Goal: Obtain resource: Obtain resource

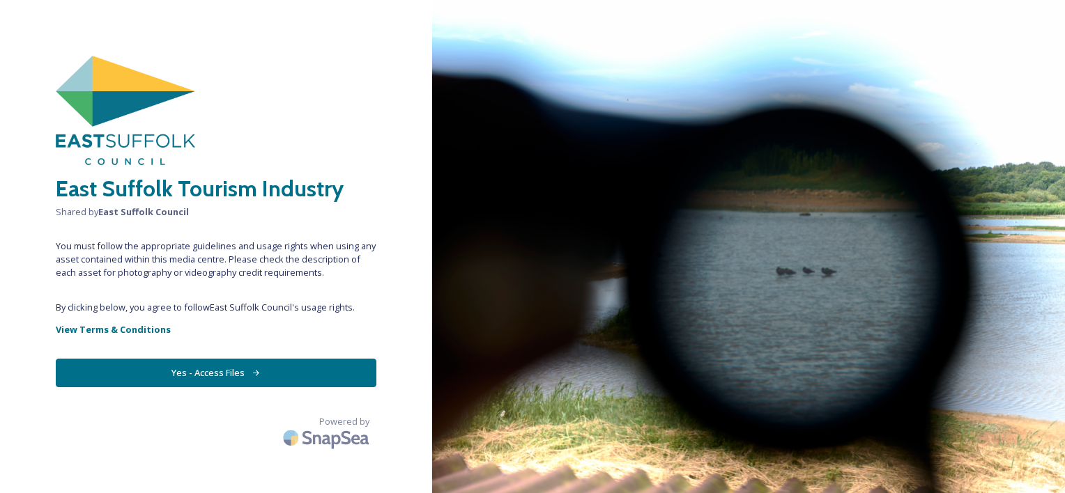
click at [244, 371] on button "Yes - Access Files" at bounding box center [216, 373] width 320 height 29
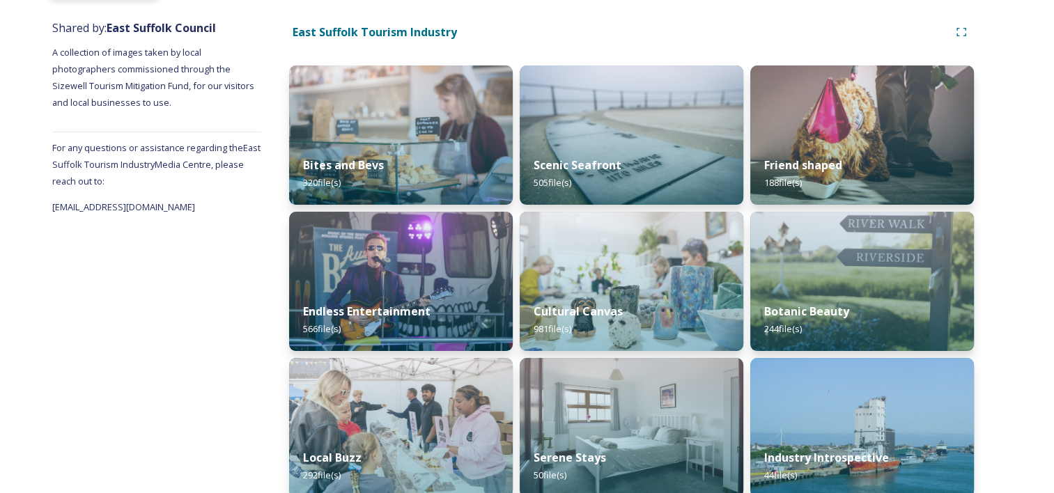
scroll to position [172, 0]
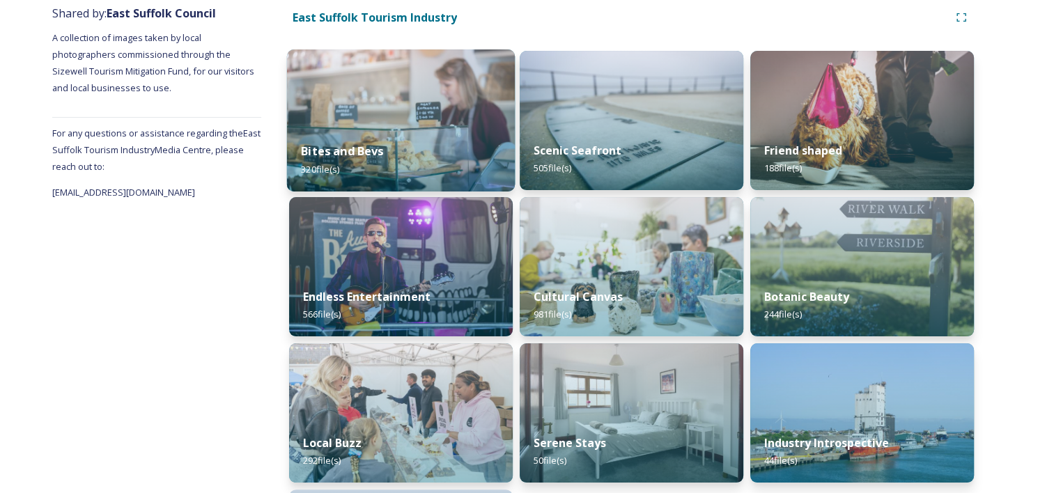
click at [419, 111] on img at bounding box center [401, 120] width 228 height 142
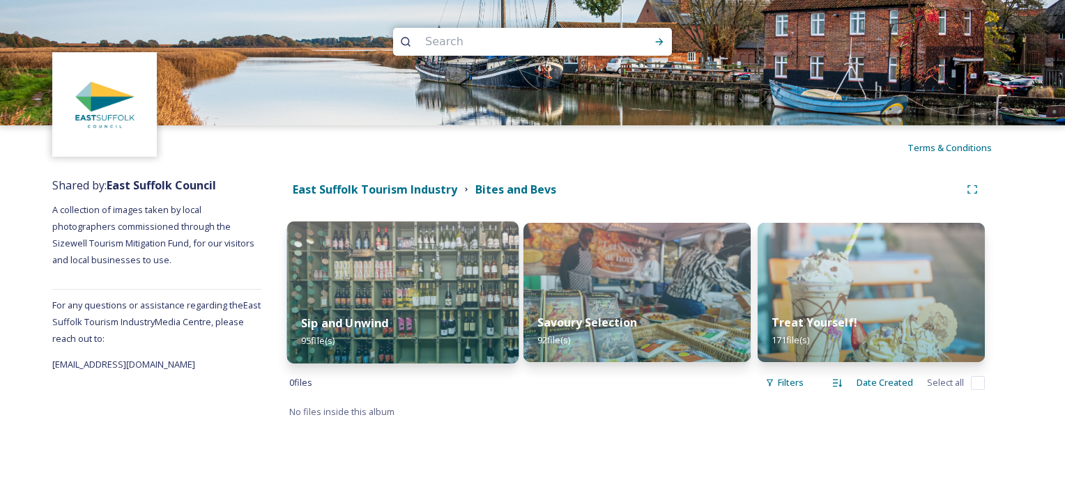
click at [407, 270] on img at bounding box center [403, 293] width 232 height 142
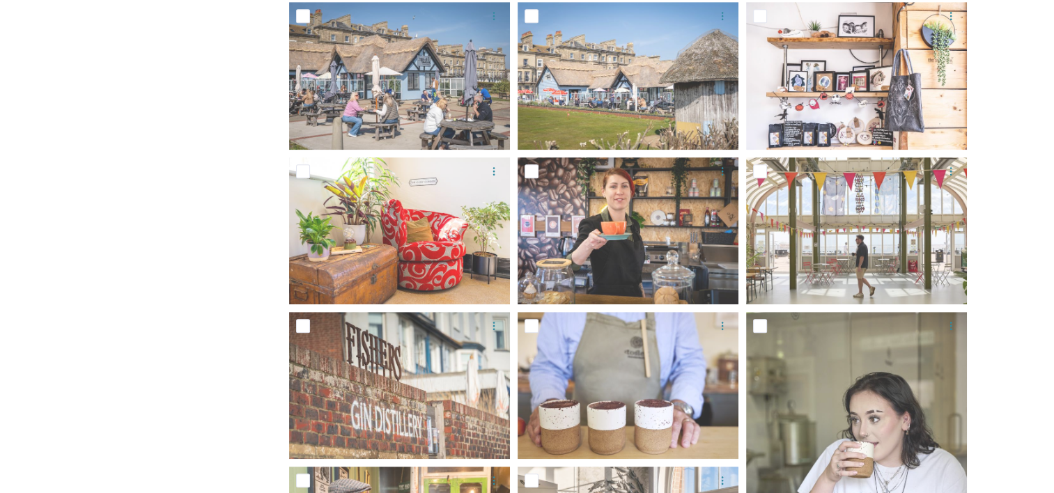
scroll to position [729, 0]
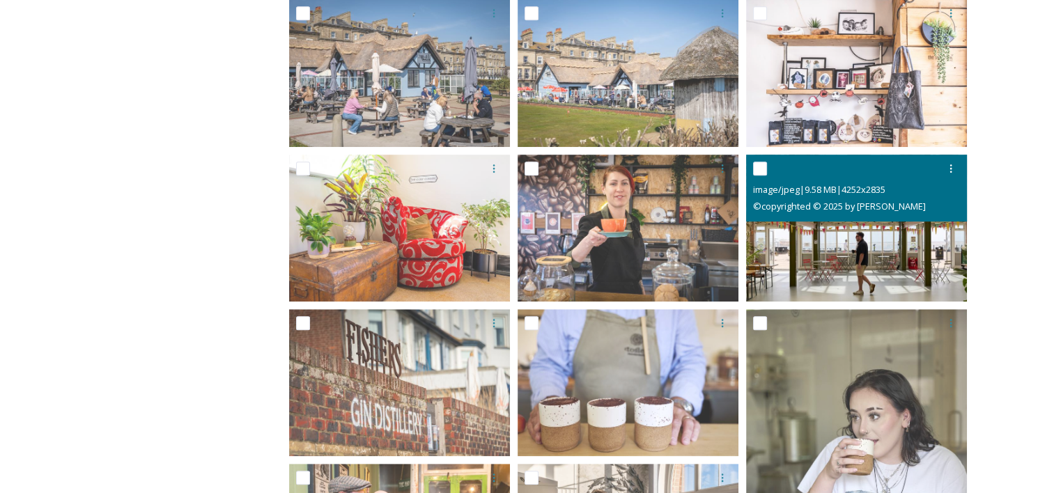
click at [761, 166] on input "checkbox" at bounding box center [760, 169] width 14 height 14
checkbox input "true"
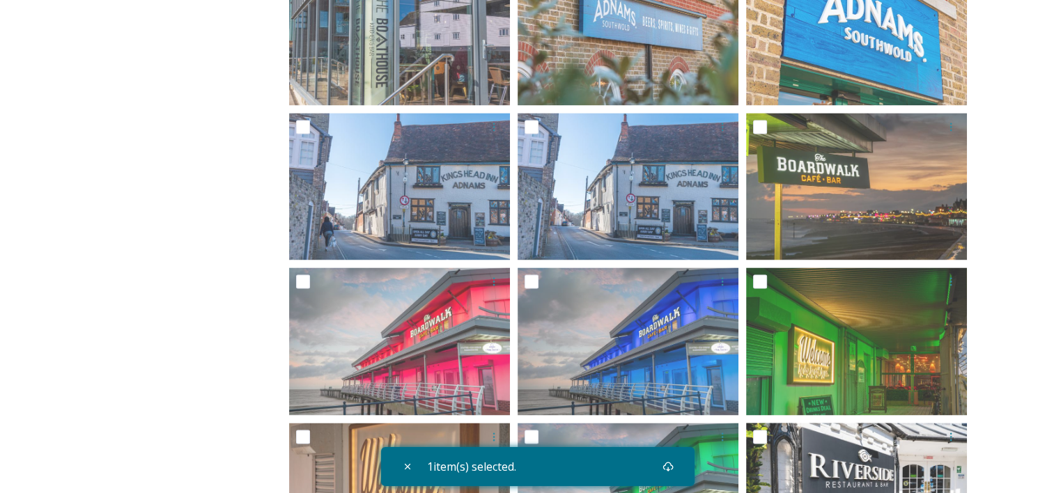
scroll to position [2086, 0]
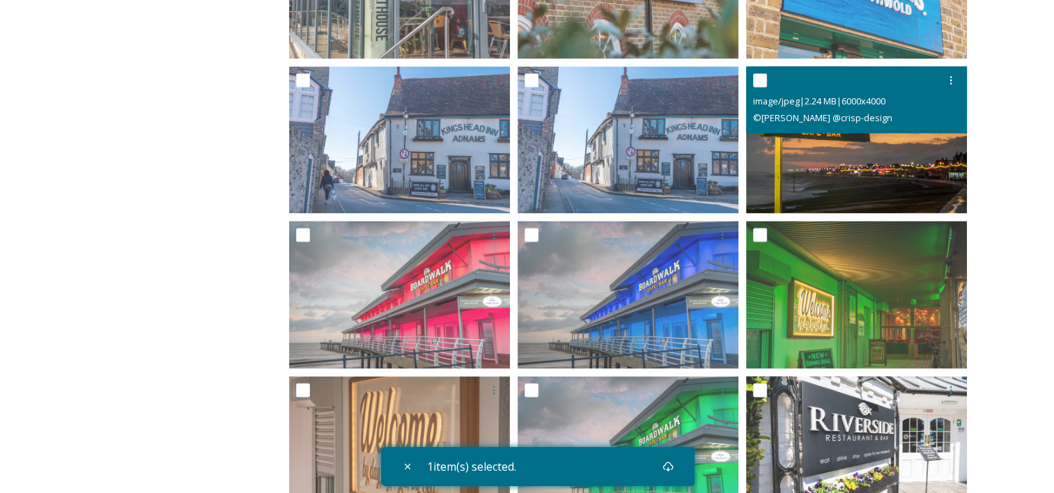
click at [766, 82] on input "checkbox" at bounding box center [760, 80] width 14 height 14
checkbox input "true"
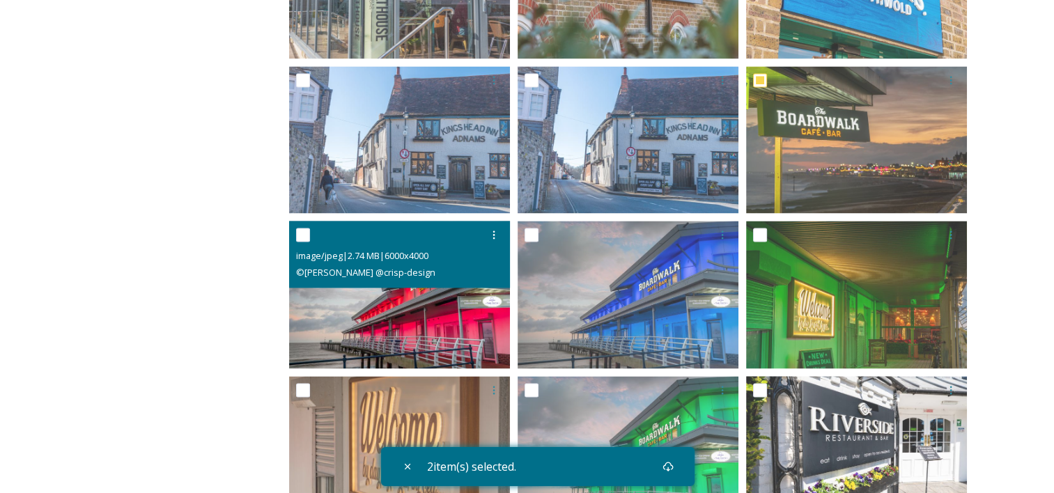
click at [302, 232] on input "checkbox" at bounding box center [303, 235] width 14 height 14
checkbox input "true"
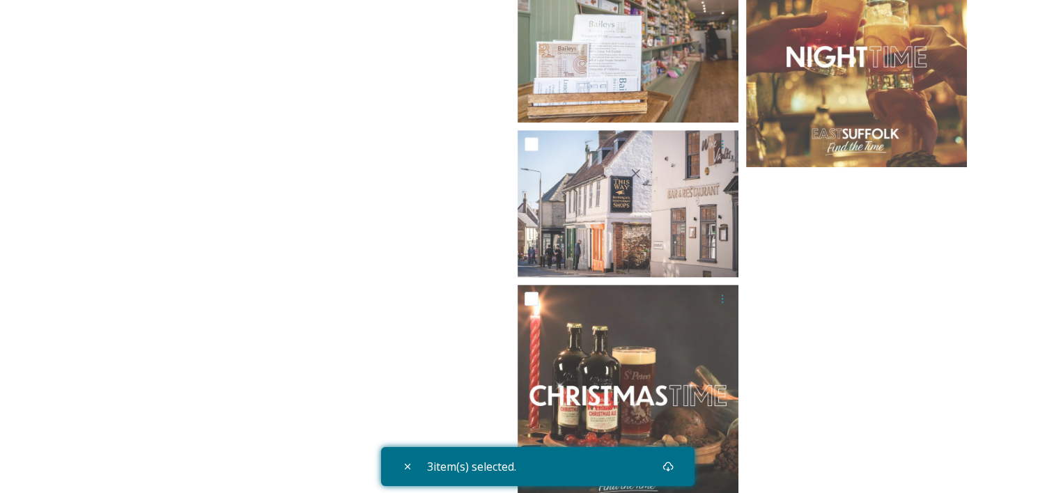
scroll to position [5928, 0]
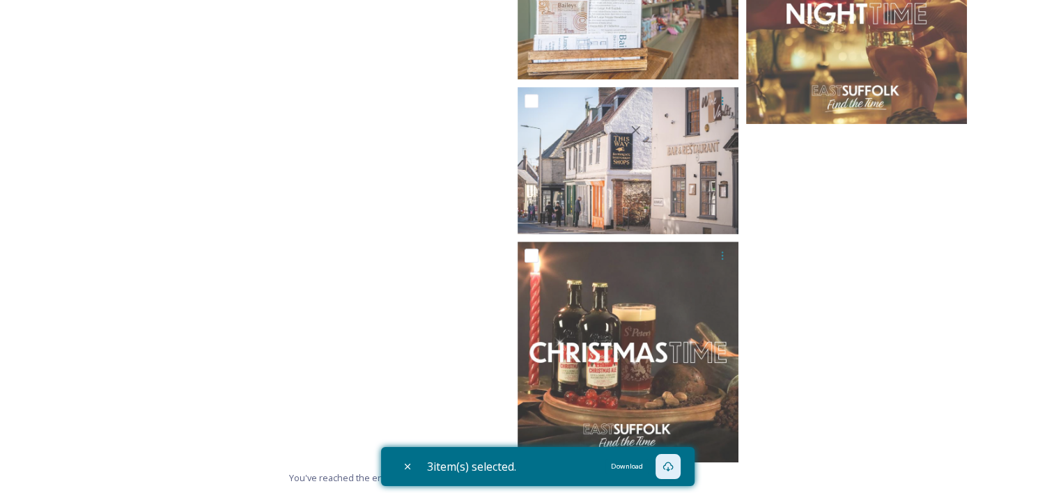
click at [672, 465] on icon at bounding box center [668, 466] width 11 height 11
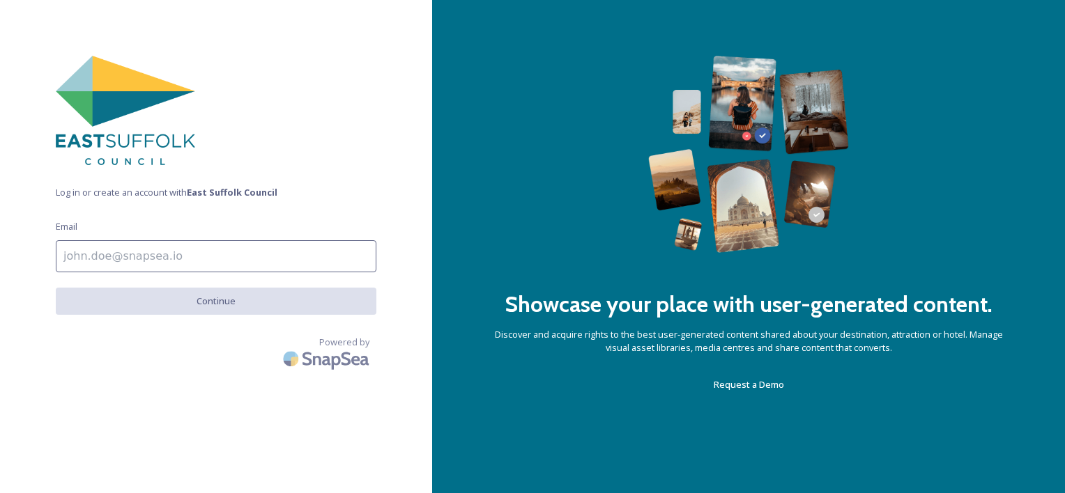
click at [185, 256] on input at bounding box center [216, 256] width 320 height 32
type input "pete@visiteastofengland.com"
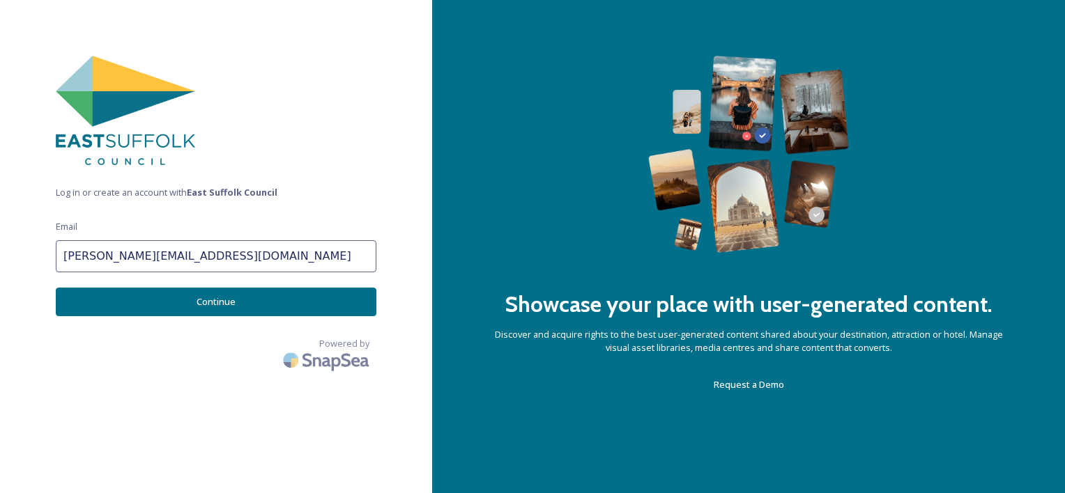
click at [216, 300] on button "Continue" at bounding box center [216, 302] width 320 height 29
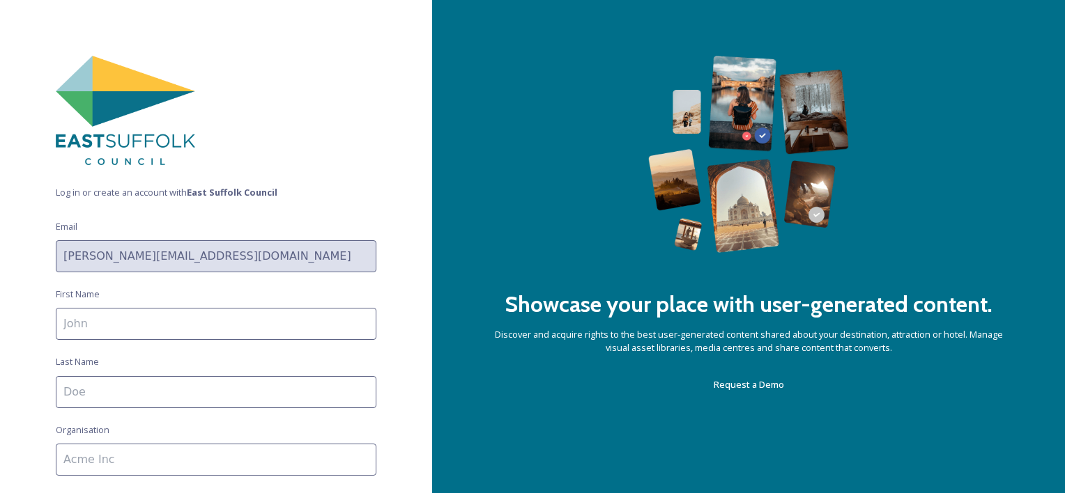
click at [192, 323] on input at bounding box center [216, 324] width 320 height 32
type input "Pete"
click at [116, 391] on input at bounding box center [216, 392] width 320 height 32
type input "Waters"
click at [93, 458] on input at bounding box center [216, 460] width 320 height 32
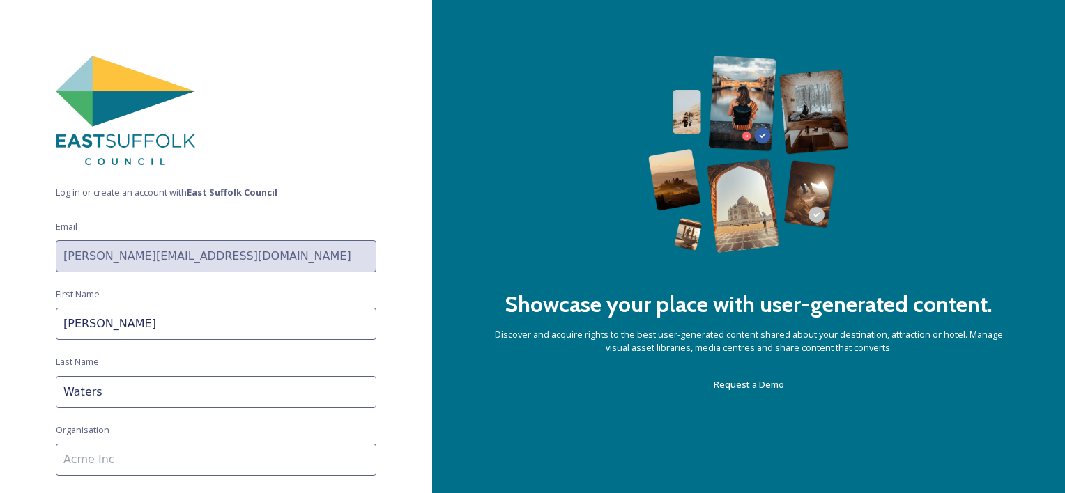
type input "Visit East of England/Suffolk & Norfolk LVEP"
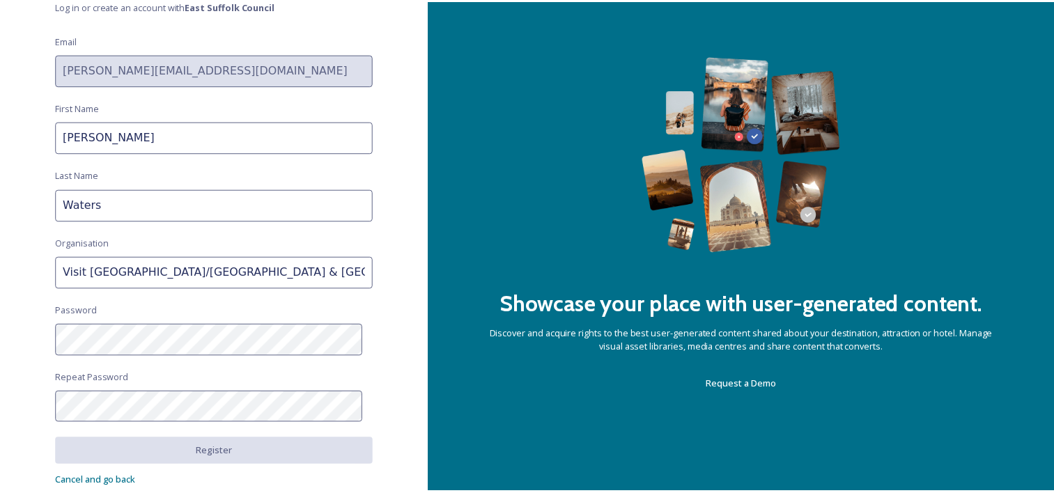
scroll to position [240, 0]
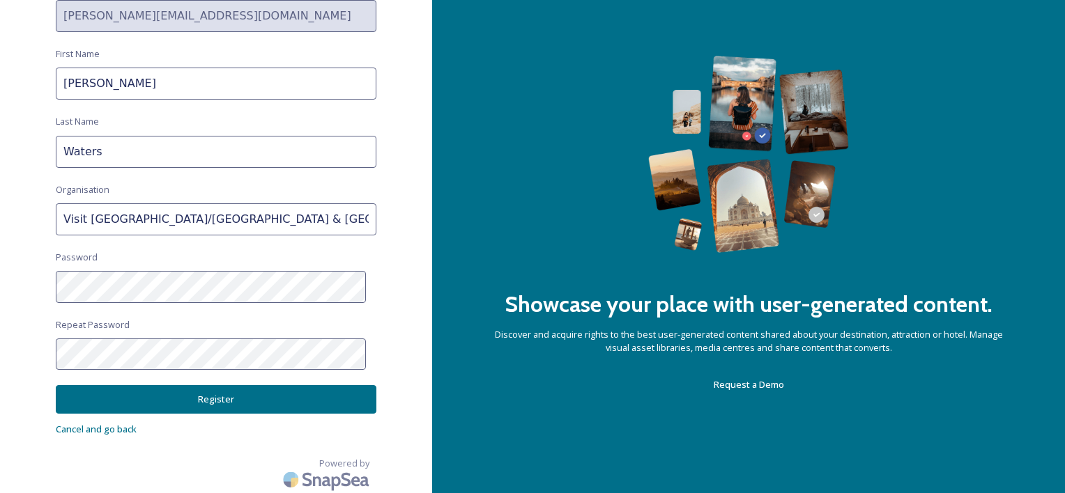
click at [206, 398] on button "Register" at bounding box center [216, 399] width 320 height 29
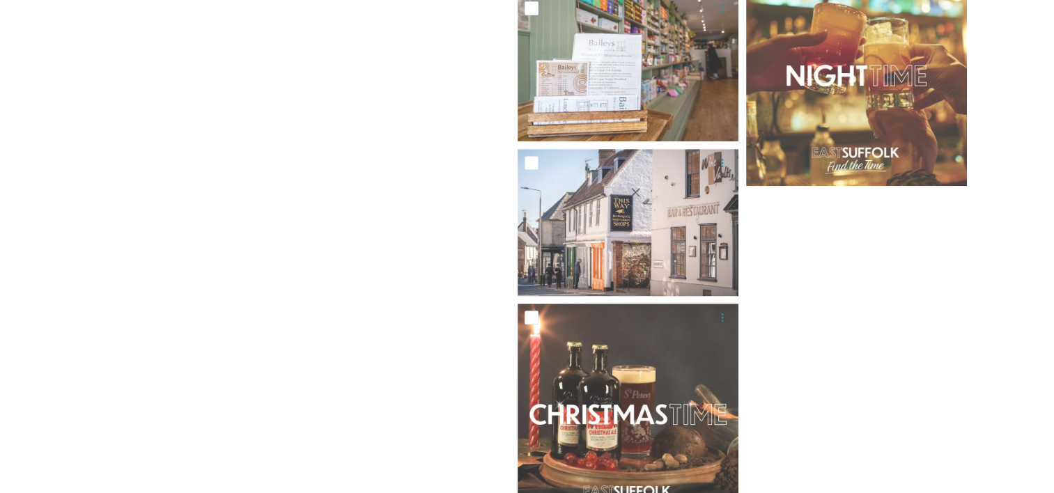
scroll to position [5843, 0]
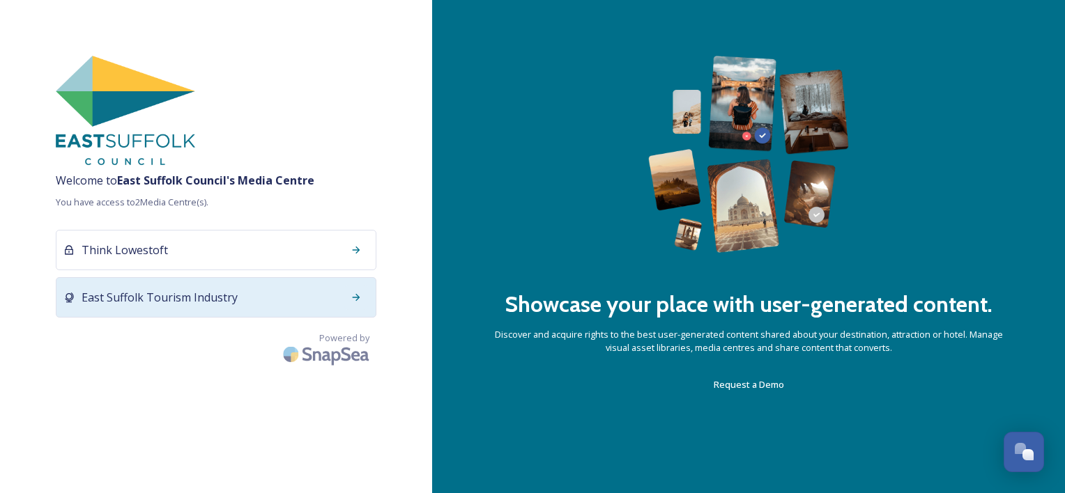
click at [353, 295] on icon at bounding box center [355, 297] width 11 height 11
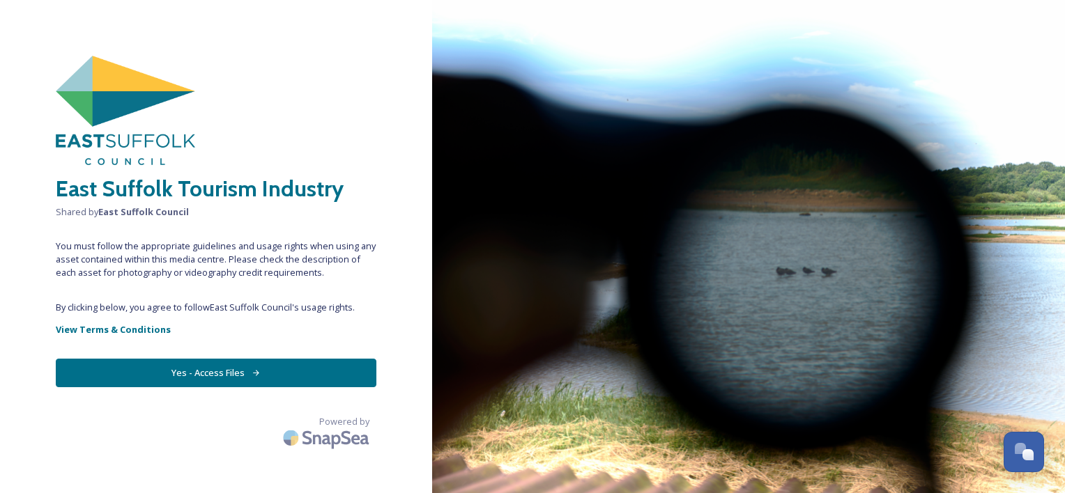
click at [217, 376] on button "Yes - Access Files" at bounding box center [216, 373] width 320 height 29
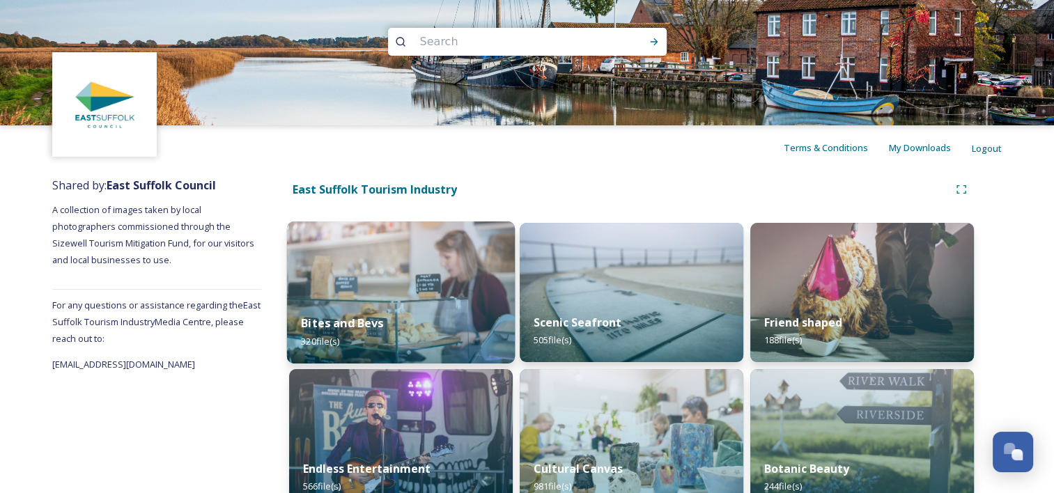
click at [401, 264] on img at bounding box center [401, 293] width 228 height 142
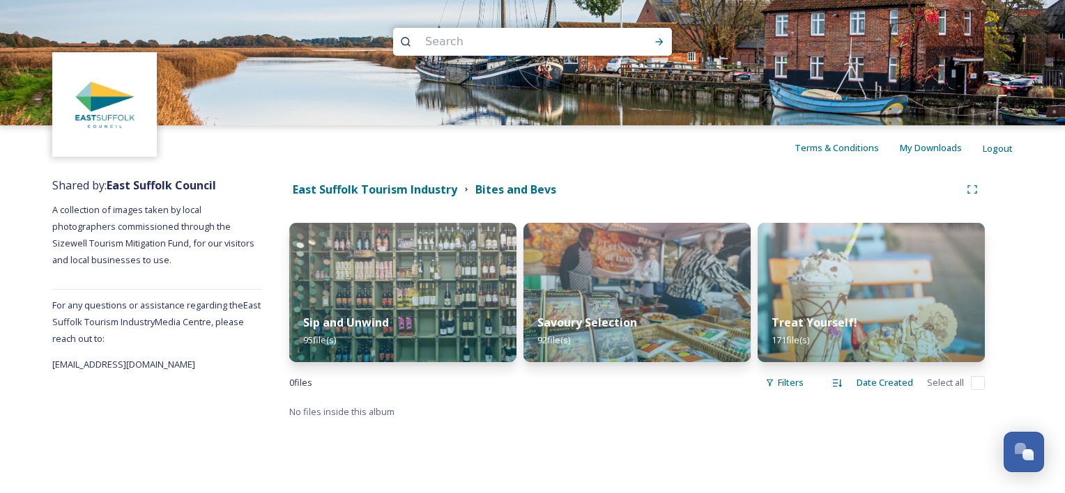
click at [401, 264] on img at bounding box center [402, 292] width 227 height 139
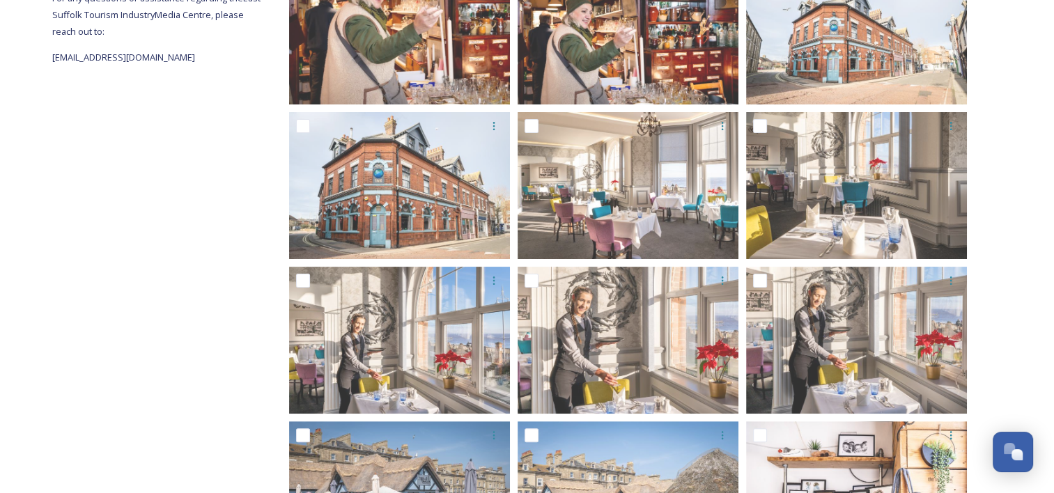
scroll to position [490, 0]
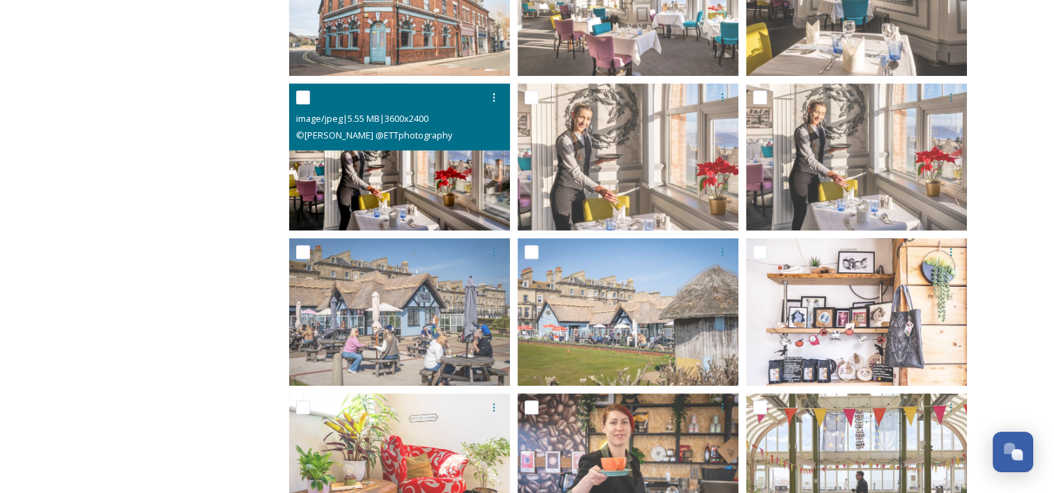
click at [302, 93] on input "checkbox" at bounding box center [303, 98] width 14 height 14
checkbox input "true"
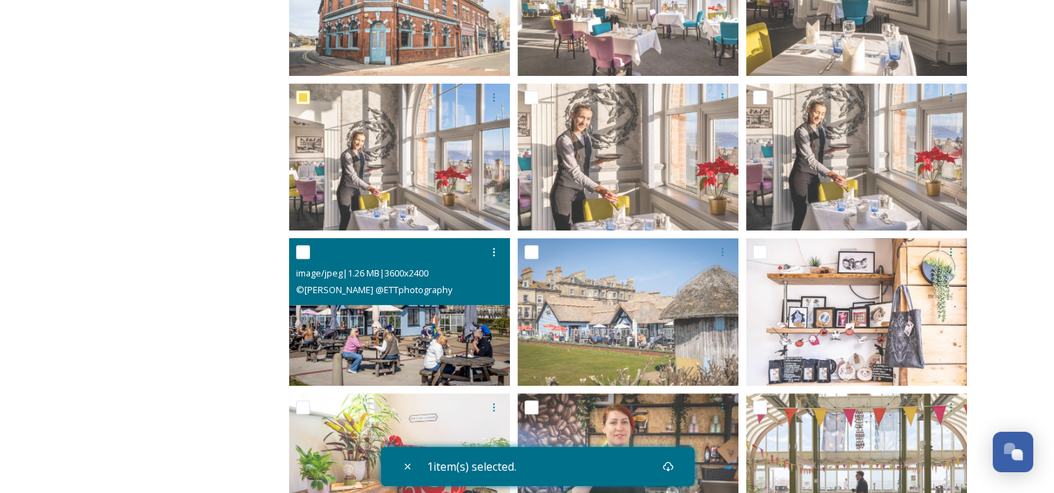
click at [300, 248] on input "checkbox" at bounding box center [303, 252] width 14 height 14
checkbox input "true"
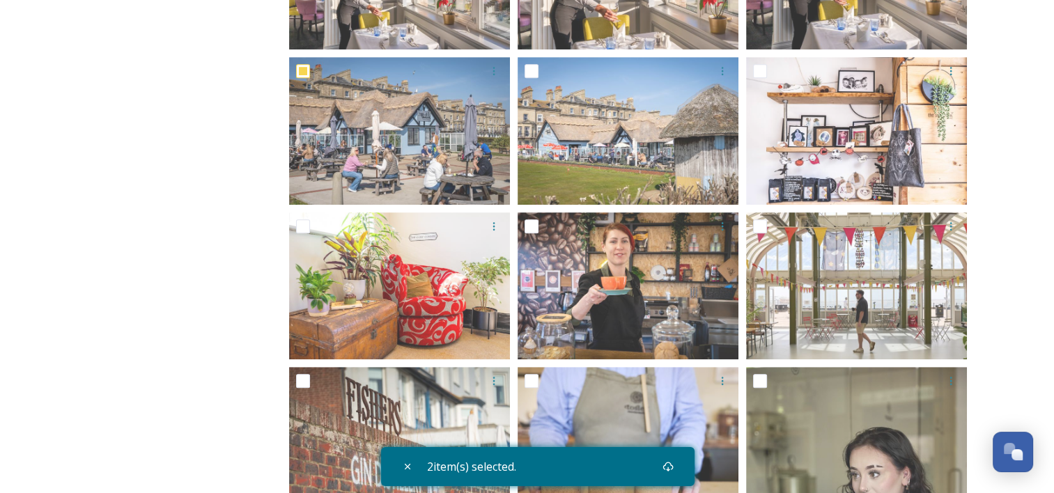
scroll to position [656, 0]
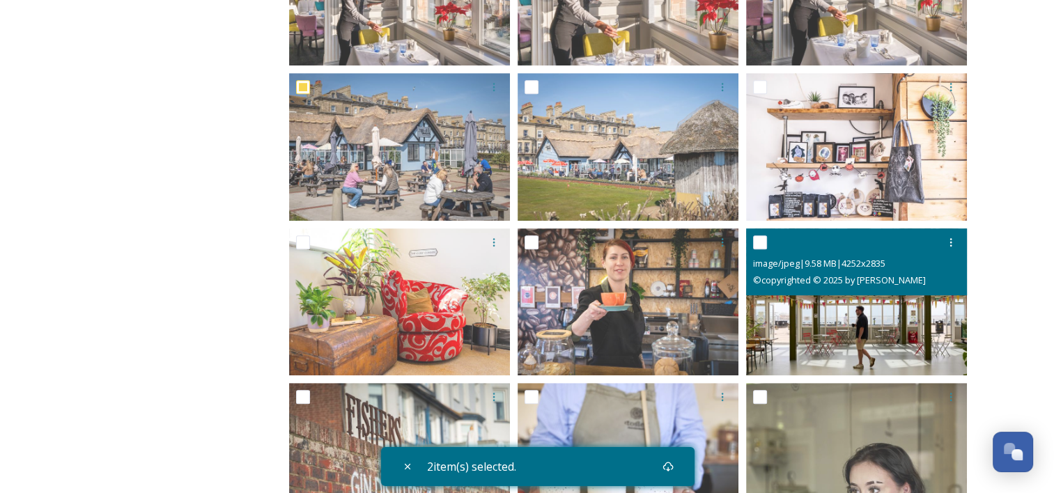
click at [761, 240] on input "checkbox" at bounding box center [760, 242] width 14 height 14
checkbox input "true"
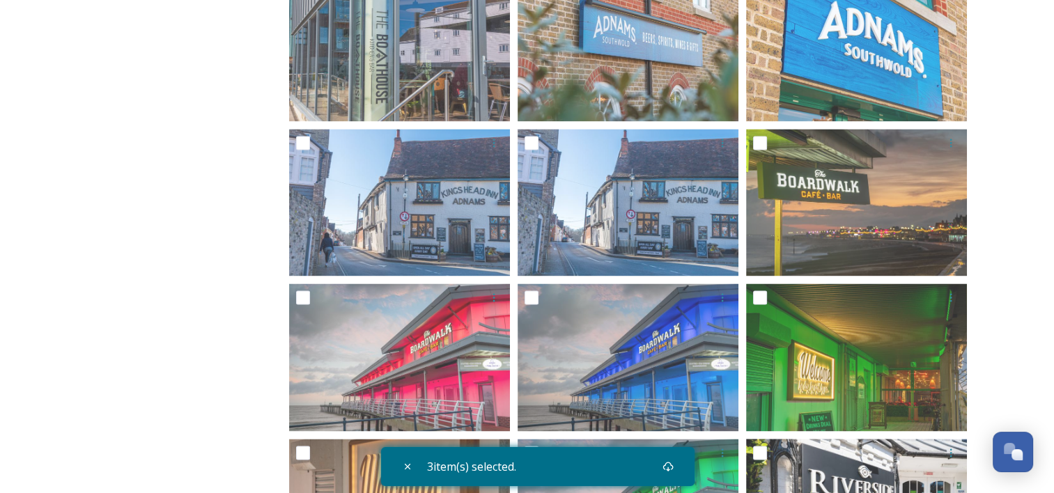
scroll to position [2070, 0]
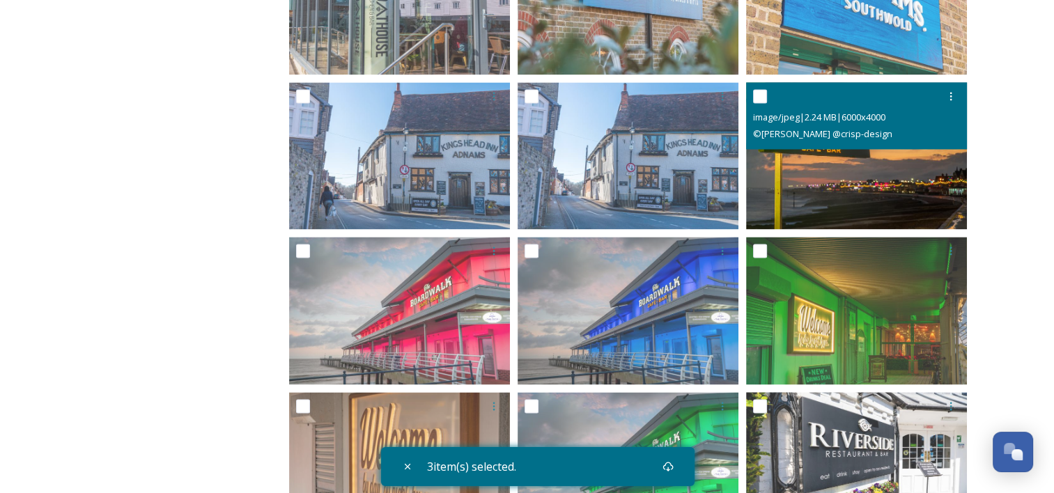
click at [761, 94] on input "checkbox" at bounding box center [760, 96] width 14 height 14
checkbox input "true"
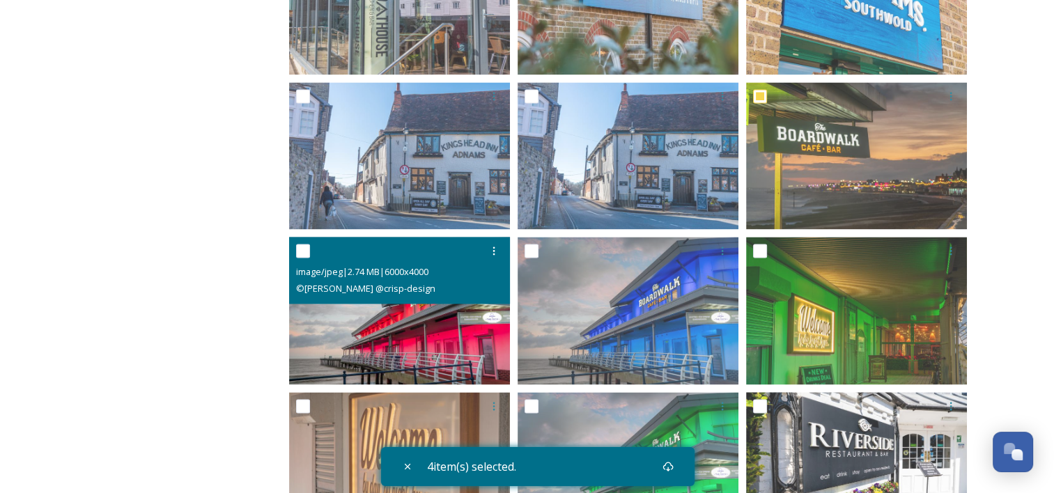
click at [305, 251] on input "checkbox" at bounding box center [303, 251] width 14 height 14
checkbox input "true"
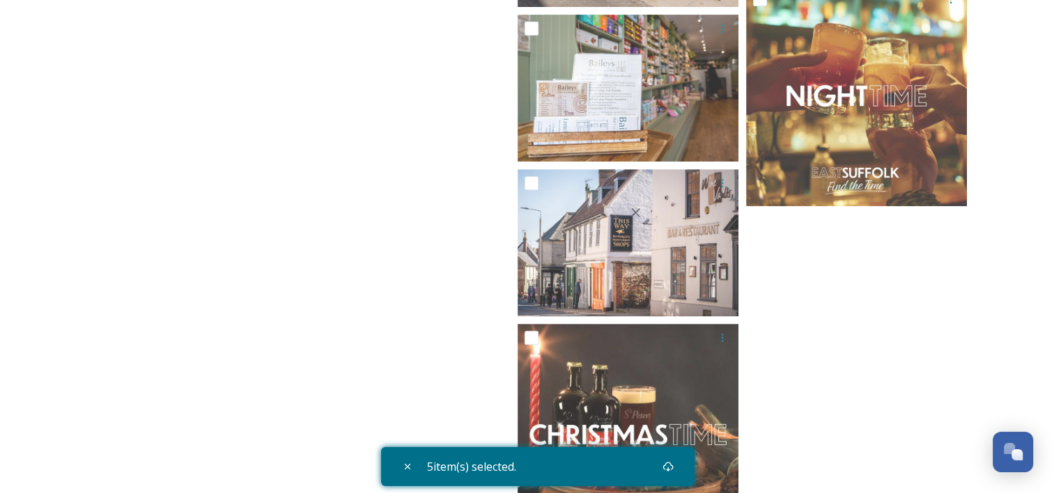
scroll to position [5928, 0]
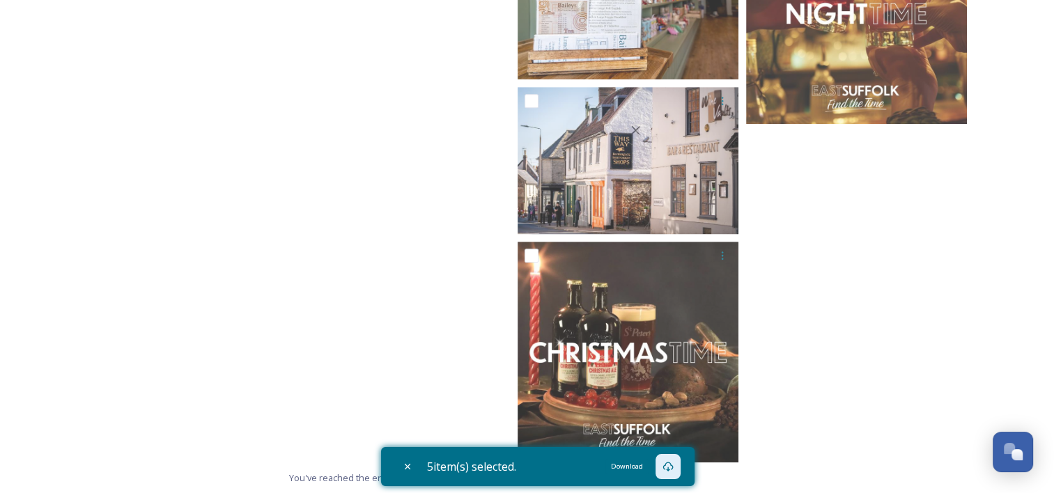
click at [672, 467] on icon at bounding box center [668, 466] width 11 height 11
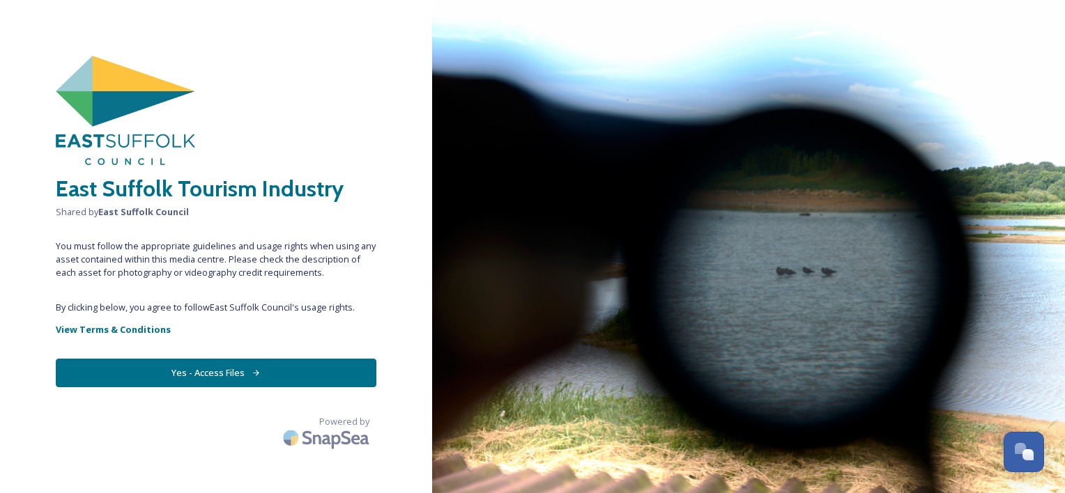
click at [233, 373] on button "Yes - Access Files" at bounding box center [216, 373] width 320 height 29
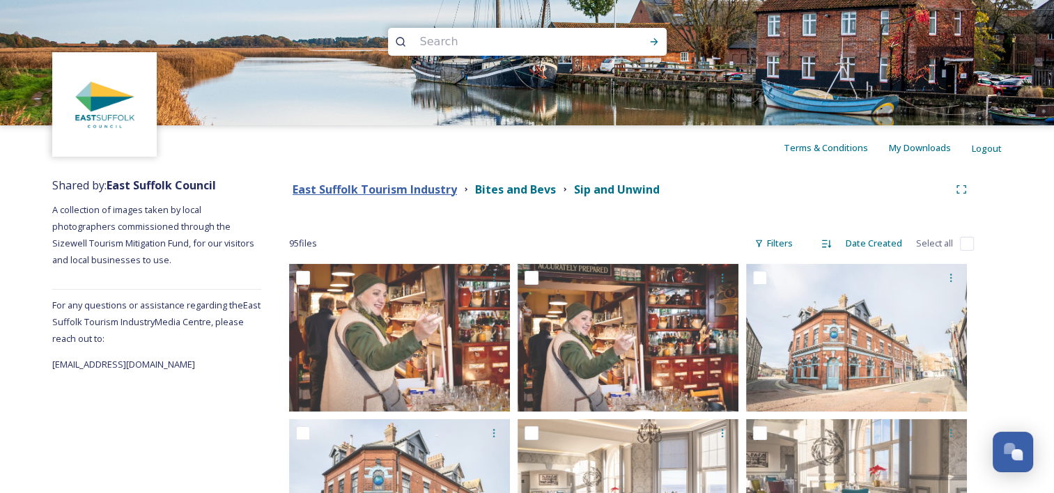
click at [396, 192] on strong "East Suffolk Tourism Industry" at bounding box center [375, 189] width 164 height 15
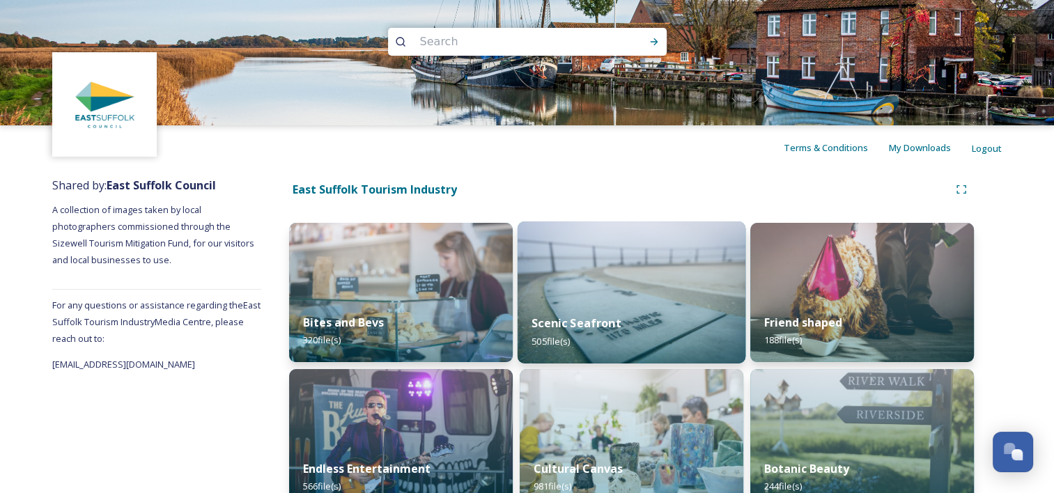
click at [625, 287] on img at bounding box center [632, 293] width 228 height 142
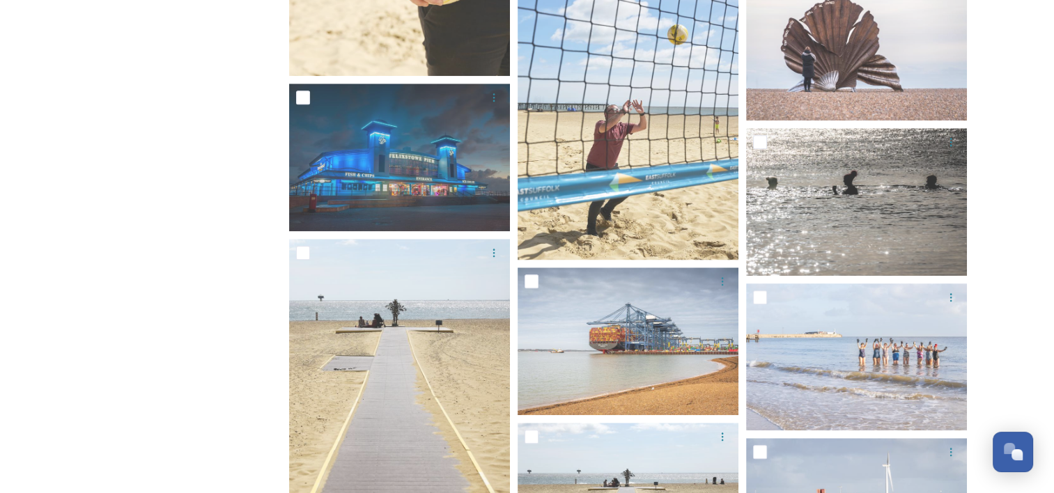
scroll to position [1306, 0]
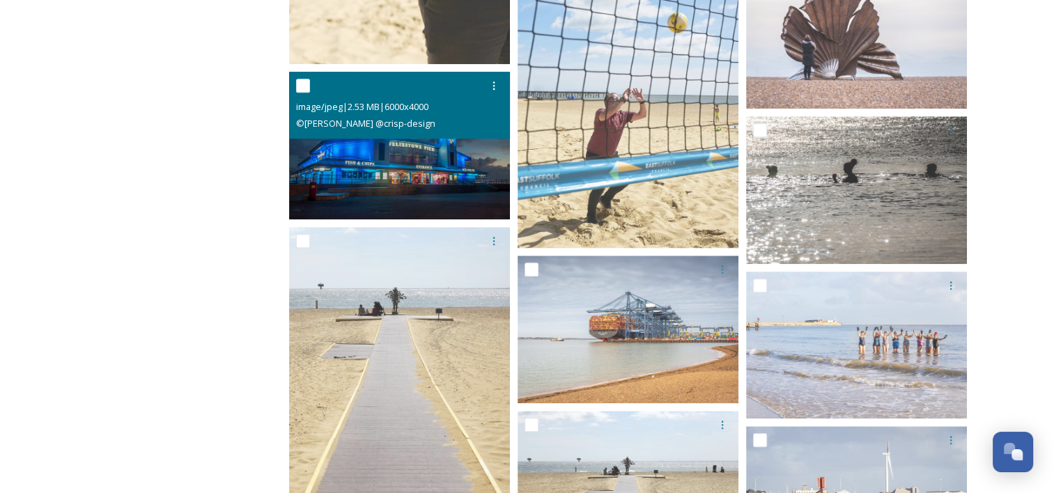
click at [304, 86] on input "checkbox" at bounding box center [303, 86] width 14 height 14
checkbox input "true"
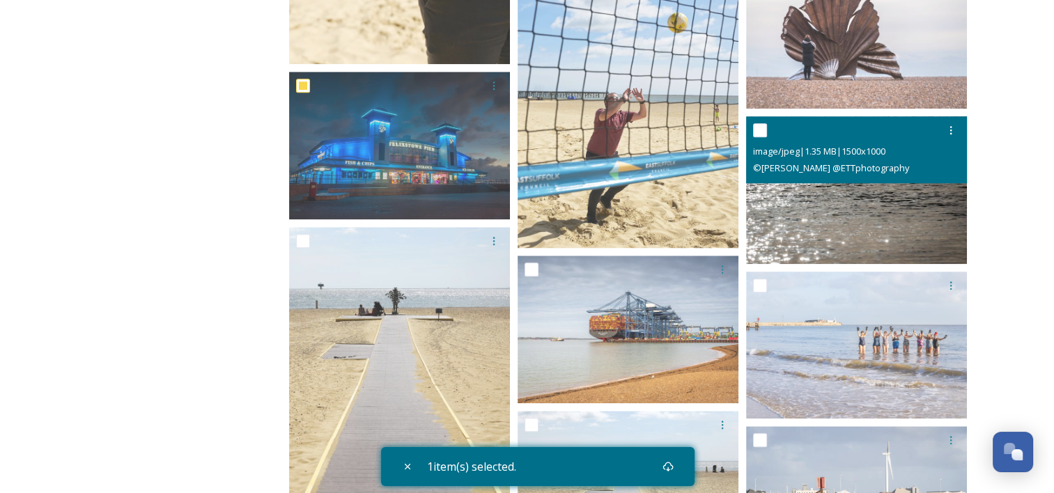
click at [757, 125] on input "checkbox" at bounding box center [760, 130] width 14 height 14
checkbox input "true"
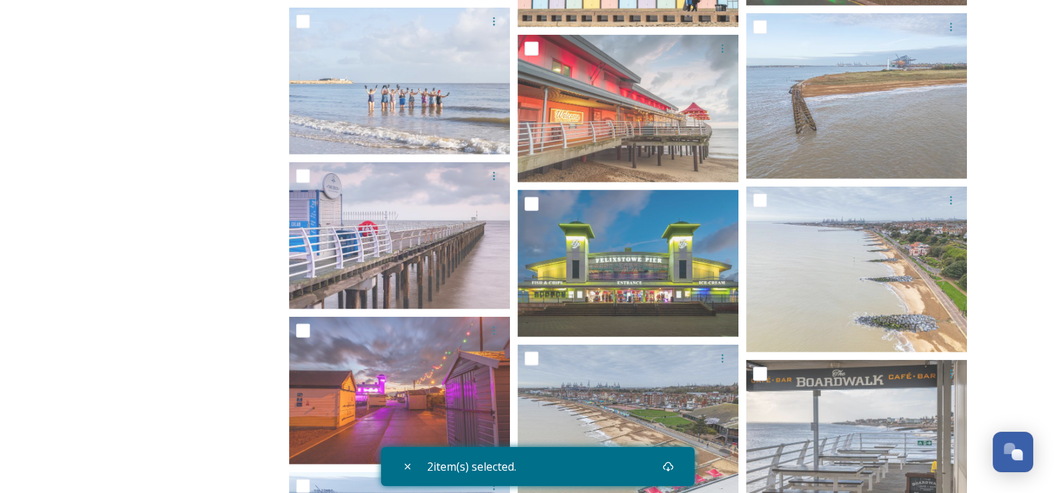
scroll to position [3953, 0]
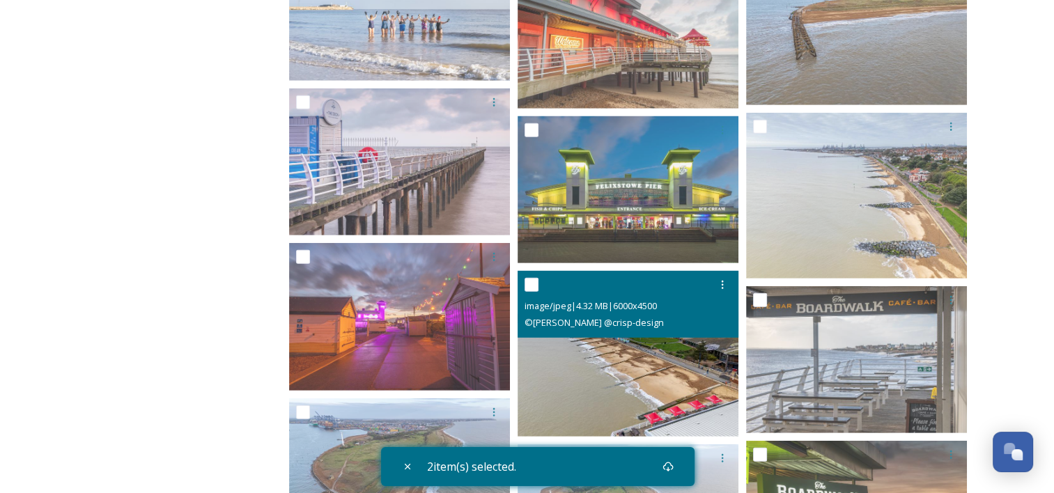
click at [534, 280] on input "checkbox" at bounding box center [532, 285] width 14 height 14
checkbox input "true"
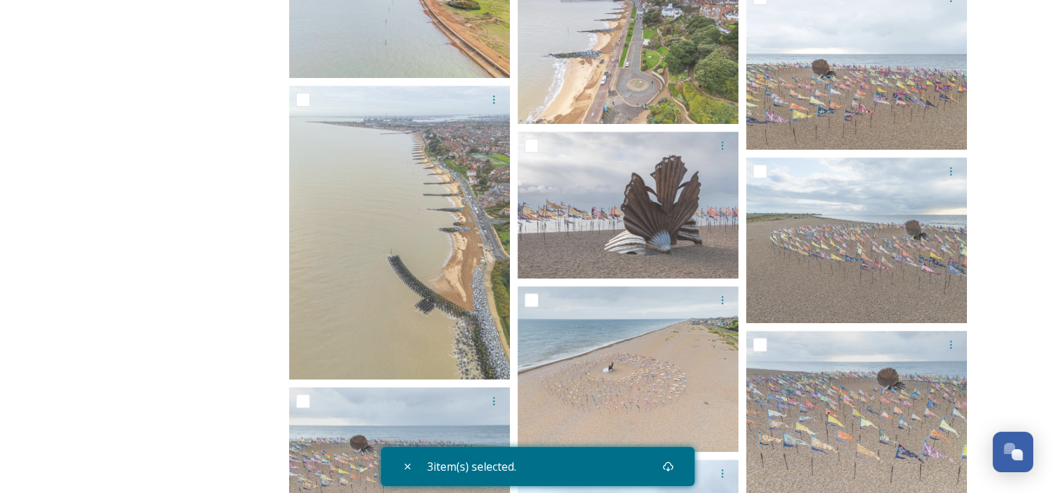
scroll to position [5857, 0]
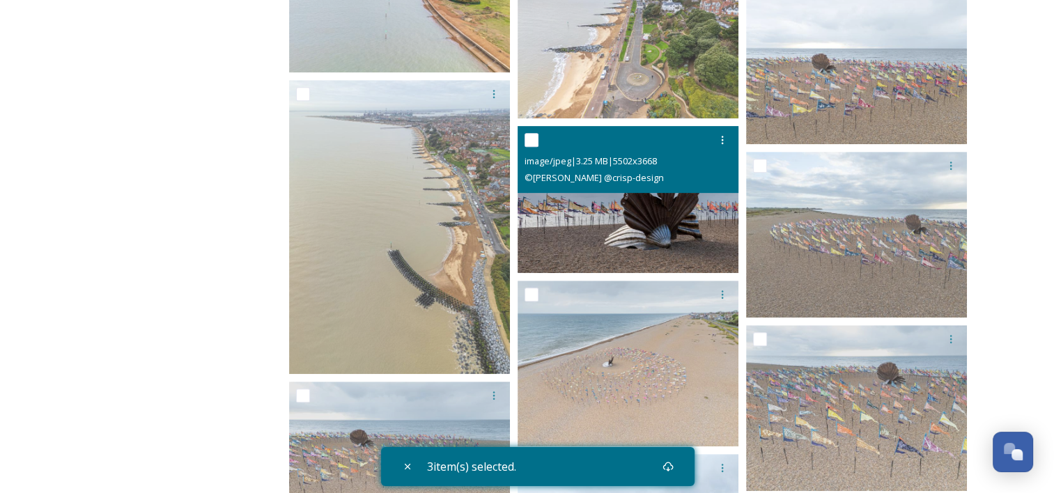
click at [531, 137] on input "checkbox" at bounding box center [532, 140] width 14 height 14
checkbox input "true"
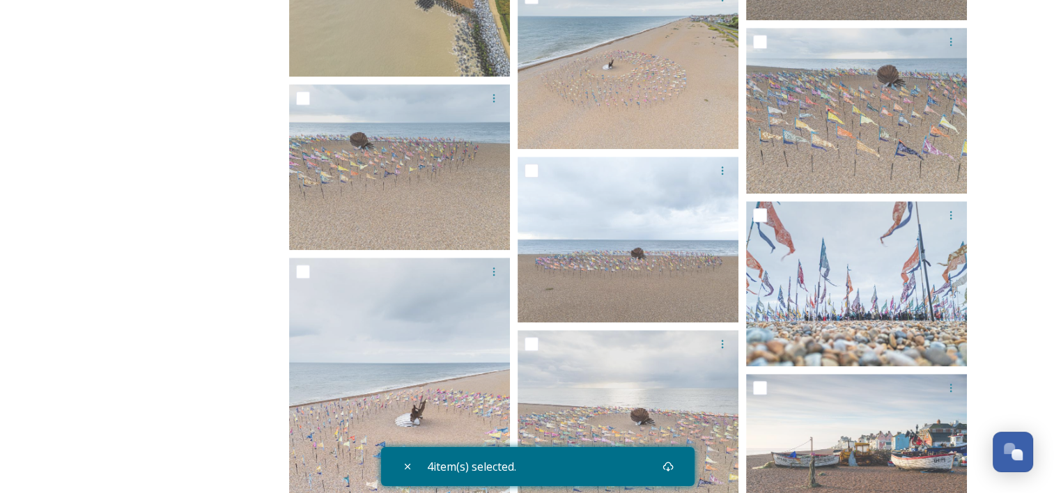
scroll to position [6275, 0]
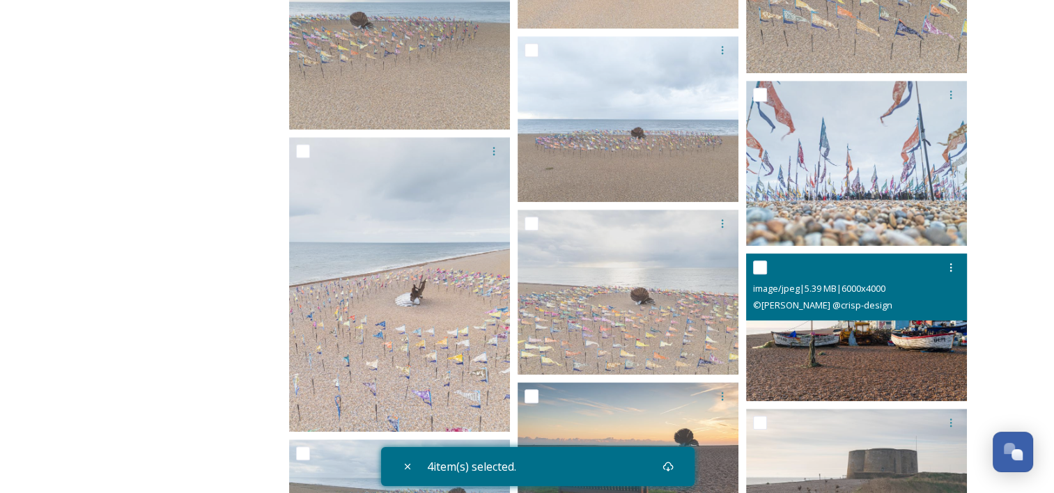
click at [761, 266] on input "checkbox" at bounding box center [760, 268] width 14 height 14
checkbox input "true"
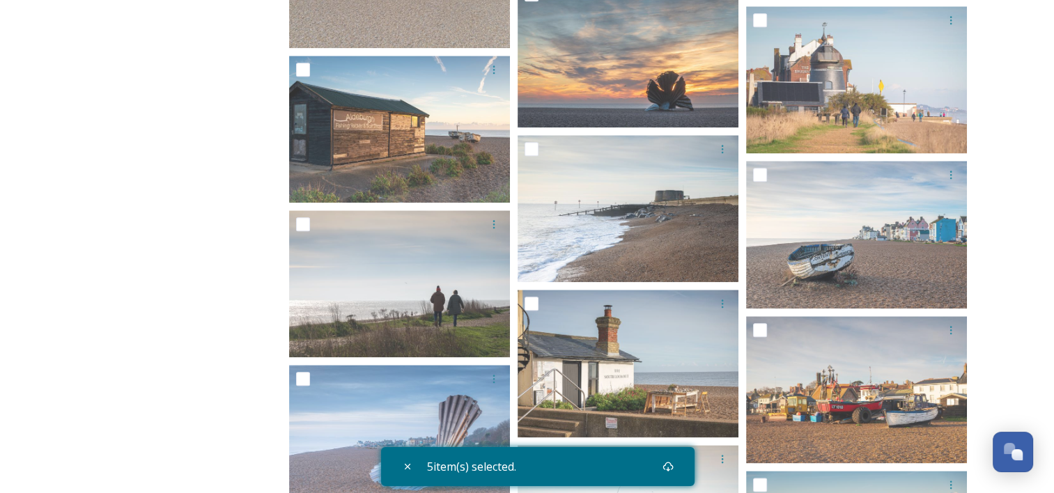
scroll to position [6934, 0]
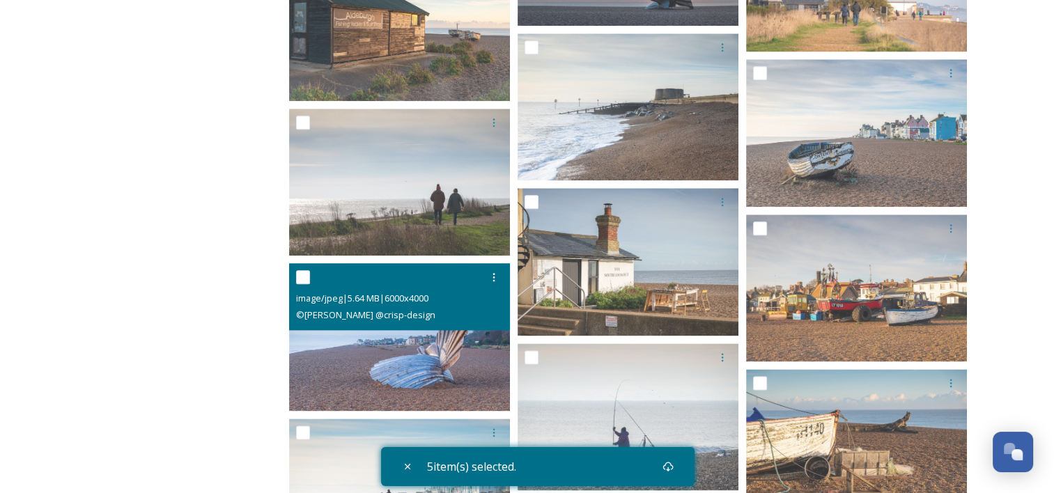
click at [305, 277] on input "checkbox" at bounding box center [303, 277] width 14 height 14
checkbox input "true"
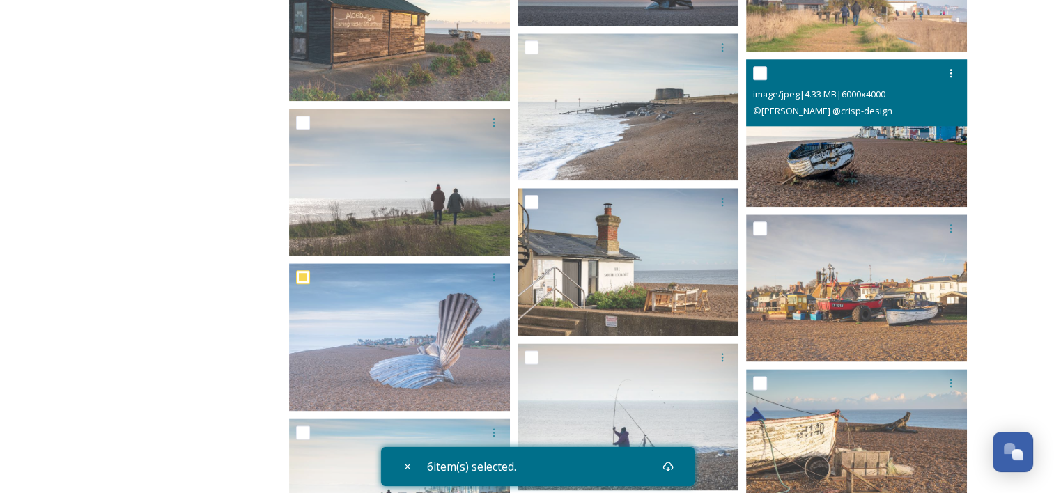
click at [761, 68] on input "checkbox" at bounding box center [760, 73] width 14 height 14
checkbox input "true"
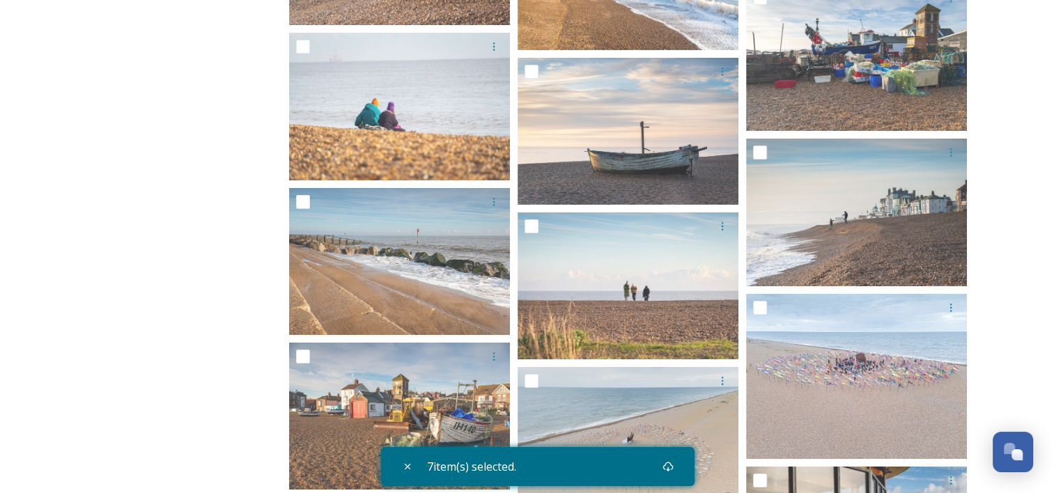
scroll to position [10019, 0]
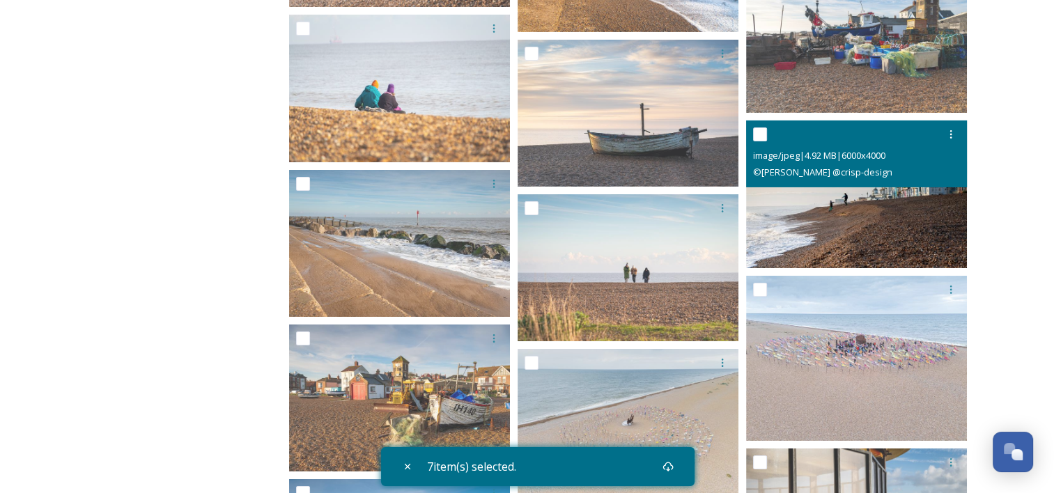
click at [764, 132] on input "checkbox" at bounding box center [760, 134] width 14 height 14
checkbox input "true"
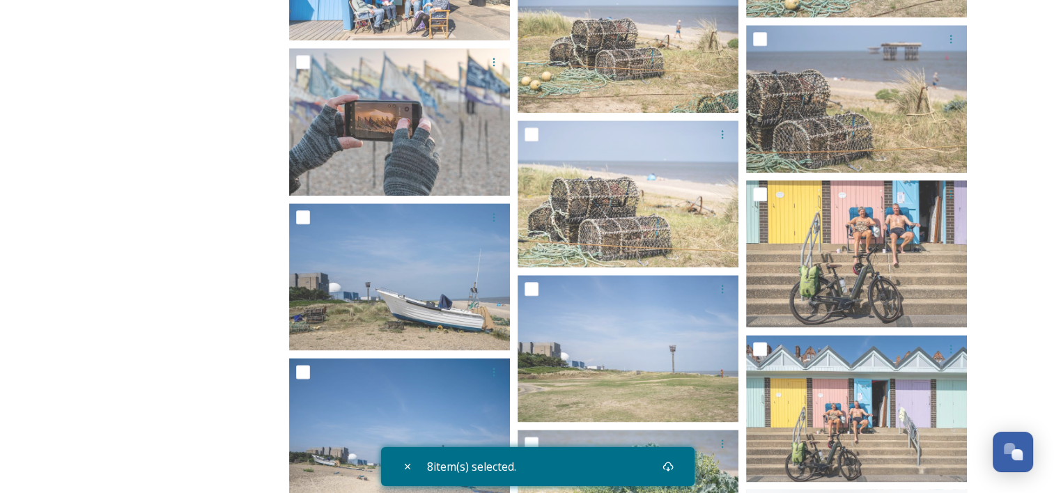
scroll to position [12211, 0]
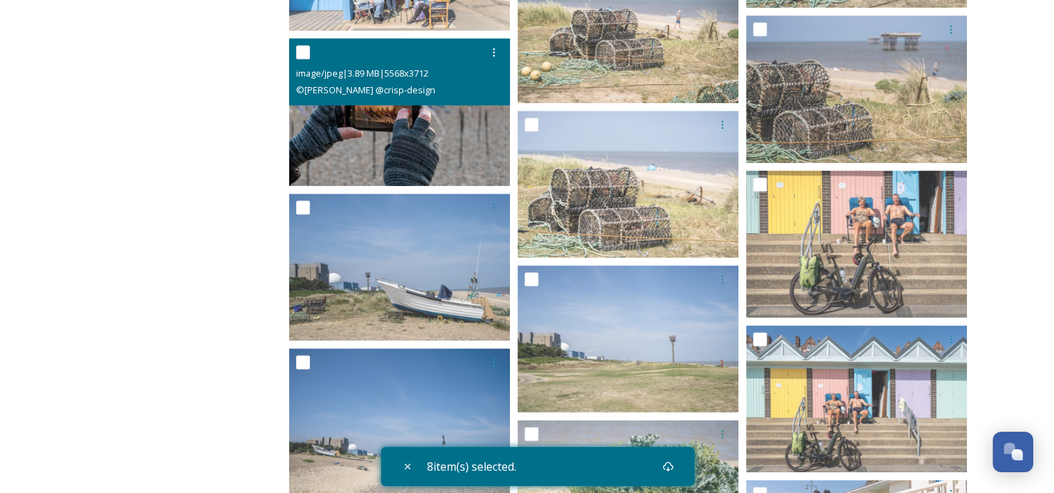
click at [300, 58] on input "checkbox" at bounding box center [303, 52] width 14 height 14
checkbox input "true"
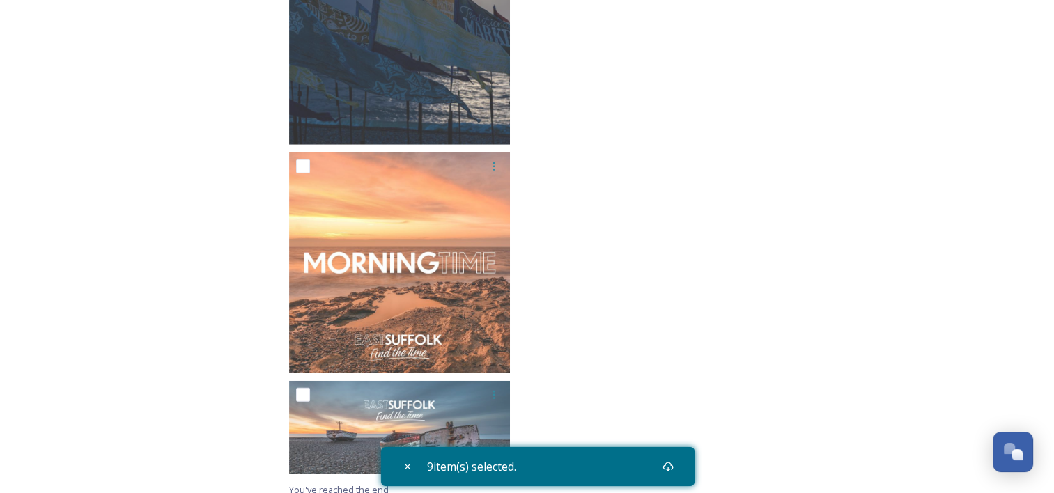
scroll to position [30233, 0]
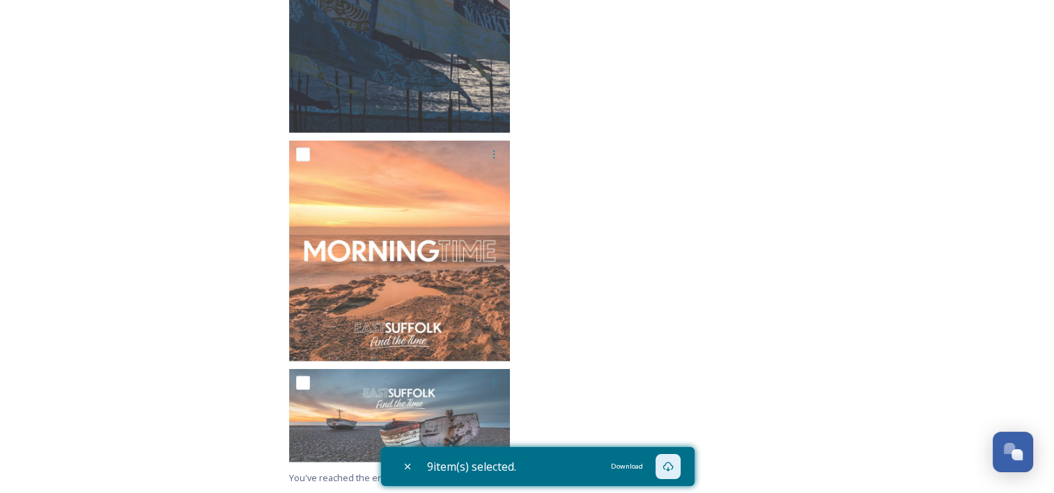
click at [668, 465] on icon at bounding box center [668, 466] width 11 height 11
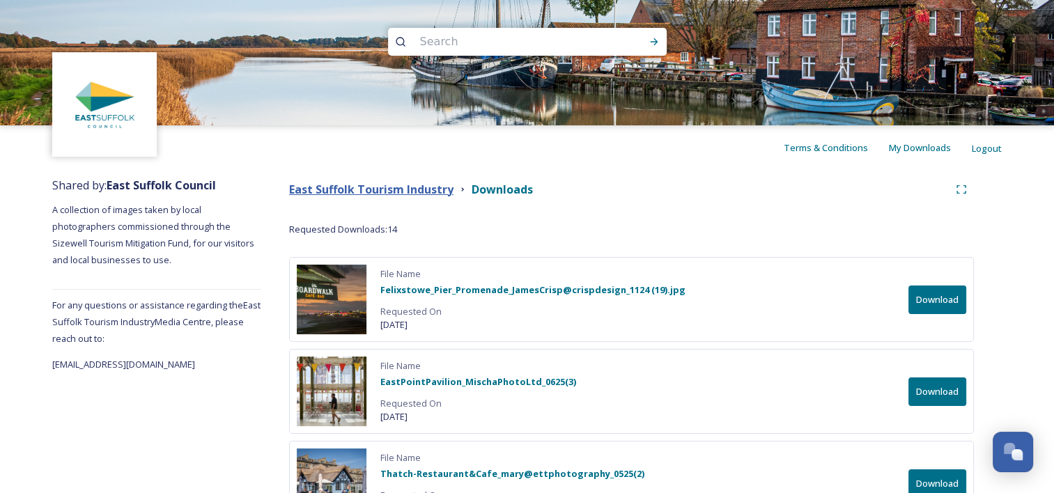
click at [345, 192] on strong "East Suffolk Tourism Industry" at bounding box center [371, 189] width 164 height 15
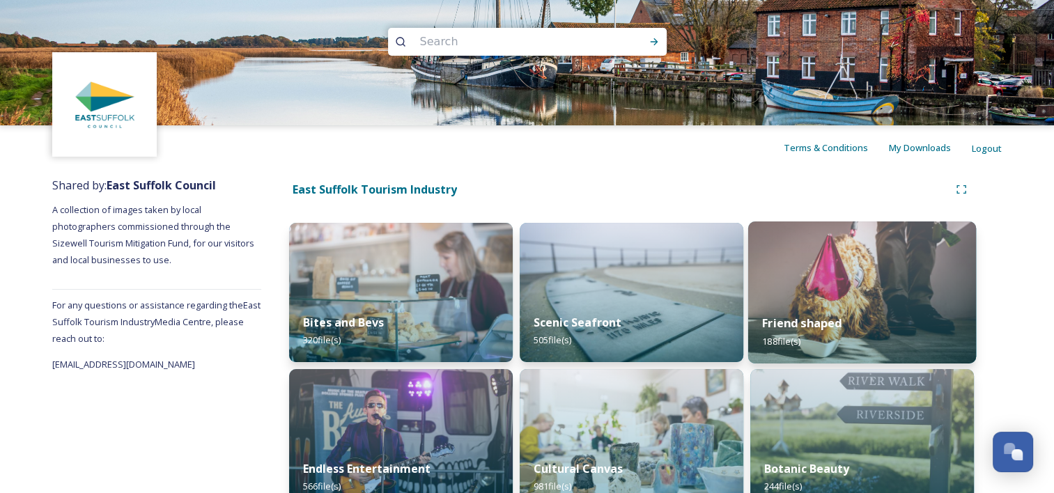
click at [903, 295] on img at bounding box center [862, 293] width 228 height 142
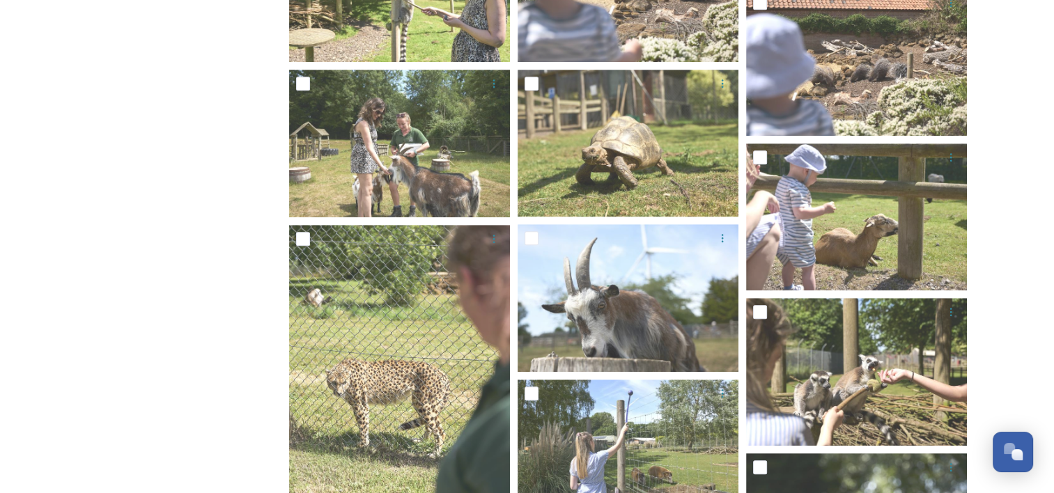
scroll to position [596, 0]
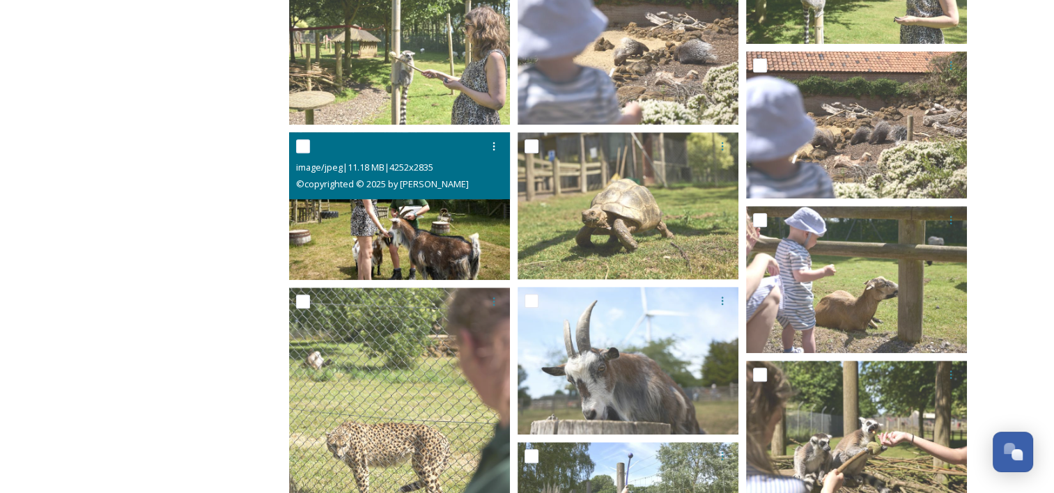
click at [307, 146] on input "checkbox" at bounding box center [303, 146] width 14 height 14
checkbox input "true"
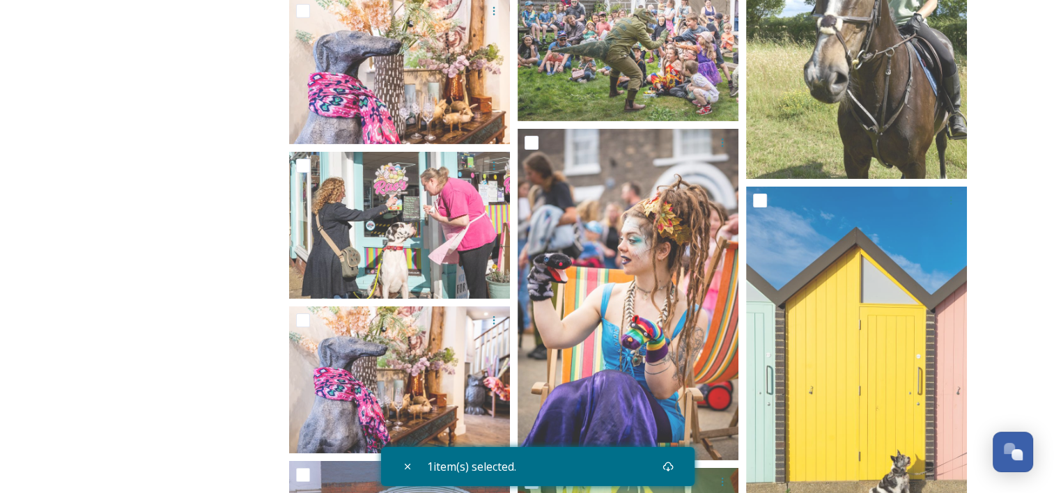
scroll to position [4517, 0]
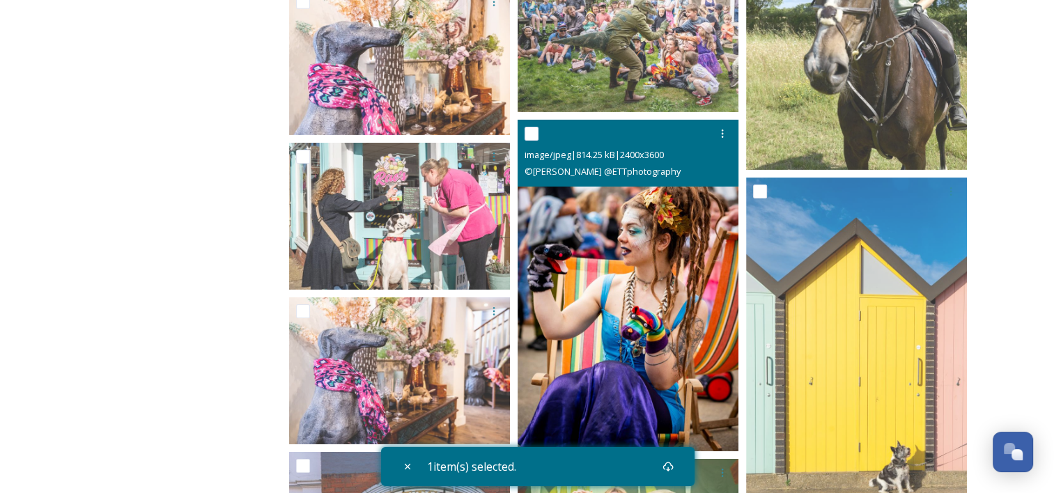
click at [532, 132] on input "checkbox" at bounding box center [532, 134] width 14 height 14
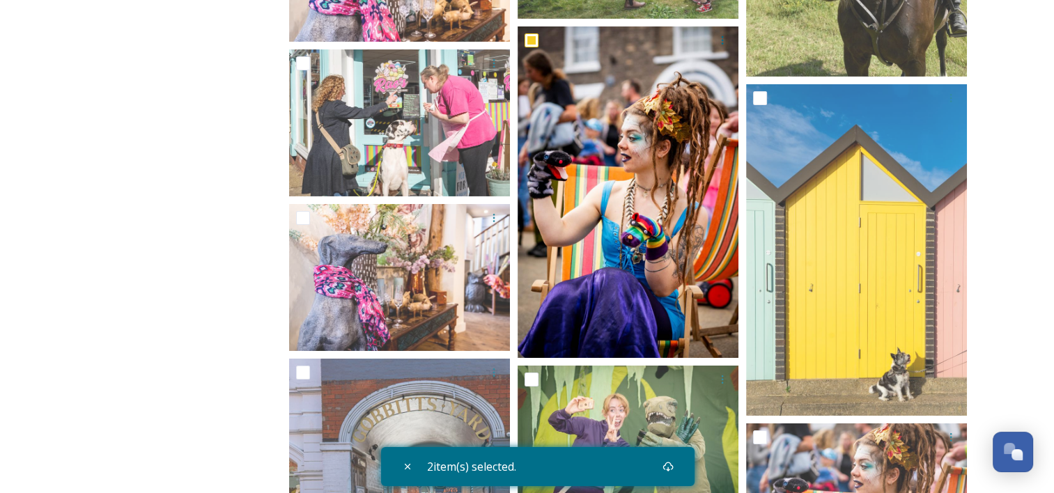
scroll to position [4609, 0]
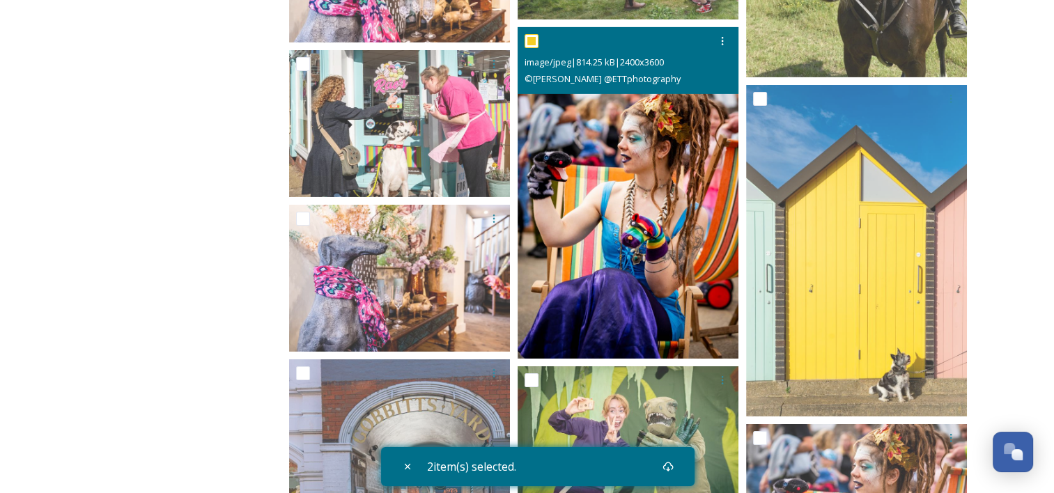
click at [527, 39] on input "checkbox" at bounding box center [532, 41] width 14 height 14
checkbox input "false"
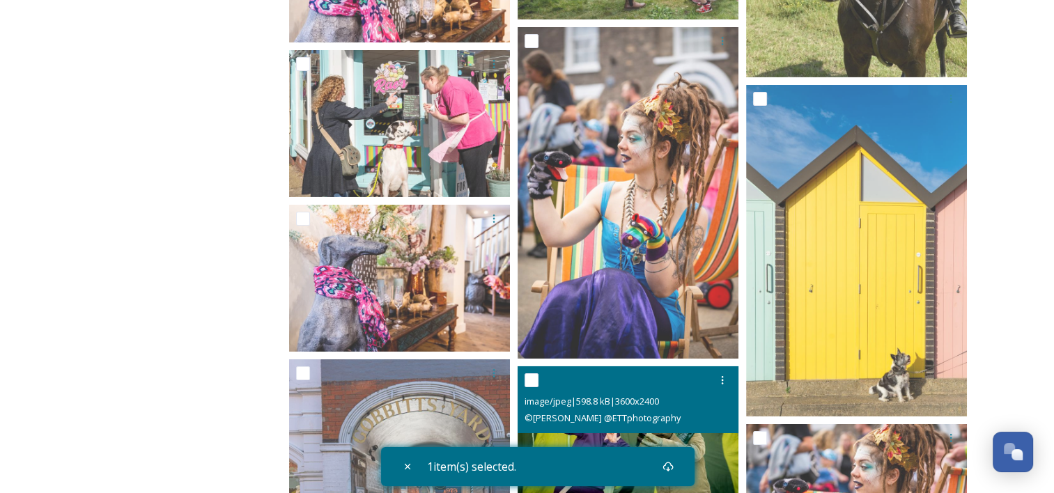
click at [530, 377] on input "checkbox" at bounding box center [532, 380] width 14 height 14
checkbox input "true"
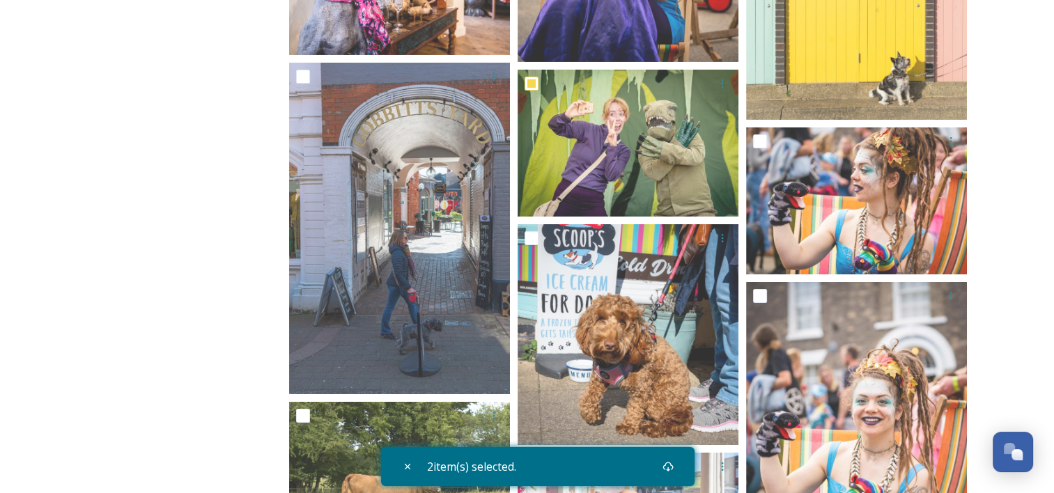
scroll to position [4924, 0]
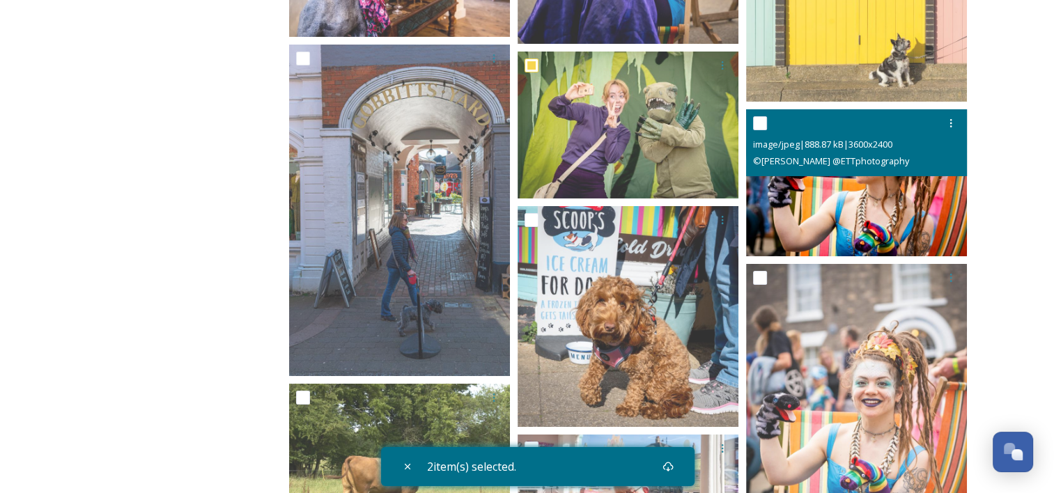
click at [754, 122] on input "checkbox" at bounding box center [760, 123] width 14 height 14
checkbox input "true"
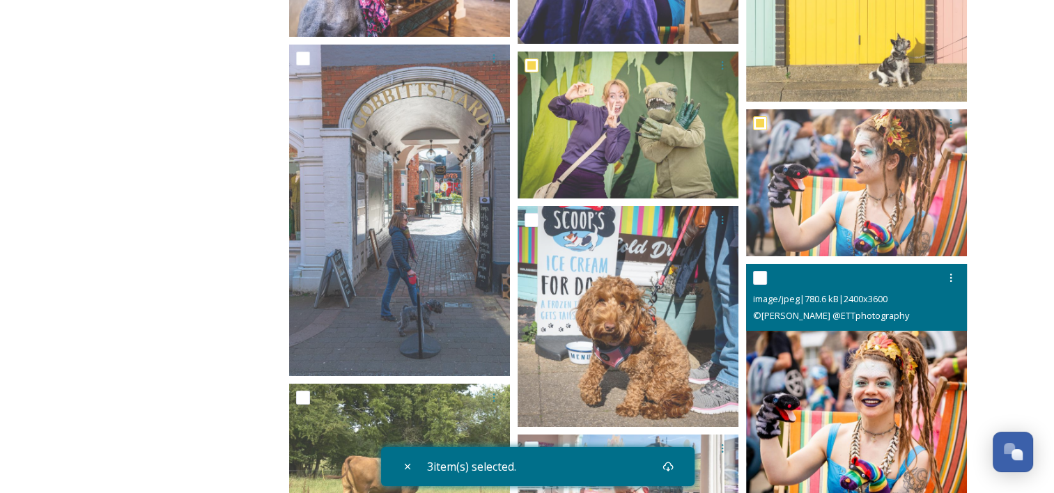
click at [760, 275] on input "checkbox" at bounding box center [760, 278] width 14 height 14
checkbox input "true"
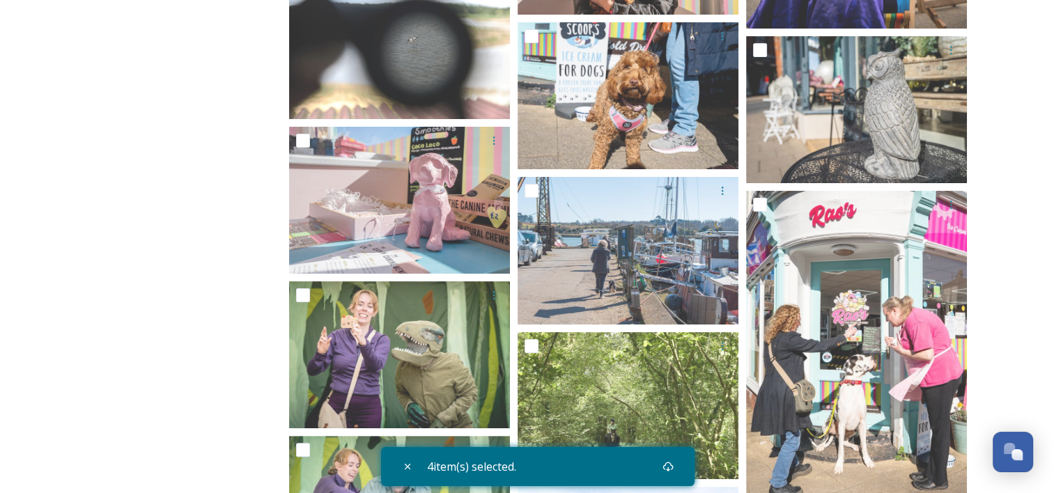
scroll to position [5501, 0]
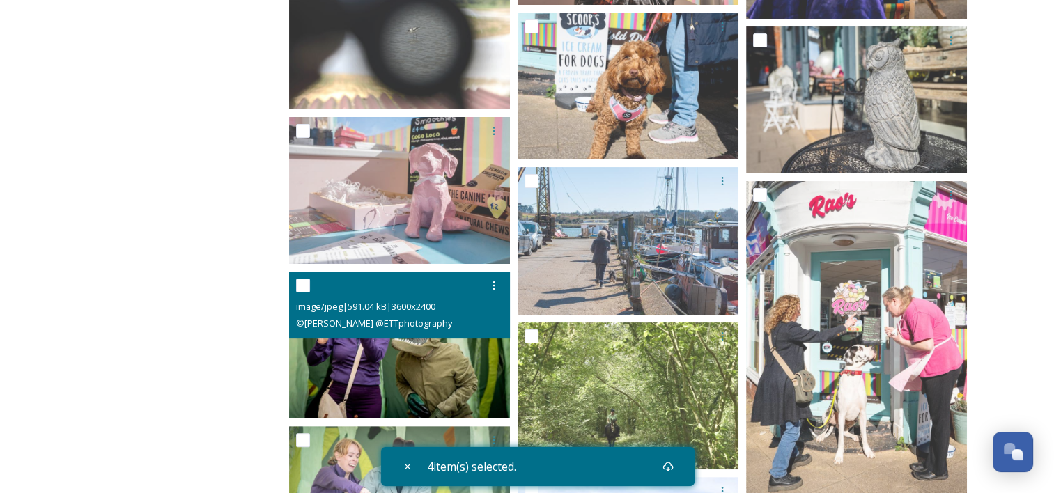
click at [301, 287] on input "checkbox" at bounding box center [303, 286] width 14 height 14
click at [301, 283] on input "checkbox" at bounding box center [303, 286] width 14 height 14
checkbox input "false"
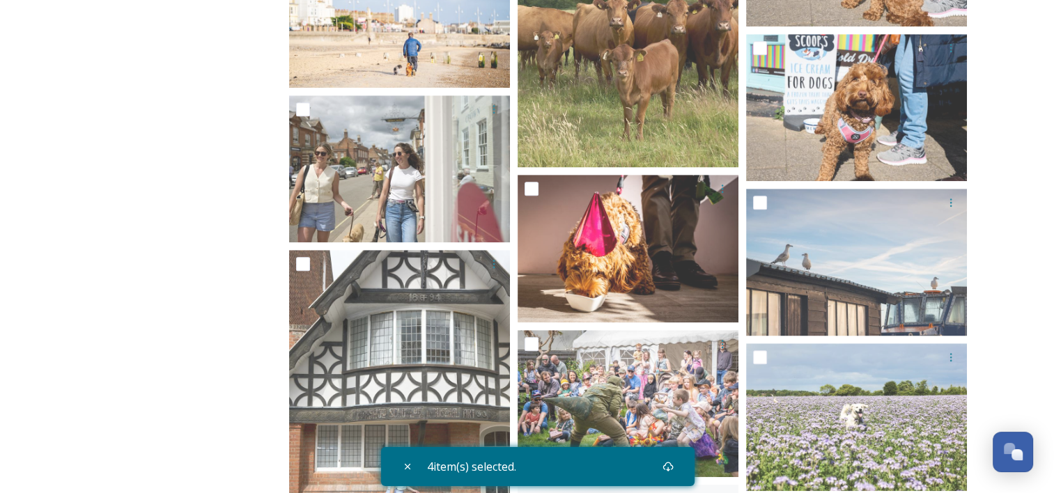
scroll to position [6188, 0]
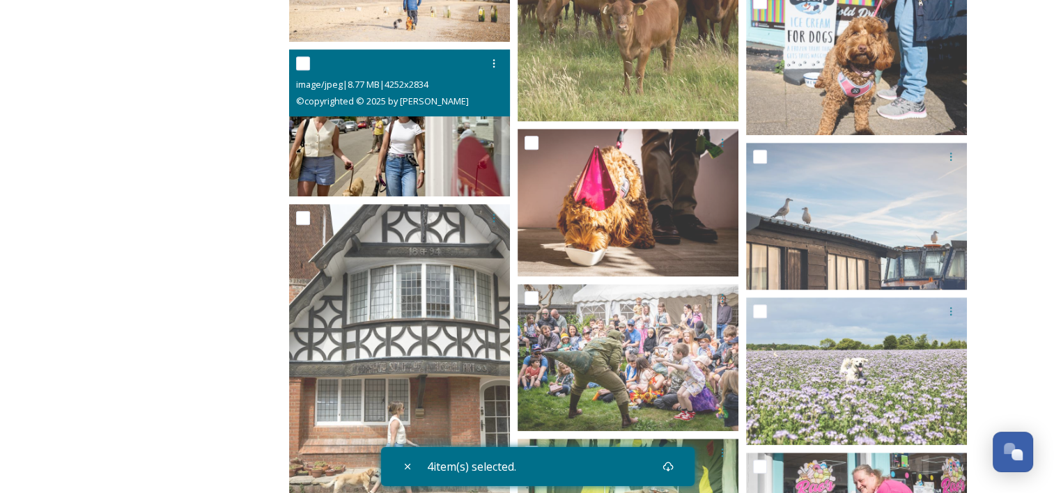
click at [304, 64] on input "checkbox" at bounding box center [303, 63] width 14 height 14
checkbox input "true"
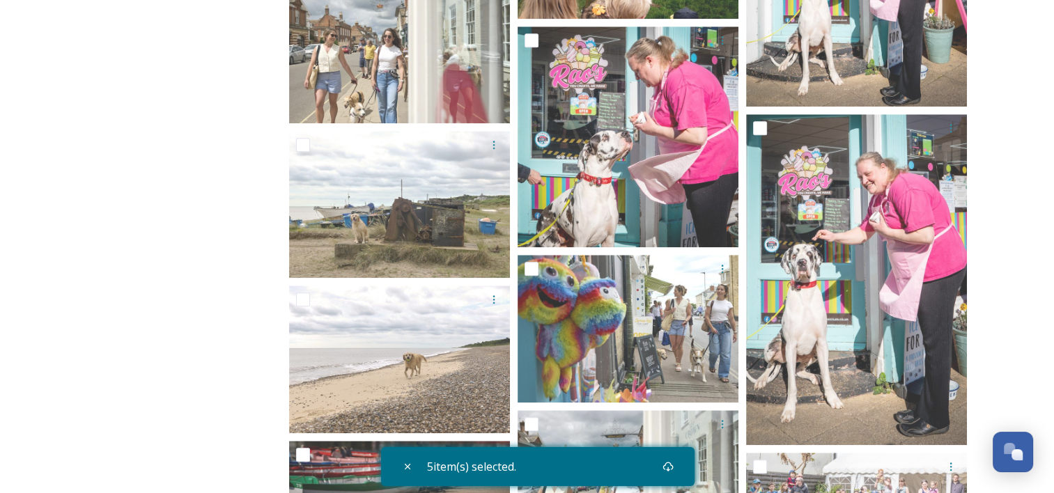
scroll to position [6783, 0]
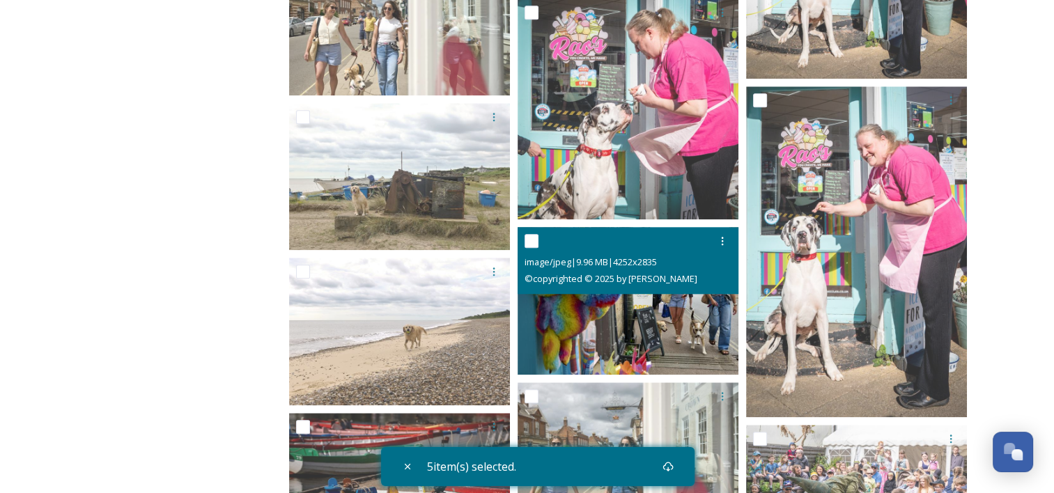
click at [532, 238] on input "checkbox" at bounding box center [532, 241] width 14 height 14
checkbox input "true"
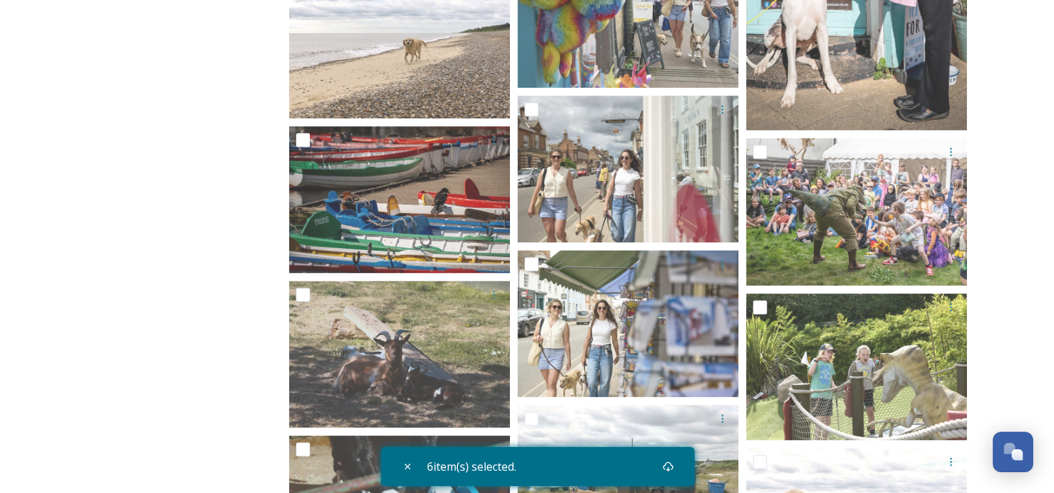
scroll to position [7080, 0]
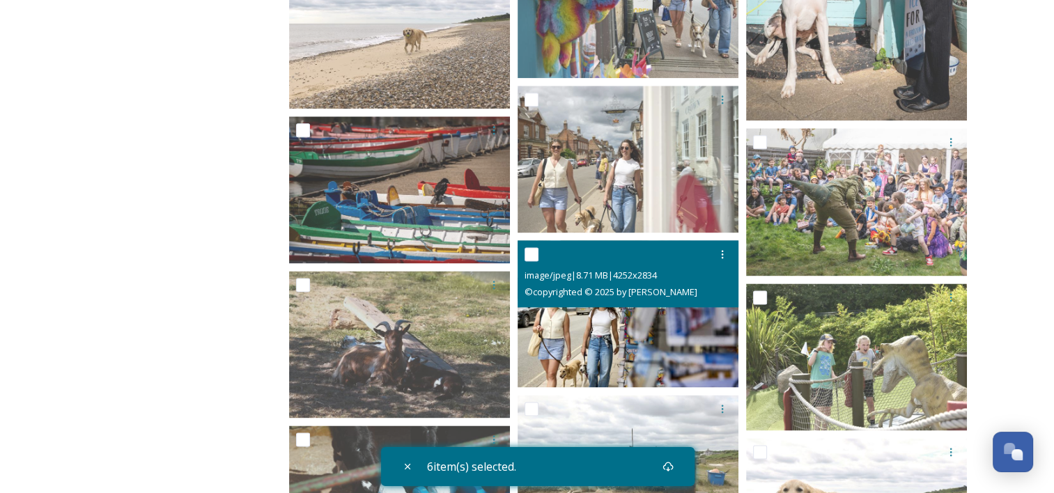
click at [532, 252] on input "checkbox" at bounding box center [532, 254] width 14 height 14
checkbox input "true"
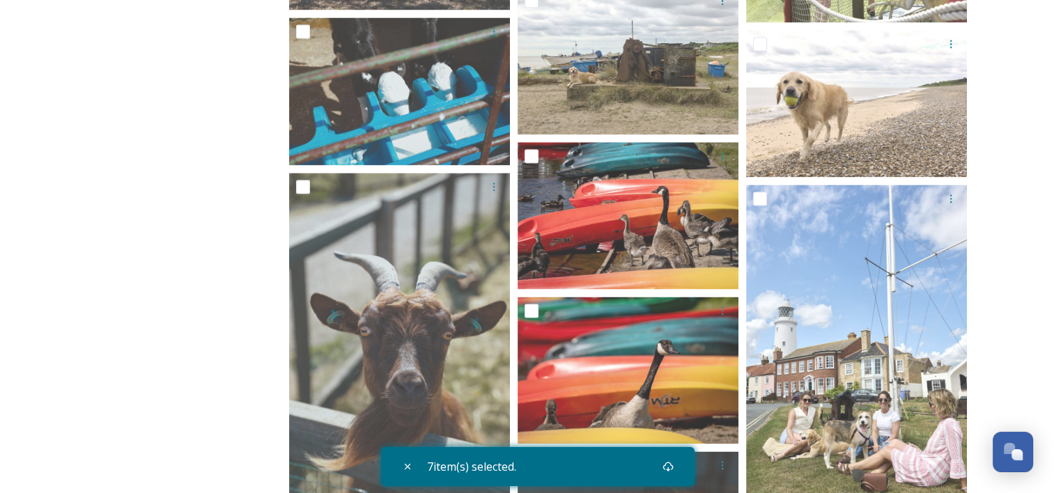
scroll to position [7600, 0]
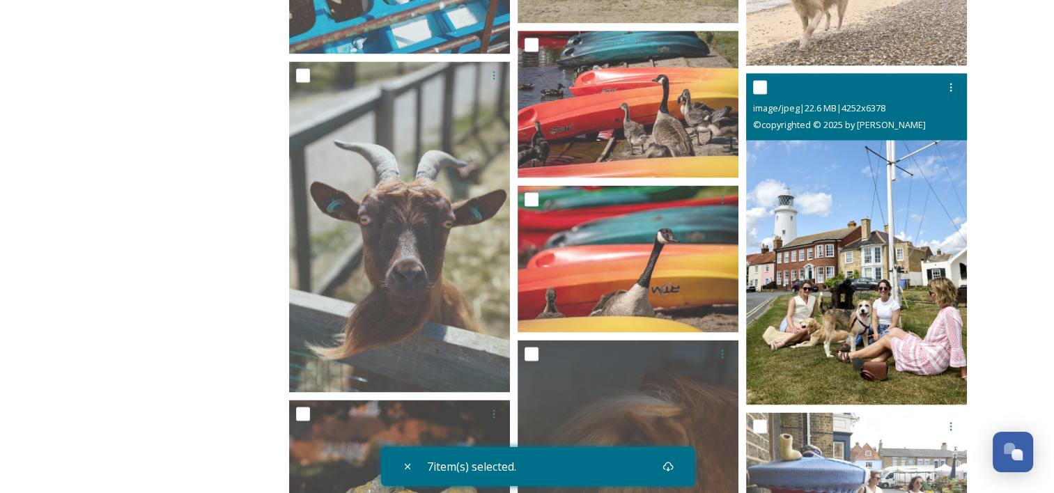
click at [759, 82] on input "checkbox" at bounding box center [760, 87] width 14 height 14
checkbox input "true"
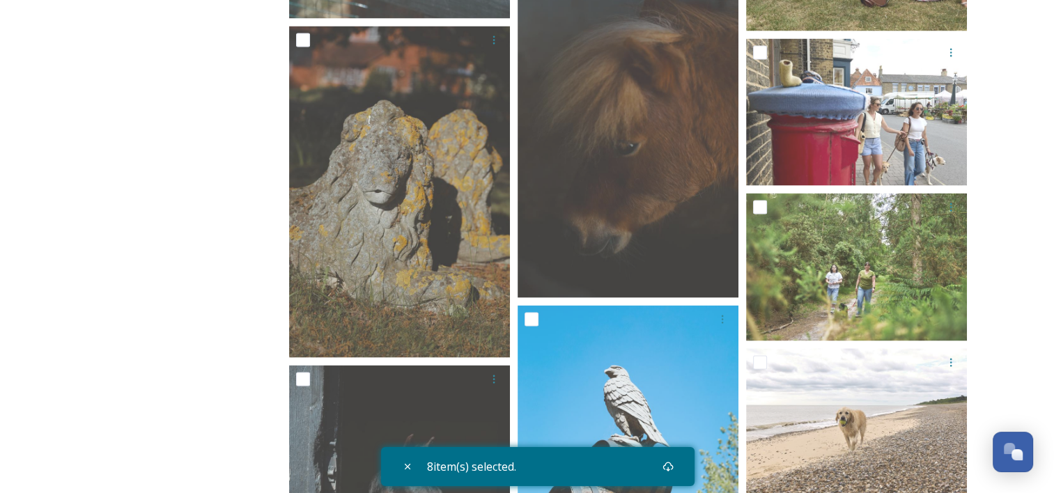
scroll to position [7981, 0]
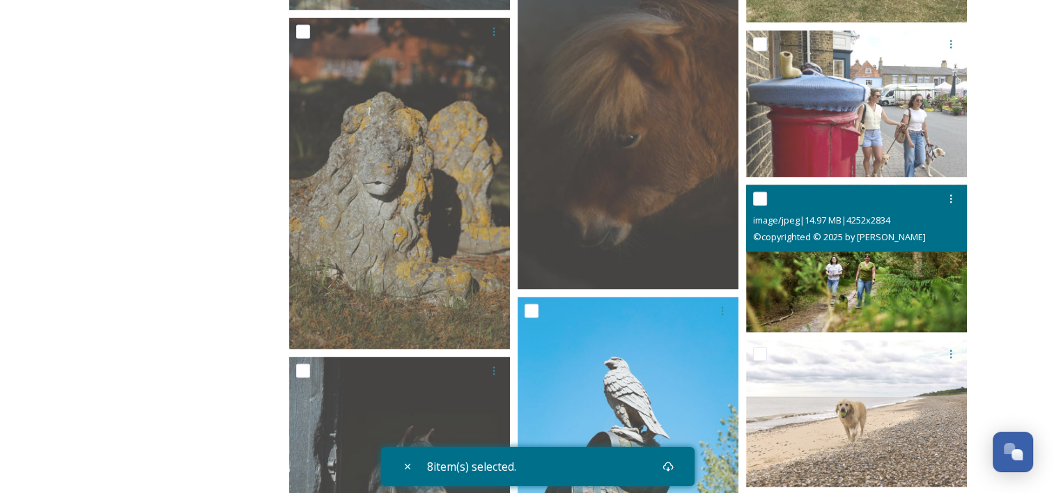
click at [759, 197] on input "checkbox" at bounding box center [760, 199] width 14 height 14
checkbox input "true"
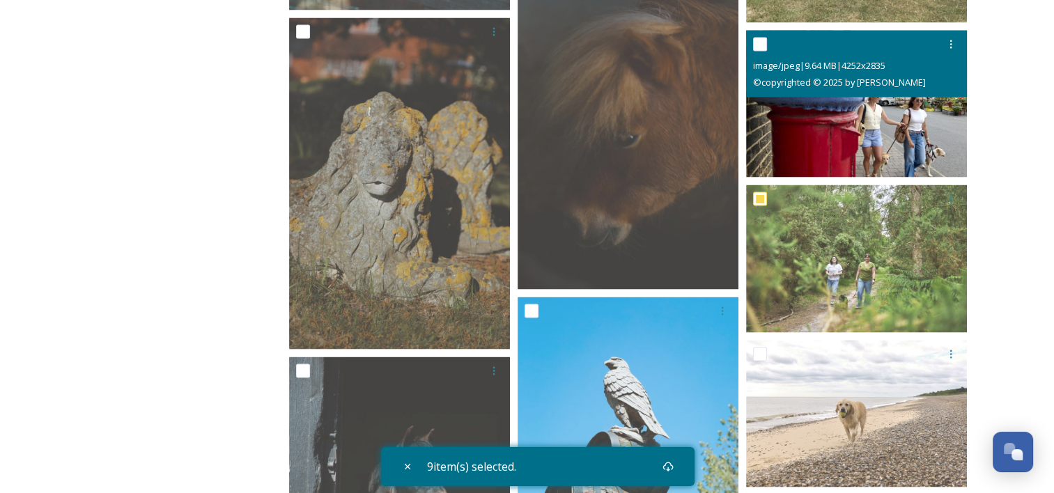
click at [758, 46] on input "checkbox" at bounding box center [760, 45] width 14 height 14
checkbox input "true"
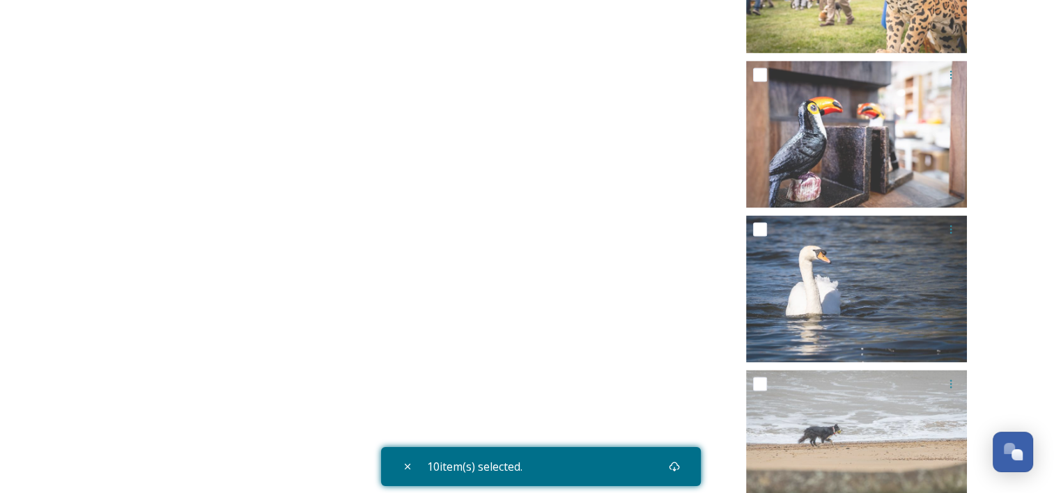
scroll to position [12857, 0]
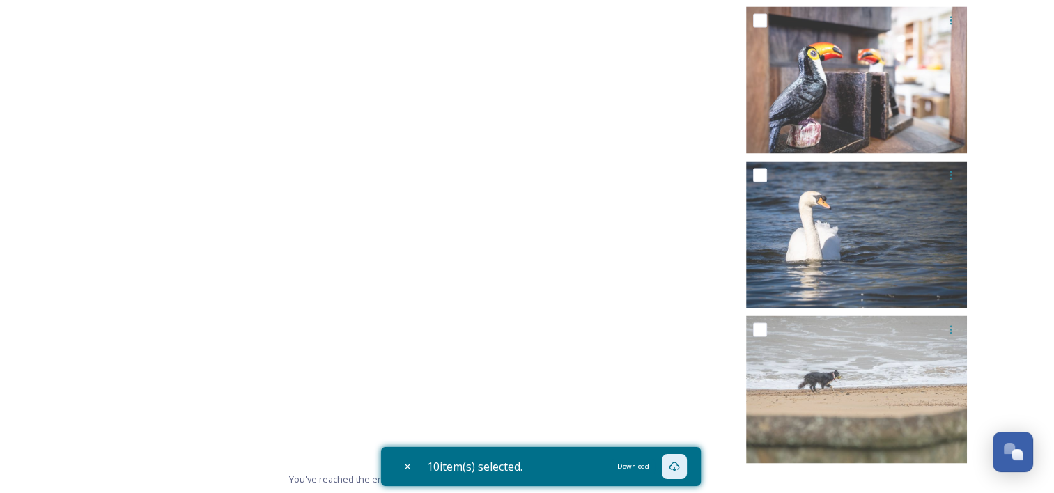
click at [680, 467] on icon at bounding box center [674, 466] width 11 height 11
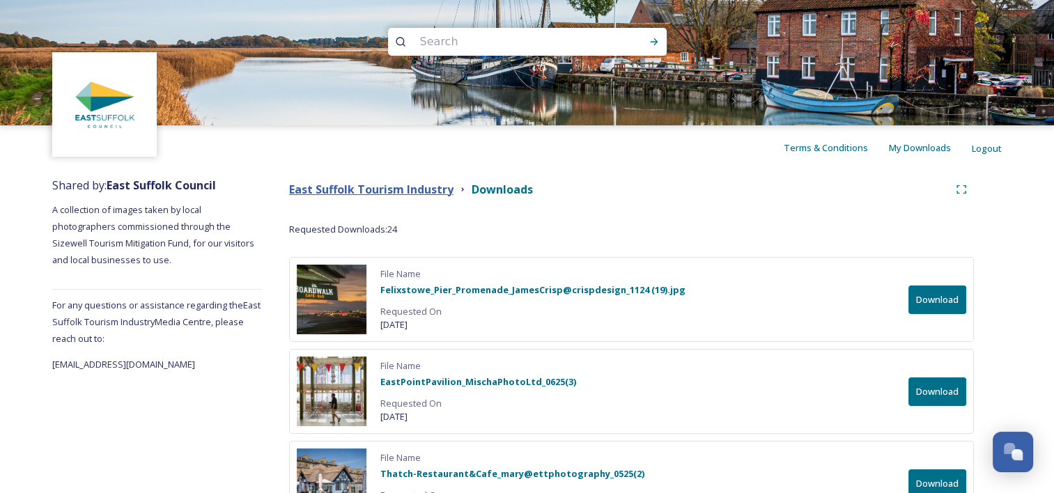
click at [386, 190] on strong "East Suffolk Tourism Industry" at bounding box center [371, 189] width 164 height 15
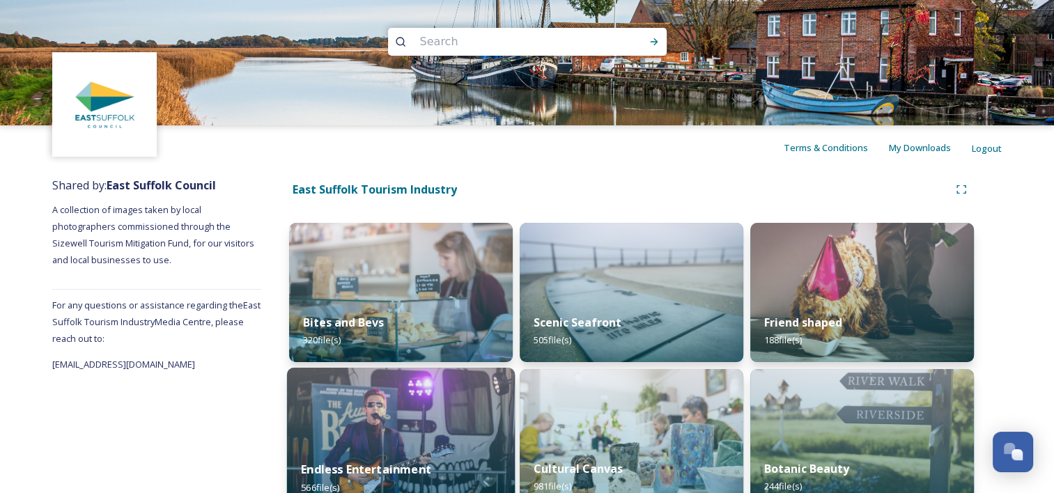
click at [399, 426] on img at bounding box center [401, 439] width 228 height 142
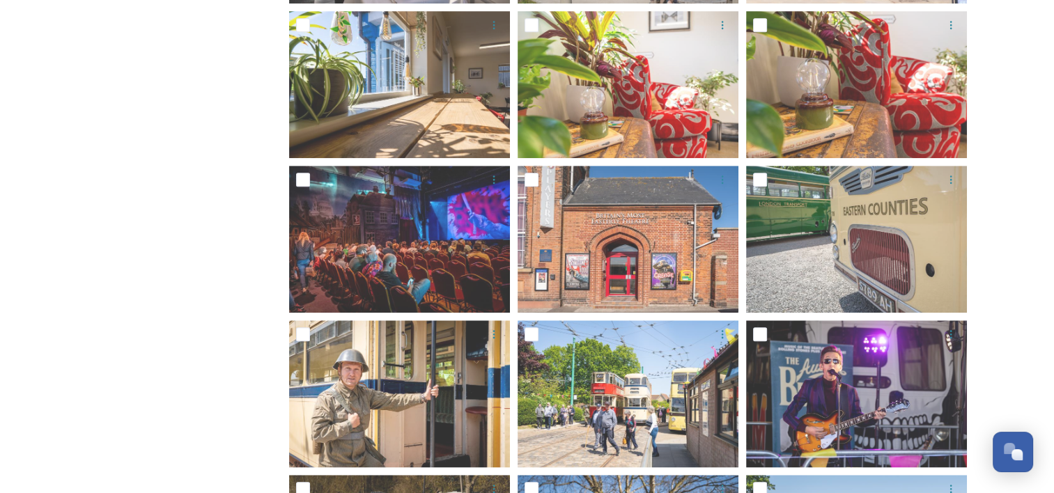
scroll to position [957, 0]
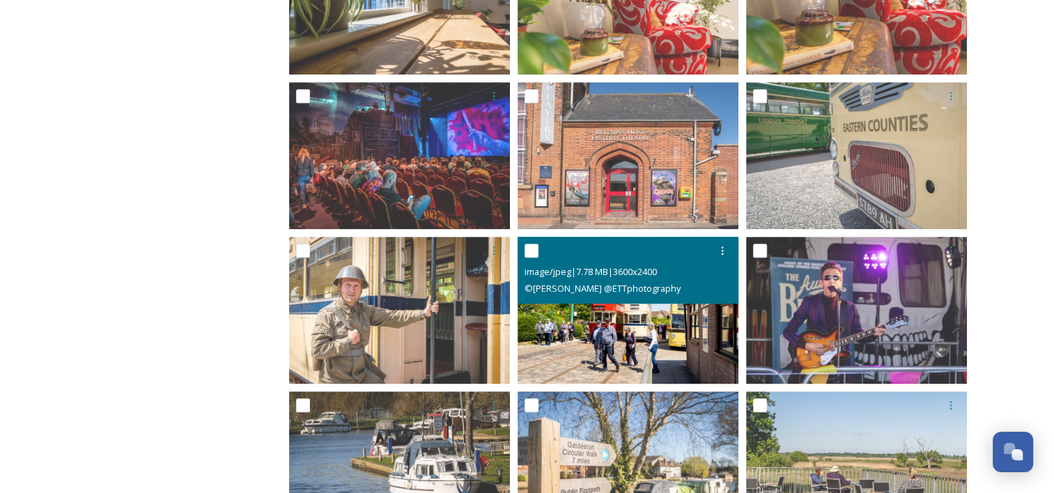
click at [529, 249] on input "checkbox" at bounding box center [532, 251] width 14 height 14
checkbox input "true"
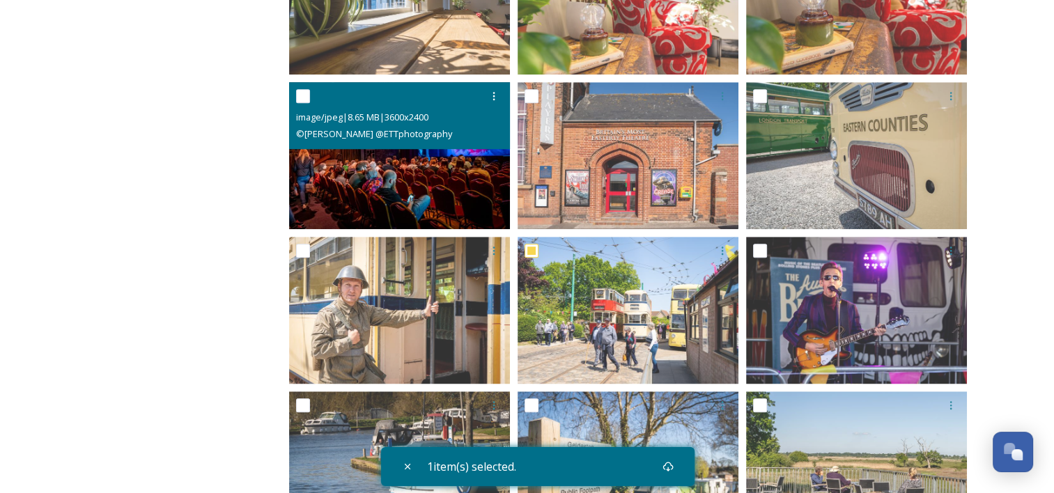
click at [299, 89] on input "checkbox" at bounding box center [303, 96] width 14 height 14
checkbox input "true"
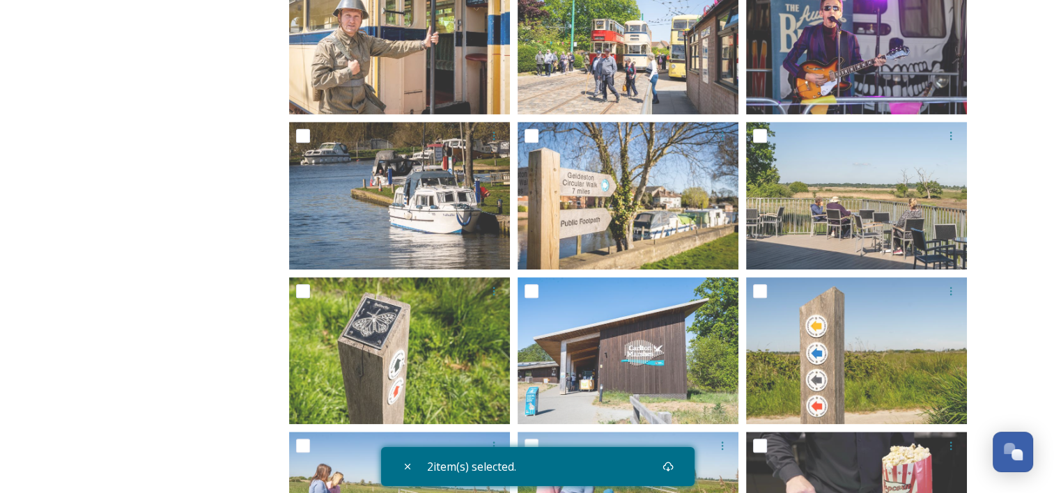
scroll to position [1244, 0]
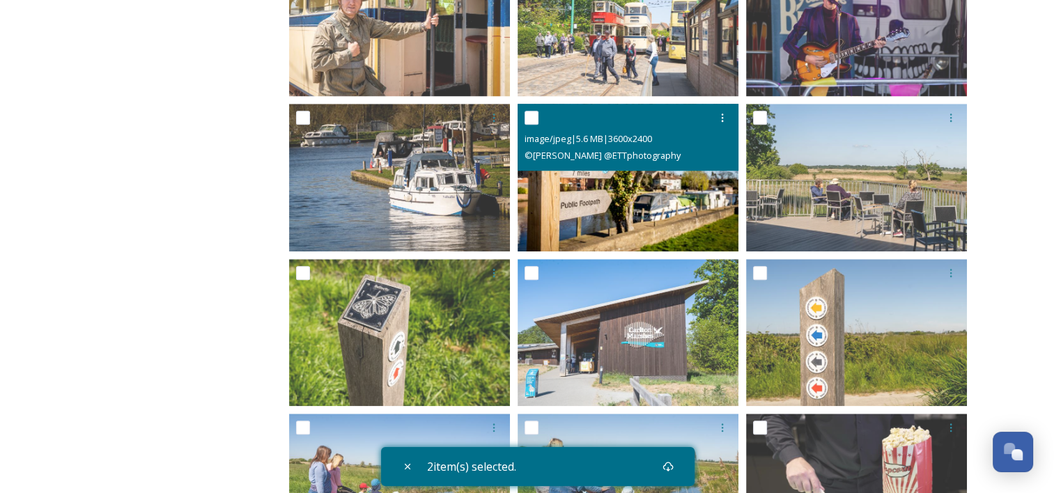
click at [535, 115] on input "checkbox" at bounding box center [532, 118] width 14 height 14
checkbox input "true"
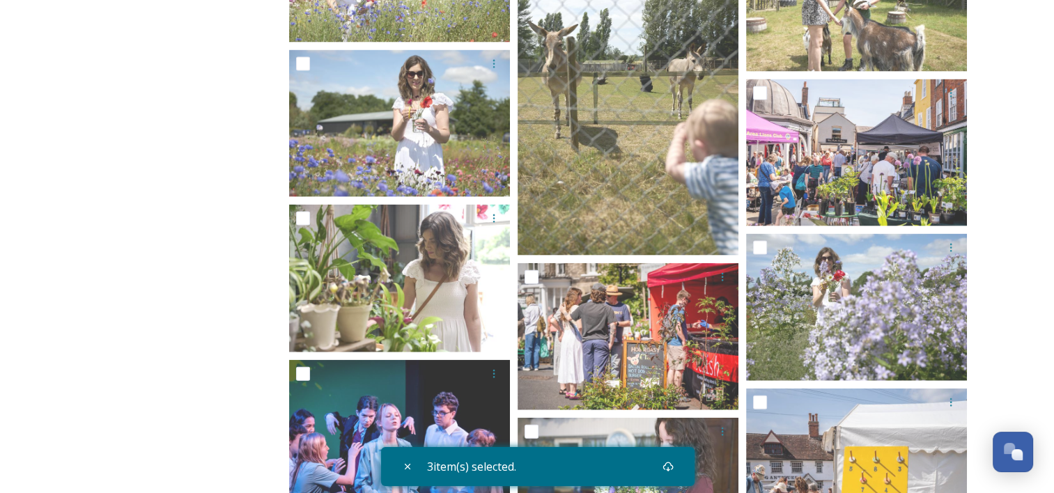
scroll to position [3046, 0]
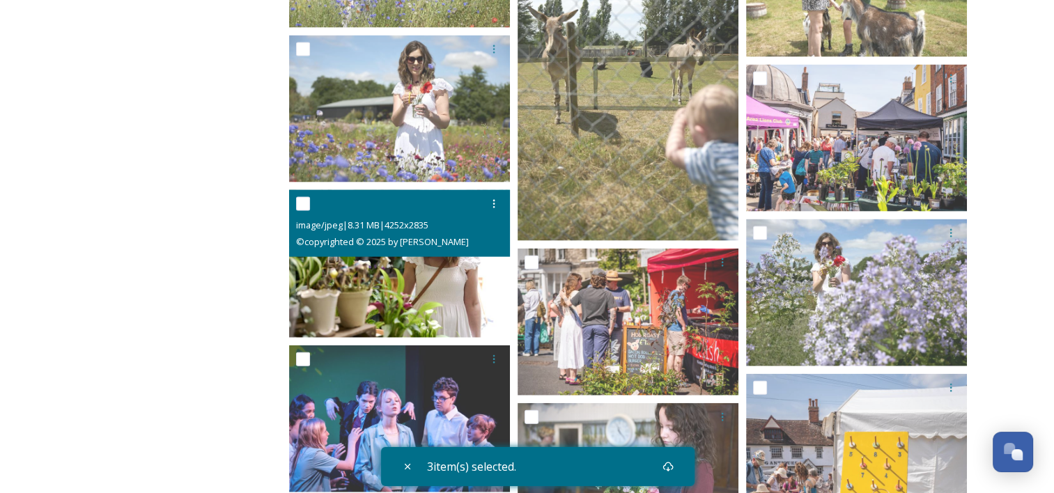
click at [304, 203] on input "checkbox" at bounding box center [303, 204] width 14 height 14
checkbox input "true"
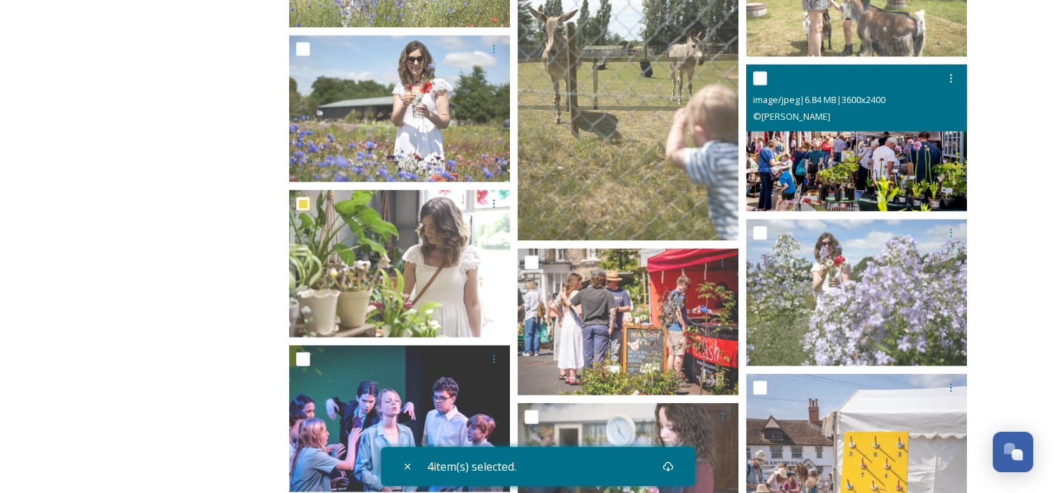
click at [758, 72] on input "checkbox" at bounding box center [760, 79] width 14 height 14
checkbox input "true"
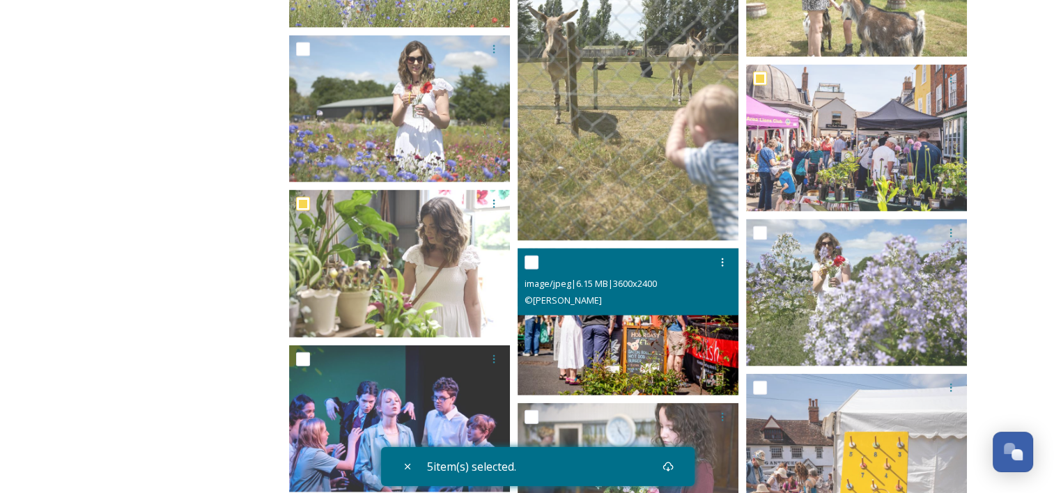
click at [534, 262] on input "checkbox" at bounding box center [532, 263] width 14 height 14
checkbox input "true"
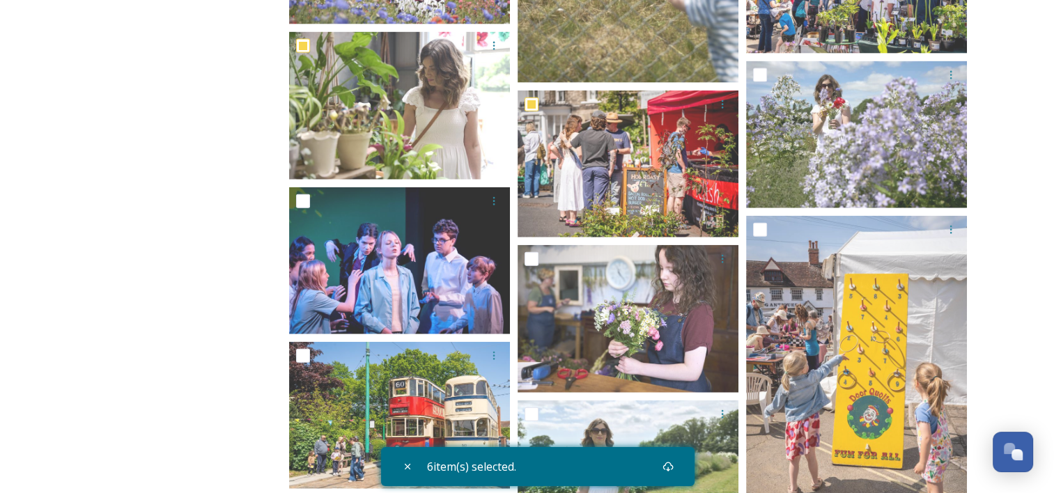
scroll to position [3325, 0]
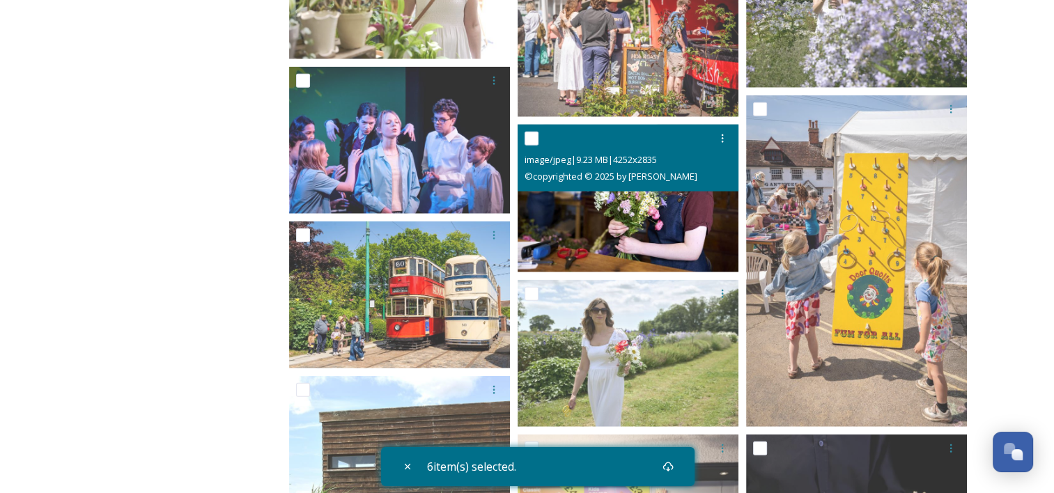
click at [530, 134] on input "checkbox" at bounding box center [532, 139] width 14 height 14
checkbox input "true"
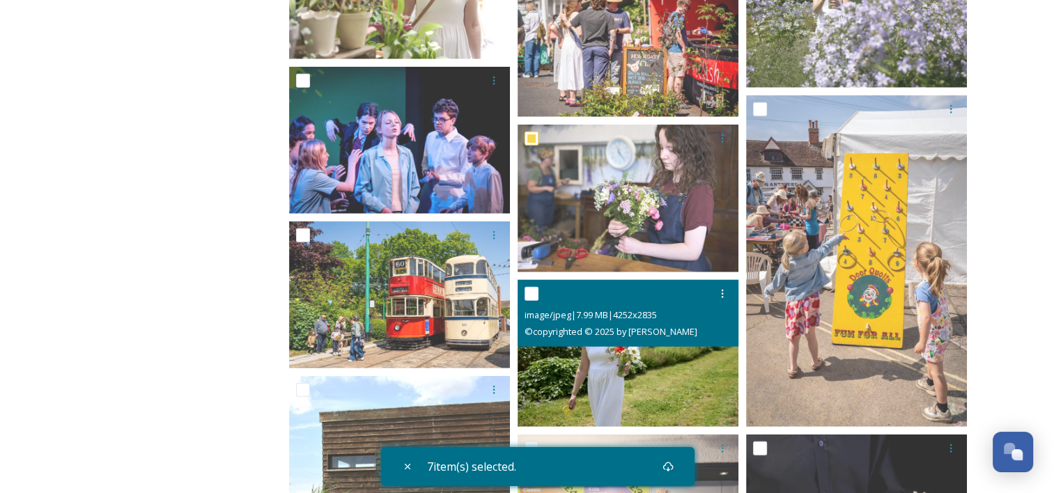
click at [533, 290] on input "checkbox" at bounding box center [532, 294] width 14 height 14
checkbox input "true"
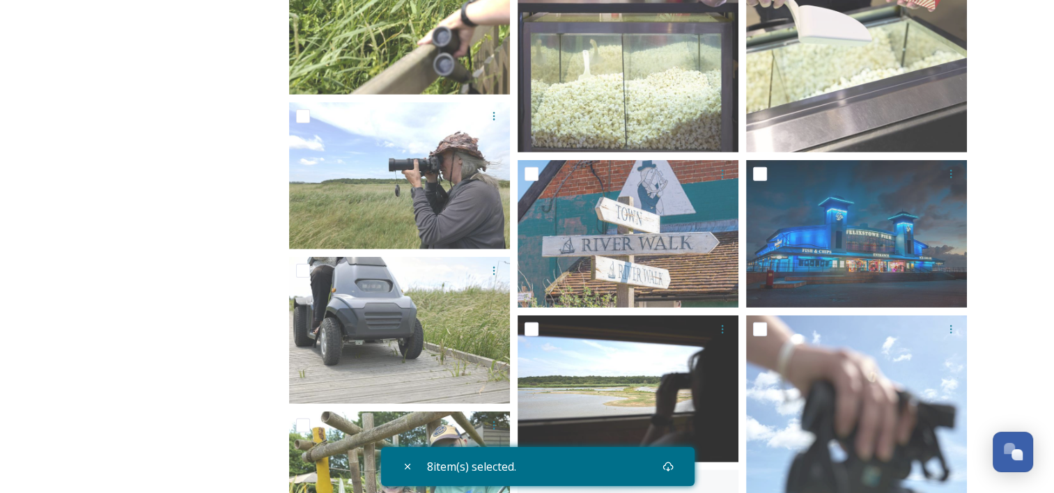
scroll to position [3957, 0]
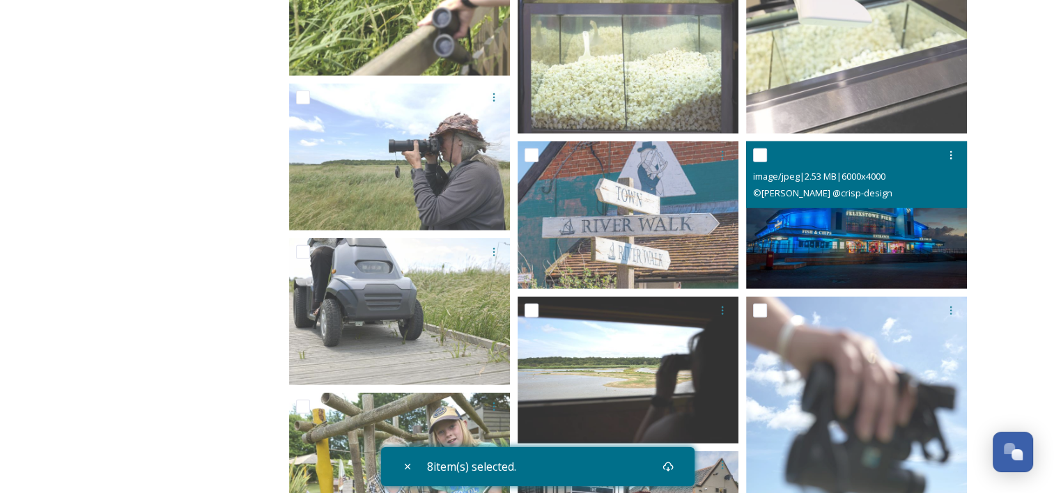
click at [756, 150] on input "checkbox" at bounding box center [760, 155] width 14 height 14
checkbox input "true"
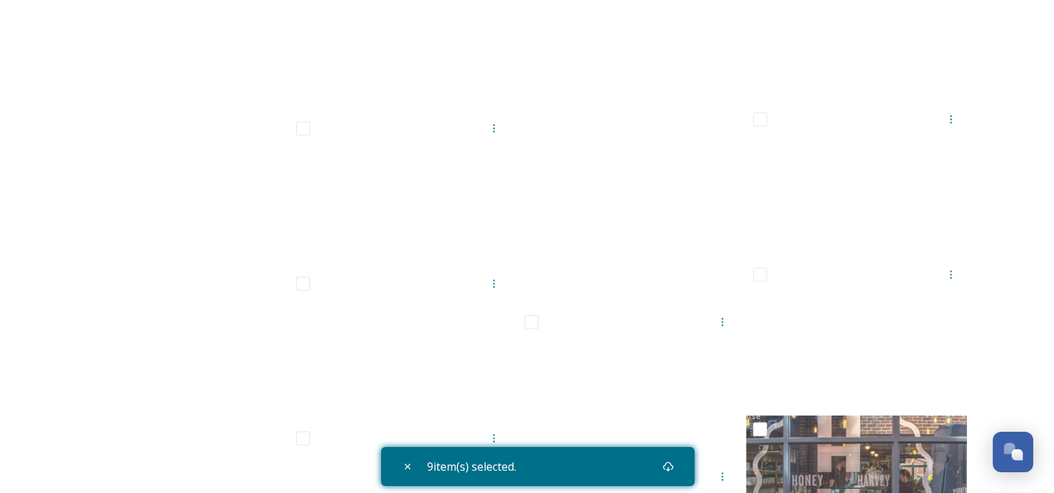
scroll to position [12781, 0]
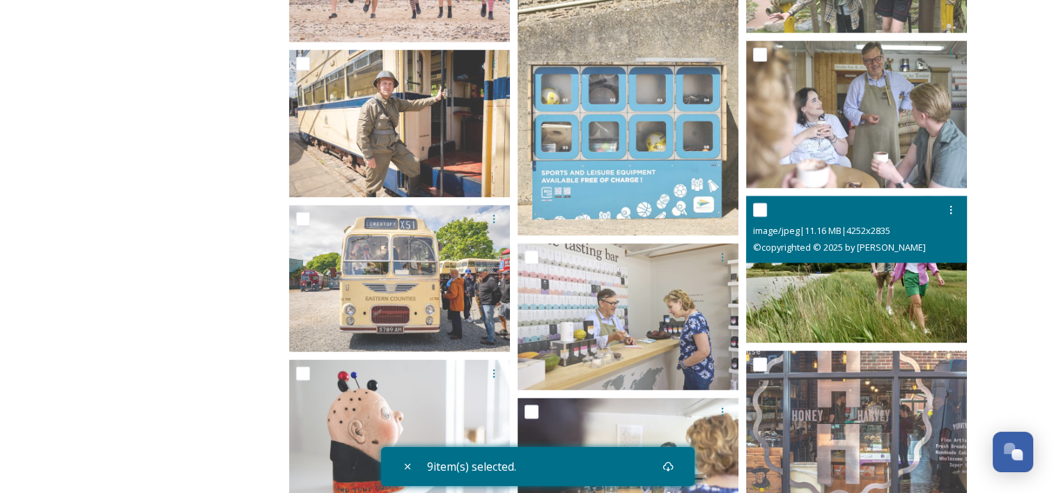
click at [757, 206] on input "checkbox" at bounding box center [760, 210] width 14 height 14
checkbox input "true"
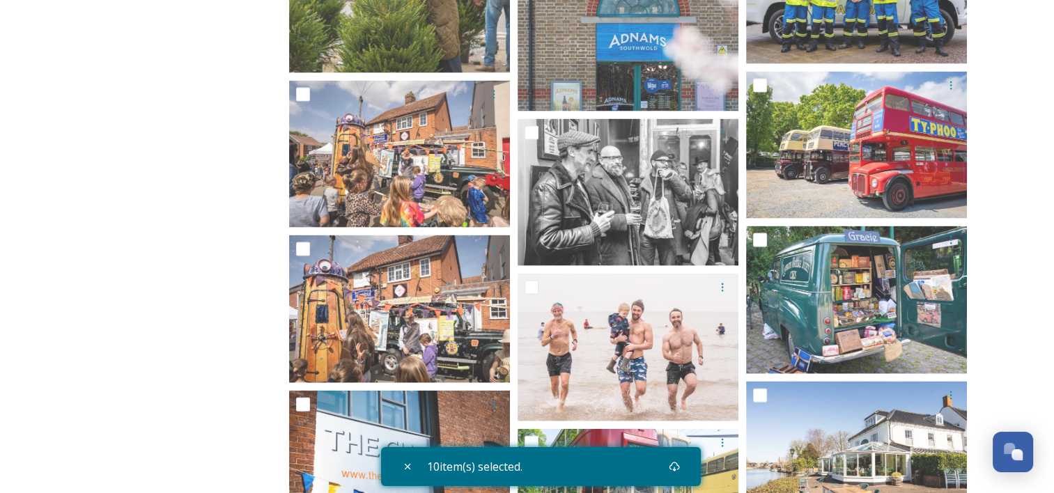
scroll to position [13664, 0]
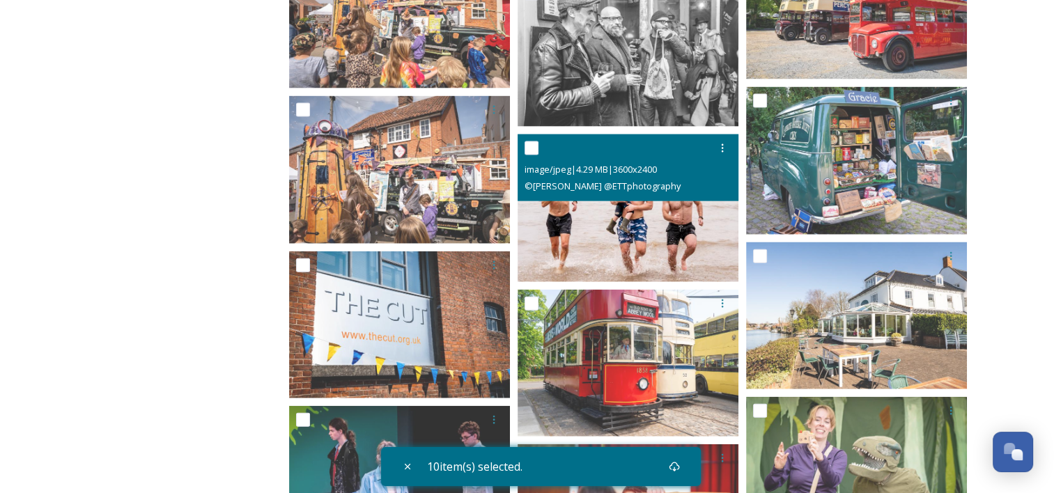
click at [533, 148] on input "checkbox" at bounding box center [532, 148] width 14 height 14
checkbox input "true"
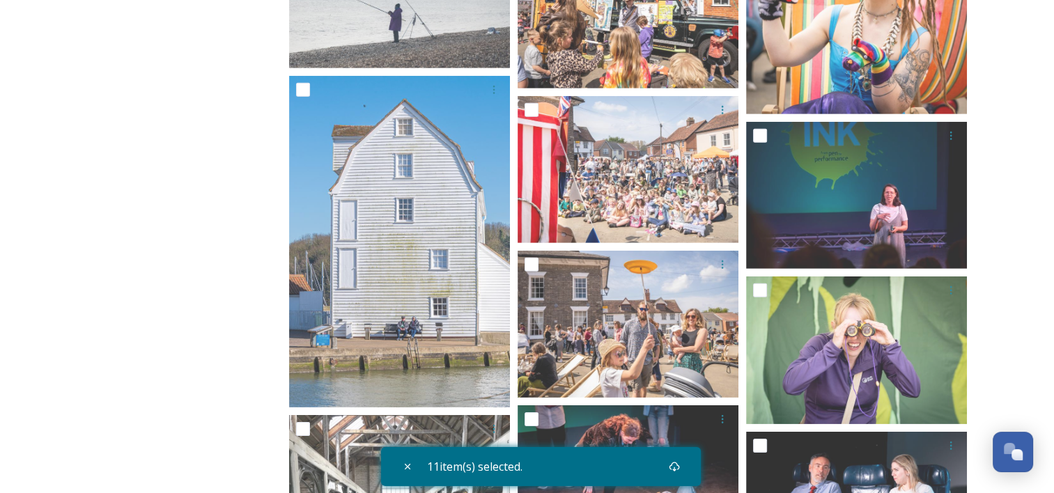
scroll to position [14880, 0]
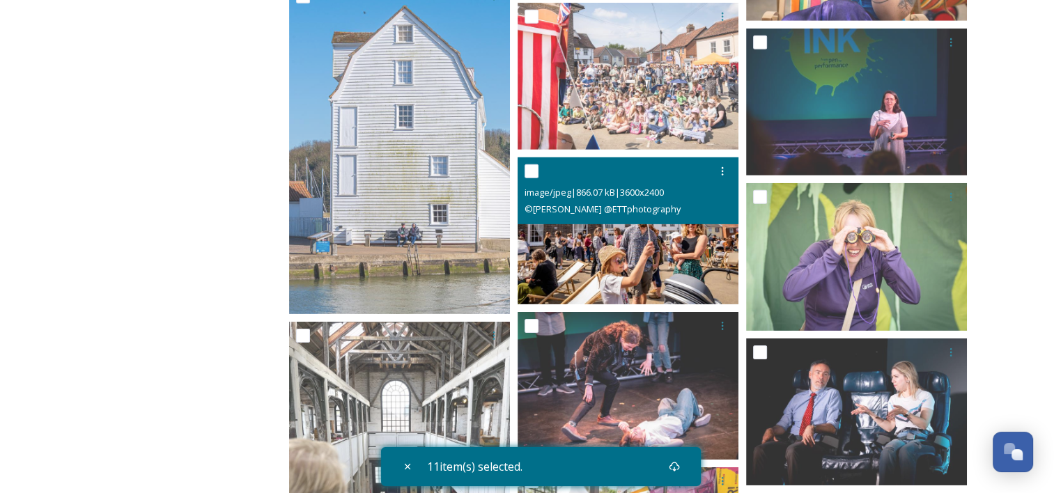
click at [533, 170] on input "checkbox" at bounding box center [532, 171] width 14 height 14
checkbox input "true"
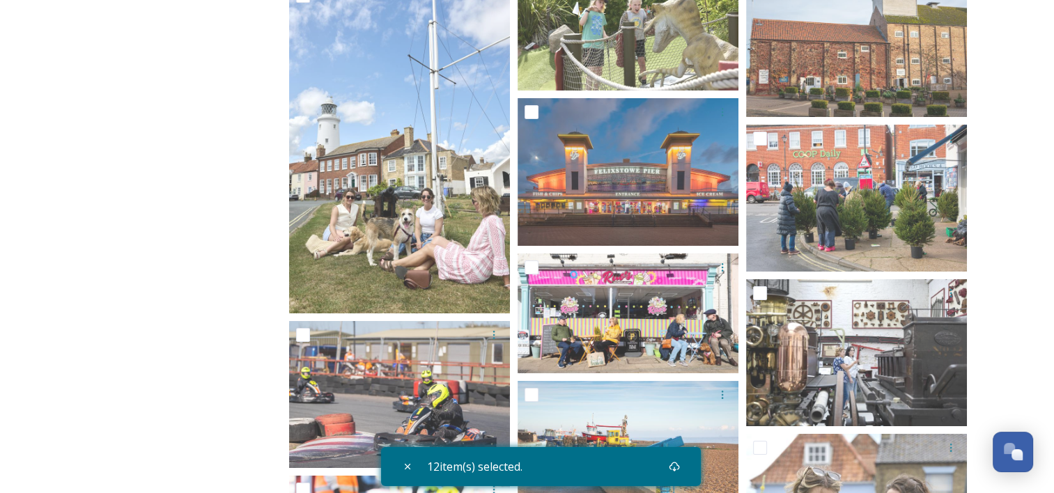
scroll to position [15531, 0]
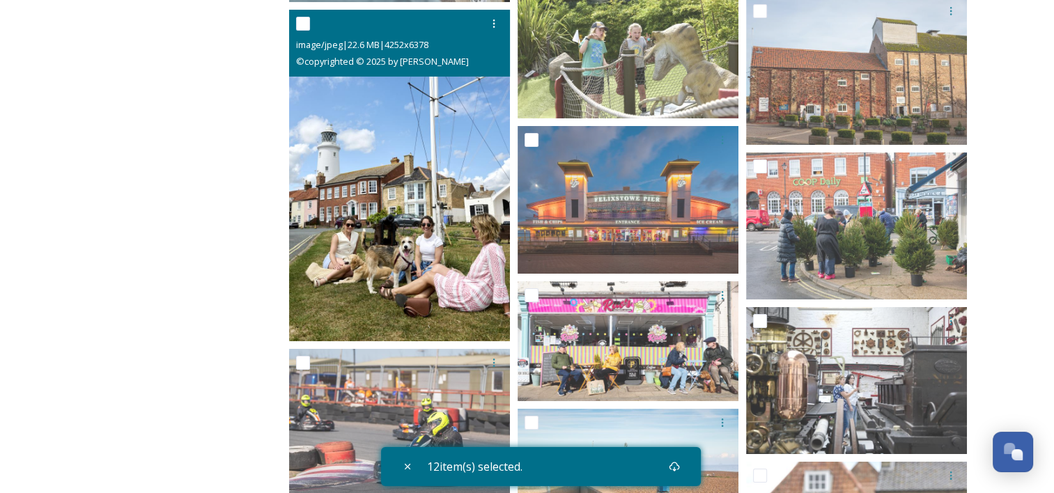
click at [301, 28] on input "checkbox" at bounding box center [303, 24] width 14 height 14
checkbox input "true"
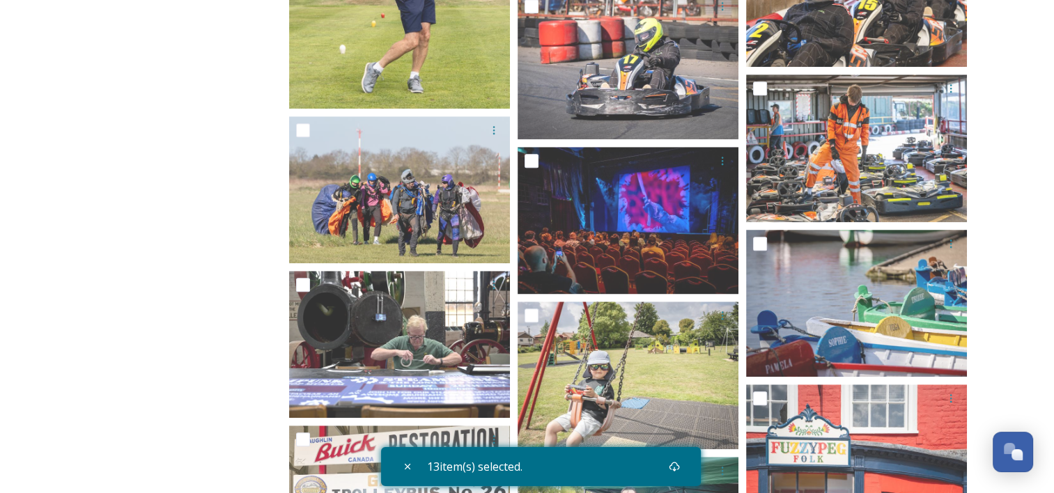
scroll to position [16924, 0]
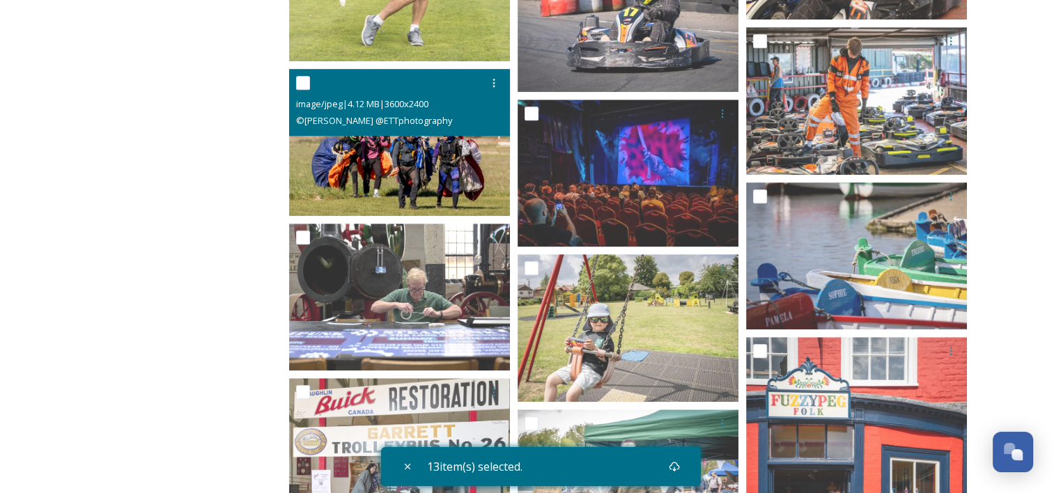
click at [302, 84] on input "checkbox" at bounding box center [303, 83] width 14 height 14
checkbox input "true"
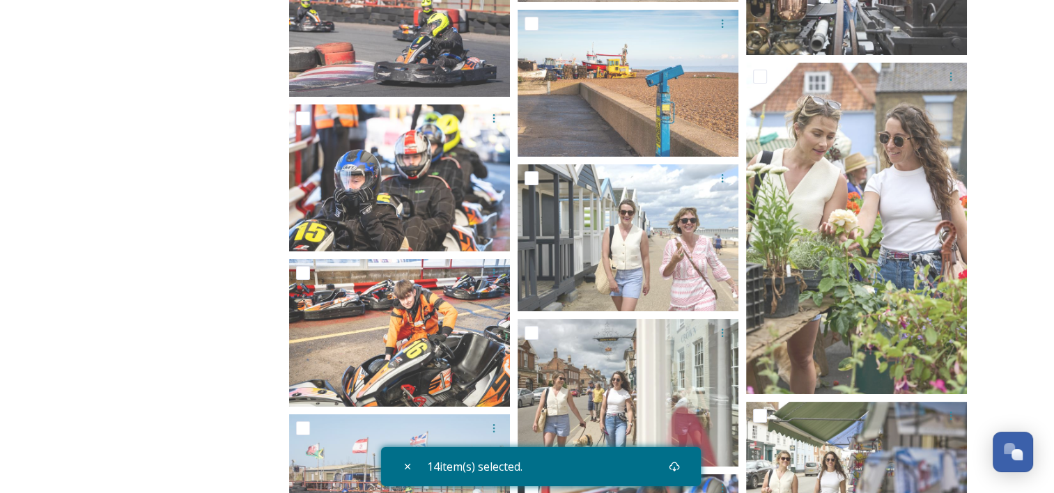
scroll to position [15902, 0]
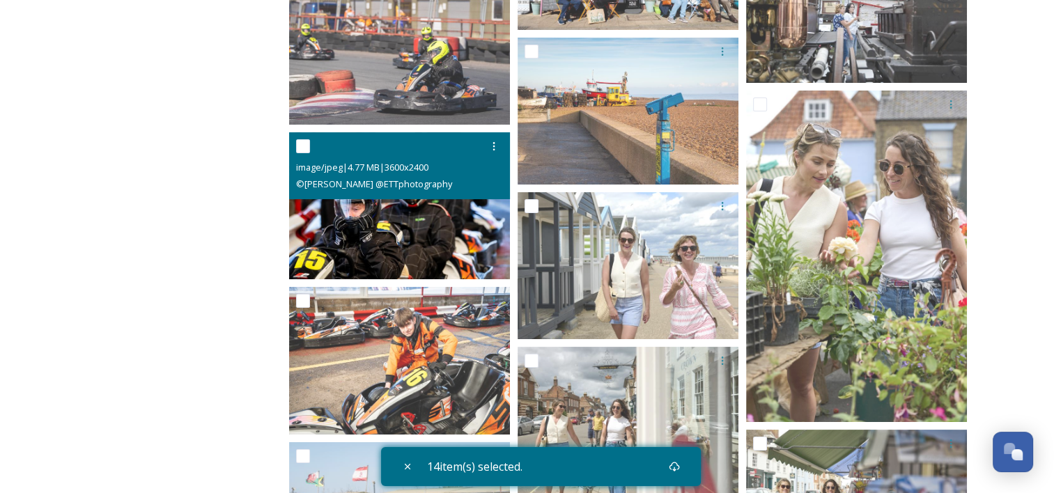
click at [299, 146] on input "checkbox" at bounding box center [303, 146] width 14 height 14
checkbox input "true"
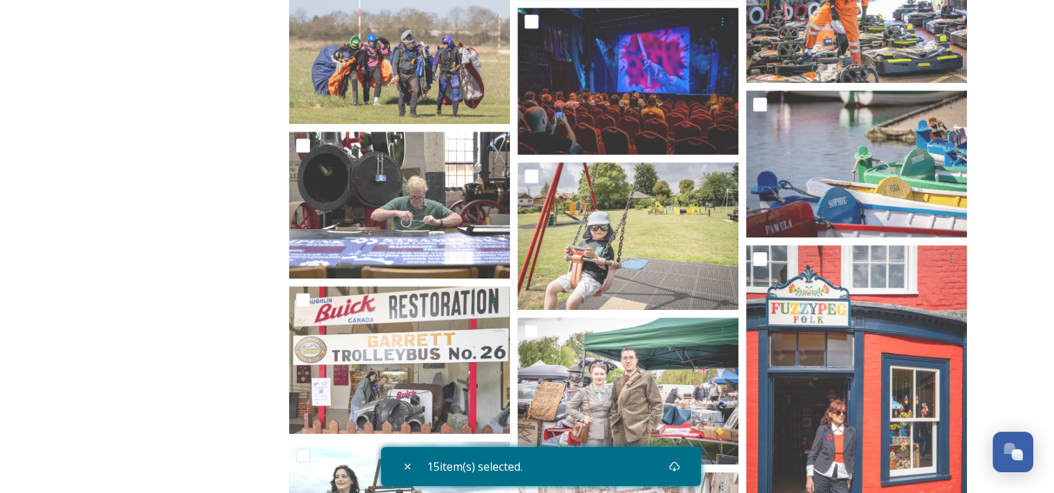
scroll to position [17044, 0]
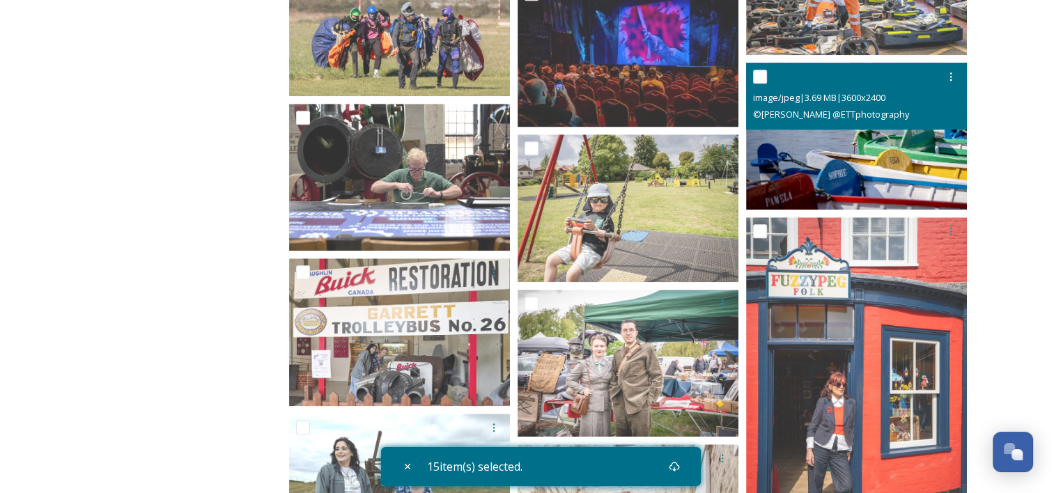
click at [762, 75] on input "checkbox" at bounding box center [760, 77] width 14 height 14
checkbox input "true"
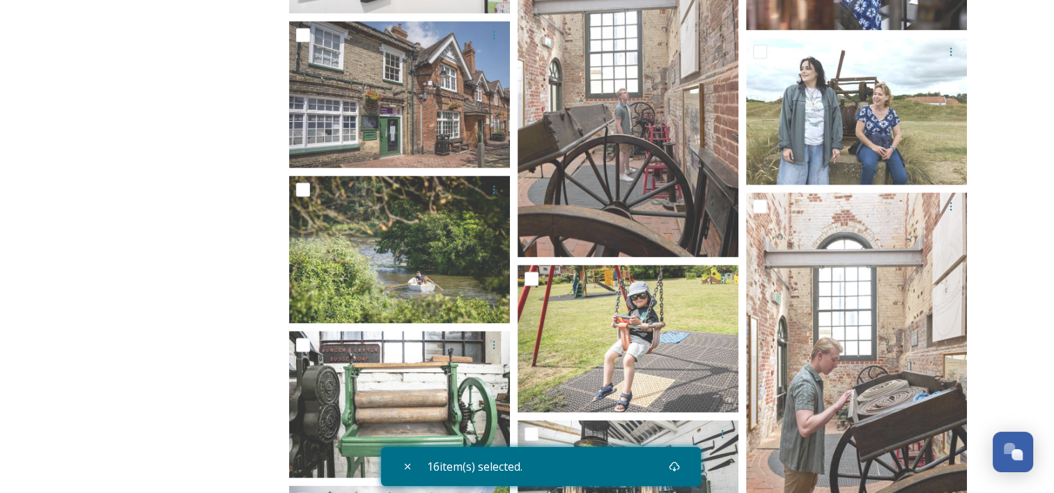
scroll to position [18168, 0]
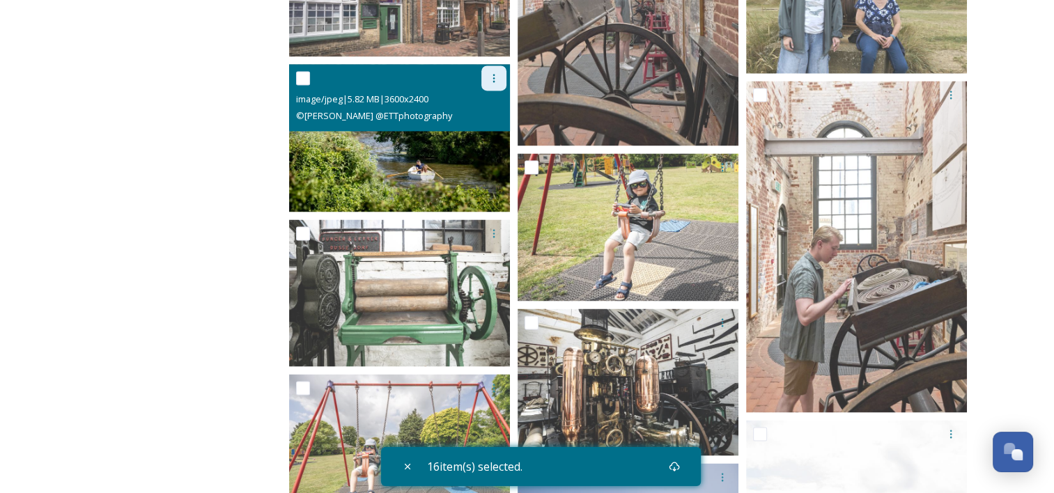
click at [494, 80] on icon at bounding box center [494, 78] width 2 height 8
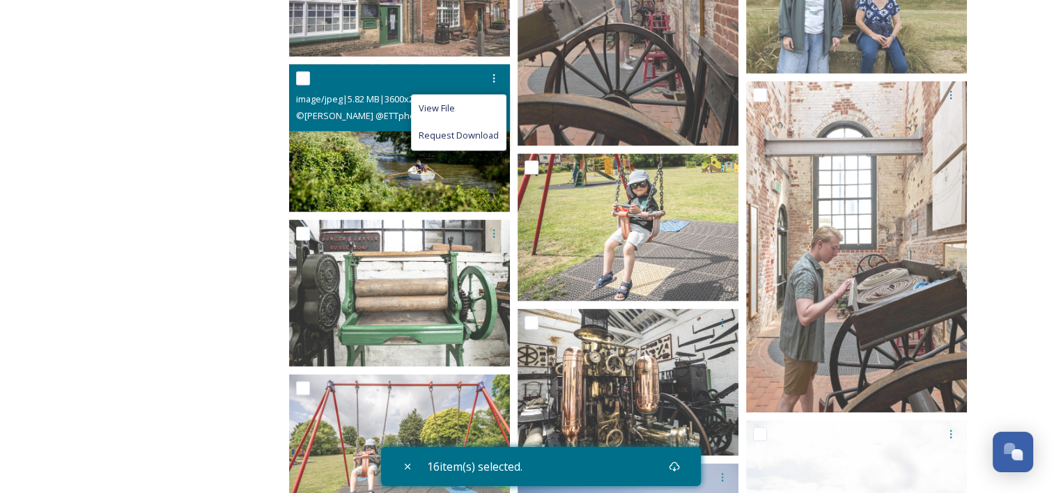
click at [305, 75] on input "checkbox" at bounding box center [303, 78] width 14 height 14
checkbox input "true"
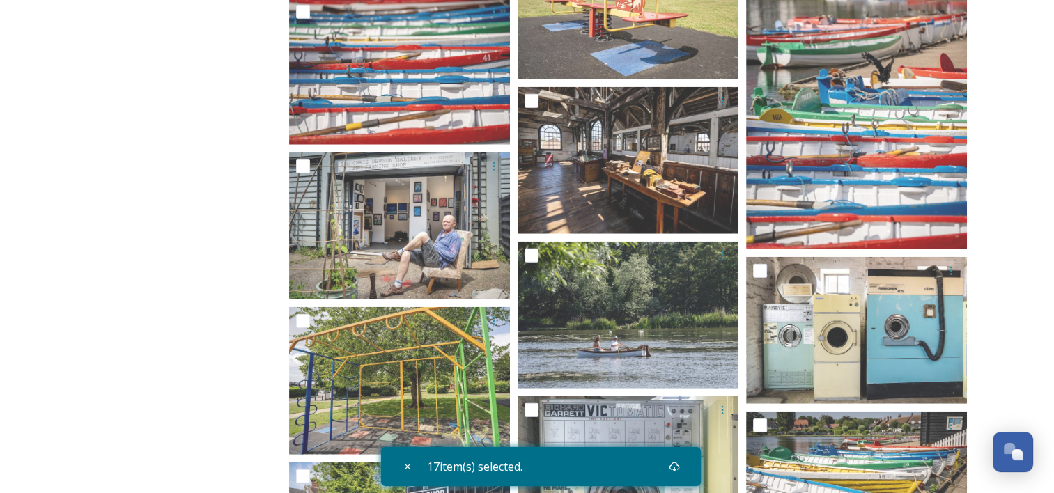
scroll to position [19375, 0]
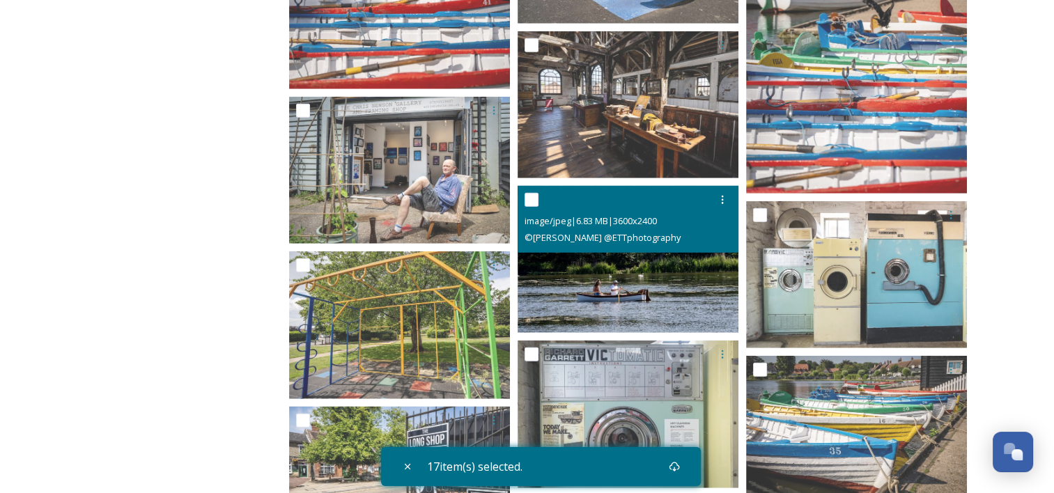
click at [534, 193] on input "checkbox" at bounding box center [532, 200] width 14 height 14
checkbox input "true"
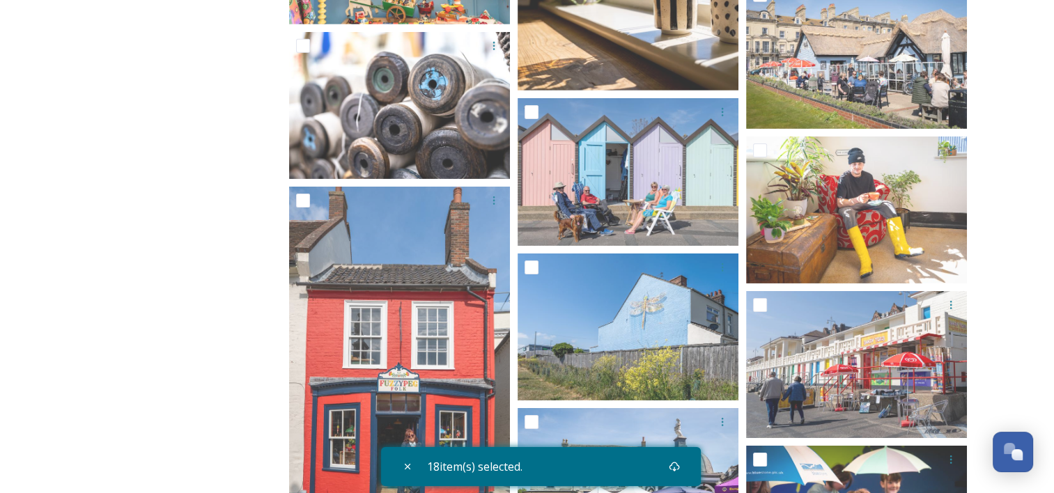
scroll to position [25608, 0]
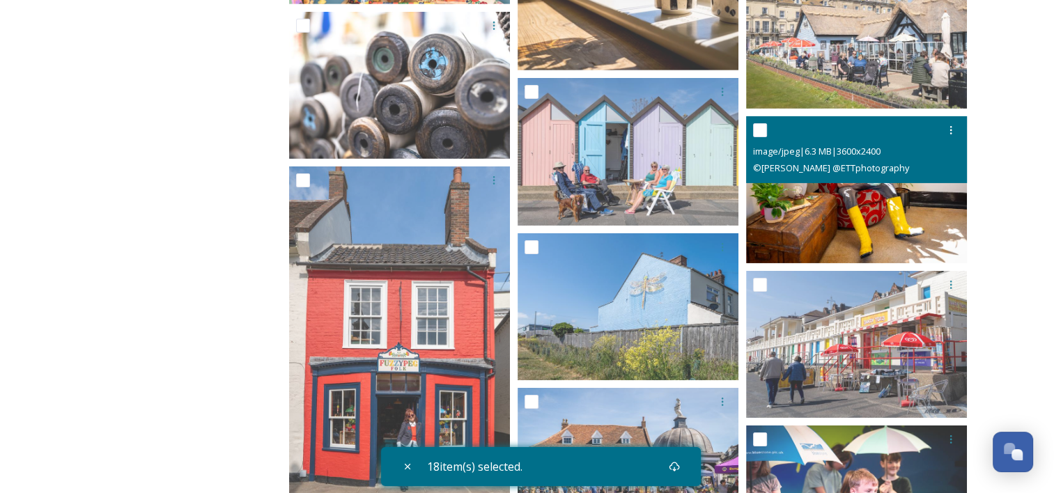
click at [759, 125] on input "checkbox" at bounding box center [760, 130] width 14 height 14
checkbox input "true"
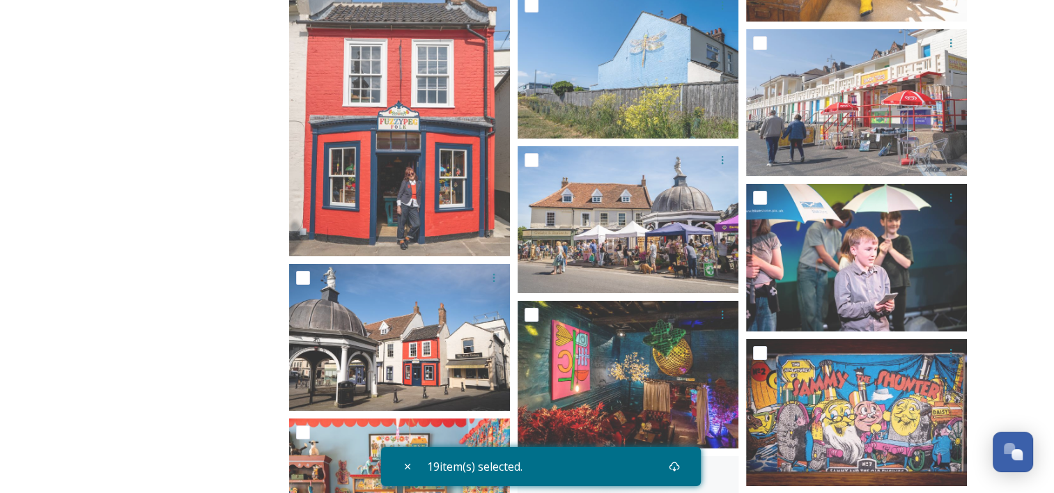
scroll to position [25914, 0]
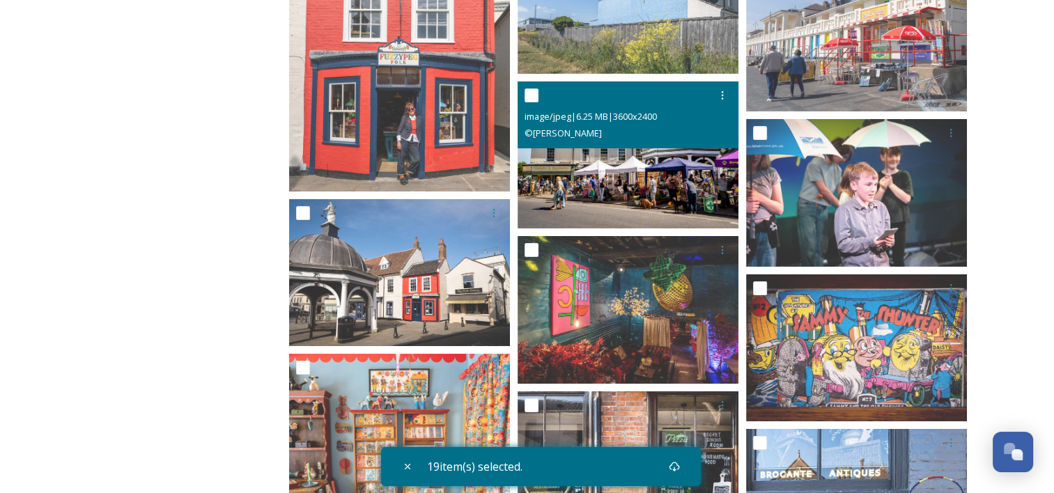
click at [534, 93] on input "checkbox" at bounding box center [532, 95] width 14 height 14
checkbox input "true"
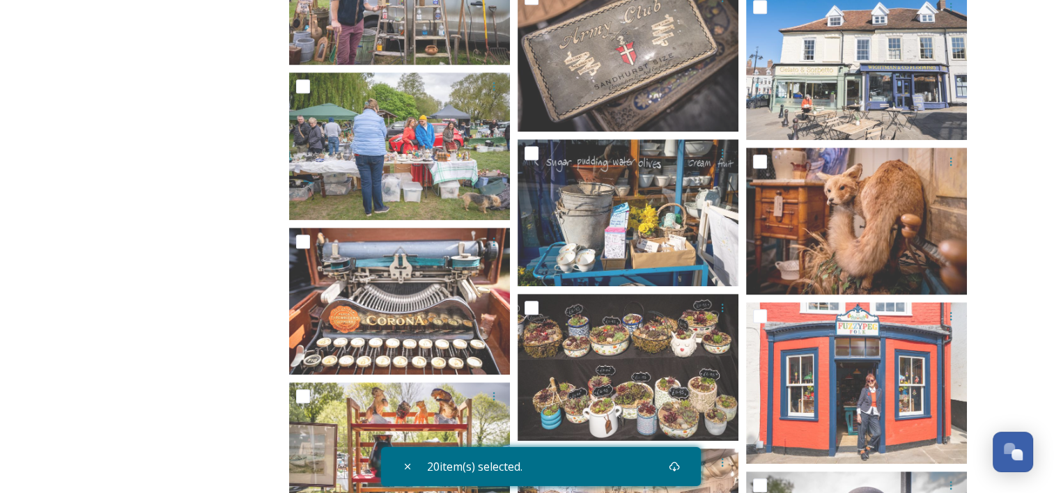
scroll to position [27327, 0]
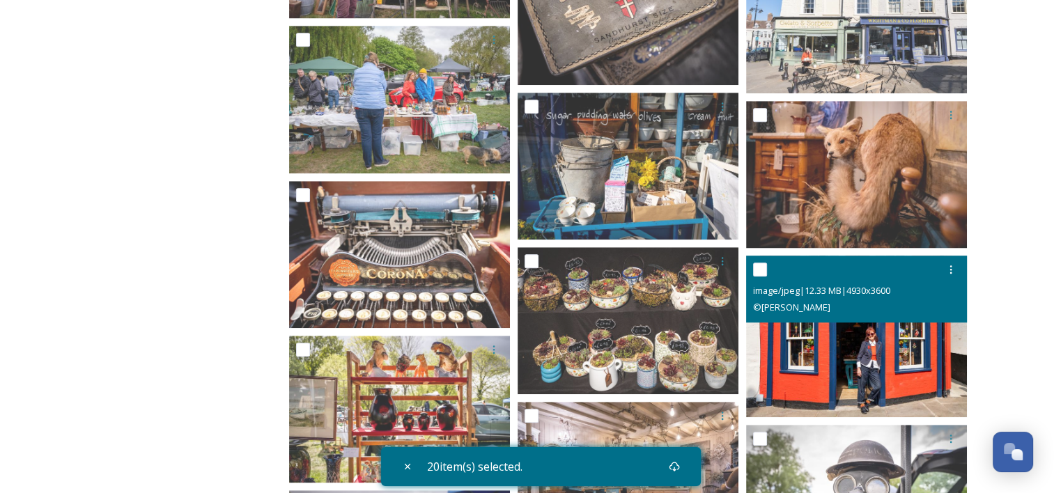
click at [754, 267] on input "checkbox" at bounding box center [760, 270] width 14 height 14
checkbox input "true"
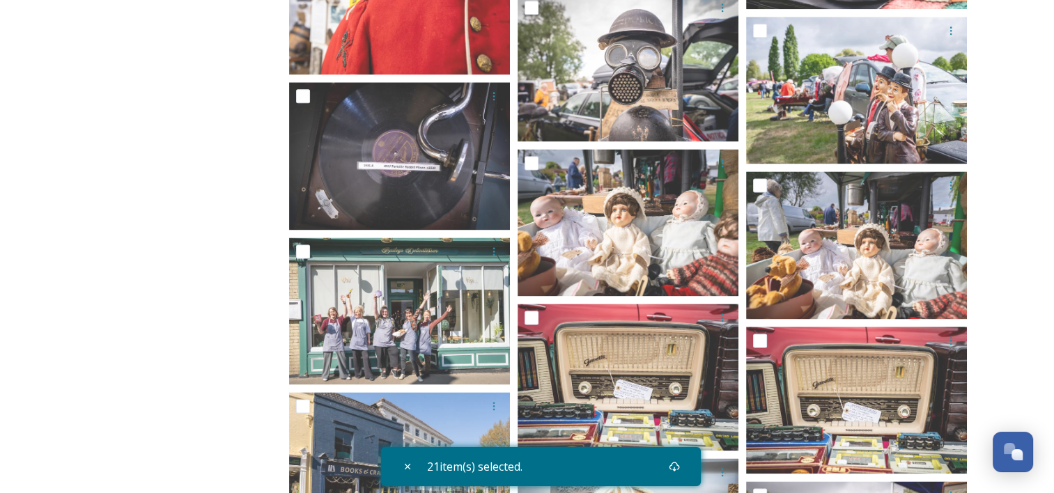
scroll to position [28246, 0]
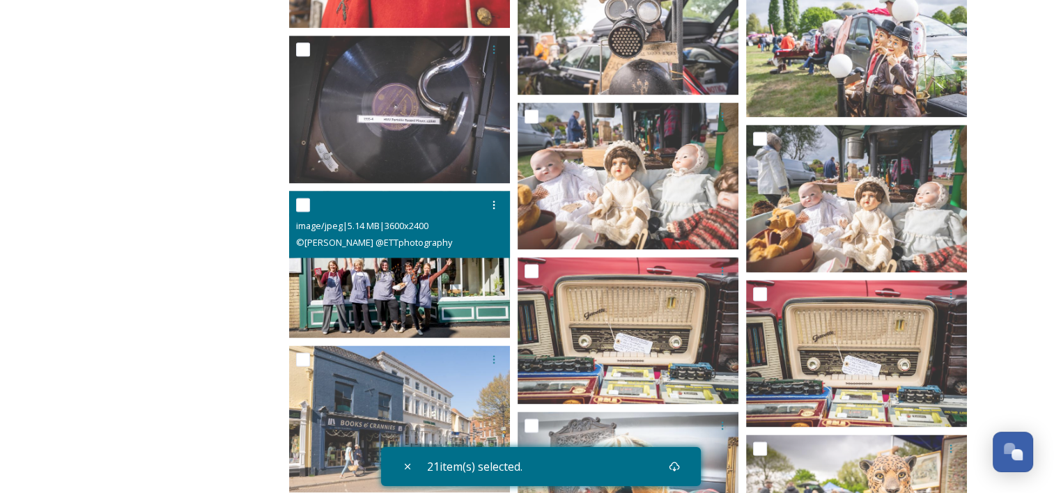
click at [301, 205] on input "checkbox" at bounding box center [303, 205] width 14 height 14
checkbox input "true"
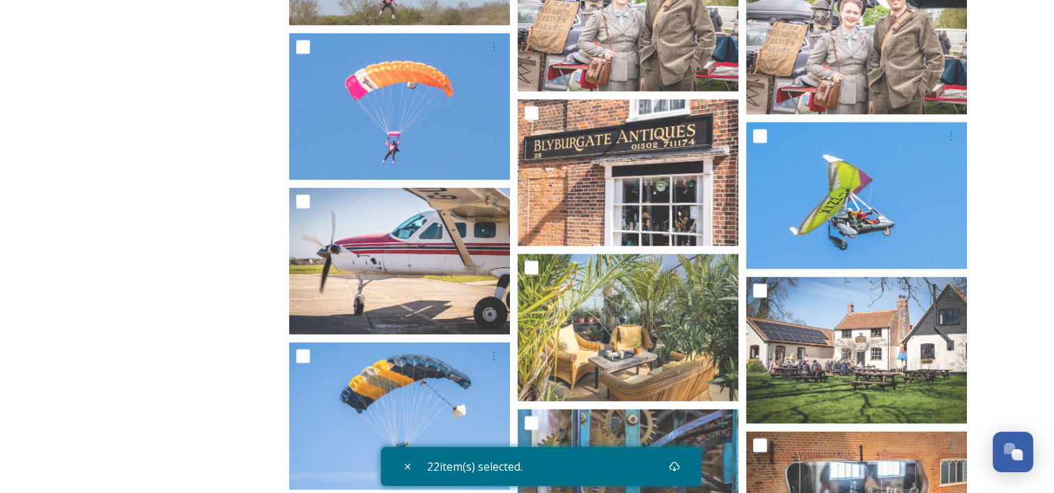
scroll to position [28896, 0]
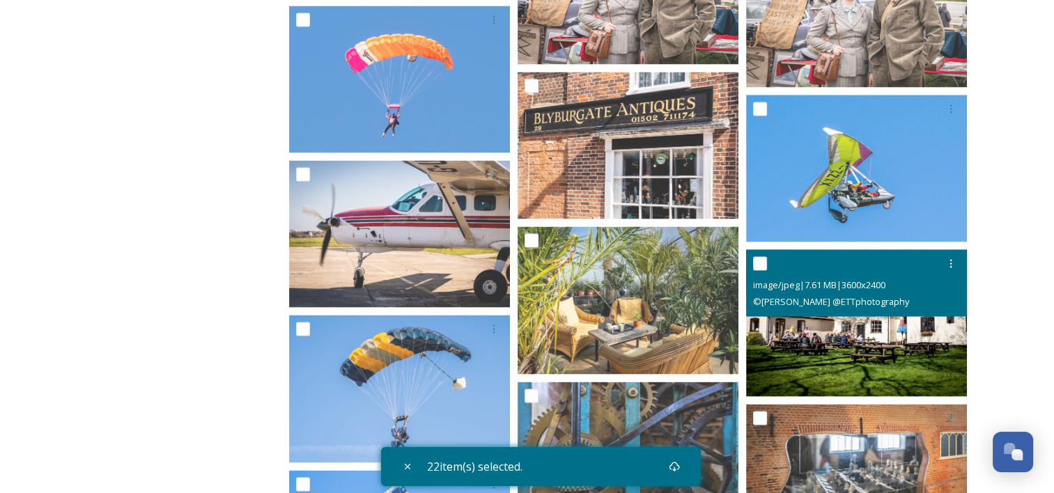
click at [755, 269] on input "checkbox" at bounding box center [760, 263] width 14 height 14
checkbox input "true"
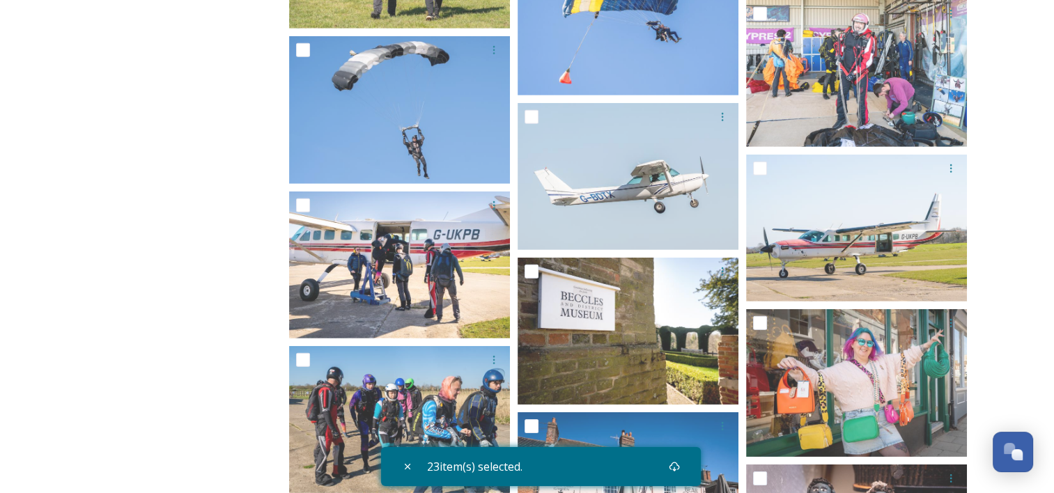
scroll to position [30597, 0]
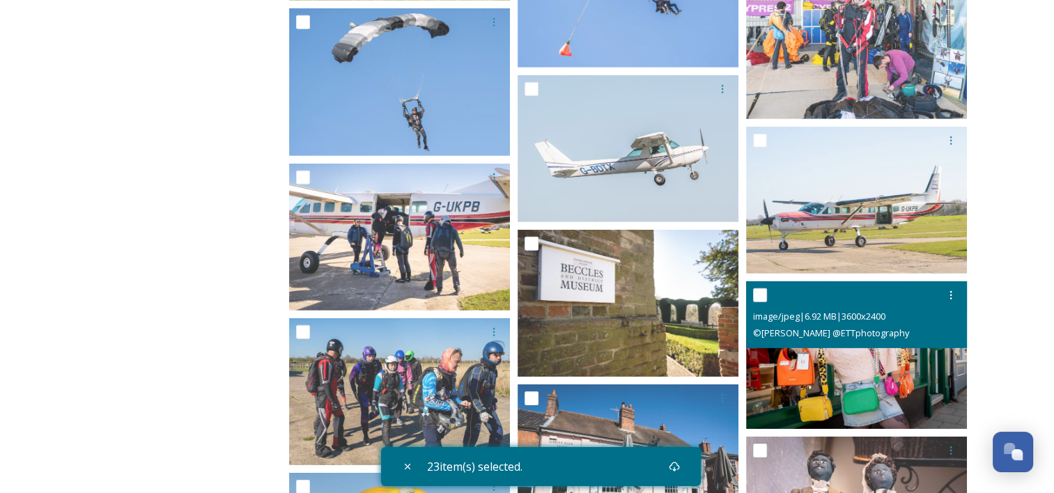
click at [762, 293] on input "checkbox" at bounding box center [760, 295] width 14 height 14
checkbox input "true"
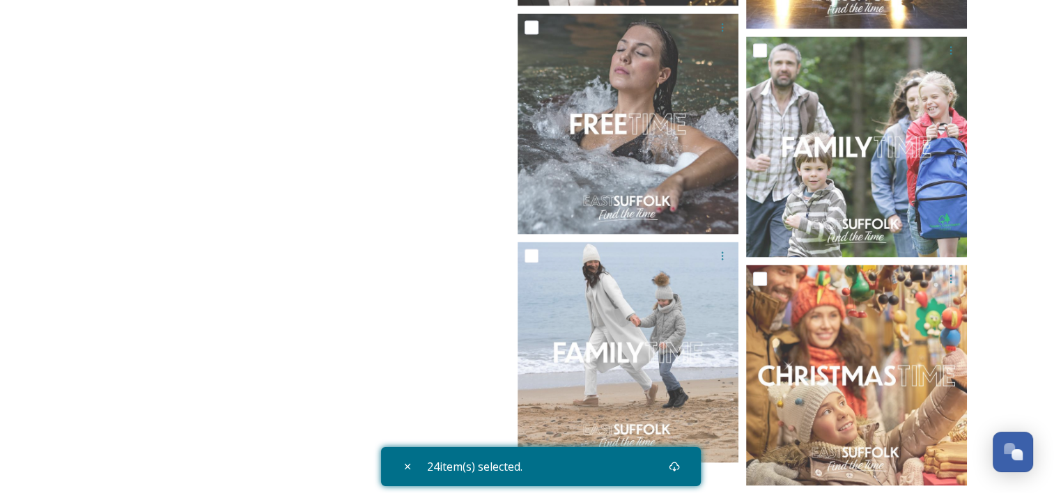
scroll to position [34420, 0]
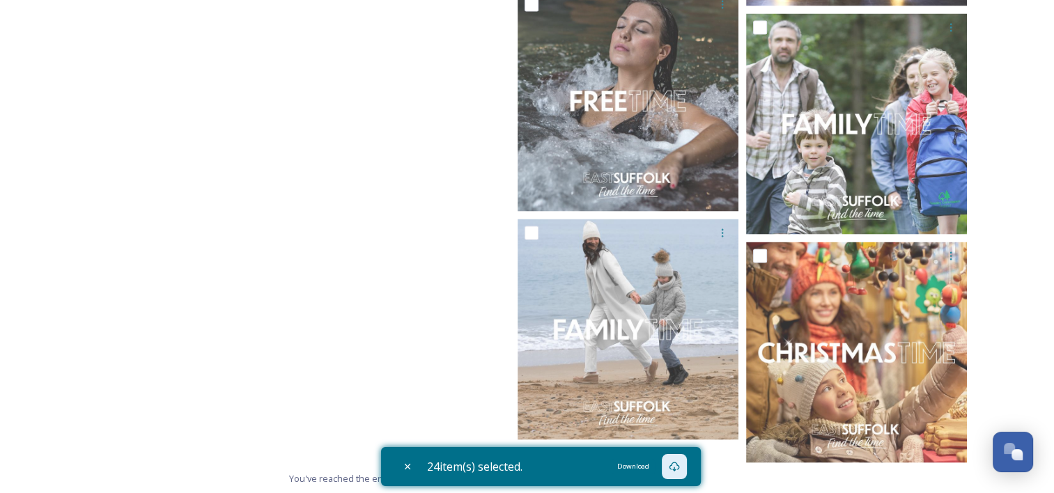
click at [677, 464] on icon at bounding box center [674, 466] width 11 height 11
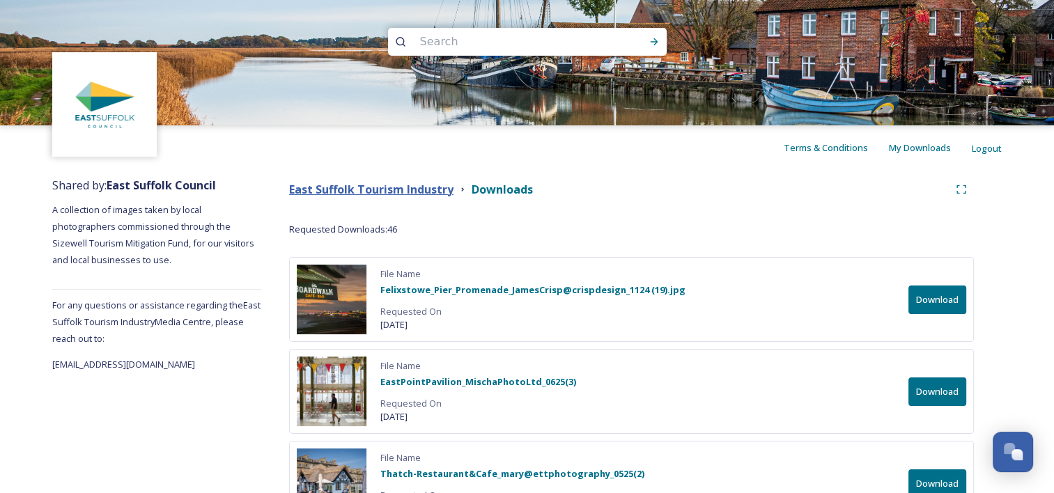
click at [338, 190] on strong "East Suffolk Tourism Industry" at bounding box center [371, 189] width 164 height 15
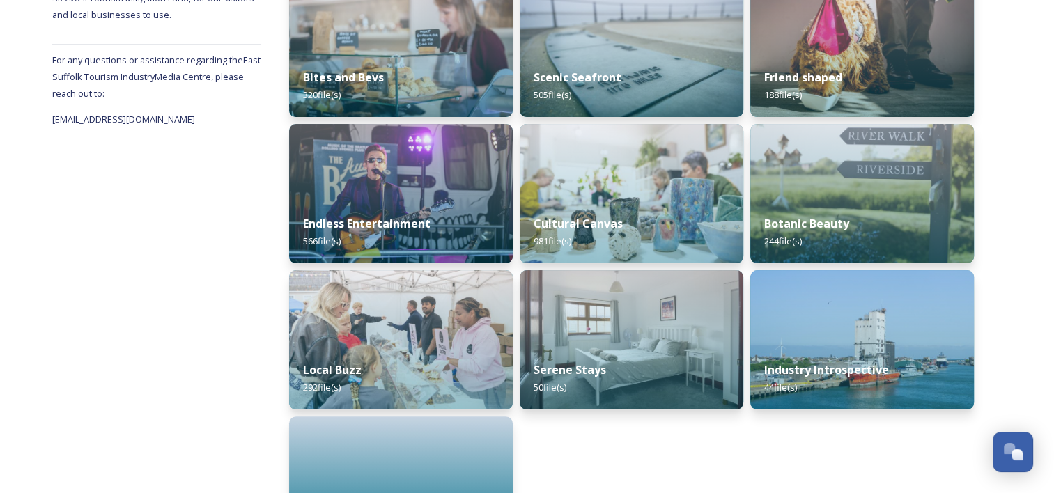
scroll to position [254, 0]
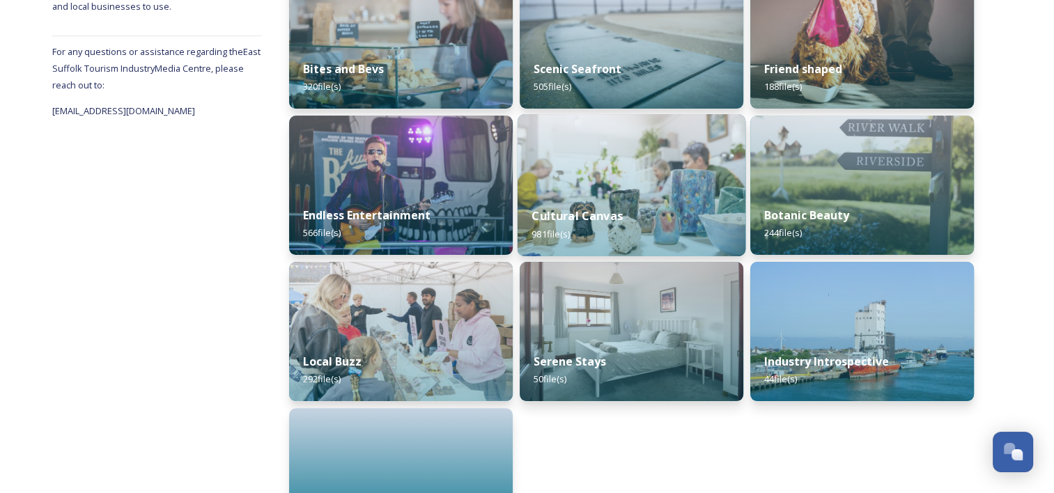
click at [637, 159] on img at bounding box center [632, 185] width 228 height 142
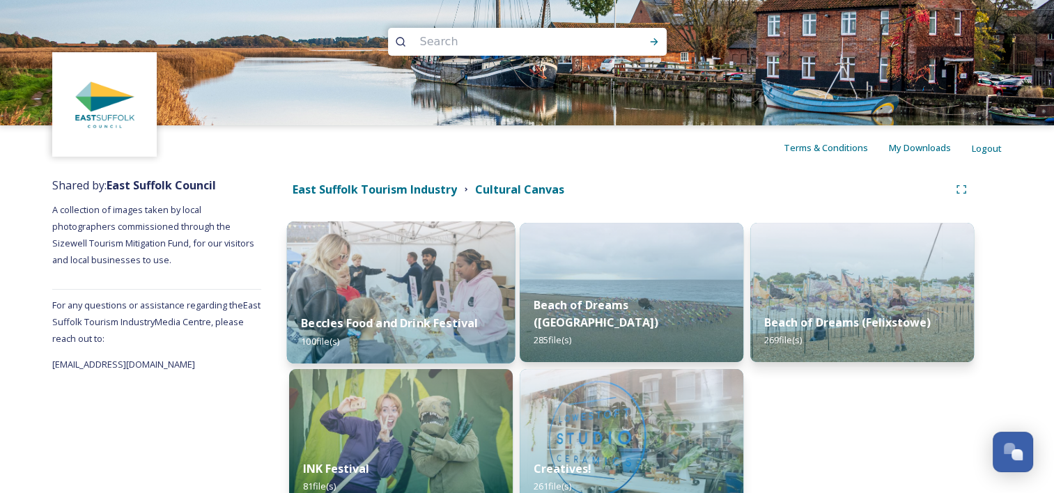
click at [418, 280] on img at bounding box center [401, 293] width 228 height 142
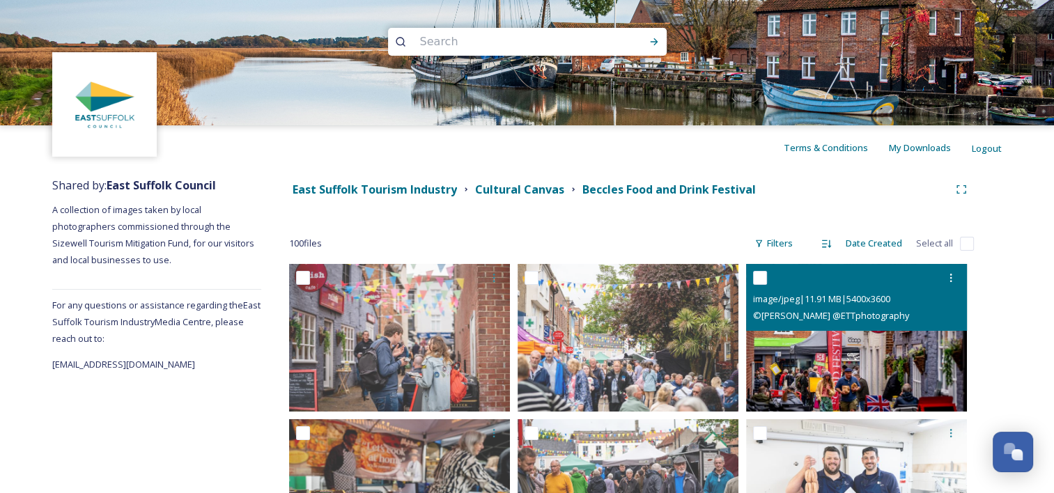
click at [763, 279] on input "checkbox" at bounding box center [760, 278] width 14 height 14
checkbox input "true"
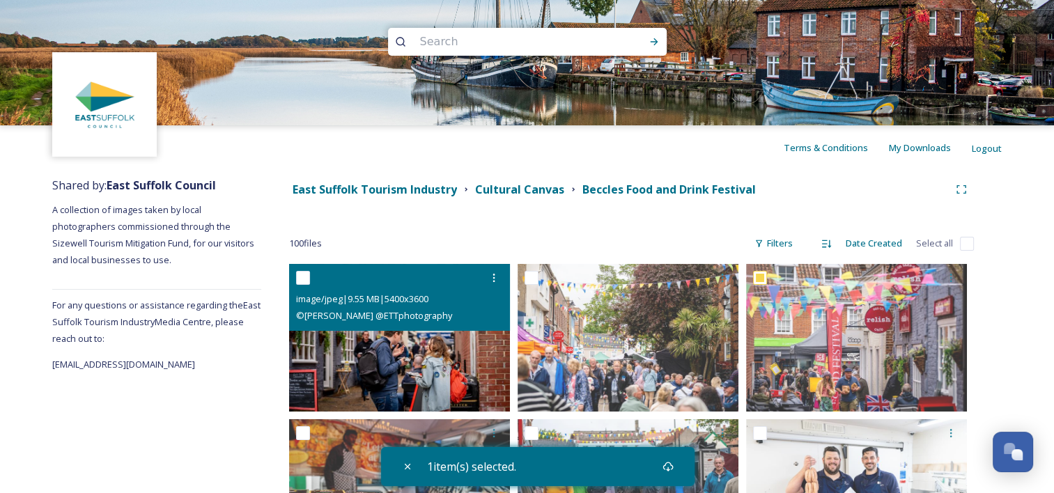
click at [304, 275] on input "checkbox" at bounding box center [303, 278] width 14 height 14
checkbox input "true"
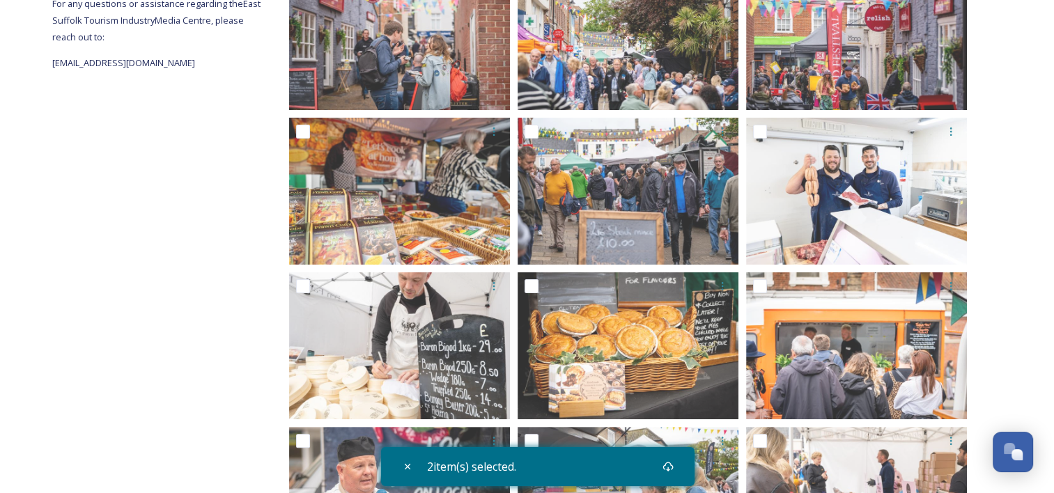
scroll to position [307, 0]
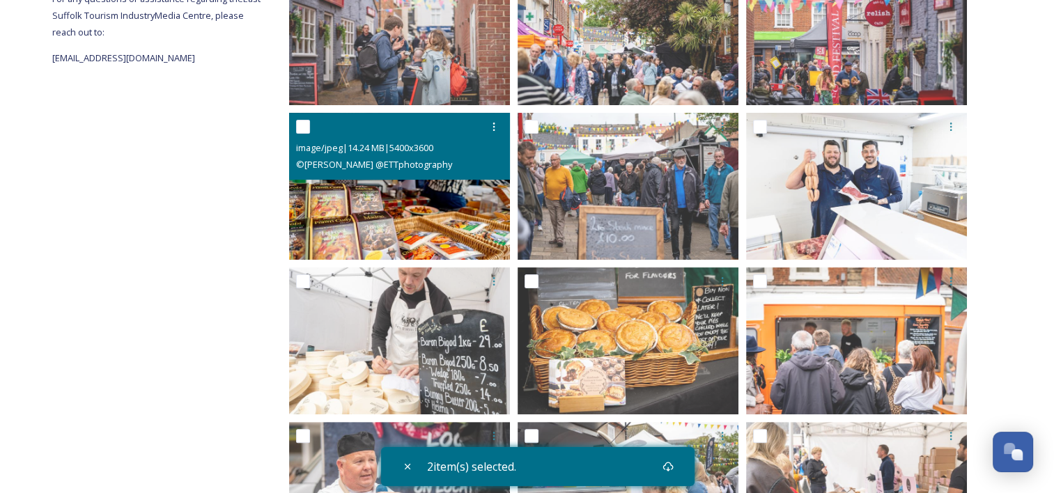
click at [302, 120] on input "checkbox" at bounding box center [303, 127] width 14 height 14
checkbox input "true"
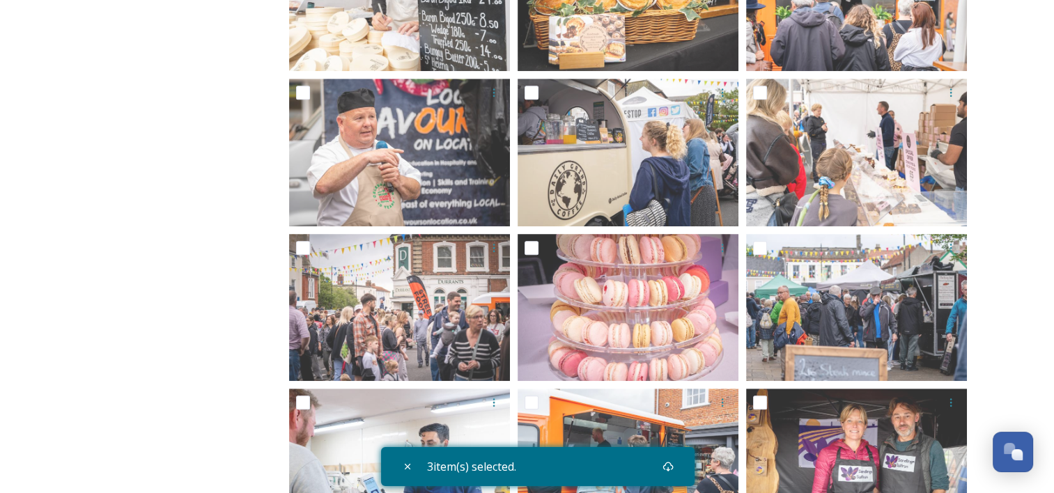
scroll to position [659, 0]
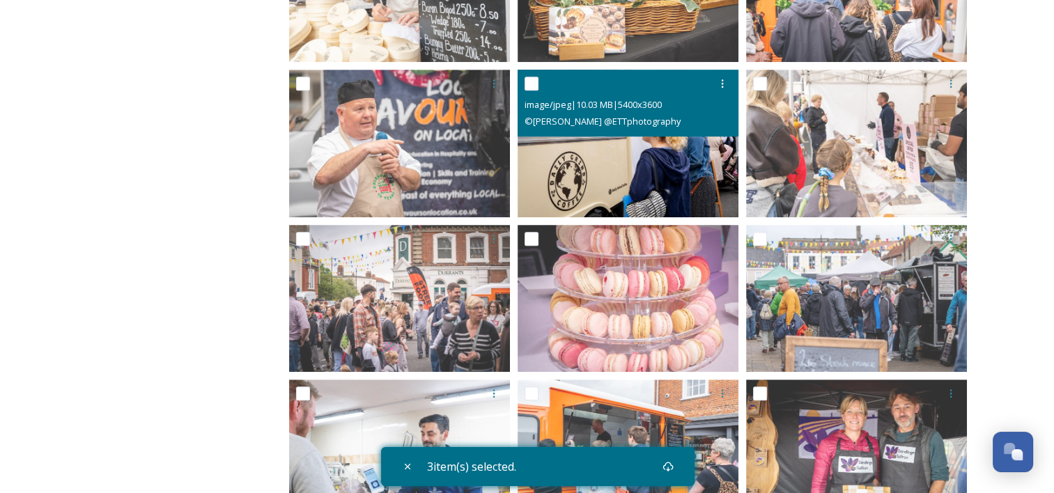
click at [529, 79] on input "checkbox" at bounding box center [532, 84] width 14 height 14
checkbox input "true"
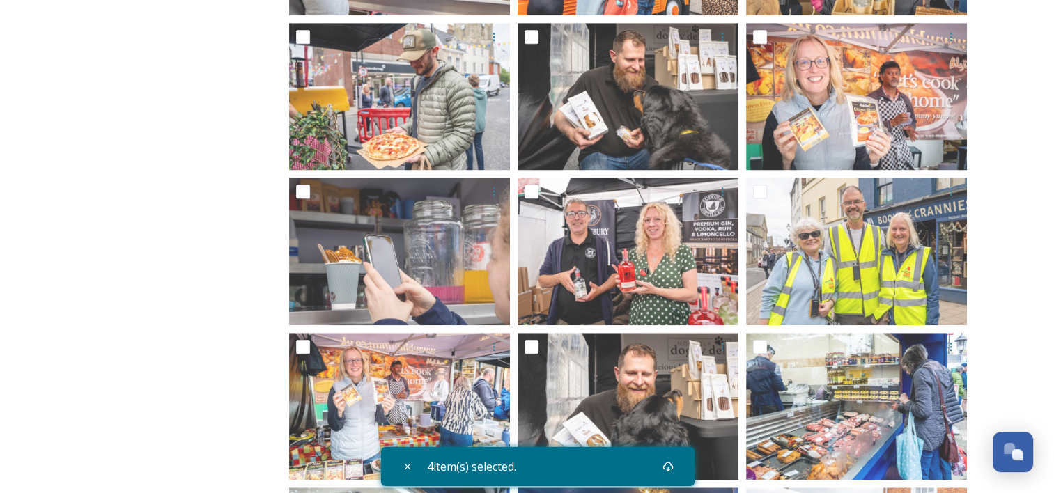
scroll to position [1235, 0]
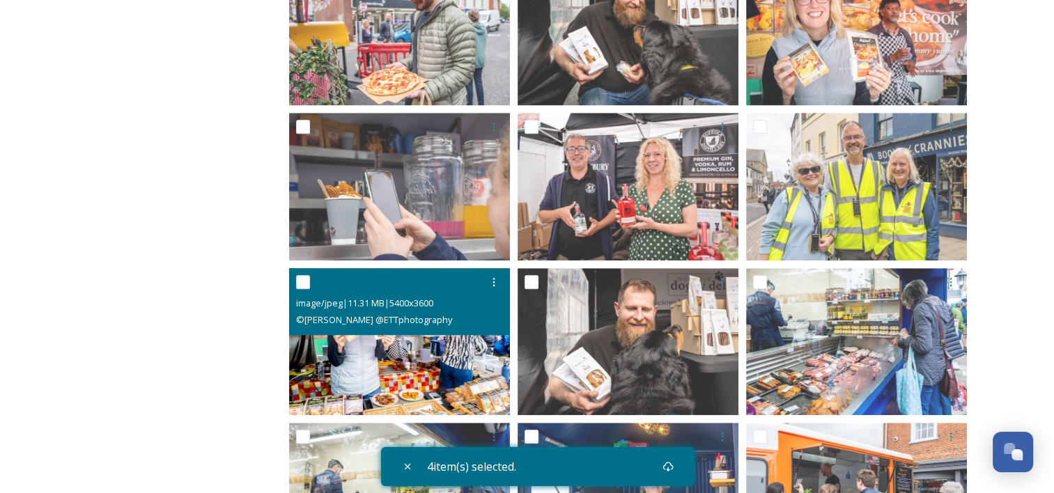
click at [303, 282] on input "checkbox" at bounding box center [303, 282] width 14 height 14
checkbox input "true"
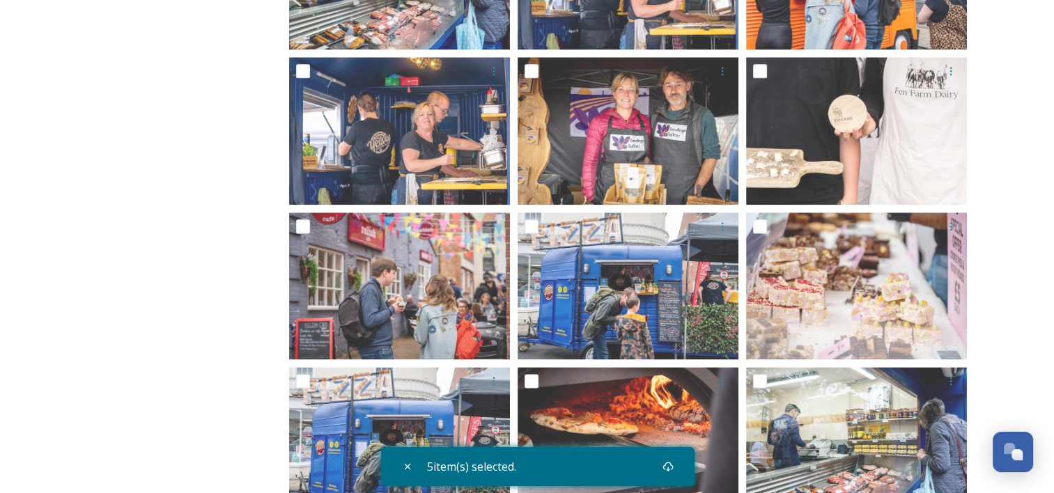
scroll to position [1839, 0]
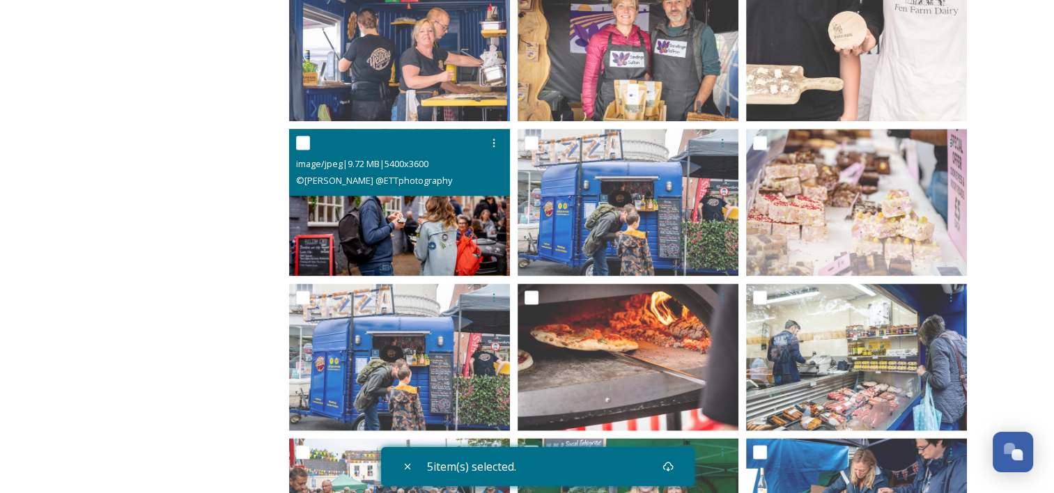
click at [300, 139] on input "checkbox" at bounding box center [303, 143] width 14 height 14
checkbox input "true"
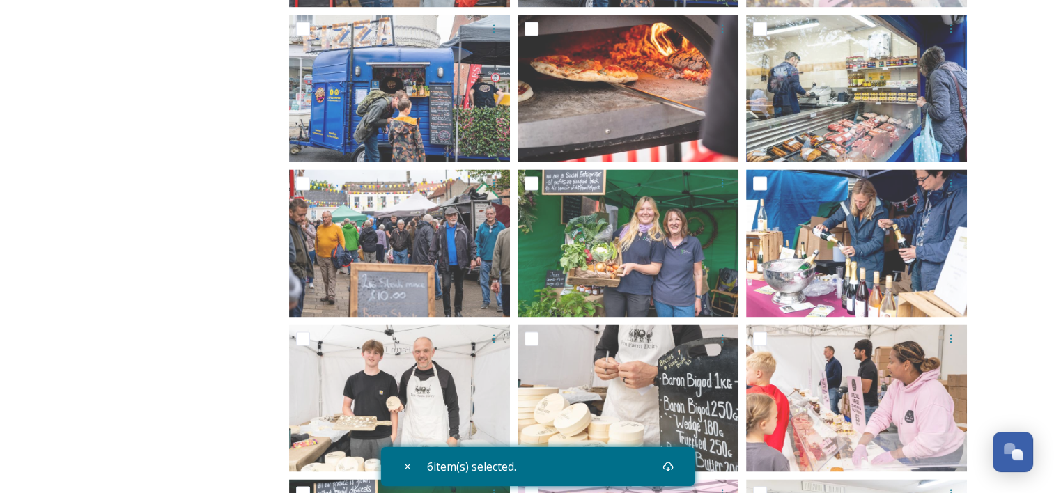
scroll to position [2192, 0]
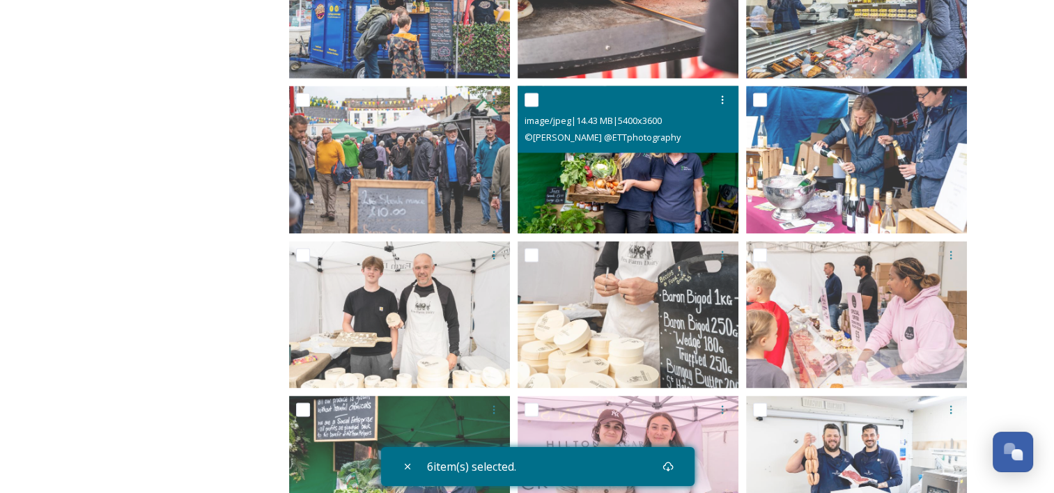
click at [535, 103] on input "checkbox" at bounding box center [532, 100] width 14 height 14
checkbox input "true"
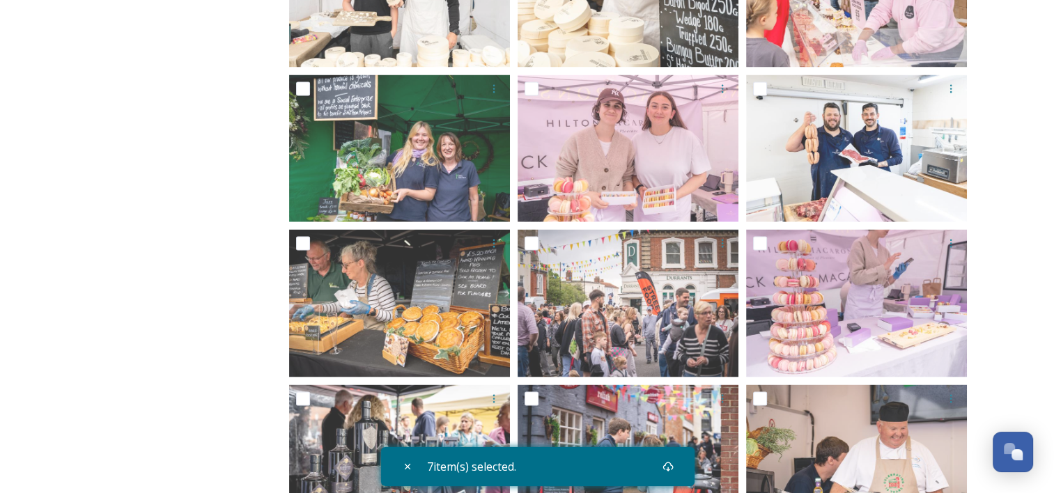
scroll to position [2526, 0]
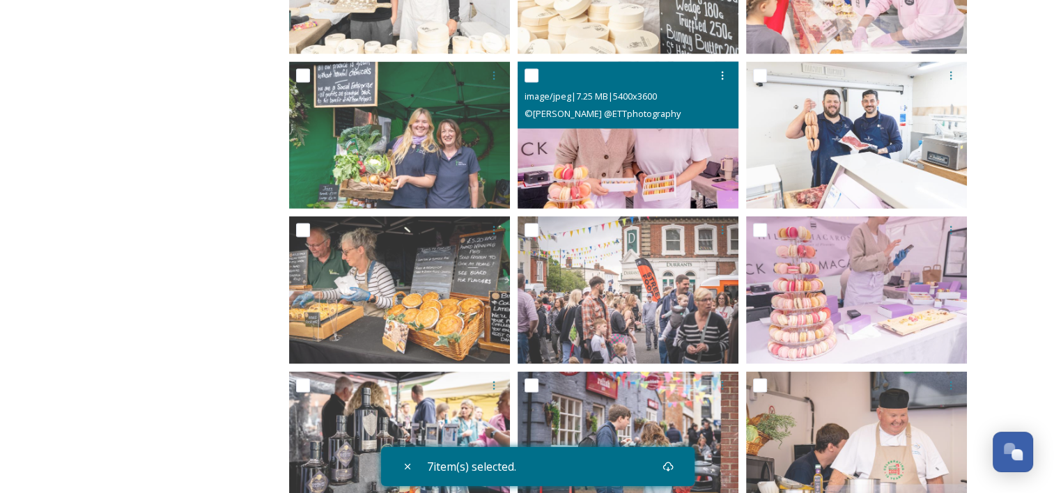
click at [532, 72] on input "checkbox" at bounding box center [532, 75] width 14 height 14
checkbox input "true"
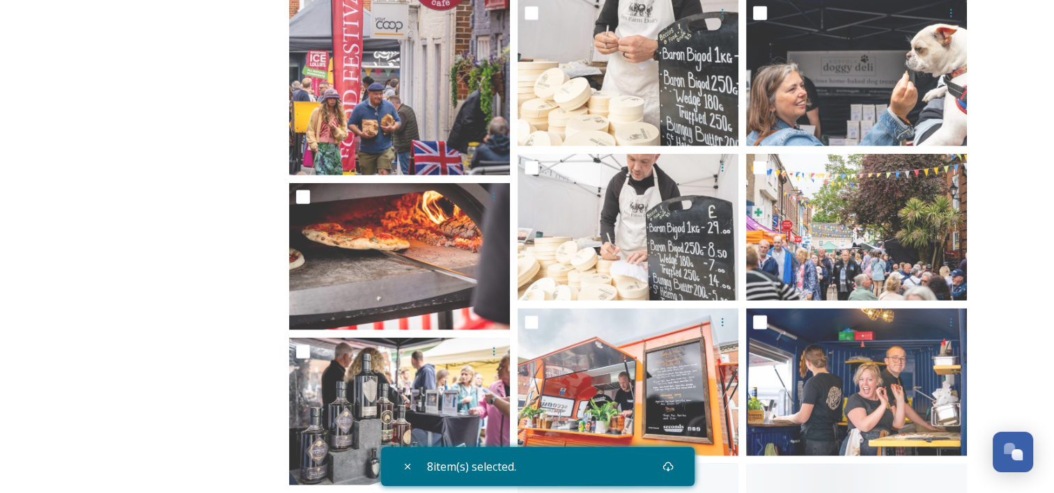
scroll to position [3418, 0]
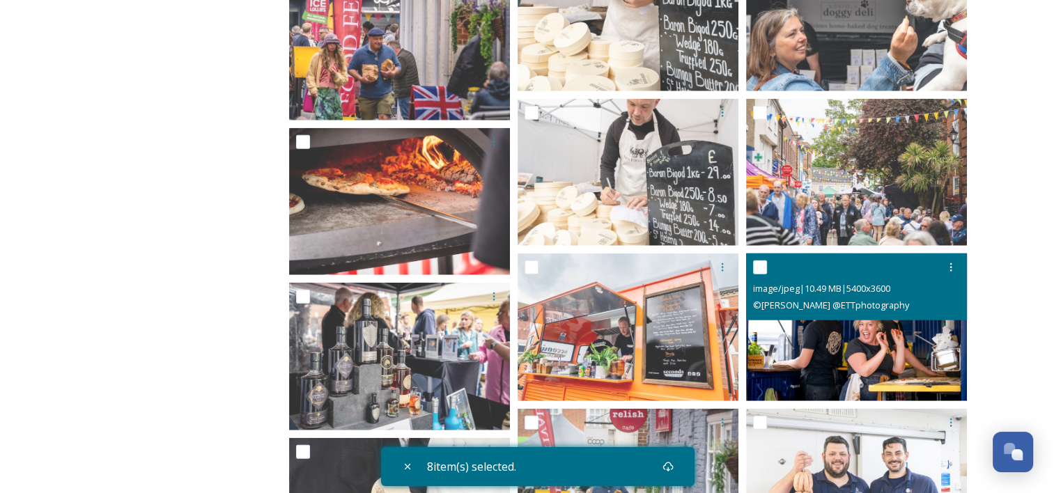
click at [767, 265] on div at bounding box center [858, 267] width 210 height 25
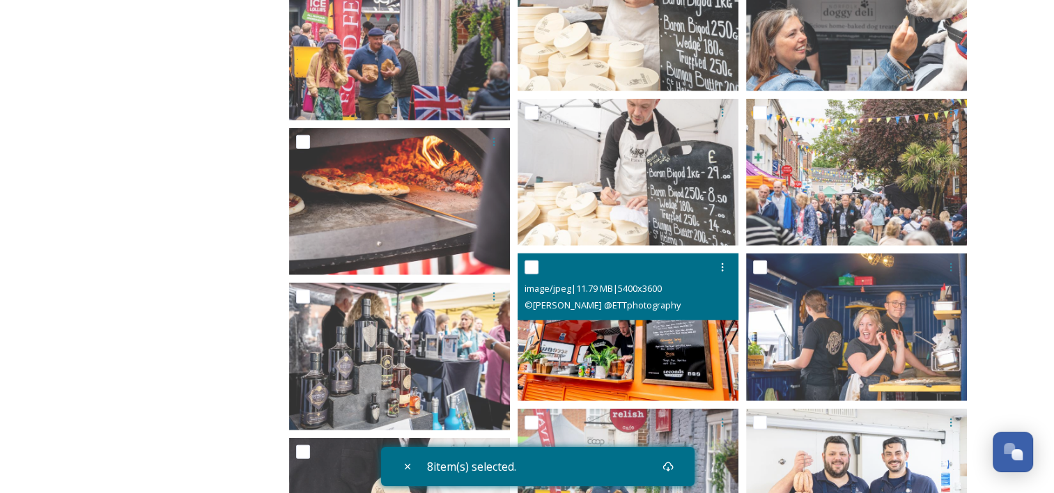
click at [532, 268] on input "checkbox" at bounding box center [532, 268] width 14 height 14
checkbox input "true"
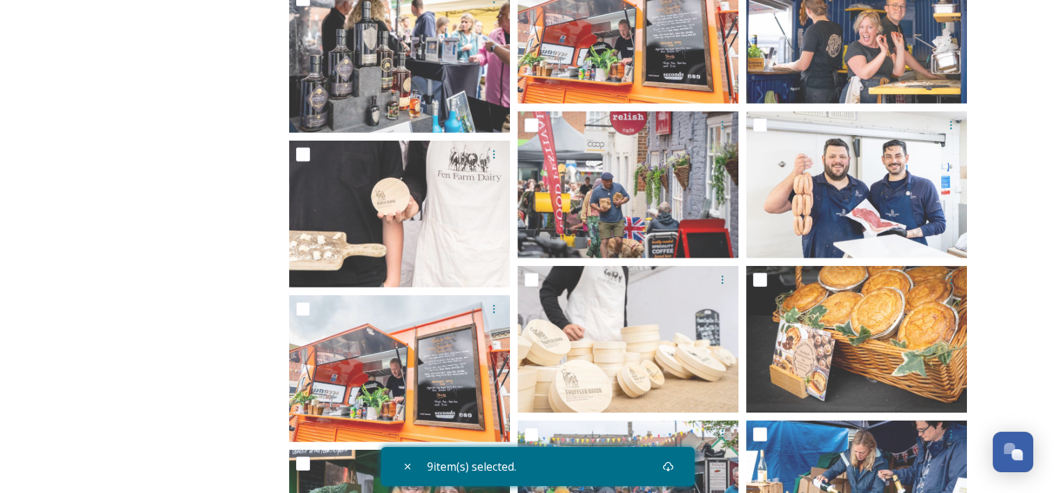
scroll to position [3762, 0]
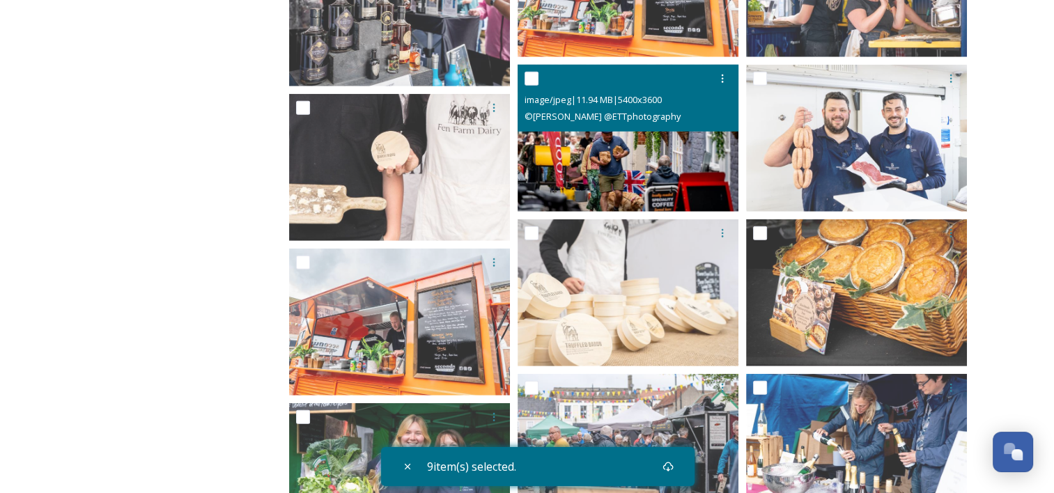
click at [532, 77] on input "checkbox" at bounding box center [532, 79] width 14 height 14
checkbox input "true"
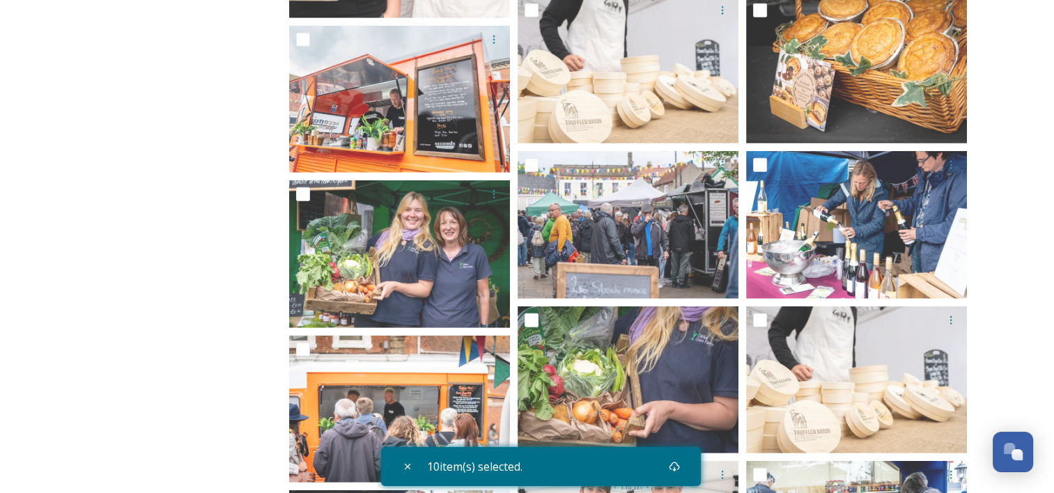
scroll to position [4049, 0]
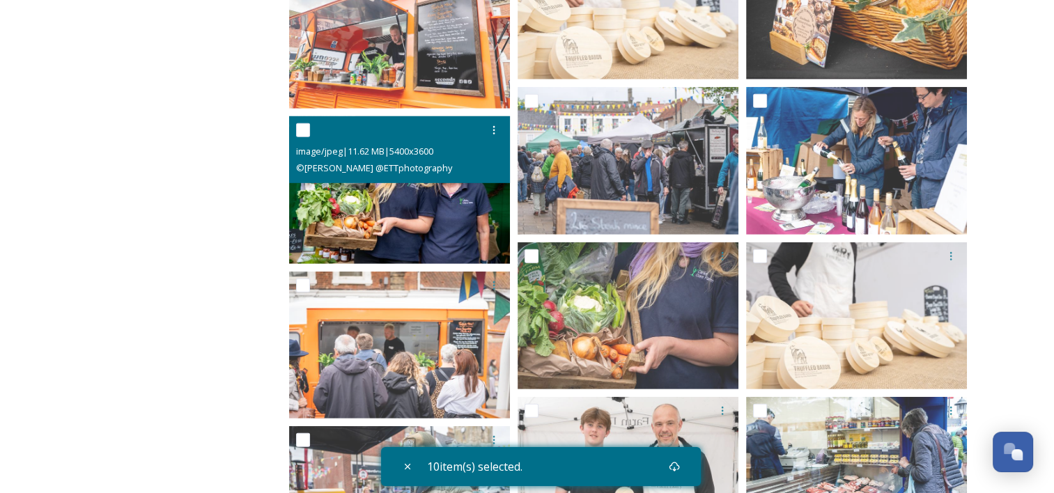
click at [298, 132] on input "checkbox" at bounding box center [303, 130] width 14 height 14
checkbox input "true"
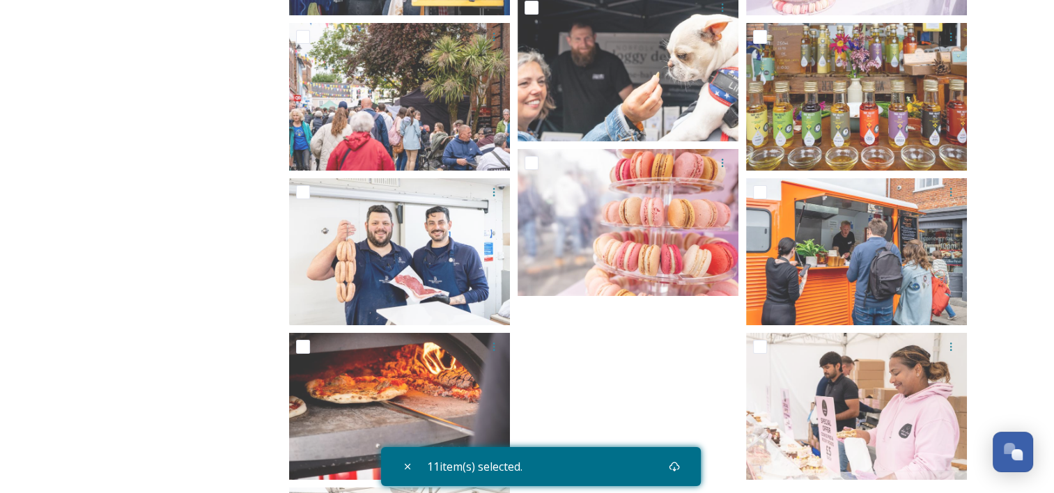
scroll to position [5118, 0]
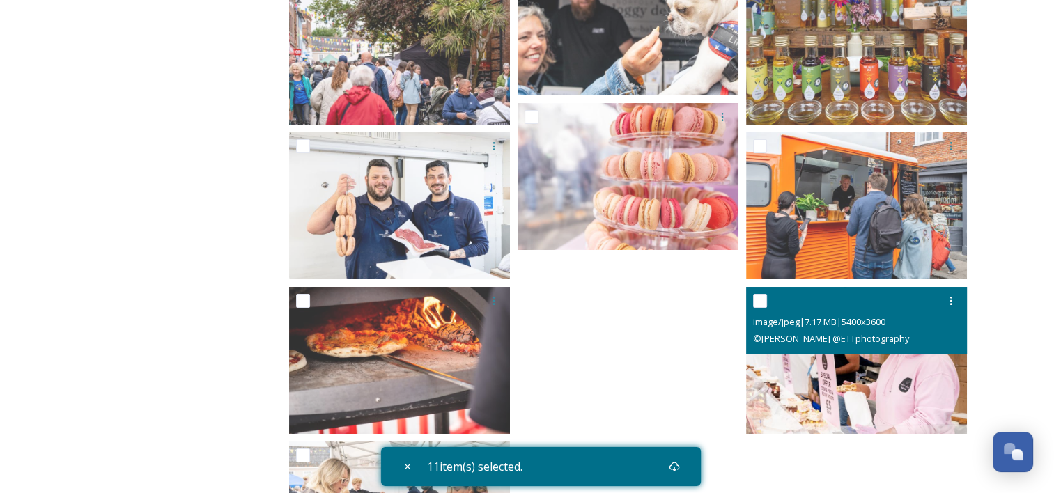
click at [765, 298] on input "checkbox" at bounding box center [760, 301] width 14 height 14
checkbox input "true"
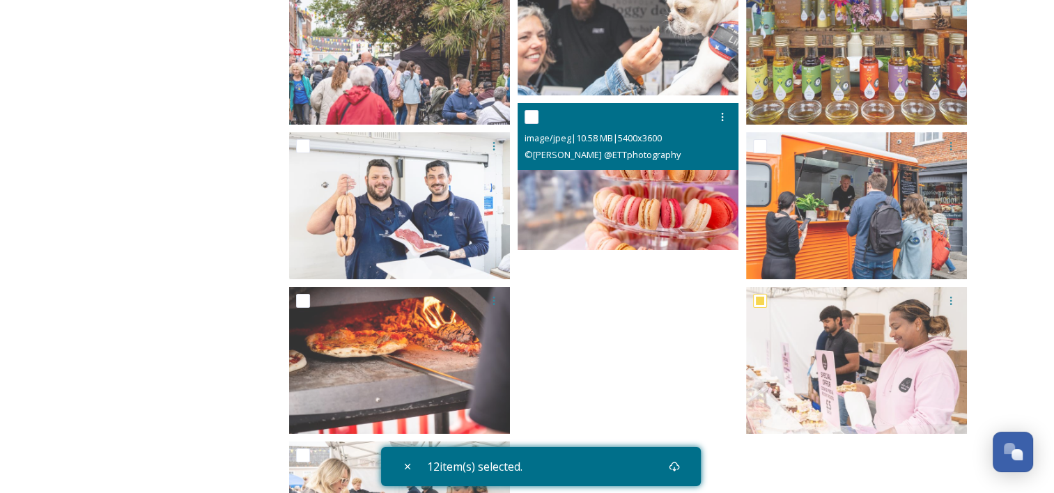
click at [536, 114] on input "checkbox" at bounding box center [532, 117] width 14 height 14
checkbox input "true"
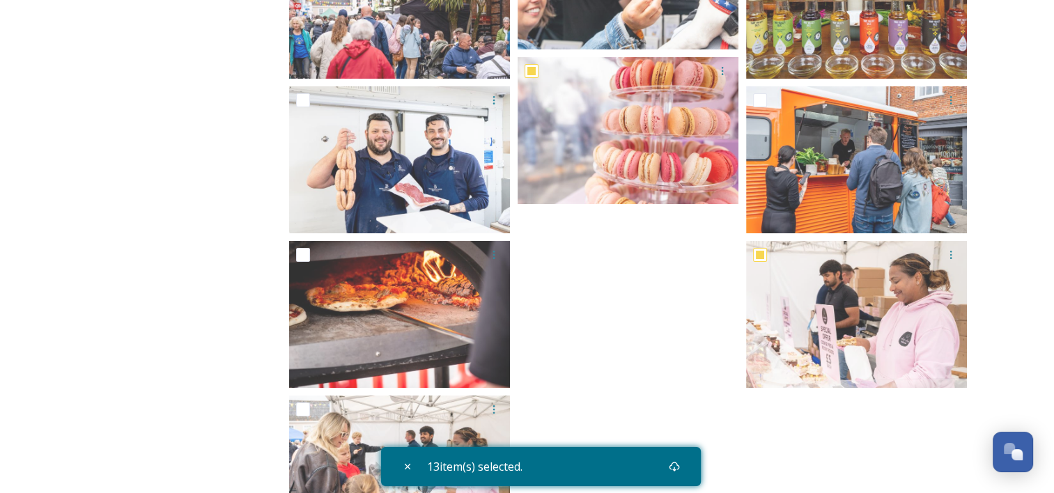
scroll to position [5244, 0]
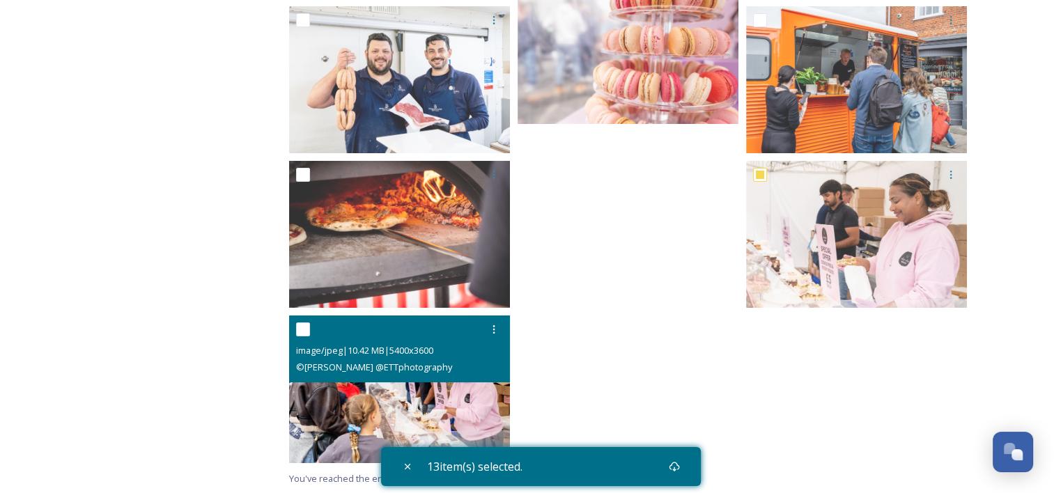
click at [304, 326] on input "checkbox" at bounding box center [303, 330] width 14 height 14
checkbox input "true"
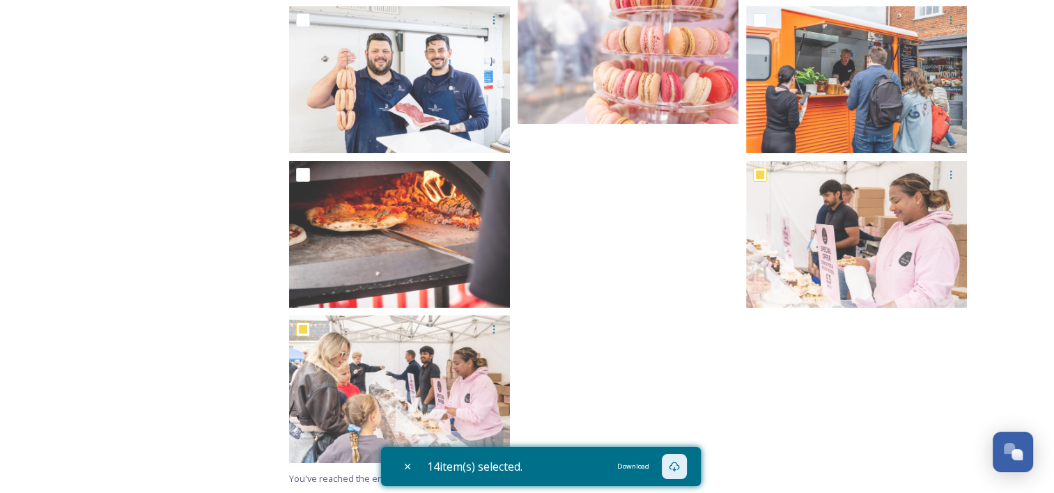
click at [680, 467] on icon at bounding box center [674, 466] width 11 height 11
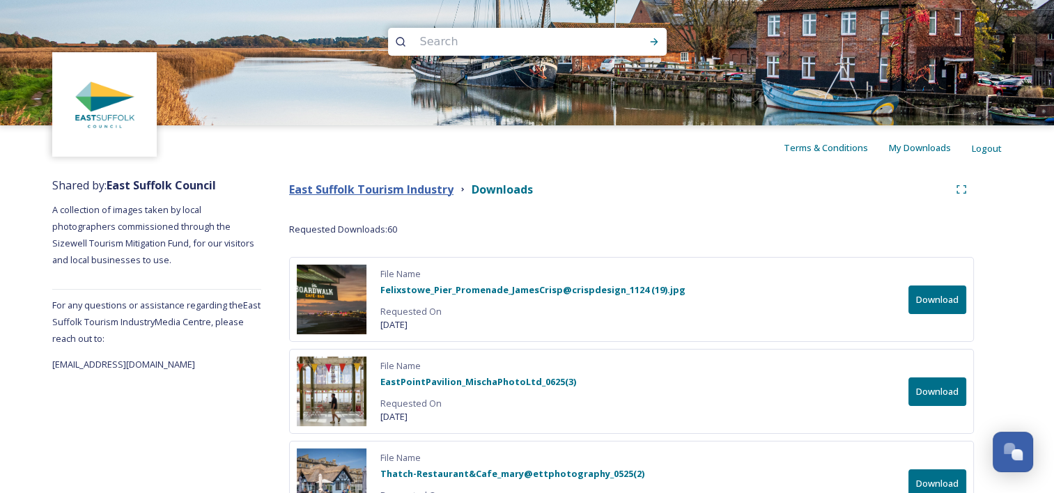
click at [399, 187] on strong "East Suffolk Tourism Industry" at bounding box center [371, 189] width 164 height 15
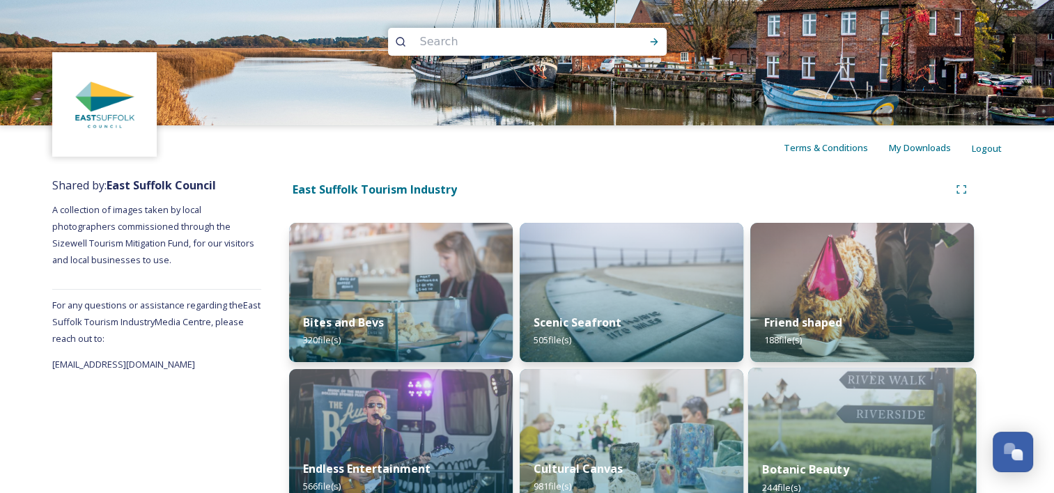
click at [845, 433] on img at bounding box center [862, 439] width 228 height 142
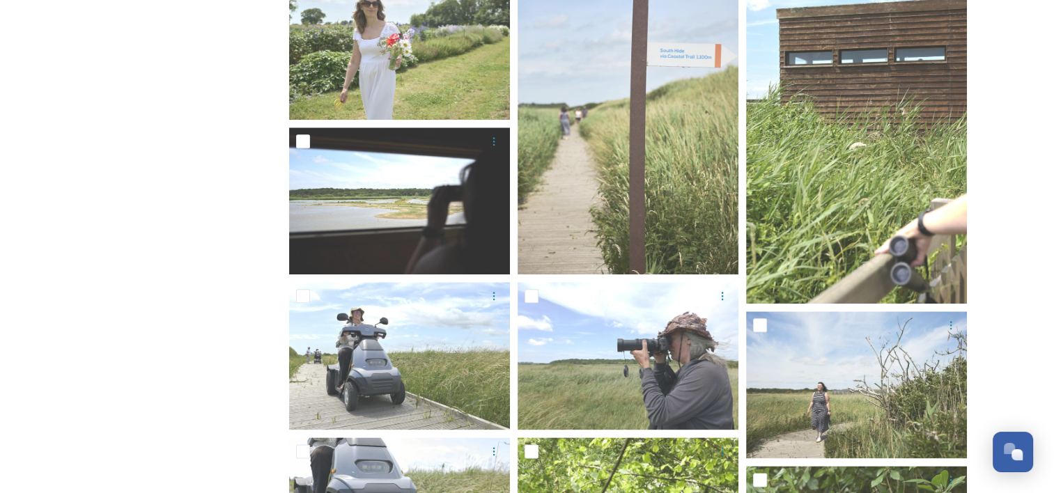
scroll to position [1499, 0]
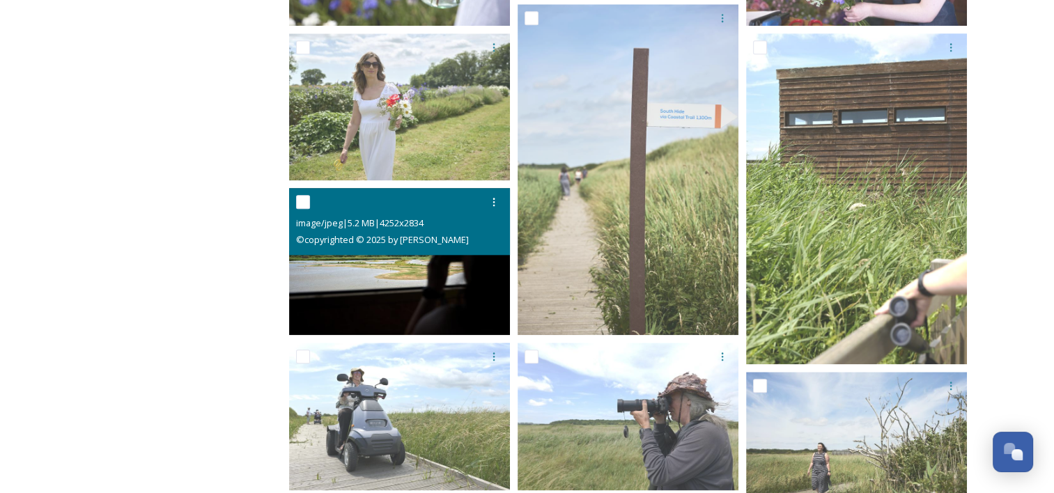
click at [463, 231] on div "© copyrighted © 2025 by [PERSON_NAME]" at bounding box center [401, 239] width 210 height 17
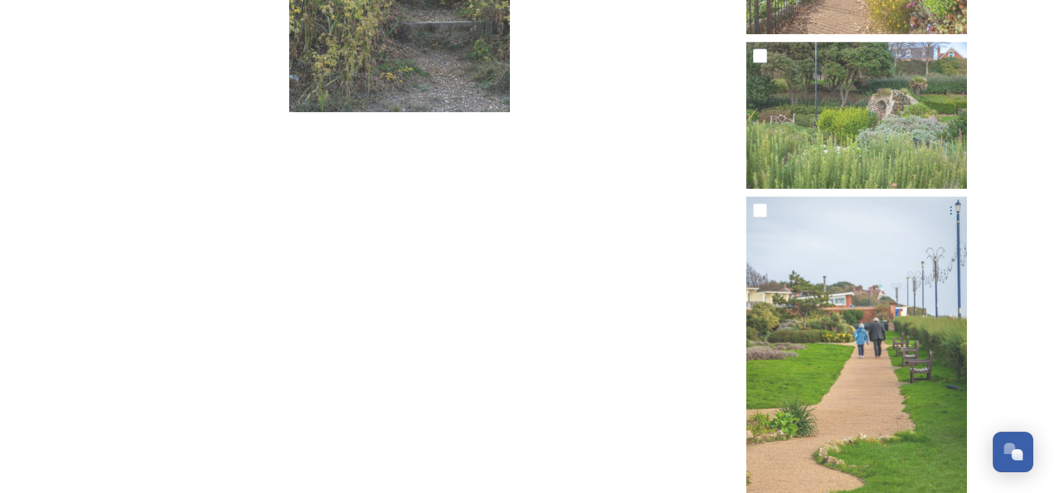
scroll to position [17162, 0]
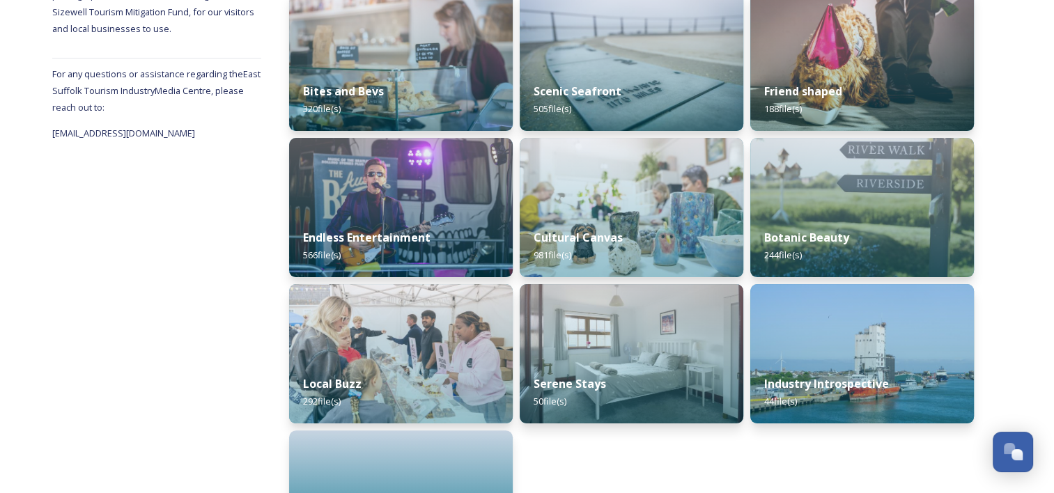
scroll to position [237, 0]
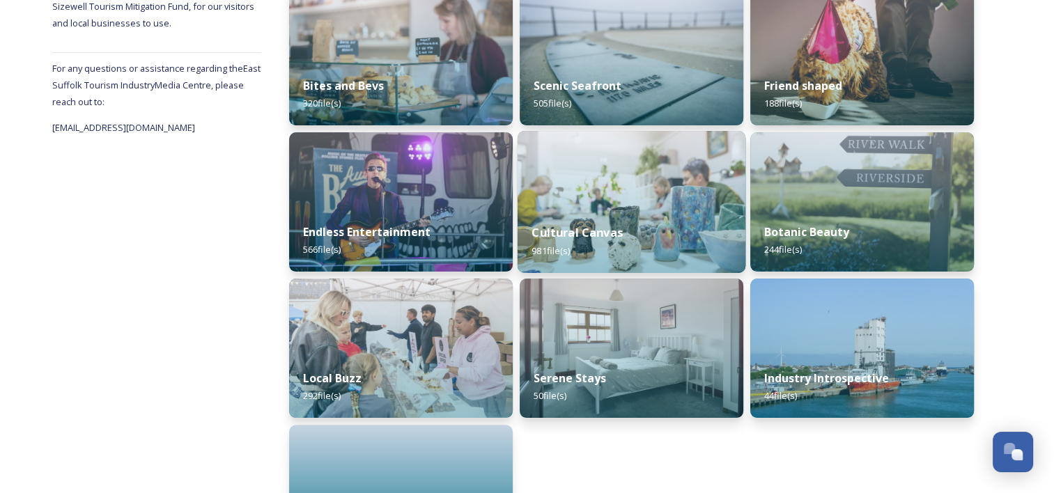
click at [589, 207] on img at bounding box center [632, 202] width 228 height 142
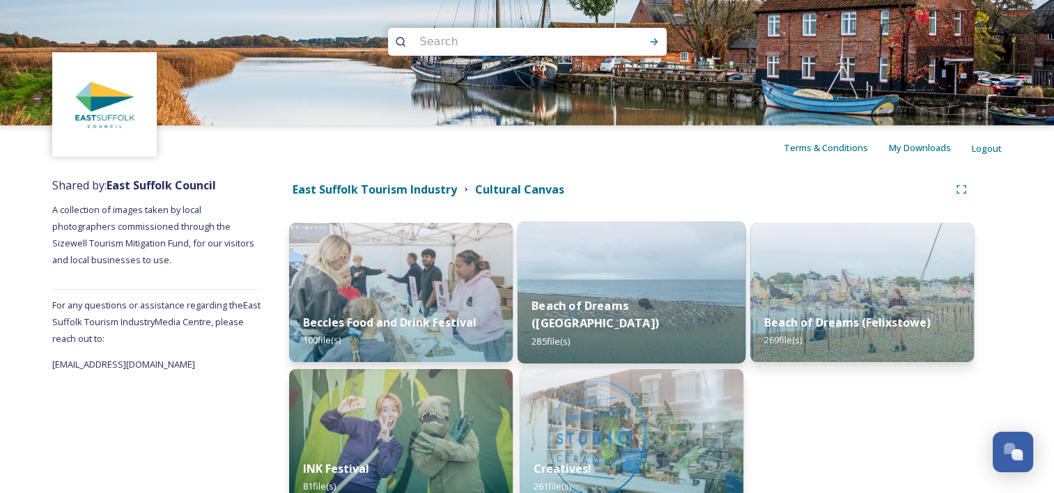
click at [672, 288] on img at bounding box center [632, 293] width 228 height 142
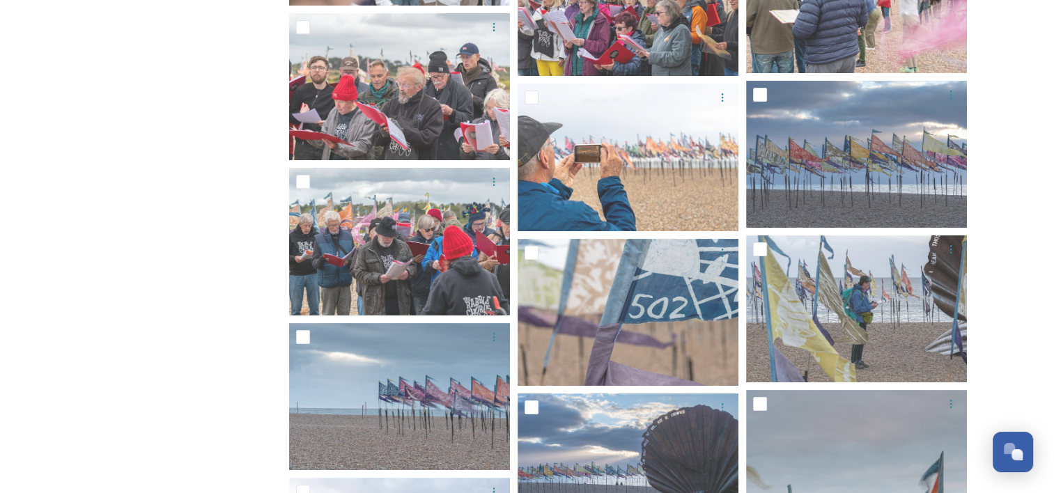
scroll to position [11075, 0]
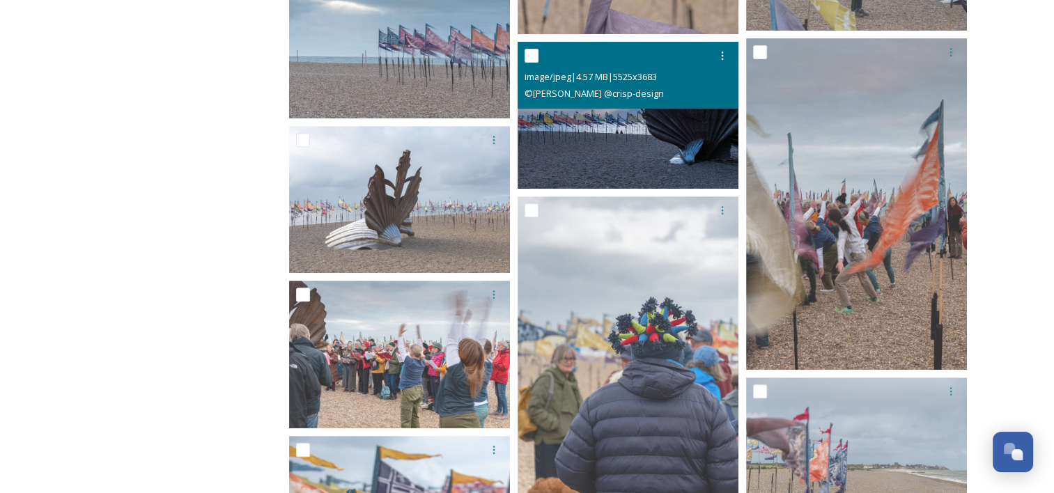
click at [529, 56] on input "checkbox" at bounding box center [532, 56] width 14 height 14
checkbox input "true"
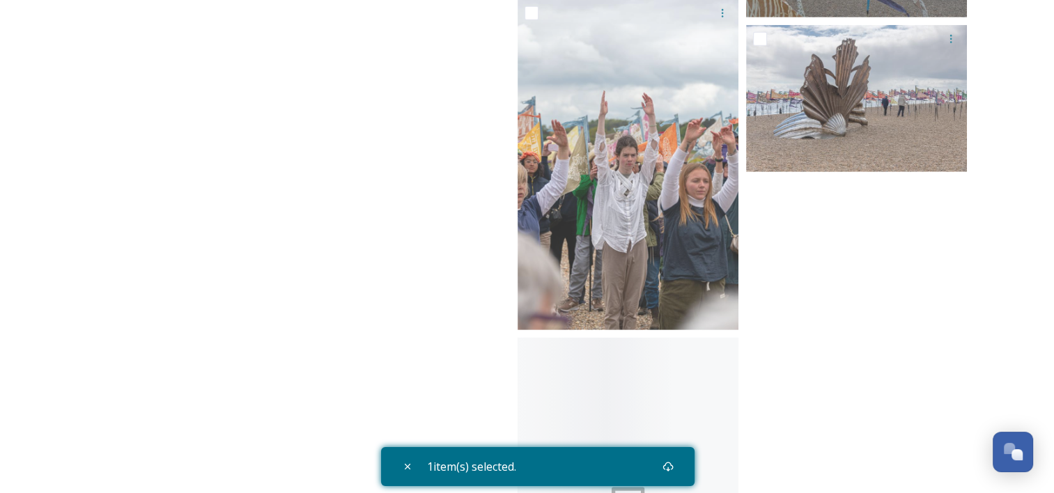
scroll to position [20252, 0]
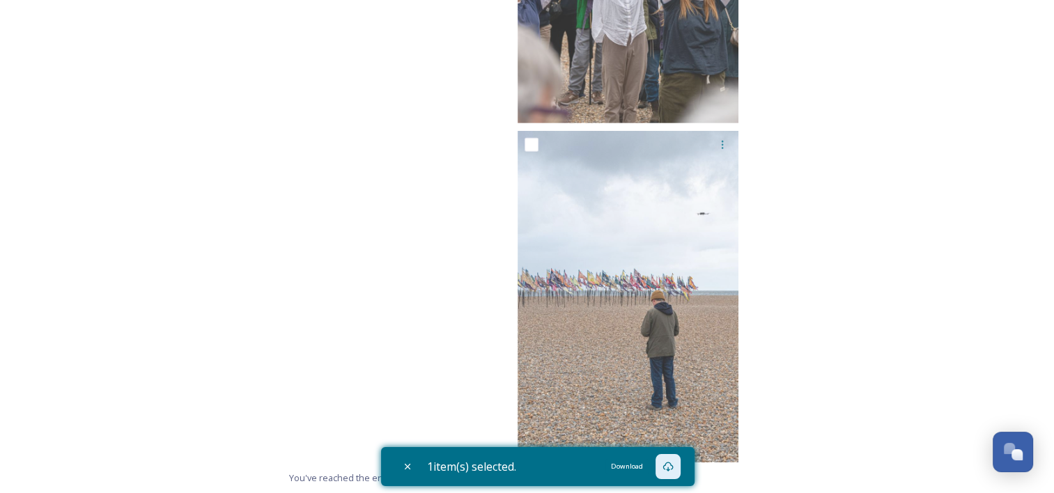
click at [670, 463] on icon at bounding box center [668, 466] width 11 height 11
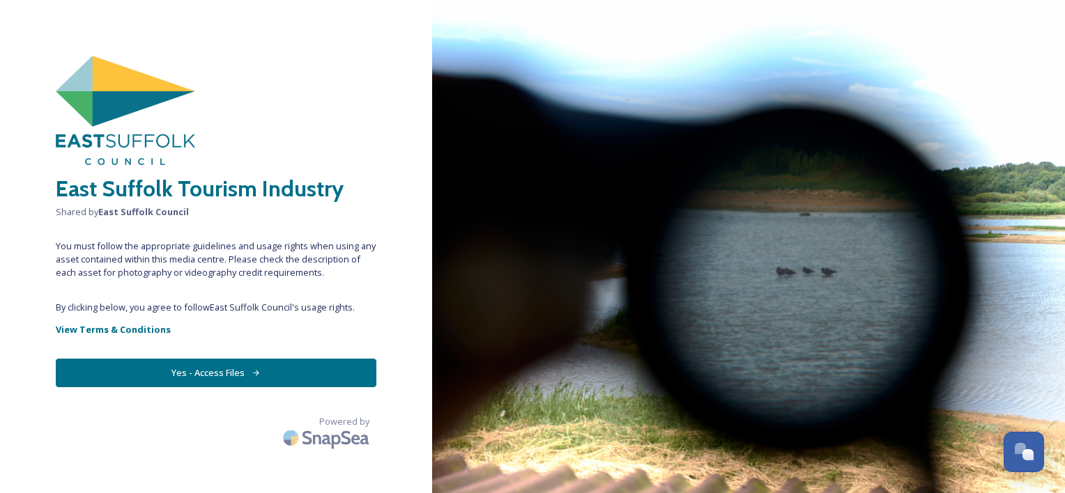
click at [242, 365] on button "Yes - Access Files" at bounding box center [216, 373] width 320 height 29
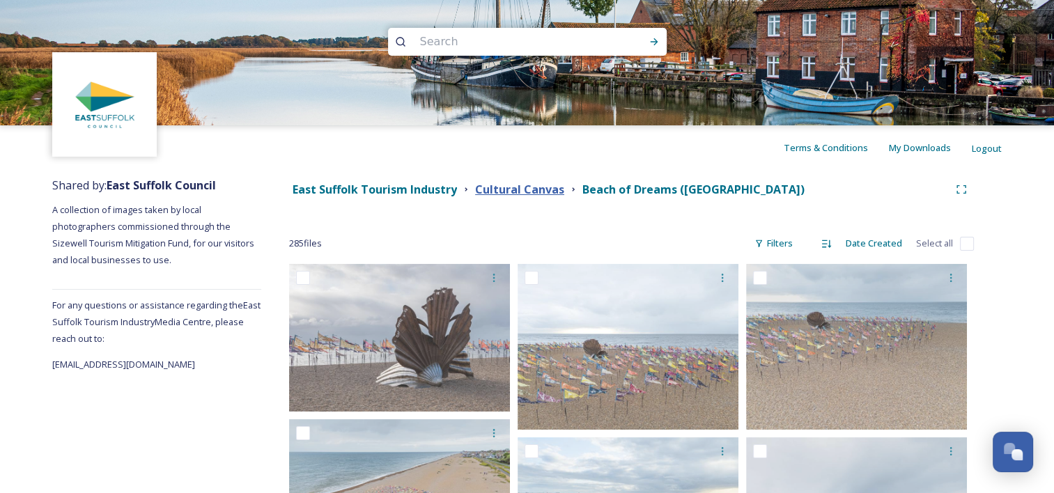
drag, startPoint x: 511, startPoint y: 192, endPoint x: 484, endPoint y: 192, distance: 27.9
click at [484, 192] on strong "Cultural Canvas" at bounding box center [519, 189] width 89 height 15
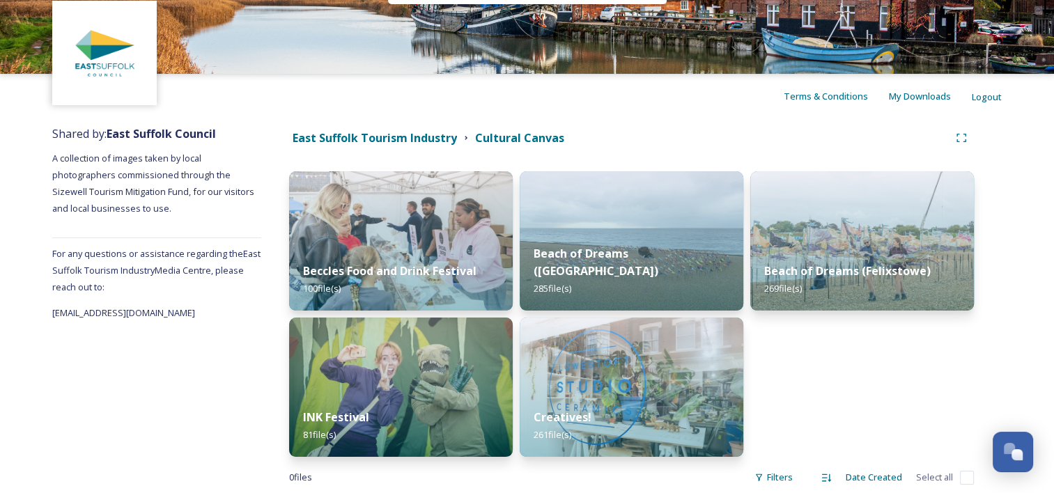
scroll to position [80, 0]
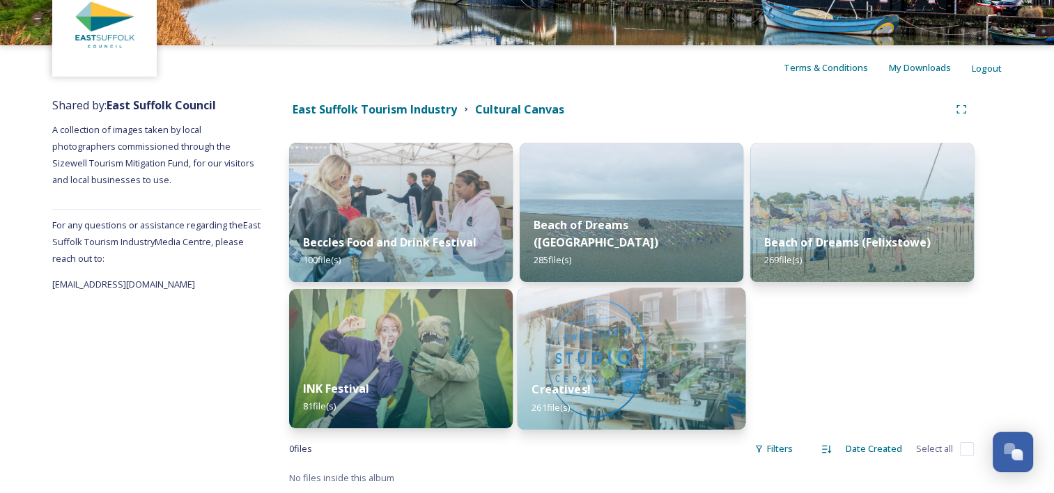
click at [601, 353] on img at bounding box center [632, 359] width 228 height 142
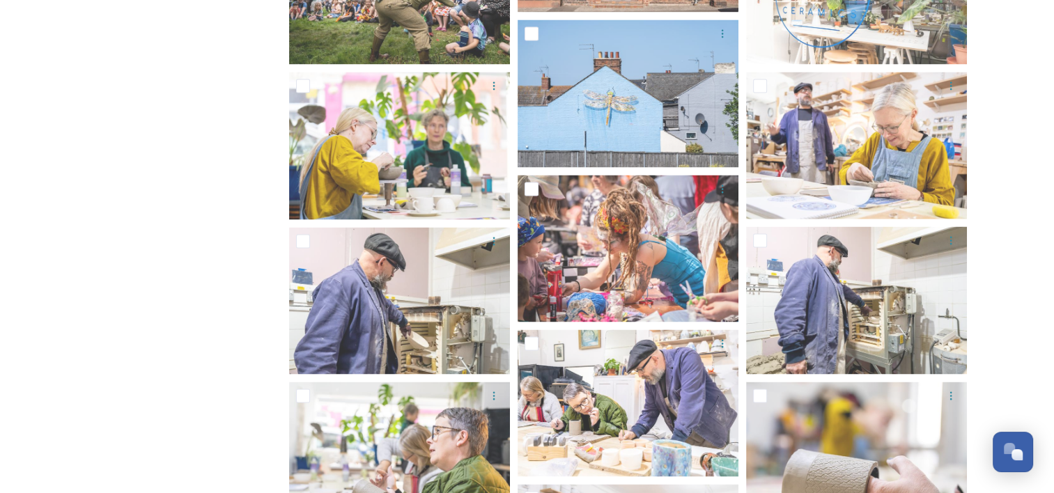
scroll to position [2324, 0]
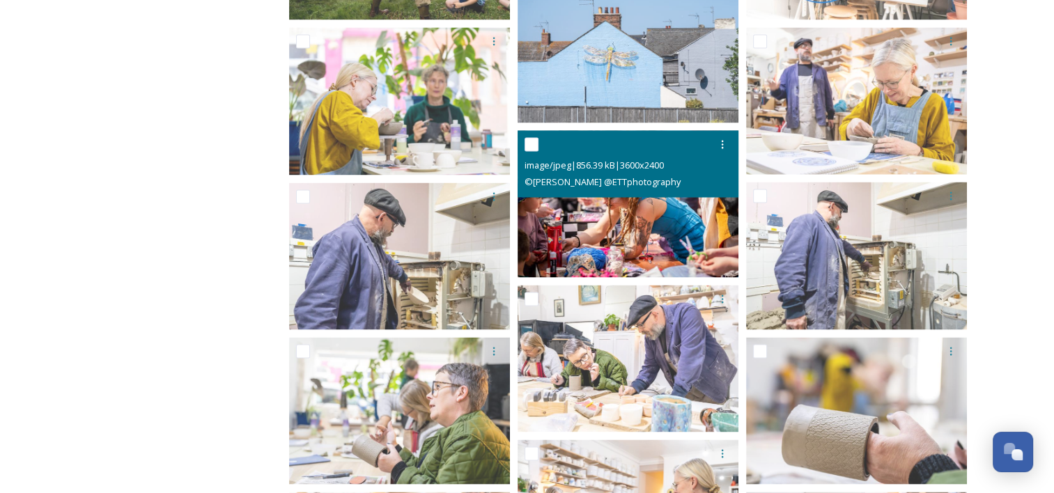
click at [529, 142] on input "checkbox" at bounding box center [532, 144] width 14 height 14
checkbox input "true"
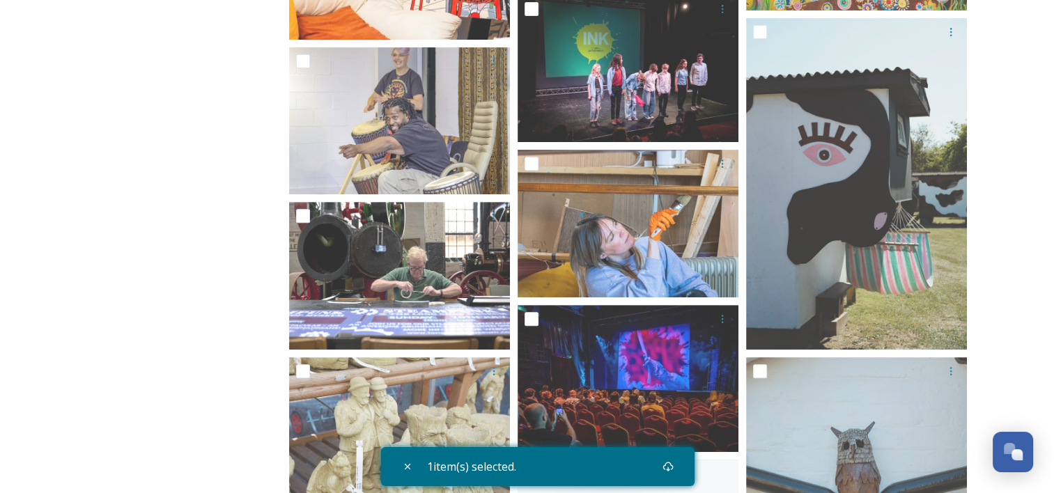
scroll to position [5788, 0]
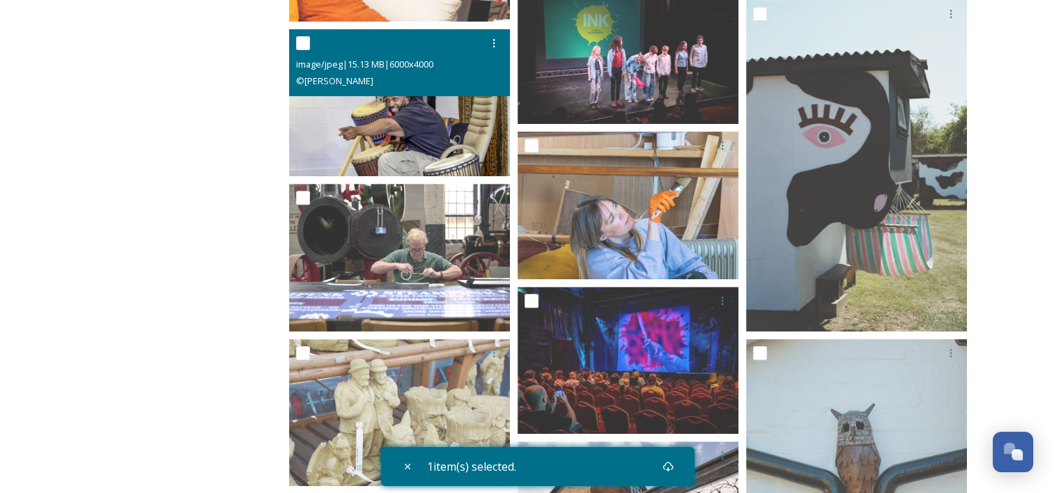
click at [304, 47] on input "checkbox" at bounding box center [303, 43] width 14 height 14
checkbox input "true"
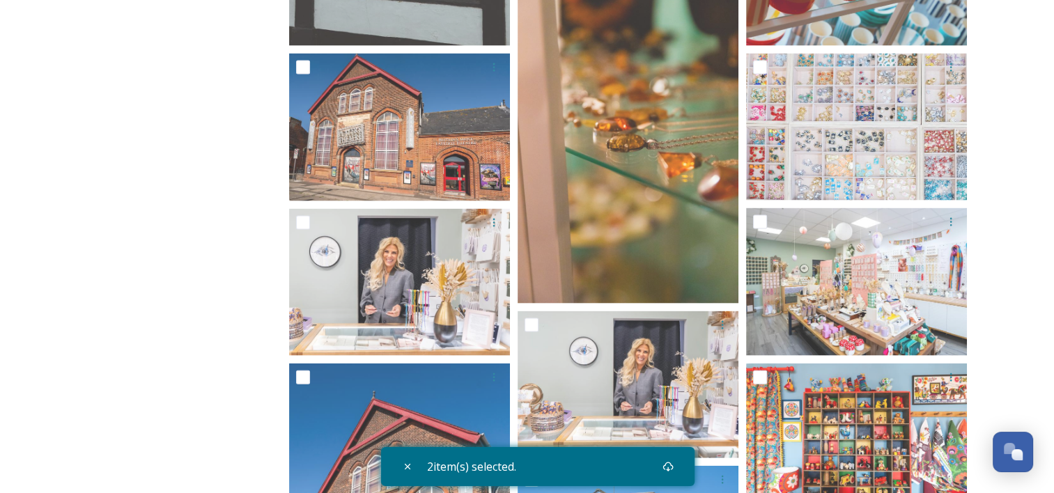
scroll to position [8306, 0]
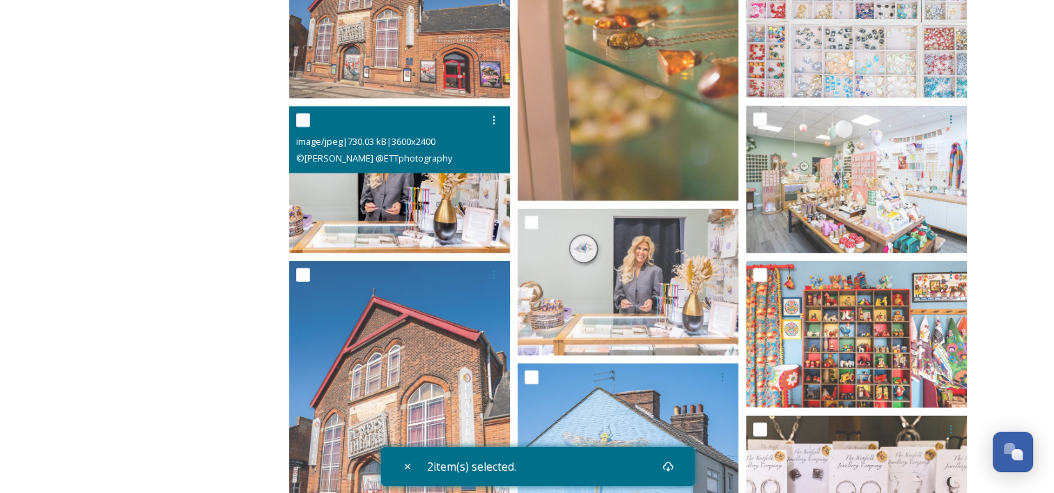
click at [300, 116] on input "checkbox" at bounding box center [303, 121] width 14 height 14
checkbox input "true"
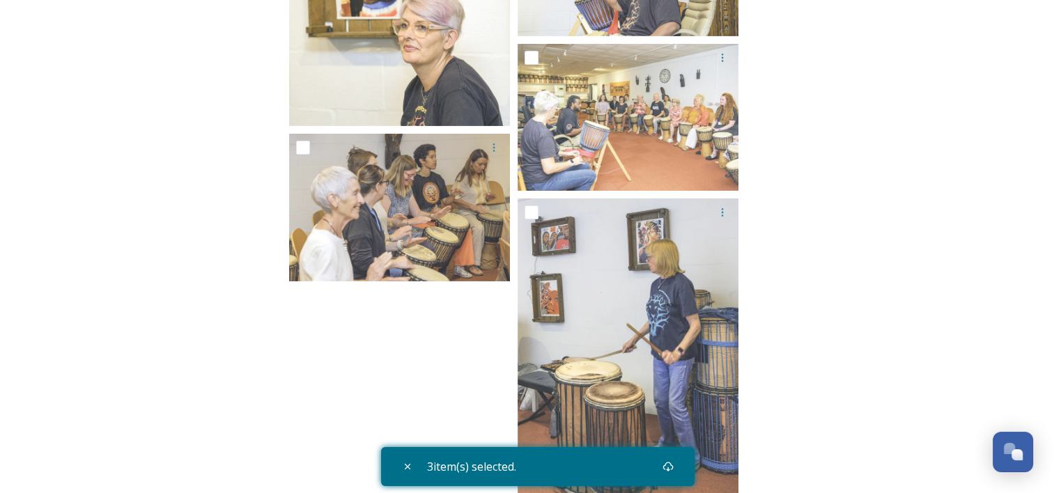
scroll to position [15226, 0]
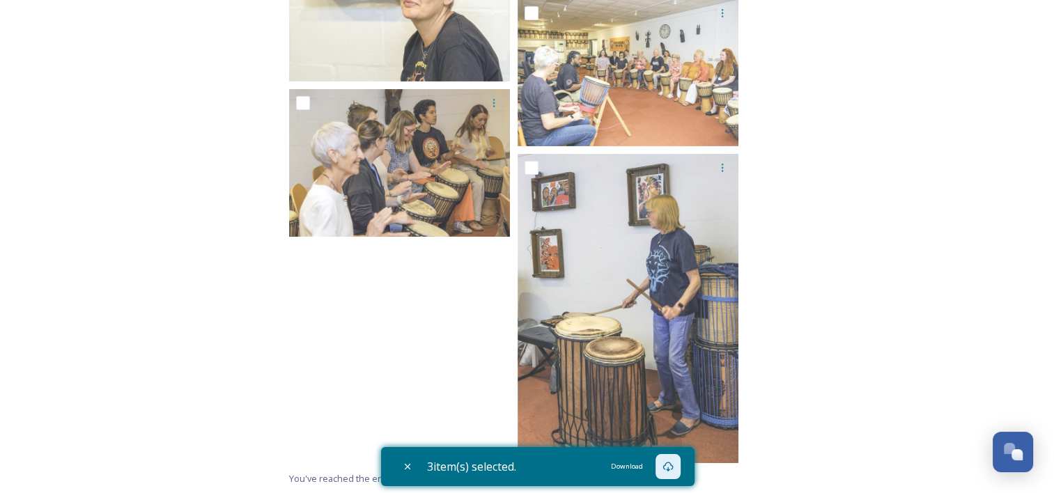
click at [670, 464] on icon at bounding box center [668, 466] width 11 height 11
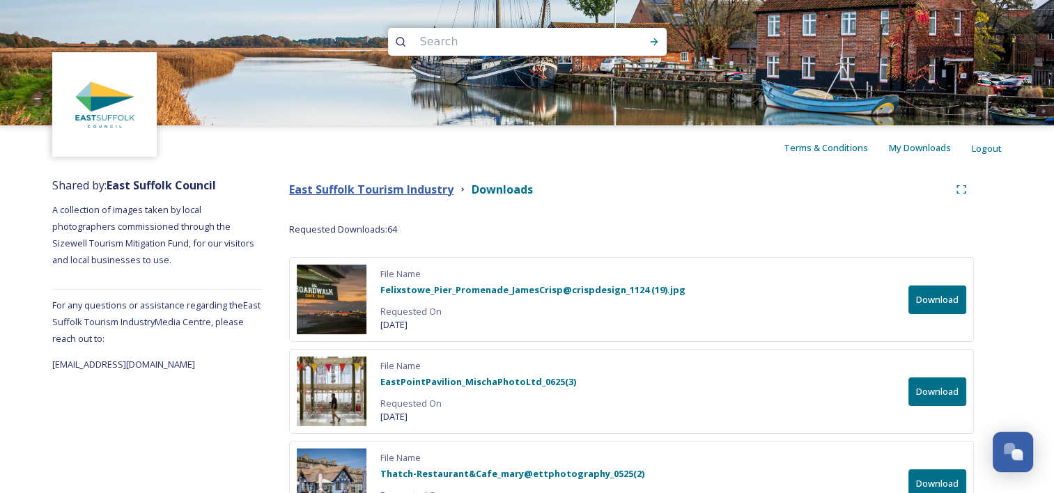
click at [391, 188] on strong "East Suffolk Tourism Industry" at bounding box center [371, 189] width 164 height 15
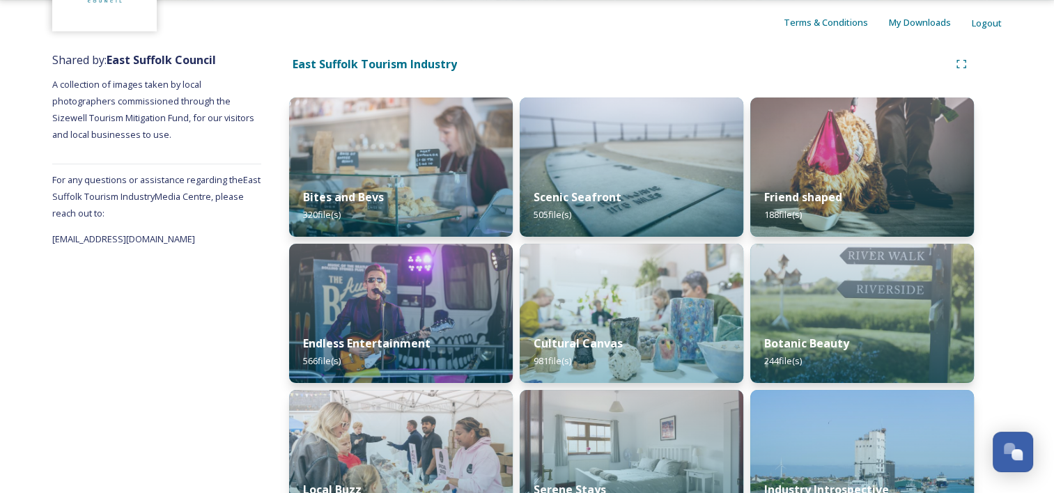
scroll to position [128, 0]
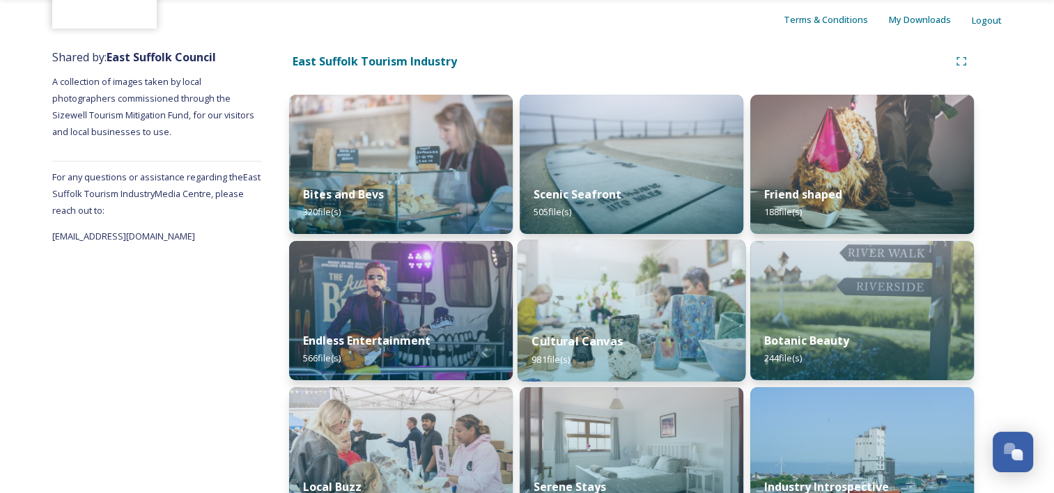
click at [680, 306] on img at bounding box center [632, 311] width 228 height 142
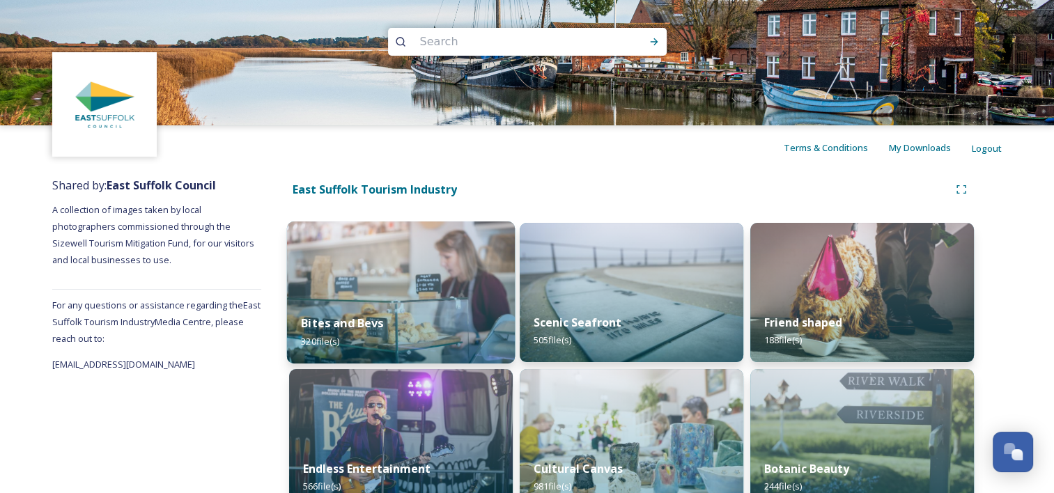
click at [393, 242] on img at bounding box center [401, 293] width 228 height 142
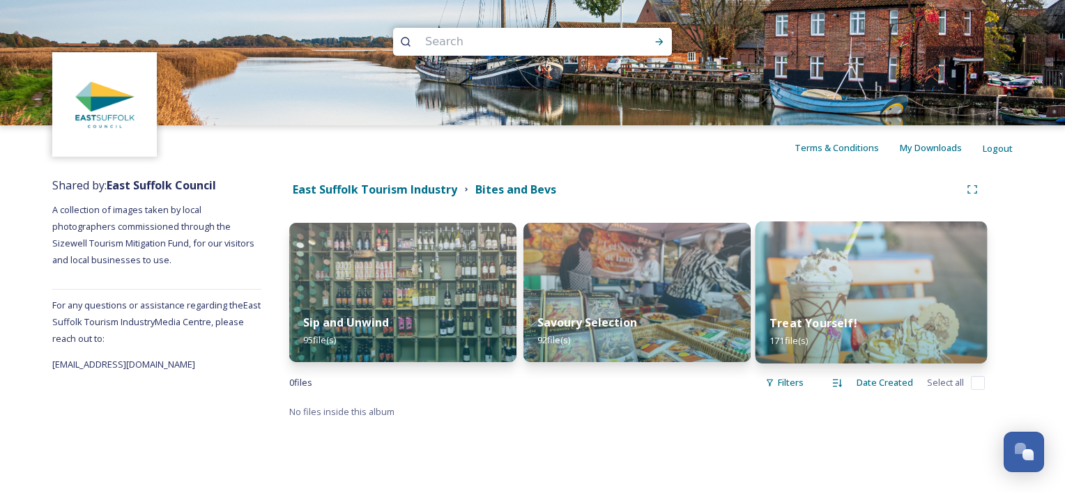
click at [836, 281] on img at bounding box center [871, 293] width 232 height 142
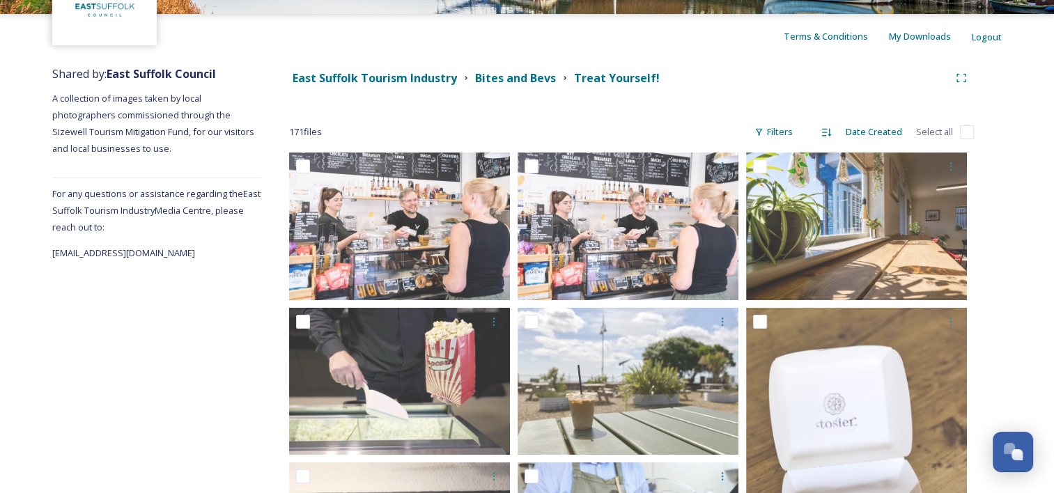
scroll to position [114, 0]
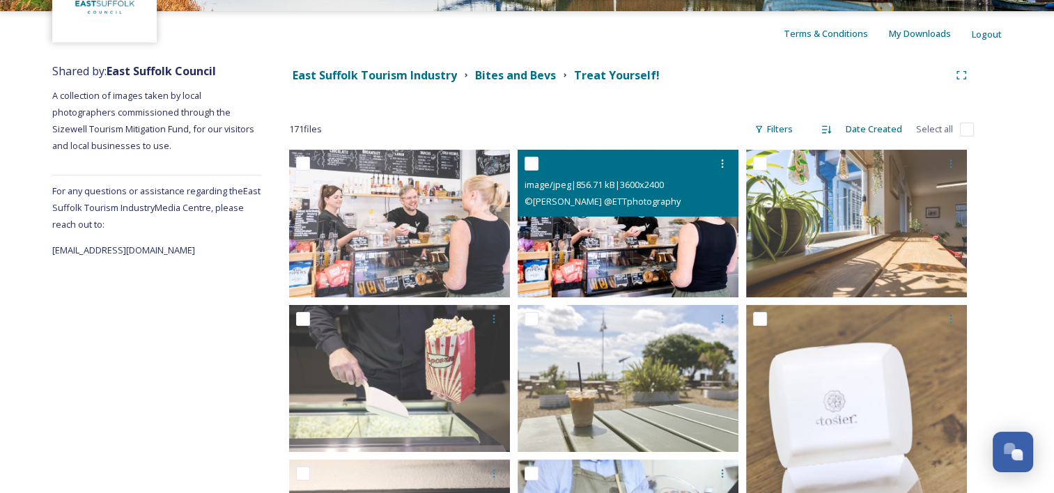
click at [532, 167] on input "checkbox" at bounding box center [532, 164] width 14 height 14
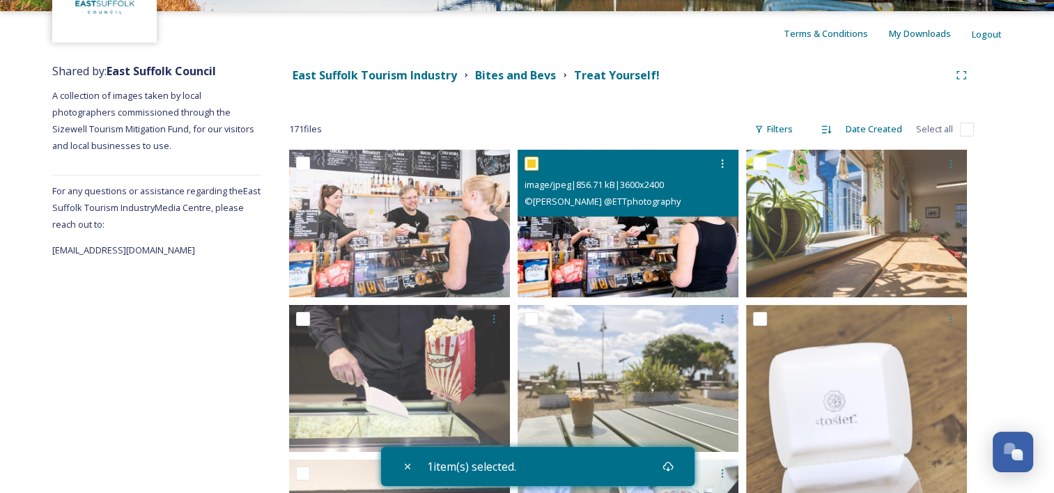
click at [532, 163] on input "checkbox" at bounding box center [532, 164] width 14 height 14
checkbox input "false"
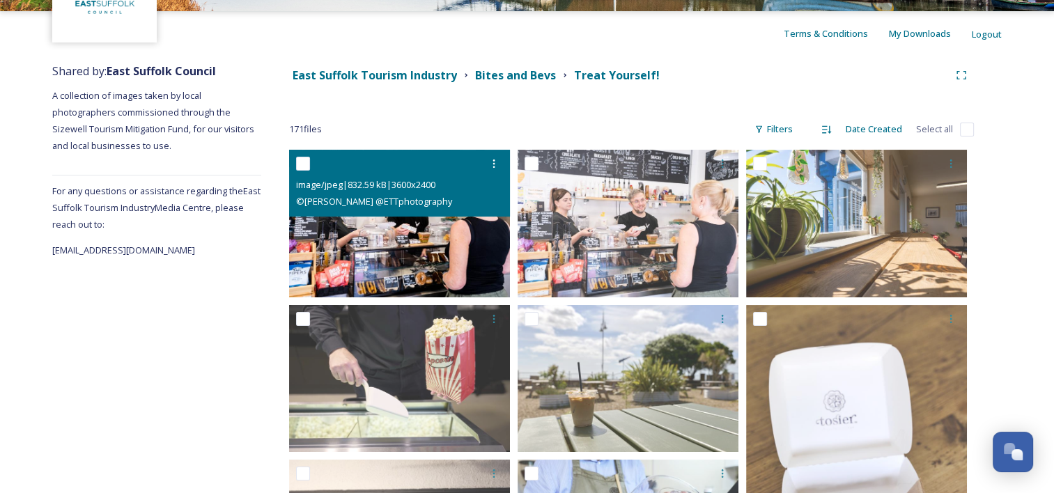
click at [304, 162] on input "checkbox" at bounding box center [303, 164] width 14 height 14
checkbox input "true"
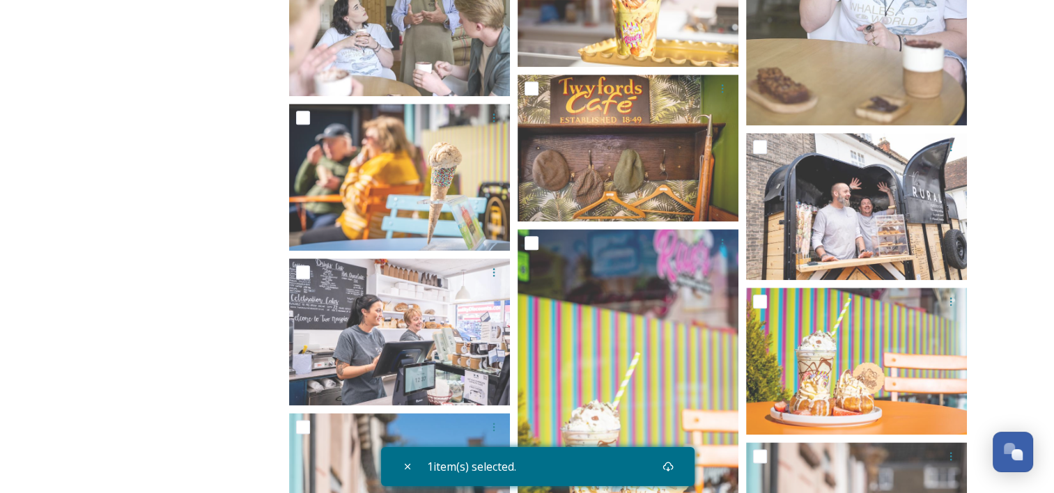
scroll to position [1673, 0]
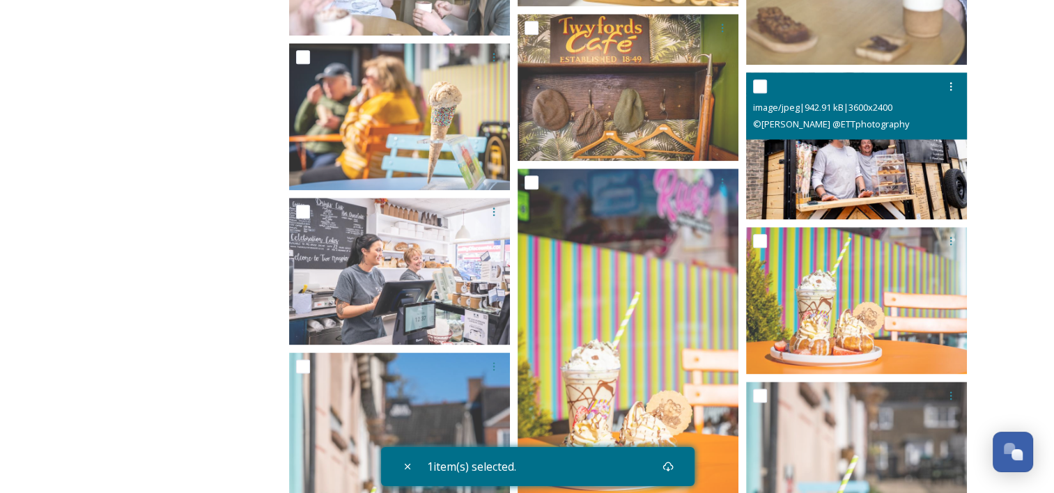
click at [755, 88] on input "checkbox" at bounding box center [760, 86] width 14 height 14
checkbox input "true"
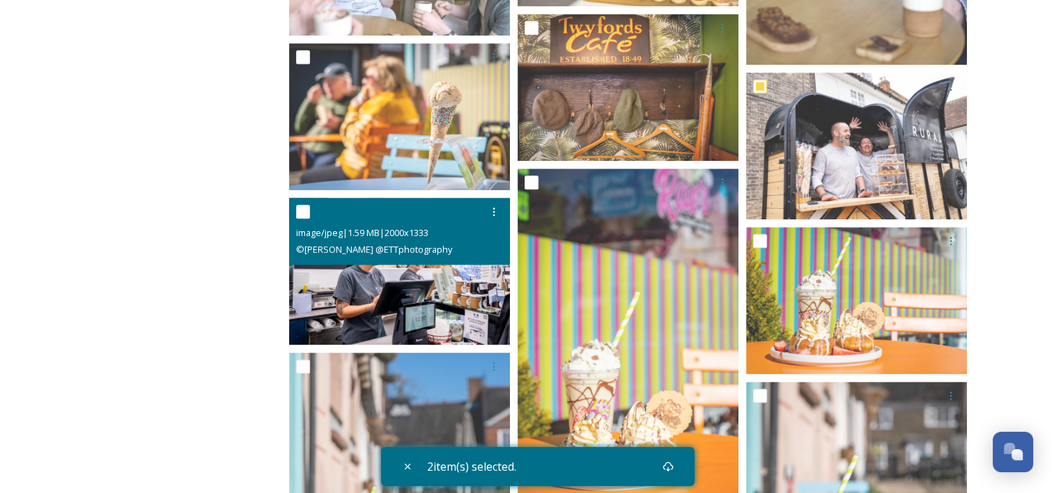
click at [303, 213] on input "checkbox" at bounding box center [303, 212] width 14 height 14
checkbox input "true"
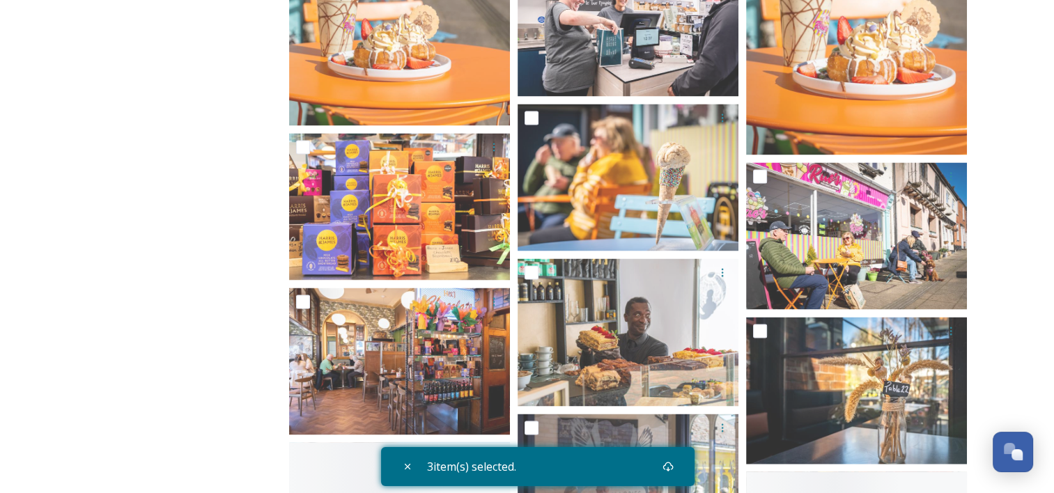
scroll to position [2289, 0]
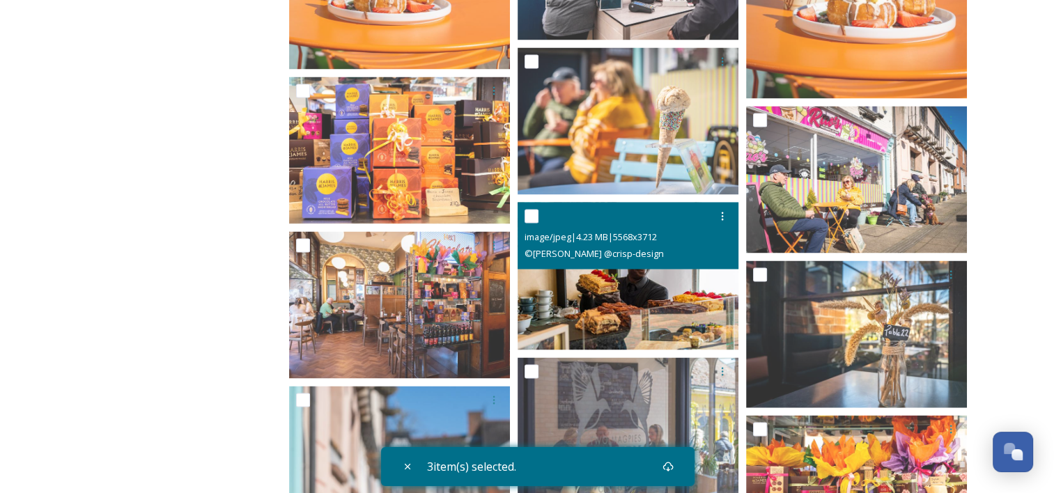
click at [534, 214] on input "checkbox" at bounding box center [532, 216] width 14 height 14
checkbox input "true"
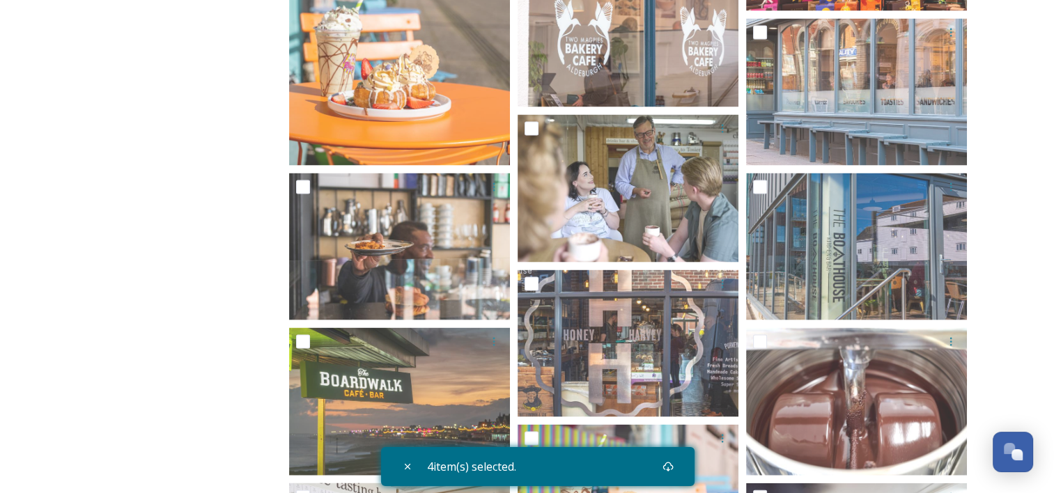
scroll to position [2883, 0]
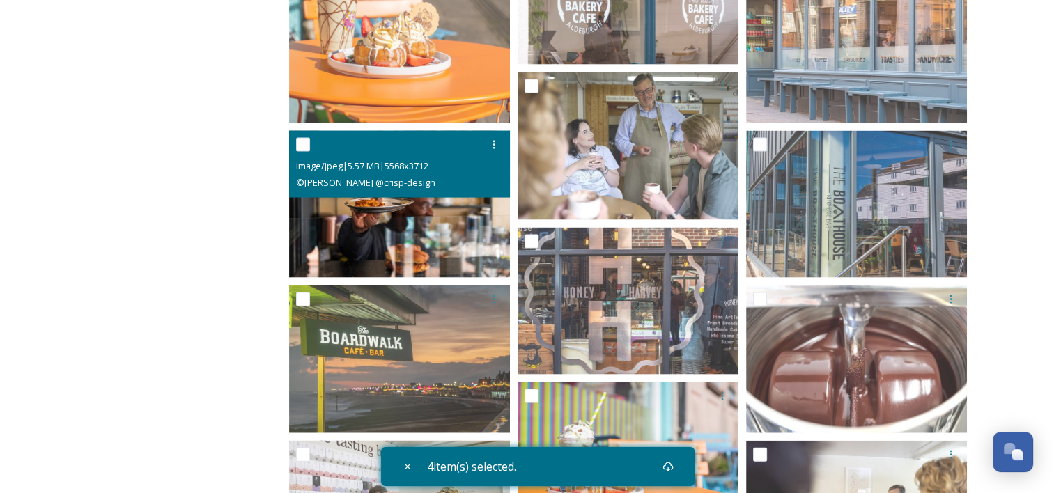
click at [307, 145] on input "checkbox" at bounding box center [303, 145] width 14 height 14
checkbox input "true"
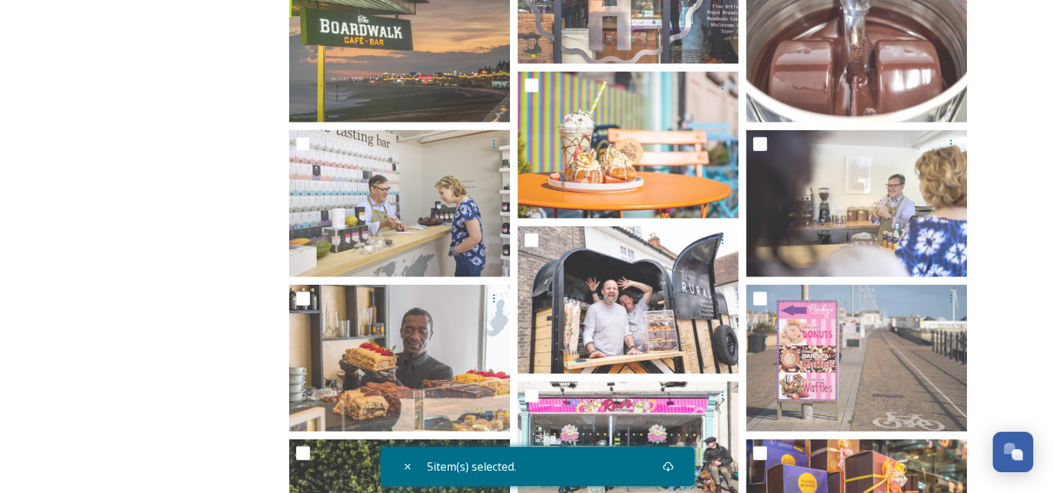
scroll to position [3307, 0]
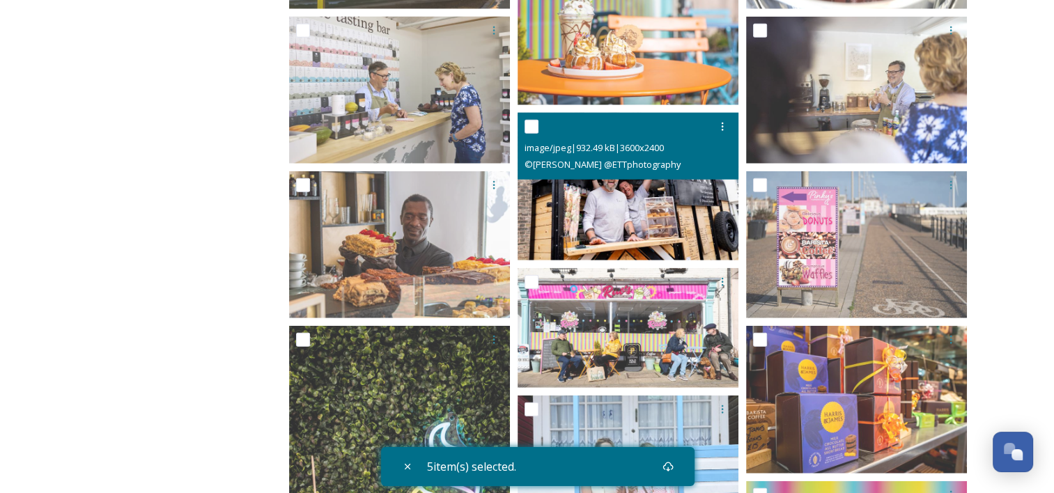
click at [535, 132] on input "checkbox" at bounding box center [532, 127] width 14 height 14
checkbox input "true"
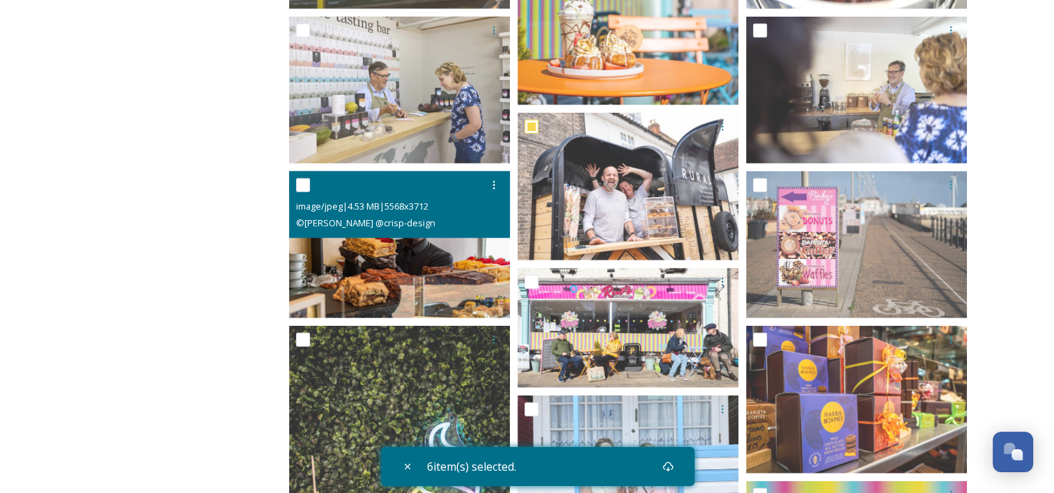
click at [300, 187] on input "checkbox" at bounding box center [303, 185] width 14 height 14
checkbox input "true"
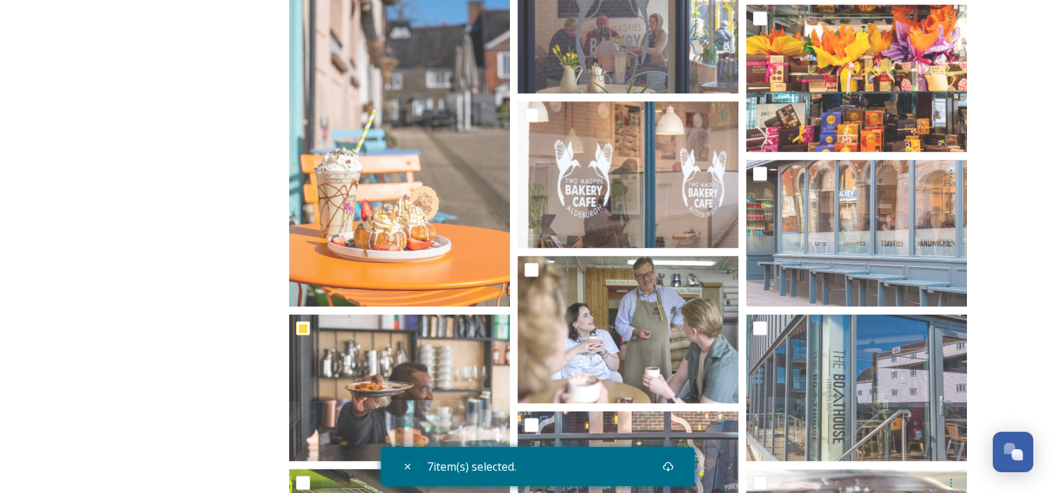
scroll to position [2784, 0]
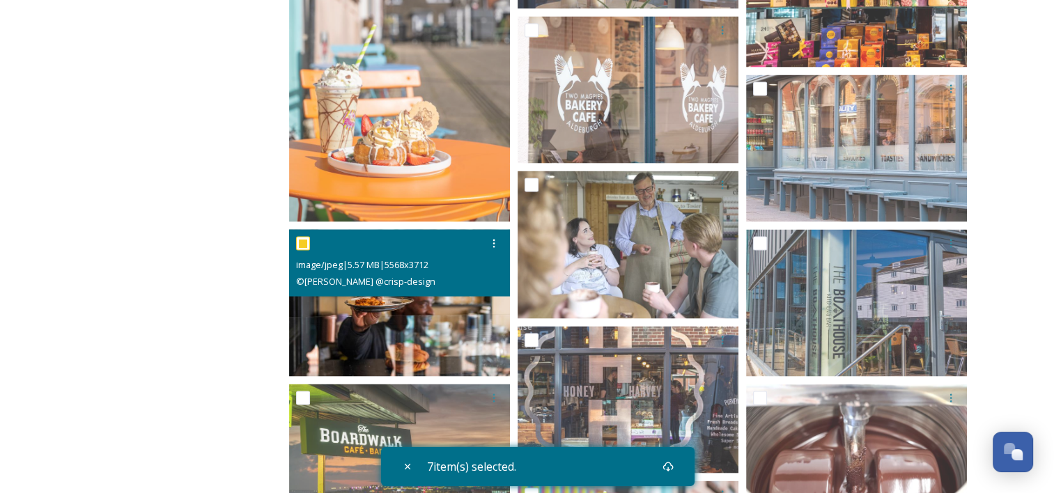
click at [304, 245] on input "checkbox" at bounding box center [303, 244] width 14 height 14
checkbox input "false"
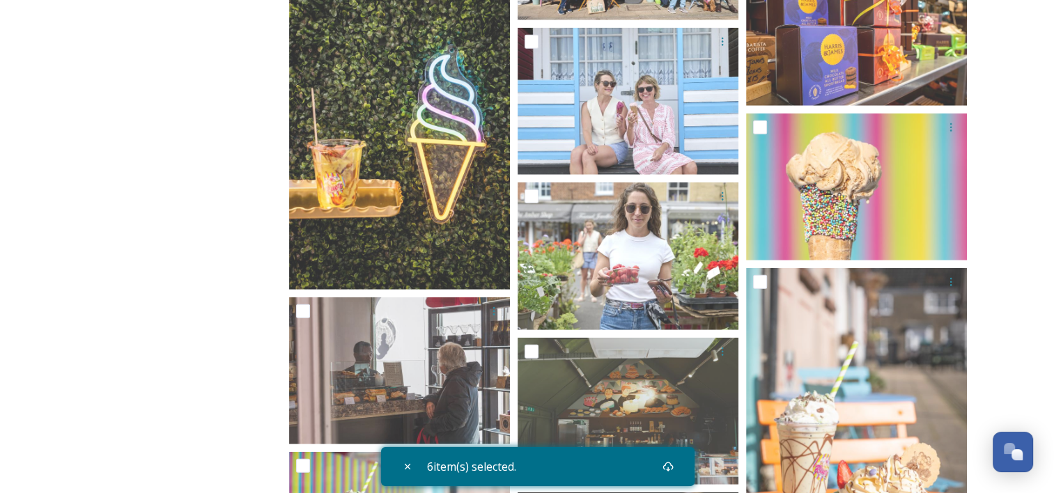
scroll to position [3689, 0]
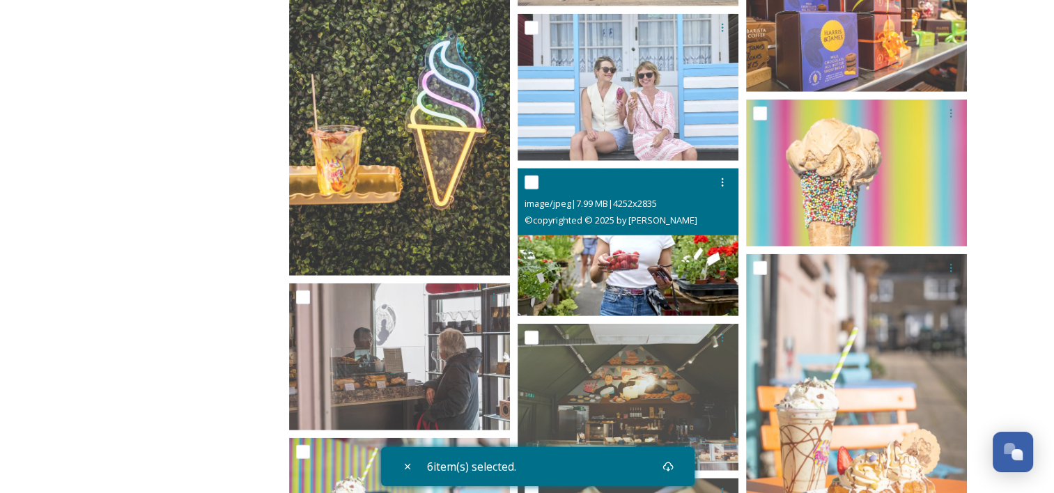
click at [530, 179] on input "checkbox" at bounding box center [532, 183] width 14 height 14
checkbox input "true"
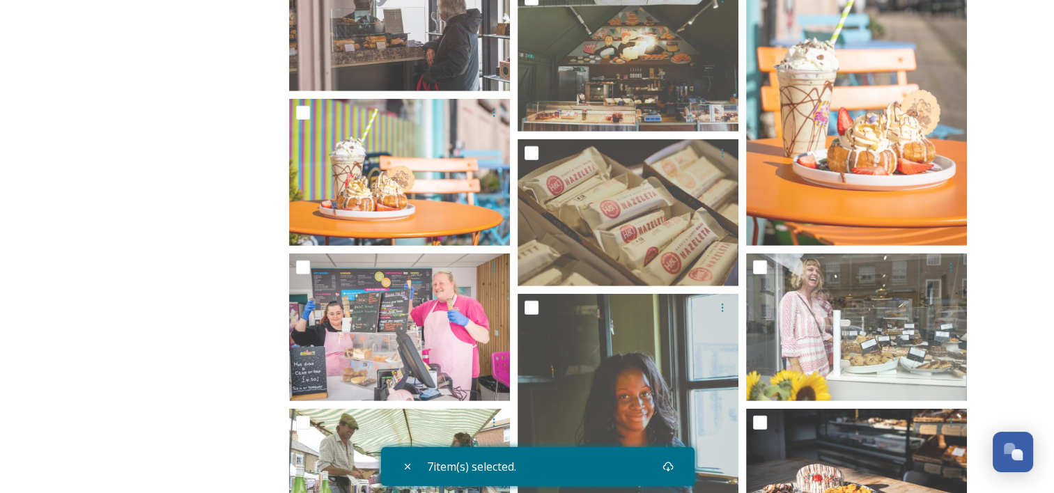
scroll to position [4170, 0]
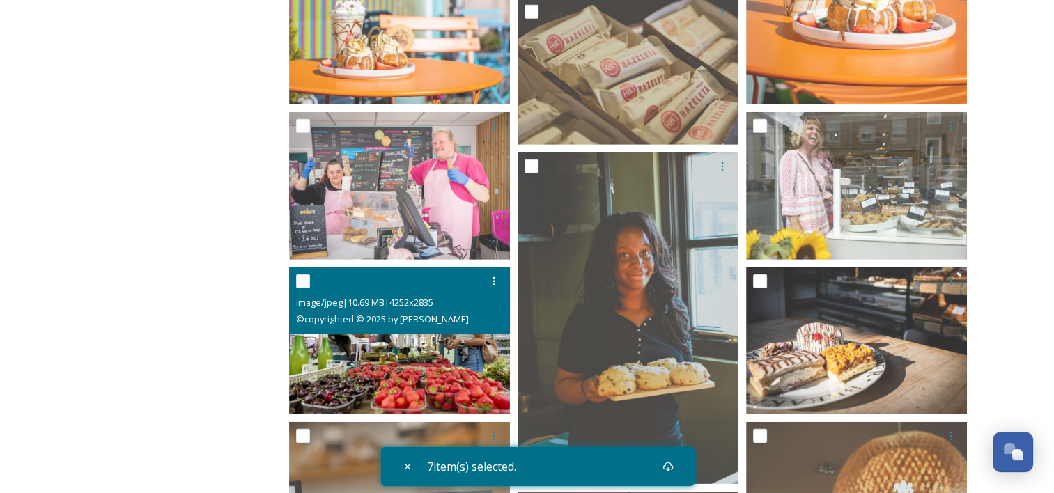
click at [305, 279] on input "checkbox" at bounding box center [303, 281] width 14 height 14
checkbox input "true"
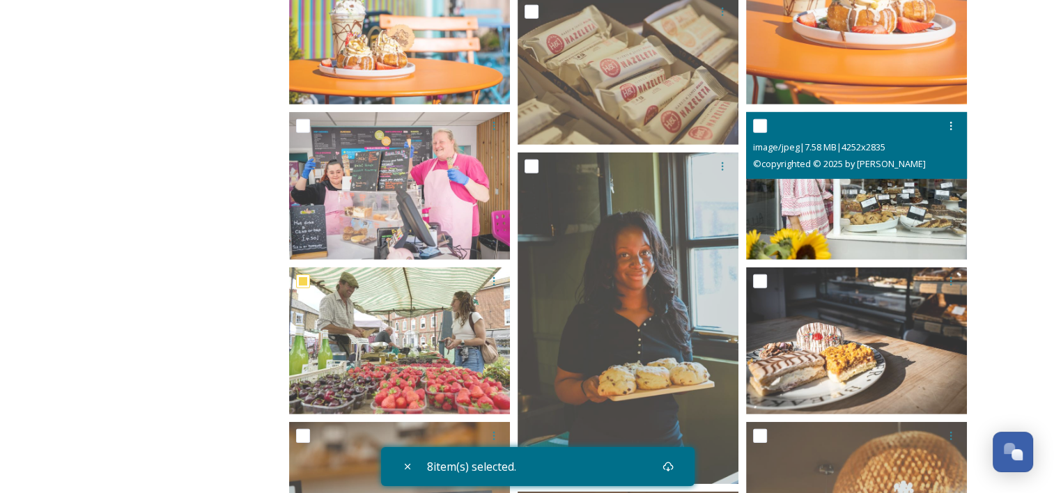
click at [759, 125] on input "checkbox" at bounding box center [760, 126] width 14 height 14
checkbox input "true"
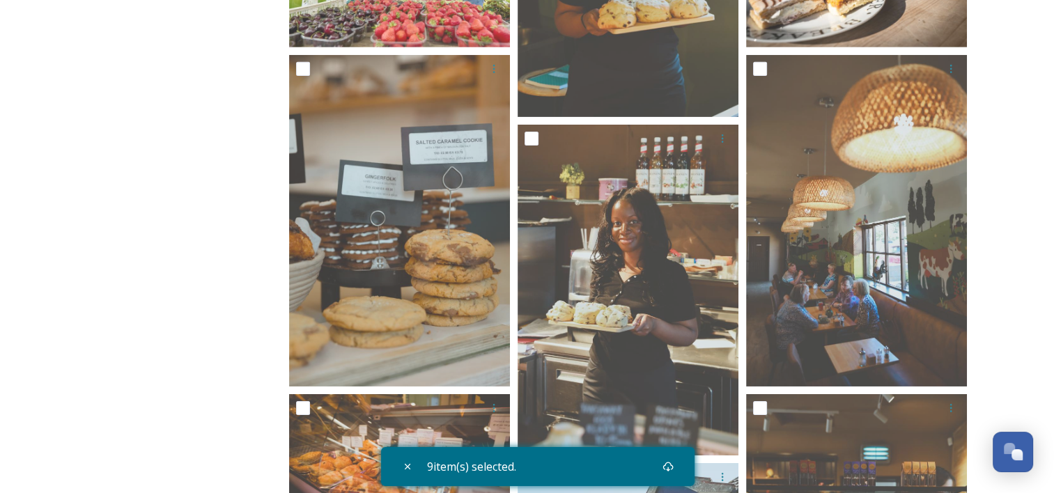
scroll to position [4565, 0]
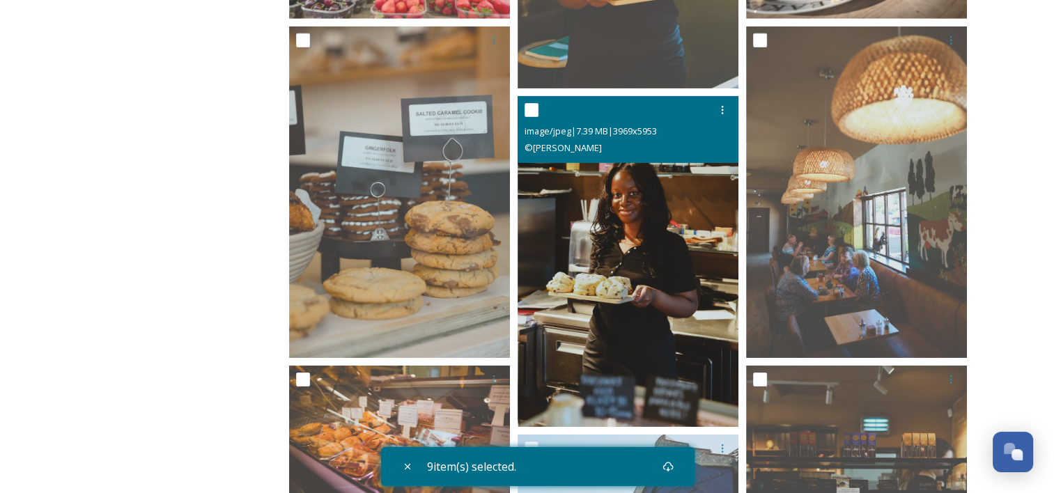
click at [534, 107] on input "checkbox" at bounding box center [532, 110] width 14 height 14
checkbox input "true"
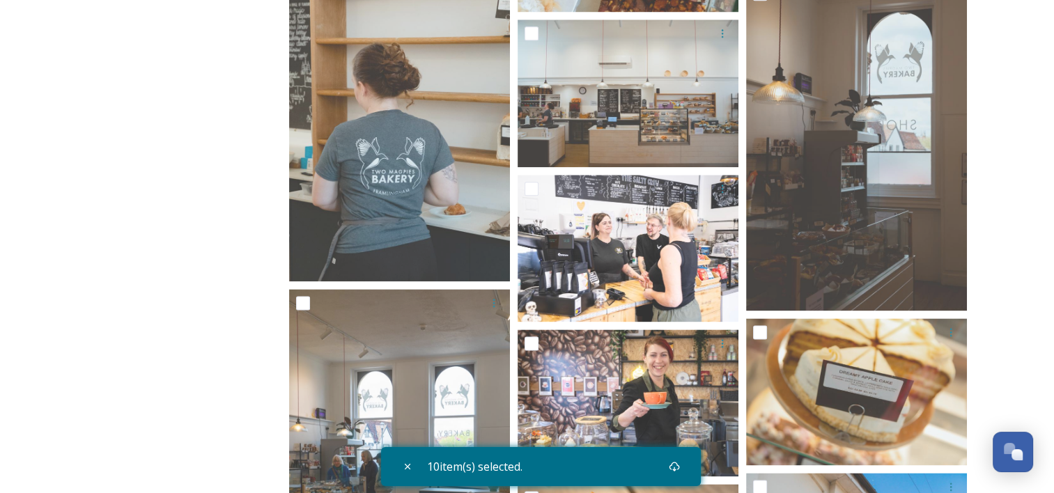
scroll to position [6970, 0]
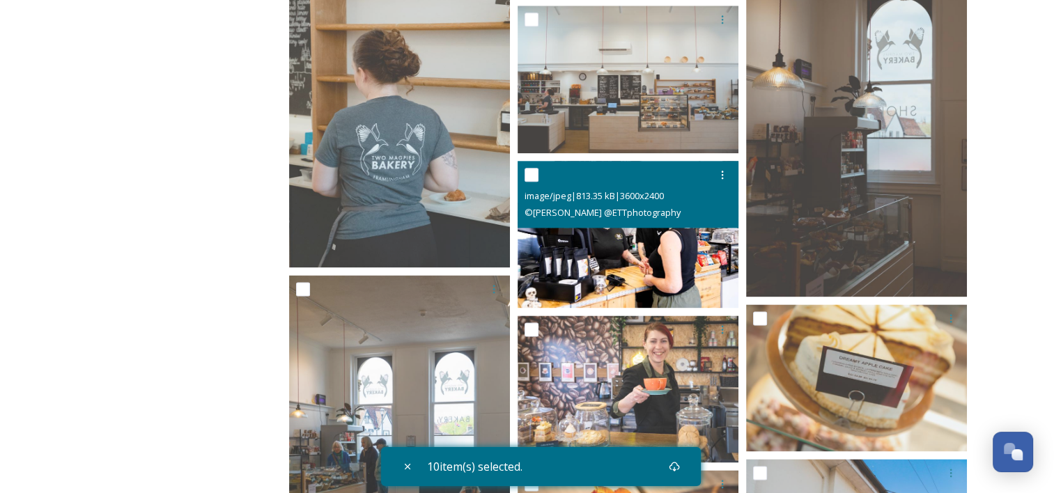
click at [534, 171] on input "checkbox" at bounding box center [532, 175] width 14 height 14
checkbox input "true"
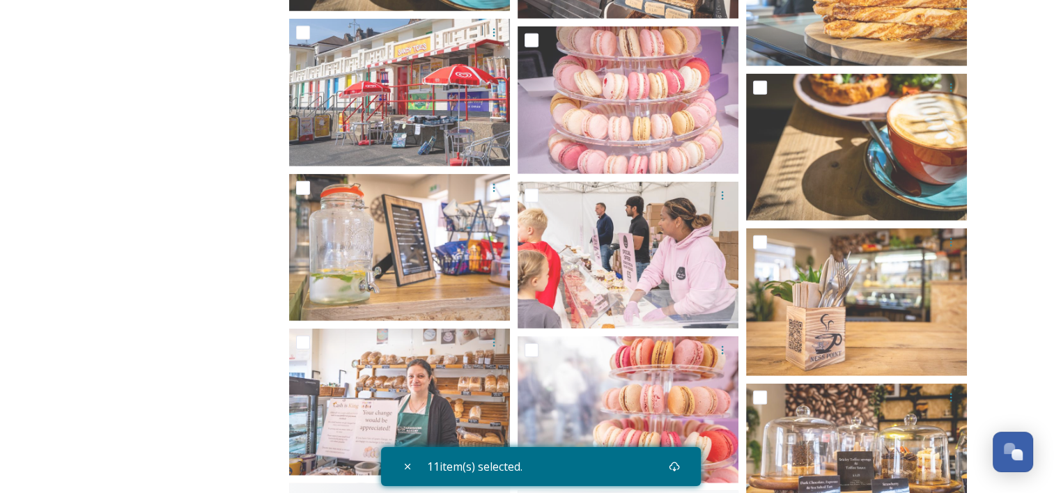
scroll to position [8822, 0]
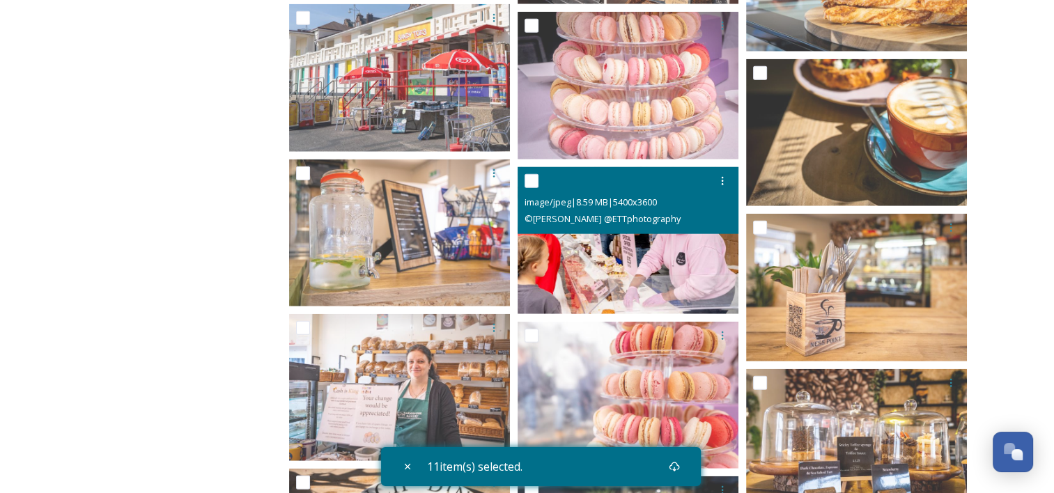
click at [529, 182] on input "checkbox" at bounding box center [532, 181] width 14 height 14
checkbox input "true"
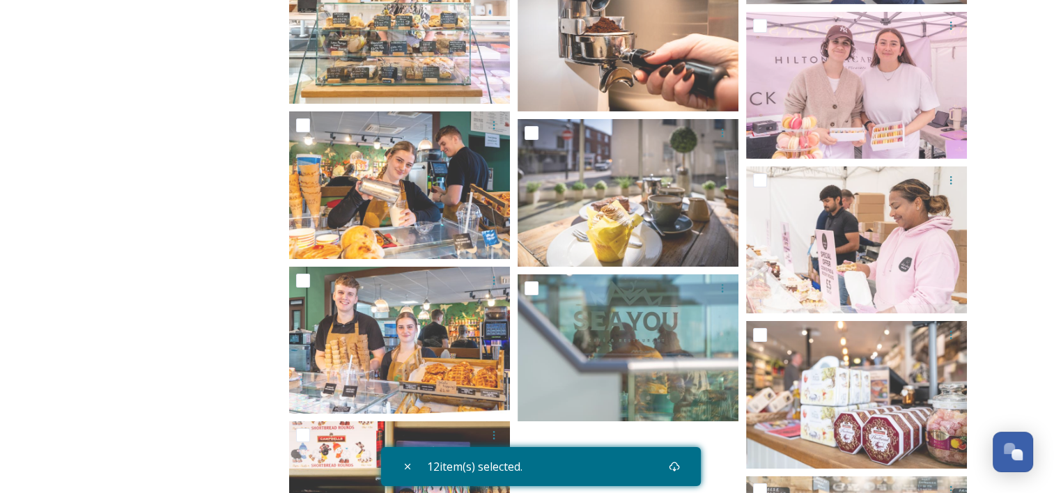
scroll to position [10123, 0]
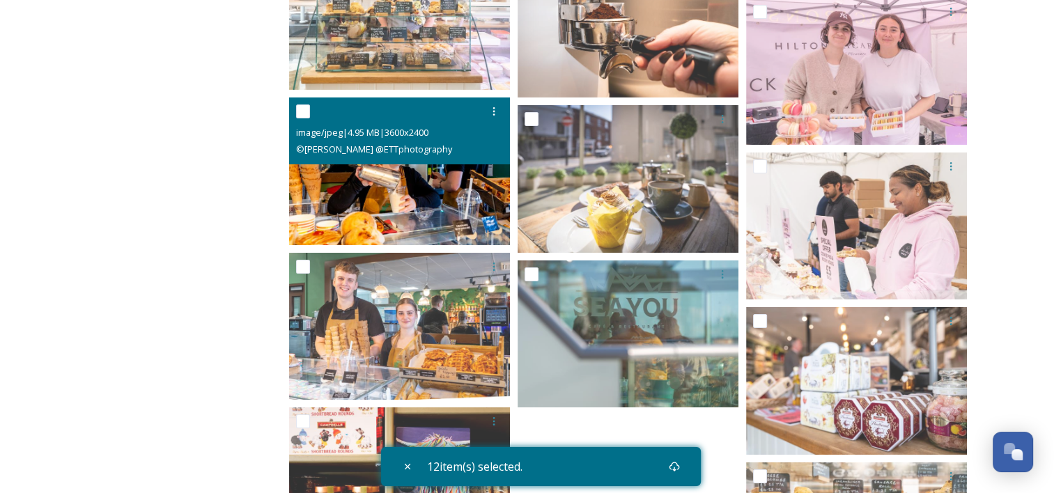
click at [302, 109] on input "checkbox" at bounding box center [303, 112] width 14 height 14
checkbox input "true"
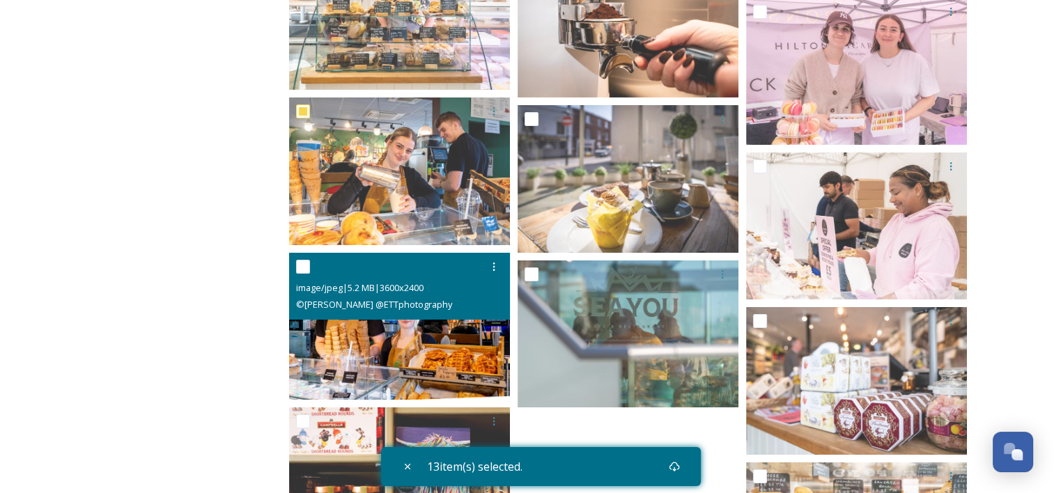
click at [302, 264] on input "checkbox" at bounding box center [303, 267] width 14 height 14
checkbox input "true"
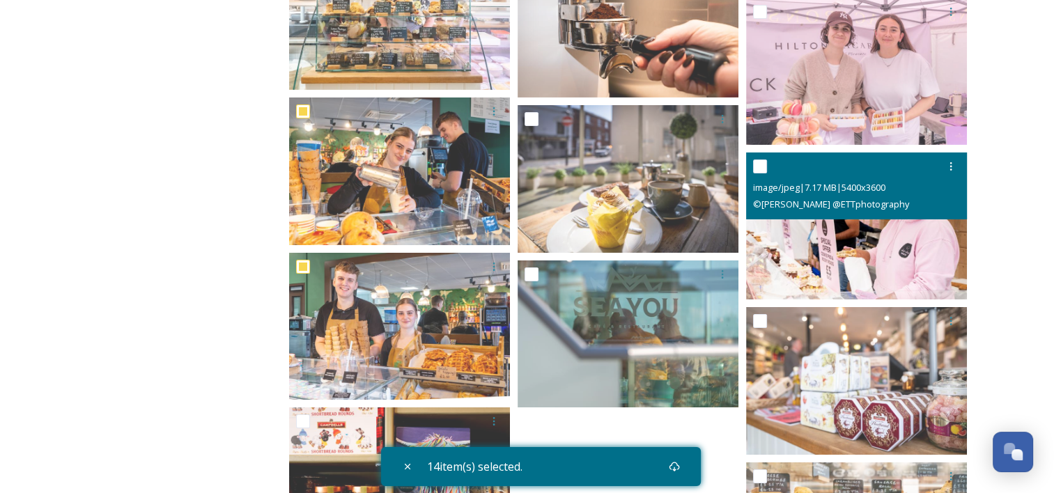
click at [758, 165] on input "checkbox" at bounding box center [760, 167] width 14 height 14
checkbox input "true"
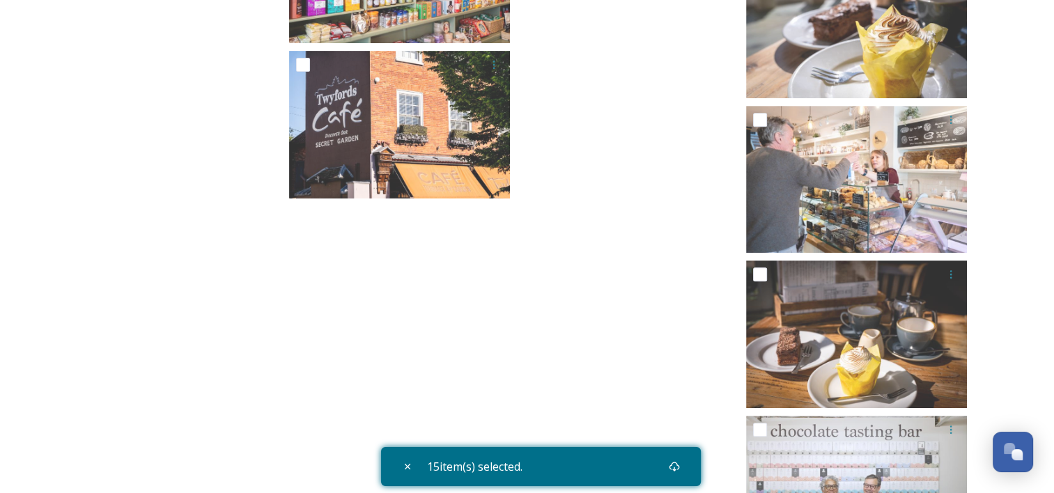
scroll to position [11199, 0]
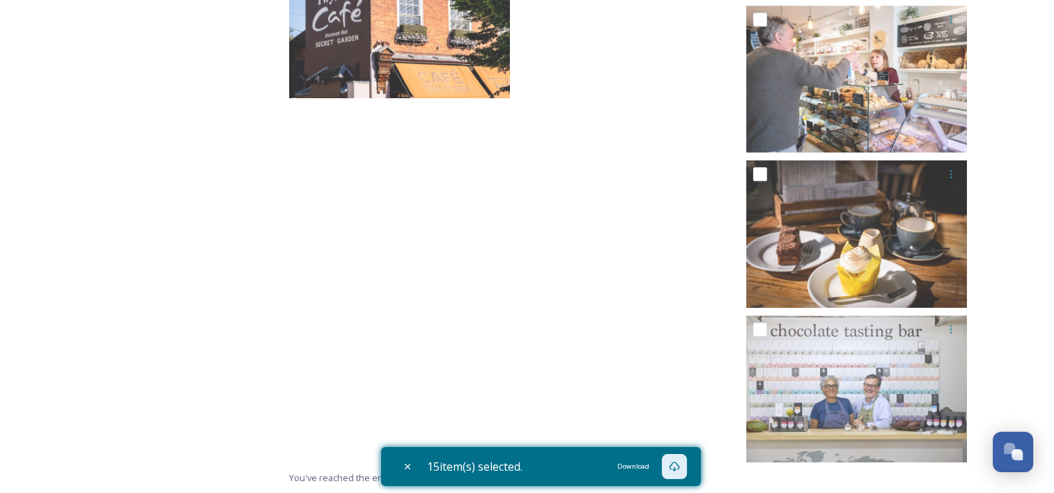
click at [673, 467] on icon at bounding box center [674, 467] width 10 height 10
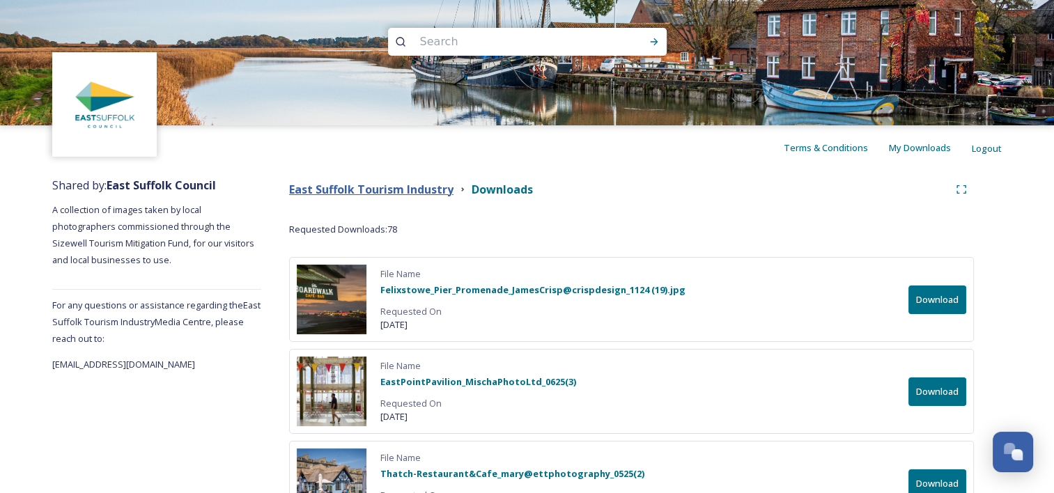
click at [403, 190] on strong "East Suffolk Tourism Industry" at bounding box center [371, 189] width 164 height 15
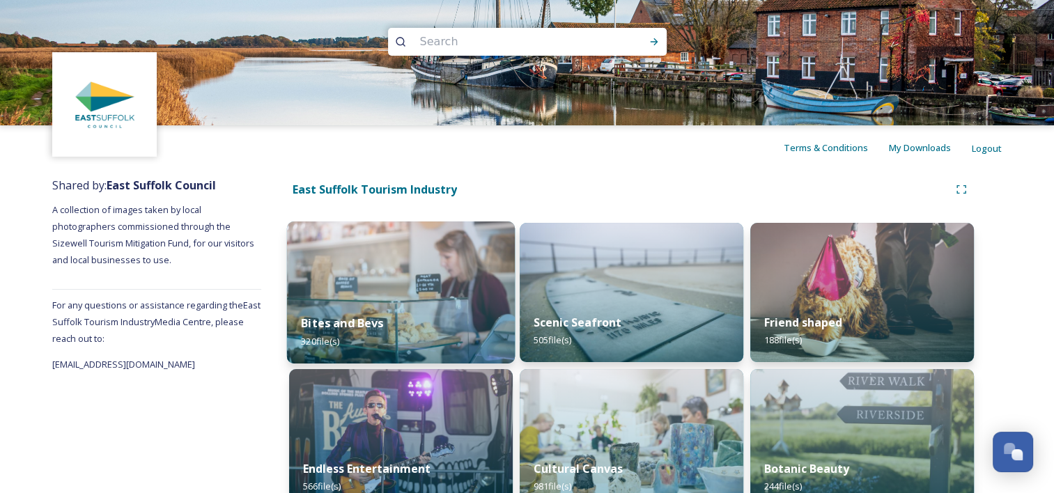
click at [404, 264] on img at bounding box center [401, 293] width 228 height 142
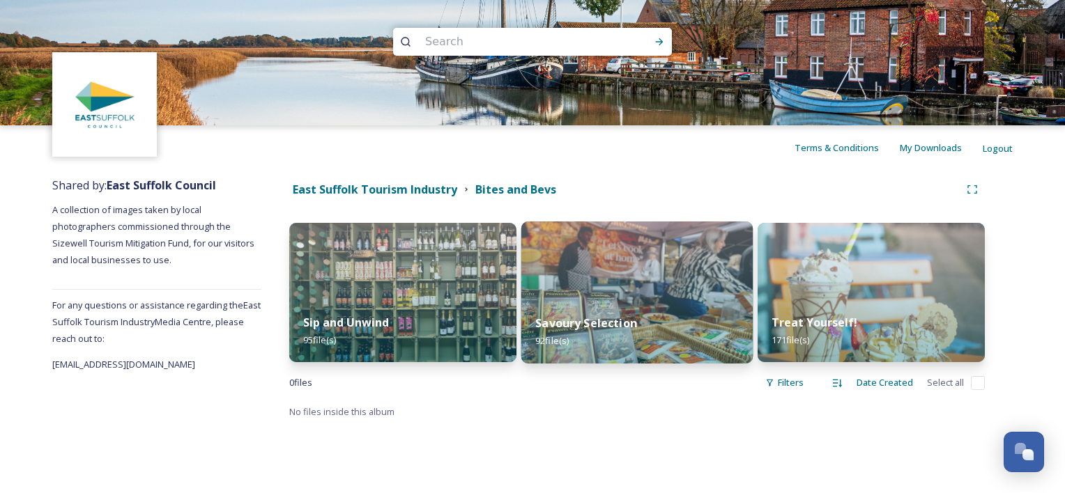
click at [662, 295] on img at bounding box center [637, 293] width 232 height 142
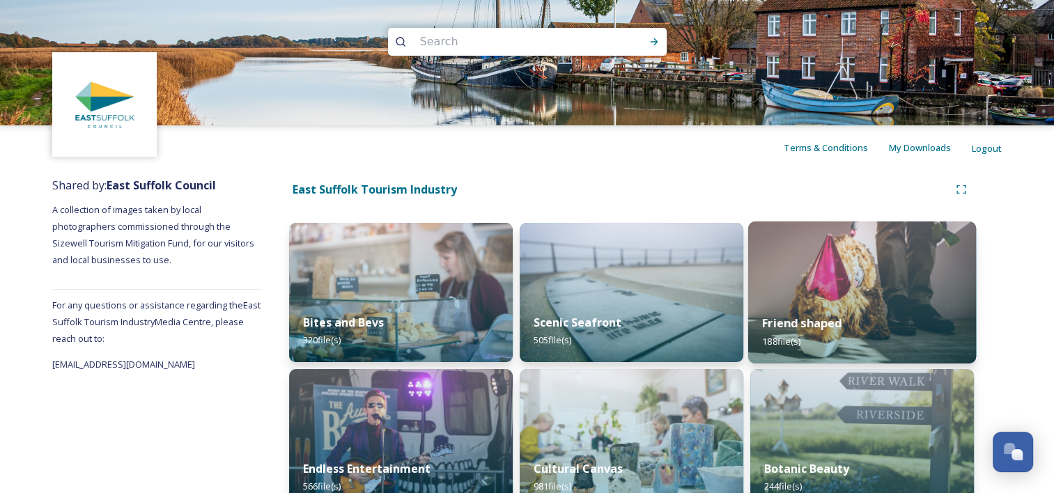
click at [874, 309] on div "Friend shaped 188 file(s)" at bounding box center [862, 331] width 228 height 63
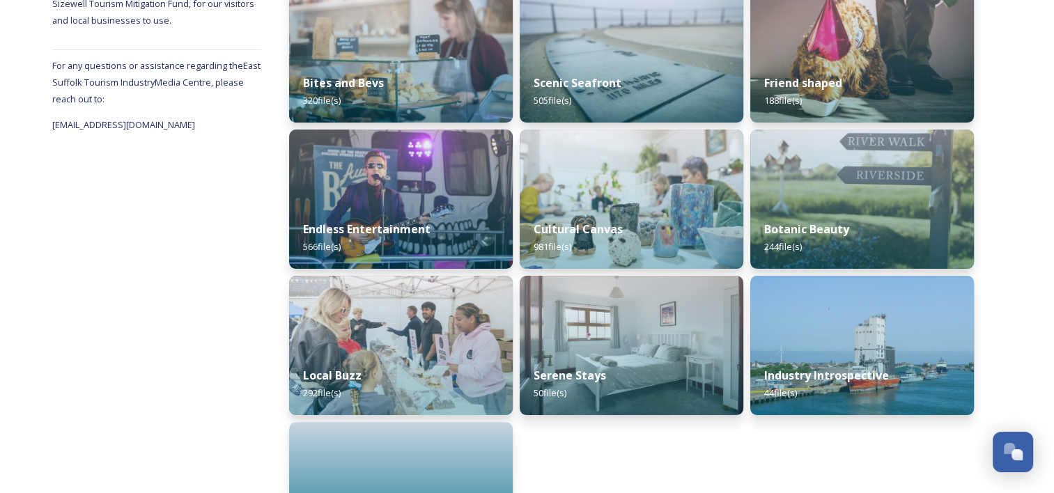
scroll to position [242, 0]
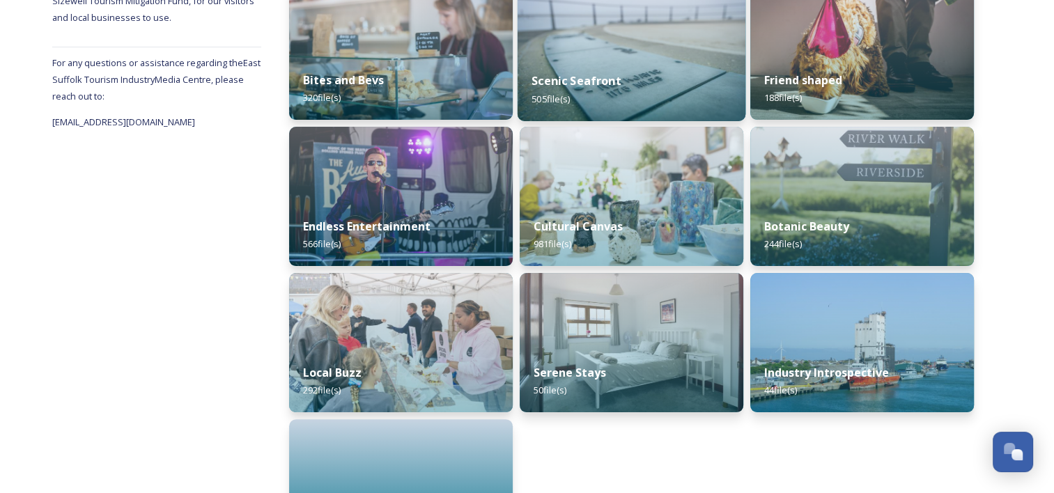
click at [653, 69] on div "Scenic Seafront 505 file(s)" at bounding box center [632, 89] width 228 height 63
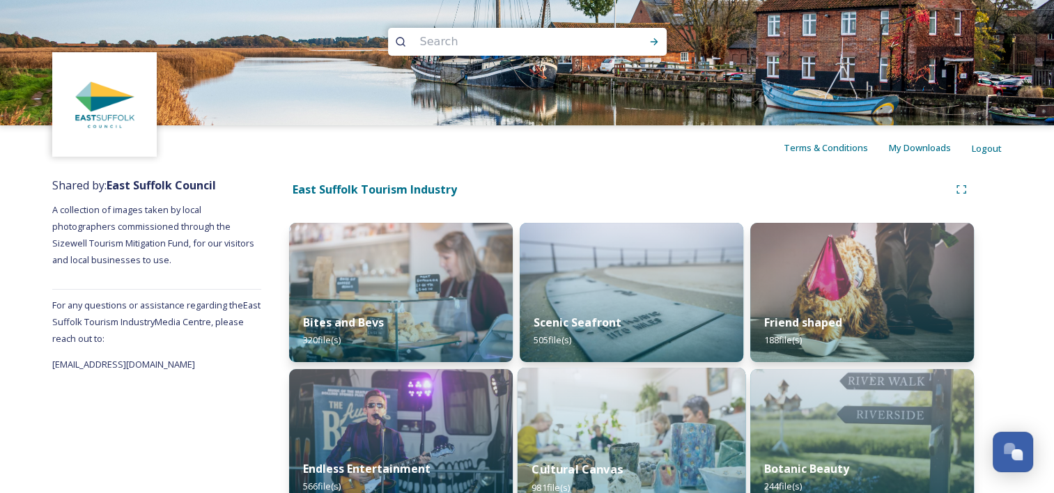
click at [630, 419] on img at bounding box center [632, 439] width 228 height 142
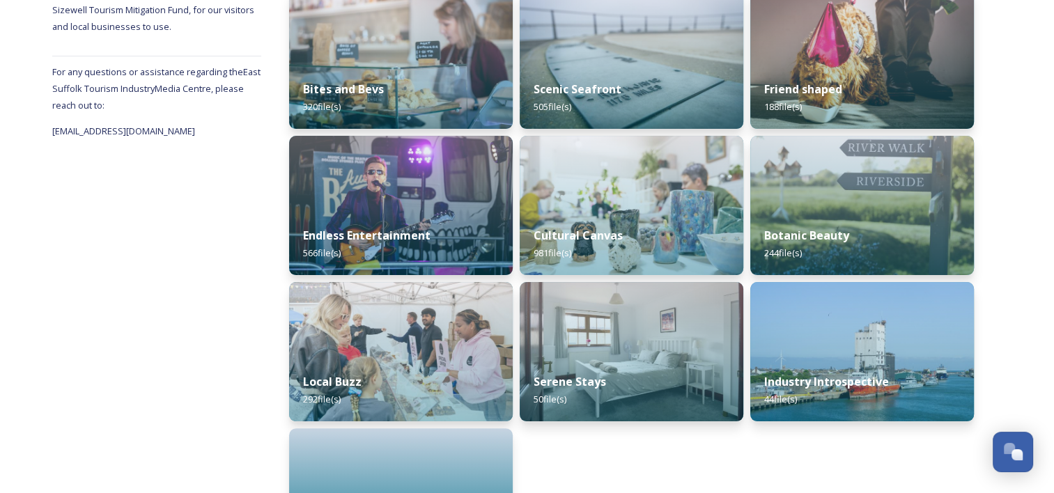
scroll to position [299, 0]
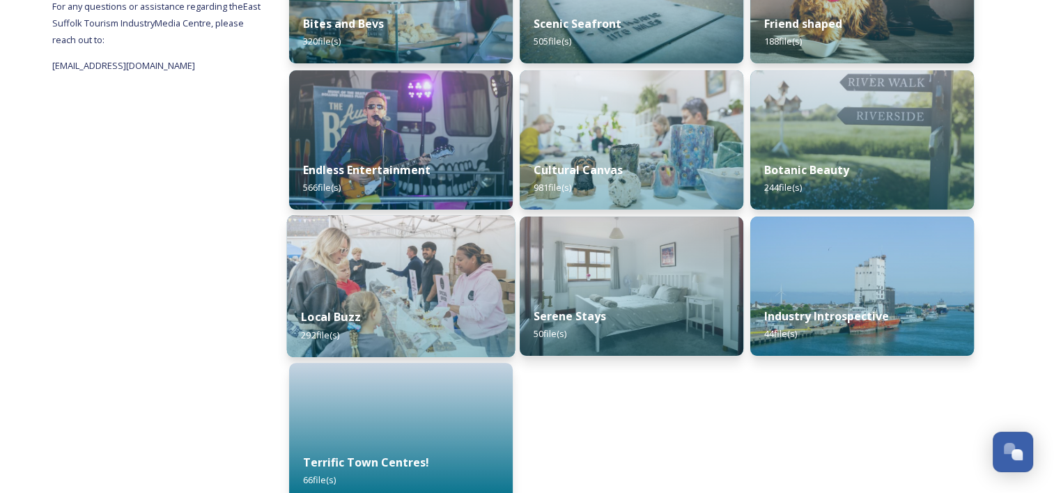
click at [353, 293] on img at bounding box center [401, 286] width 228 height 142
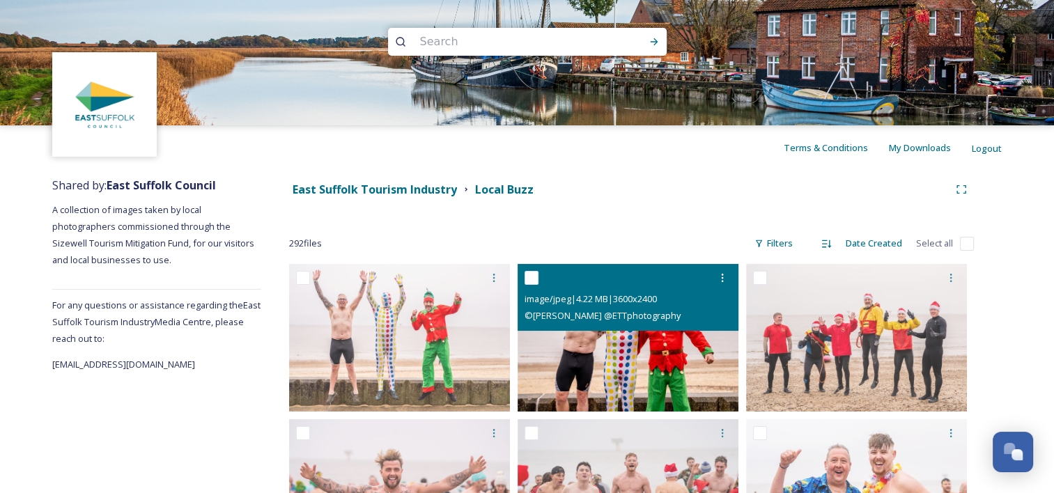
click at [533, 273] on input "checkbox" at bounding box center [532, 278] width 14 height 14
checkbox input "true"
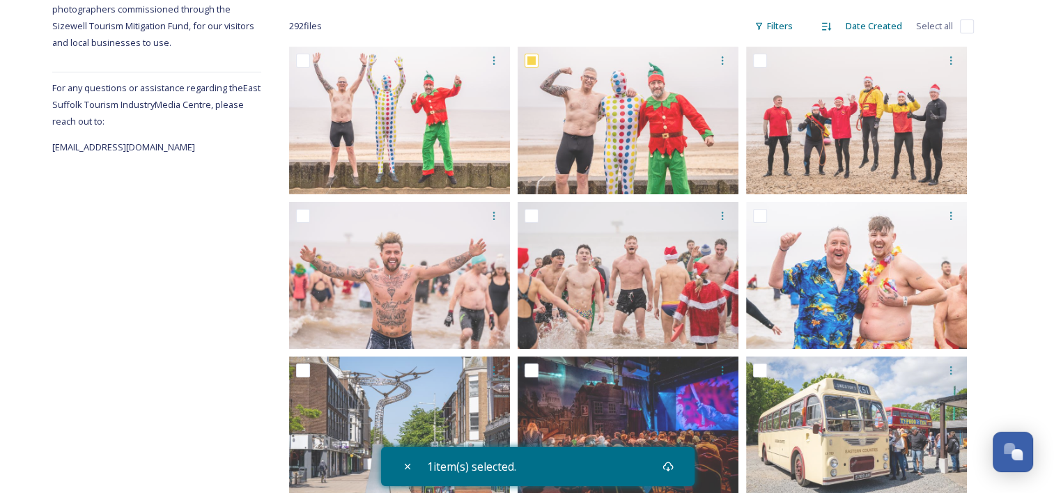
scroll to position [270, 0]
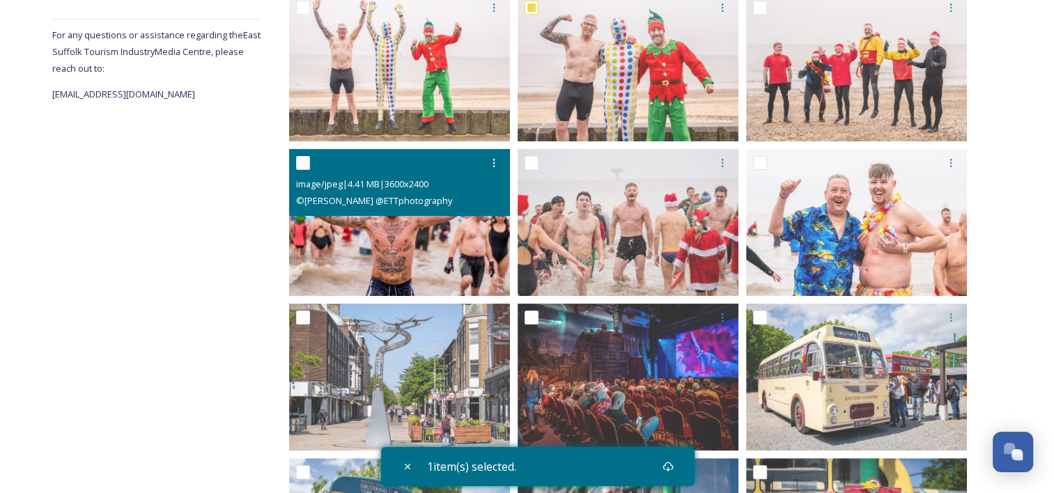
click at [304, 158] on input "checkbox" at bounding box center [303, 163] width 14 height 14
checkbox input "true"
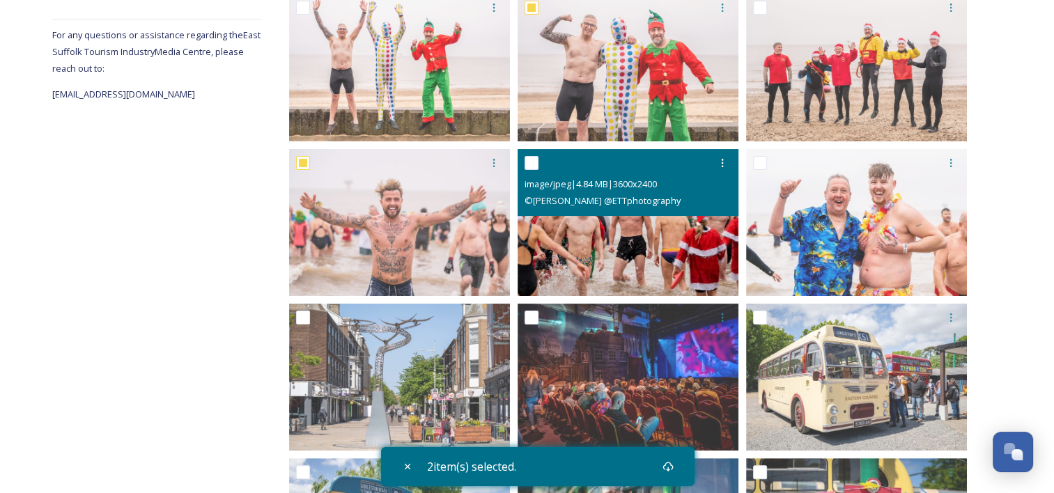
click at [531, 164] on input "checkbox" at bounding box center [532, 163] width 14 height 14
checkbox input "true"
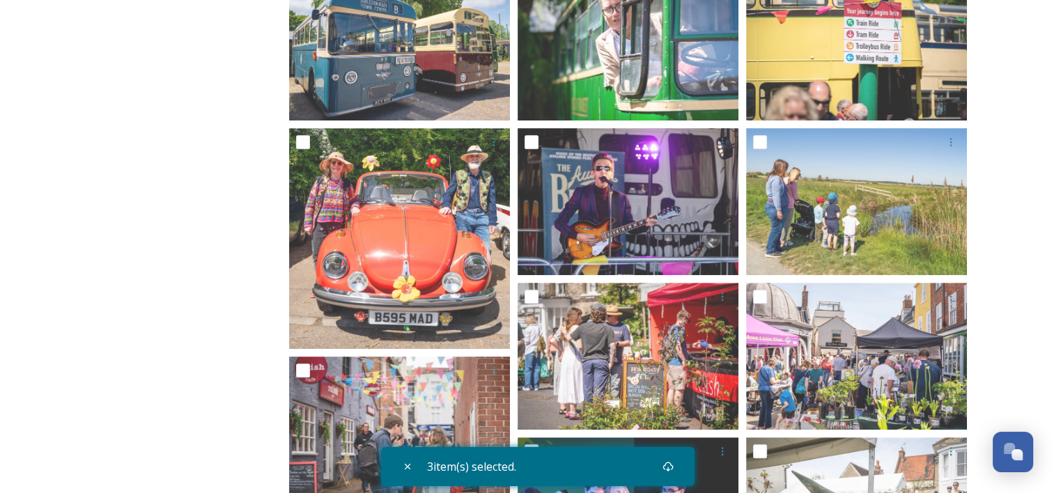
scroll to position [788, 0]
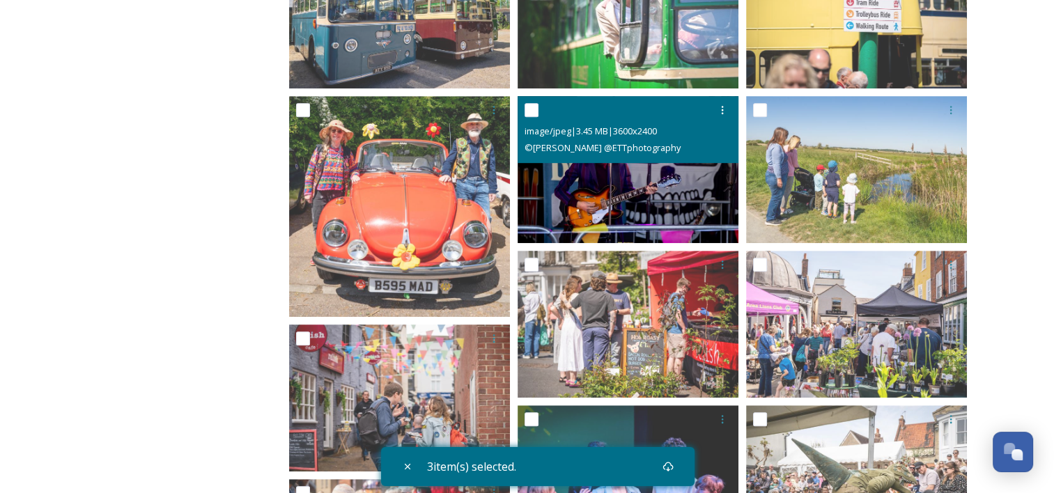
click at [533, 108] on input "checkbox" at bounding box center [532, 110] width 14 height 14
checkbox input "true"
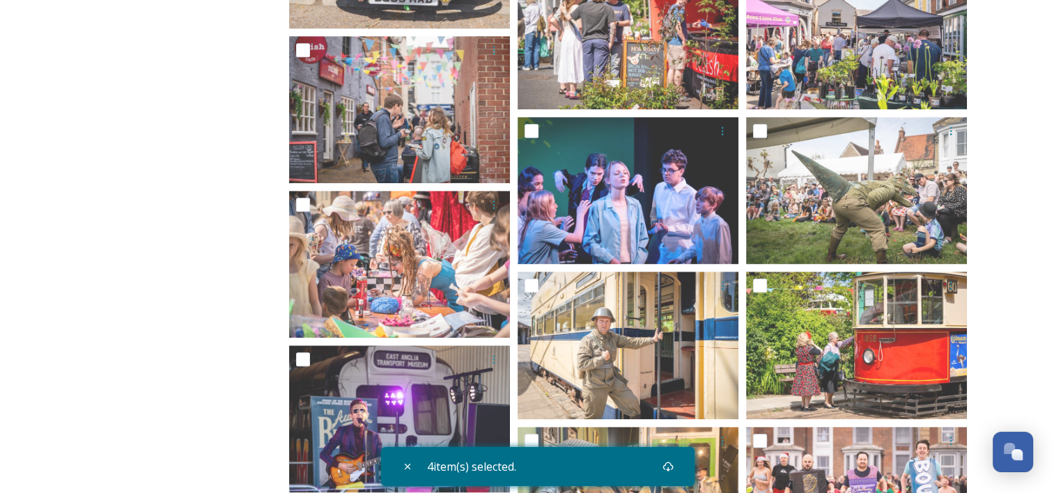
scroll to position [1293, 0]
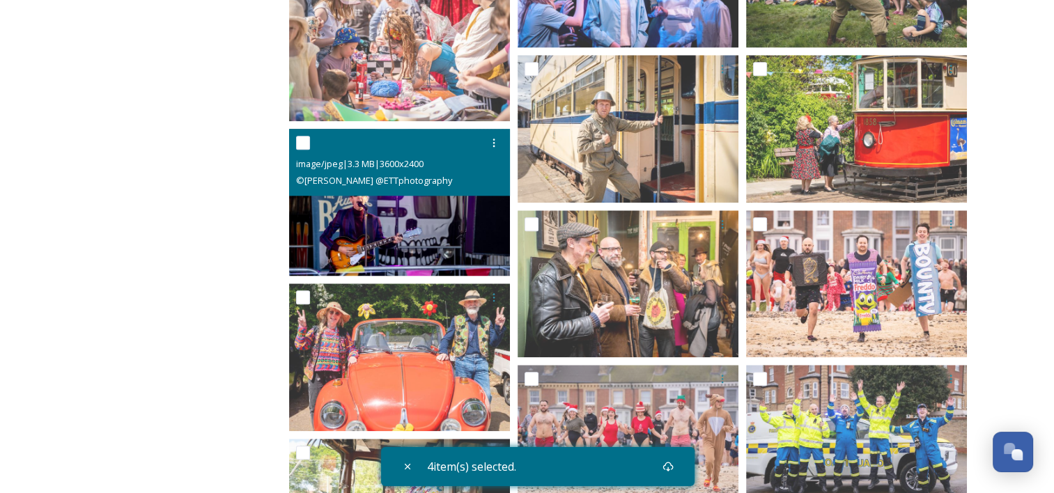
click at [304, 139] on input "checkbox" at bounding box center [303, 143] width 14 height 14
checkbox input "true"
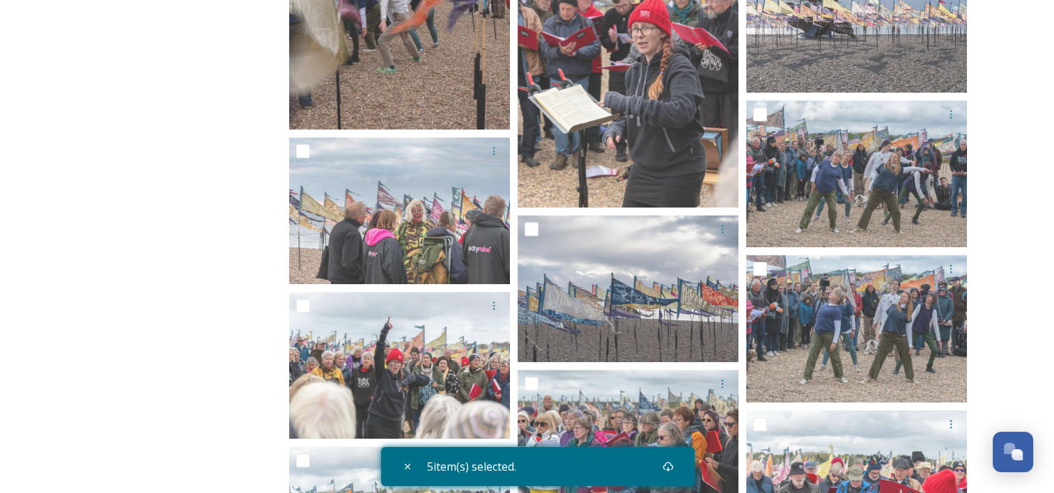
scroll to position [17411, 0]
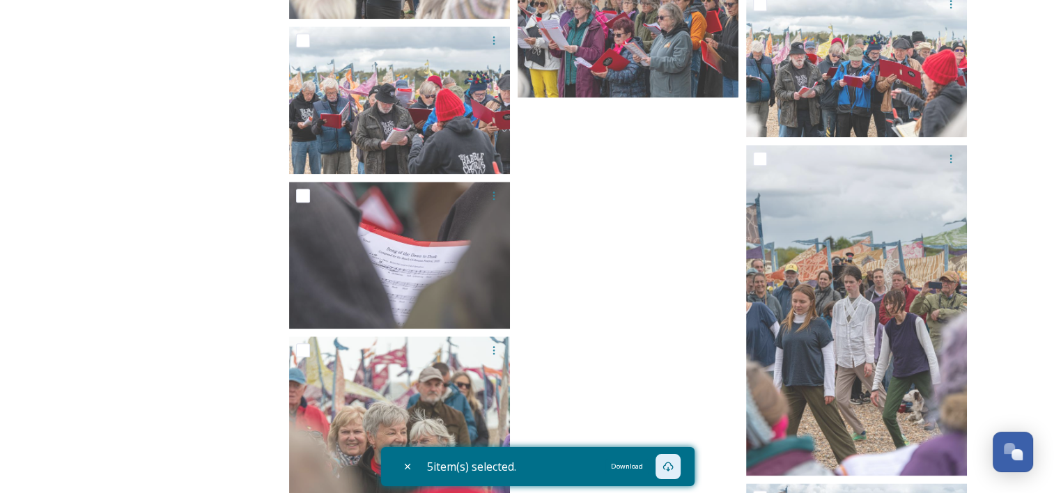
click at [672, 470] on icon at bounding box center [668, 467] width 10 height 10
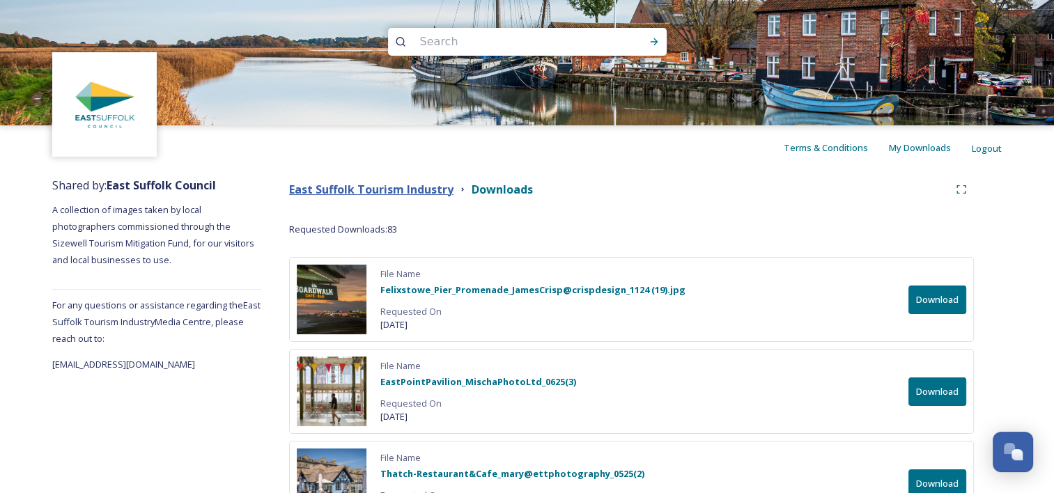
click at [366, 184] on strong "East Suffolk Tourism Industry" at bounding box center [371, 189] width 164 height 15
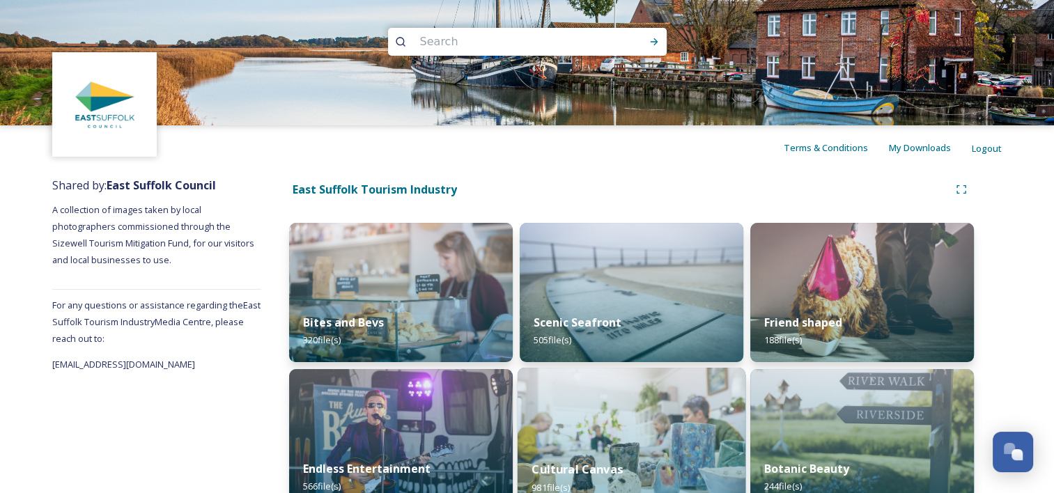
click at [617, 409] on img at bounding box center [632, 439] width 228 height 142
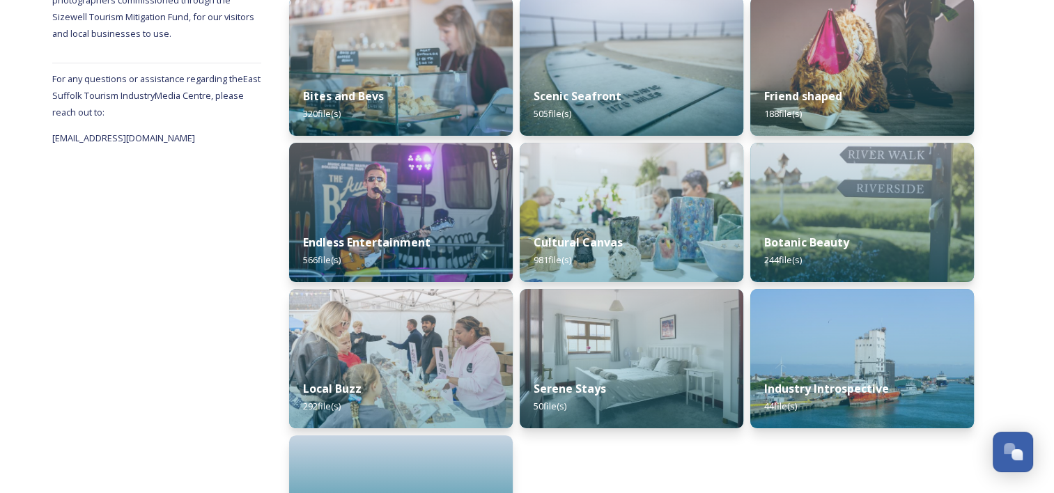
scroll to position [322, 0]
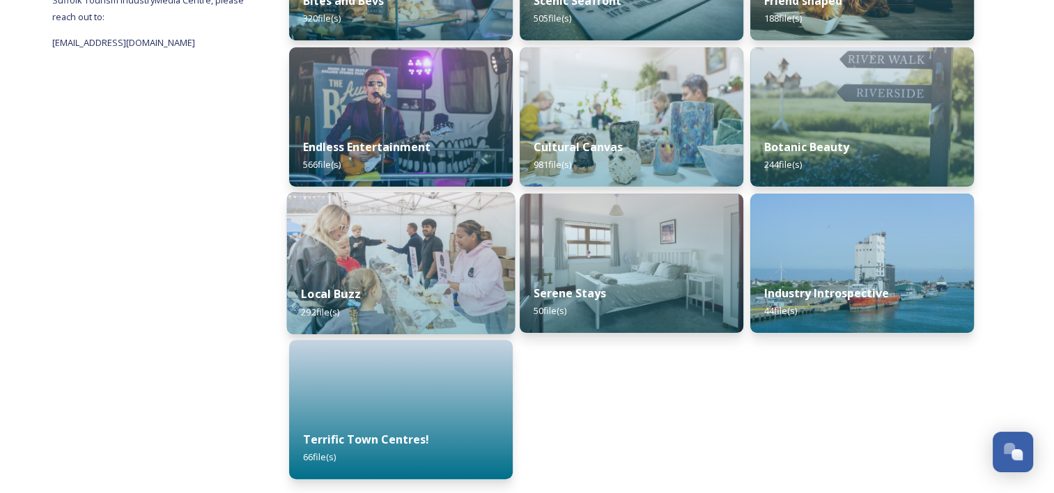
click at [402, 261] on img at bounding box center [401, 263] width 228 height 142
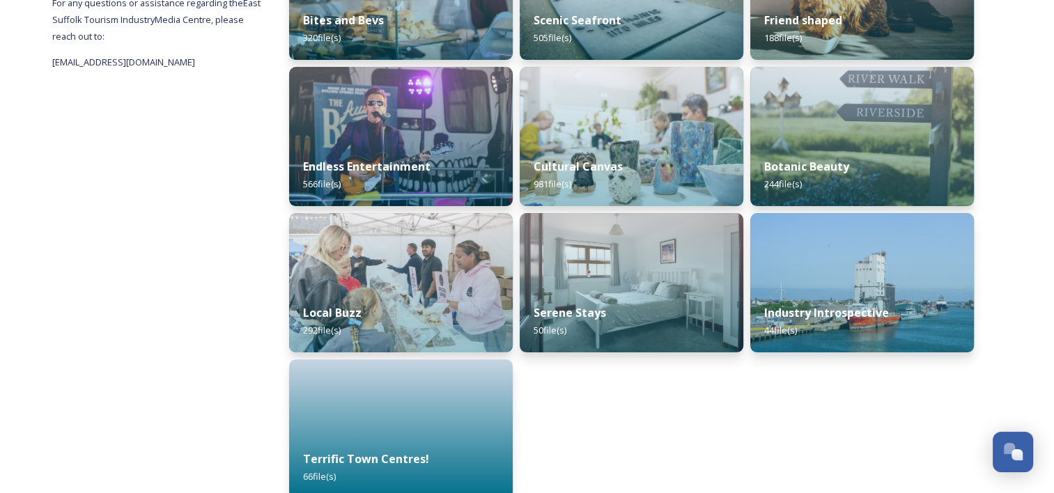
scroll to position [322, 0]
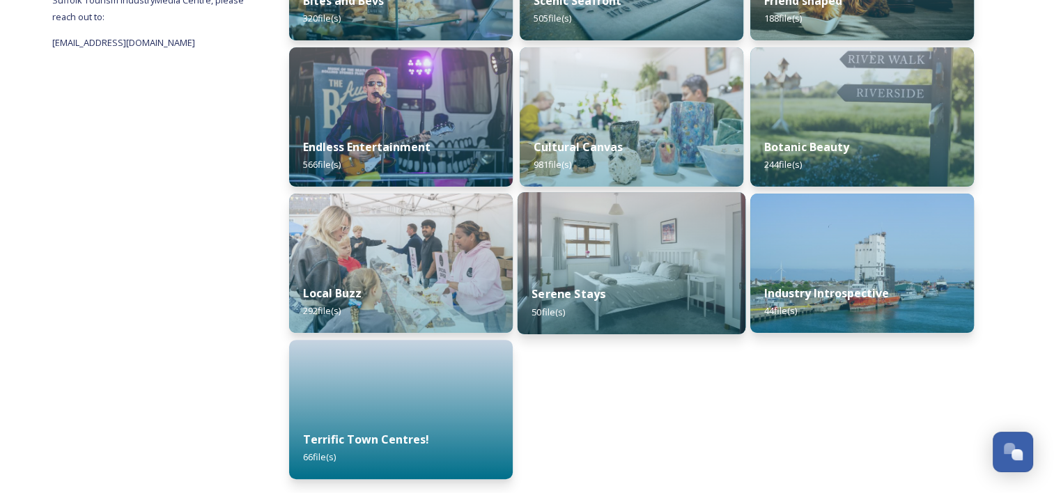
click at [592, 265] on img at bounding box center [632, 263] width 228 height 142
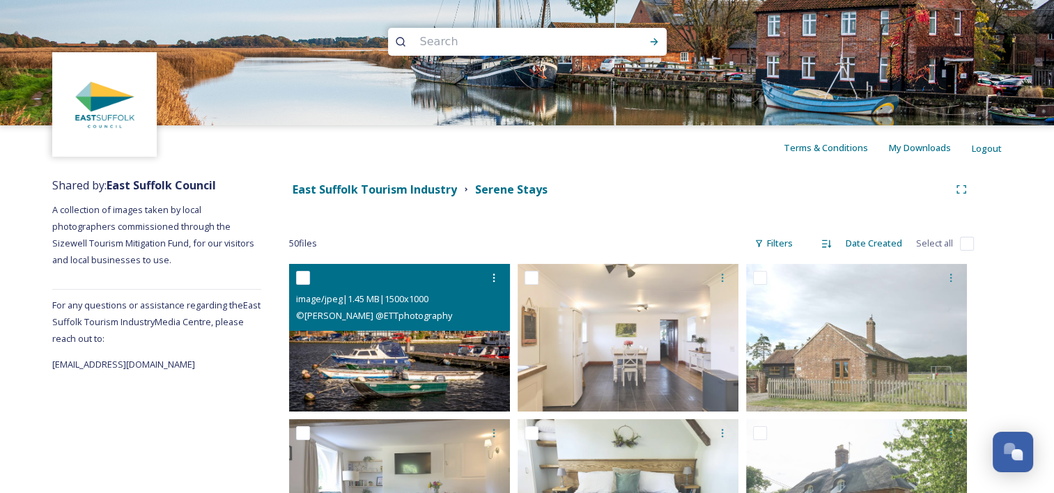
click at [304, 276] on input "checkbox" at bounding box center [303, 278] width 14 height 14
checkbox input "true"
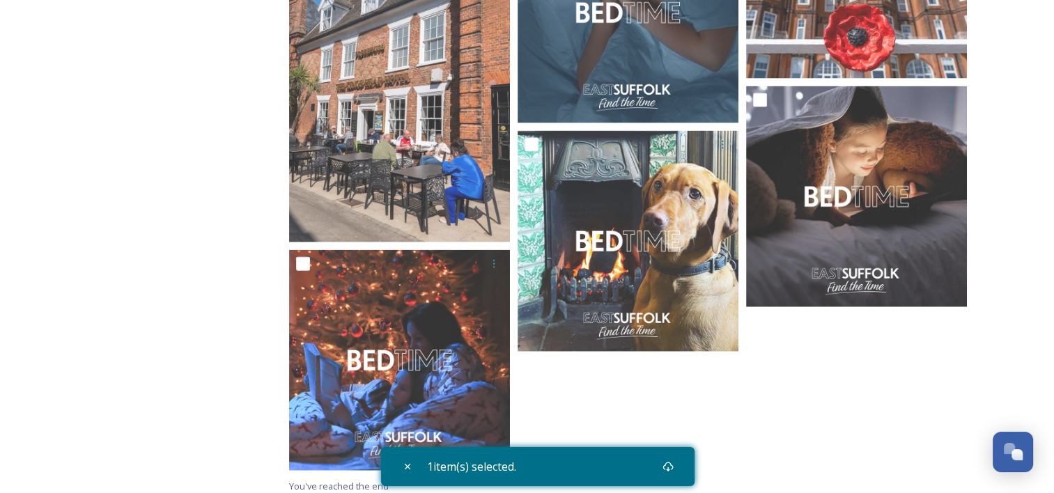
scroll to position [3062, 0]
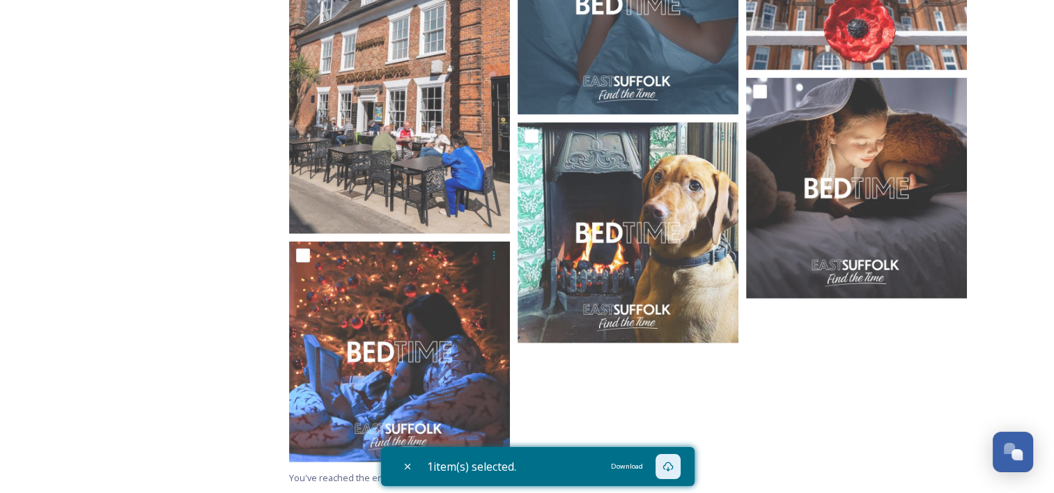
click at [673, 463] on icon at bounding box center [668, 466] width 11 height 11
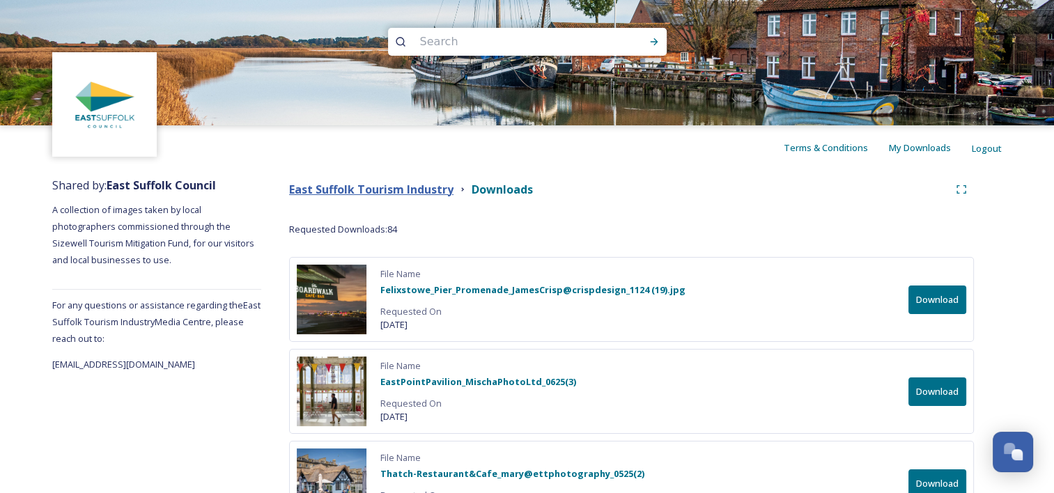
click at [376, 189] on strong "East Suffolk Tourism Industry" at bounding box center [371, 189] width 164 height 15
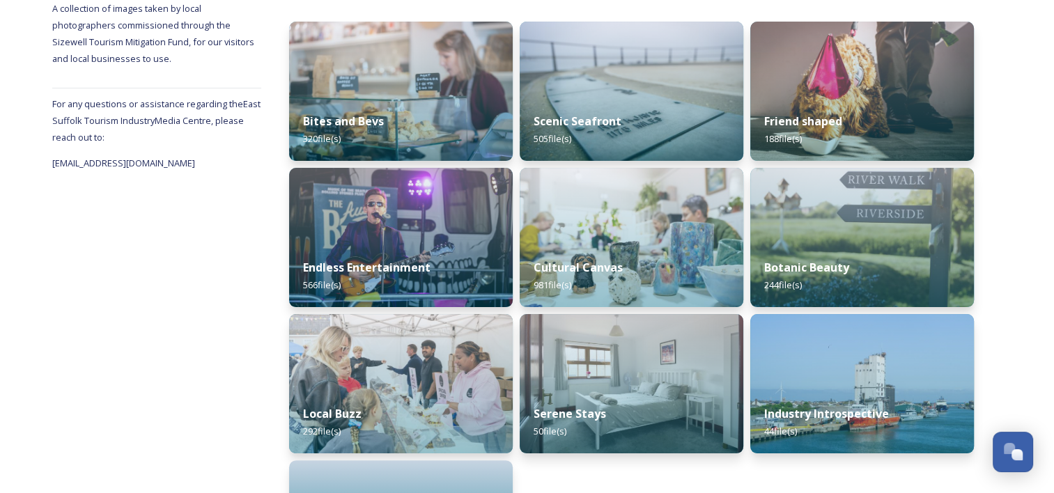
scroll to position [322, 0]
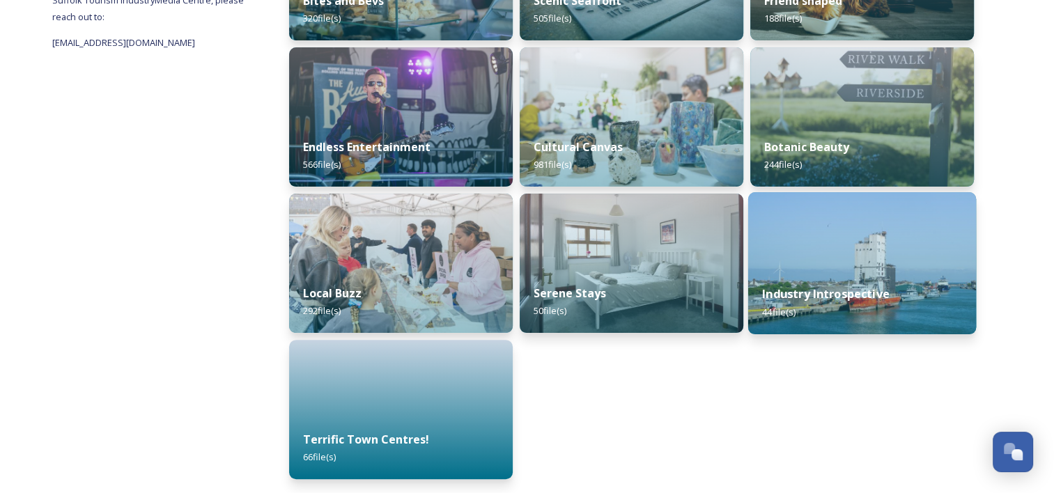
click at [879, 265] on img at bounding box center [862, 263] width 228 height 142
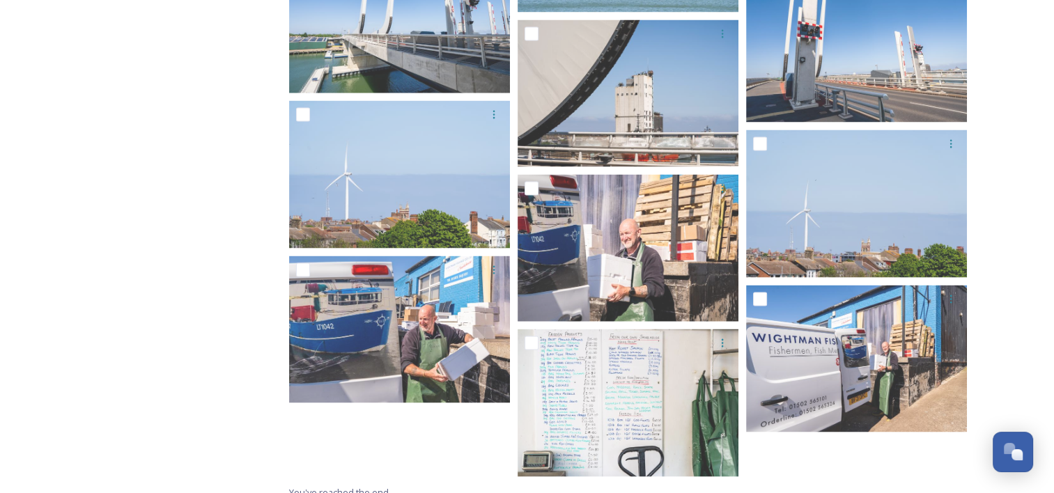
scroll to position [2632, 0]
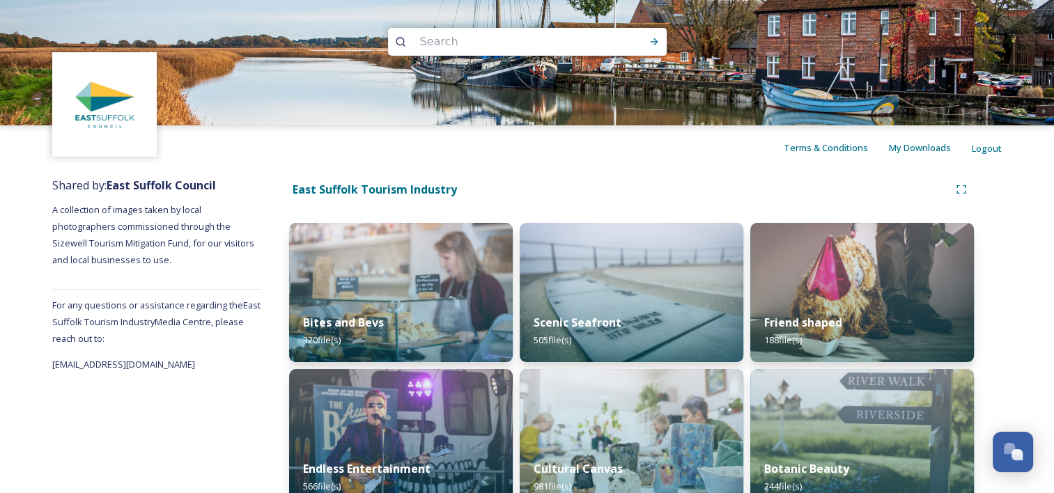
scroll to position [322, 0]
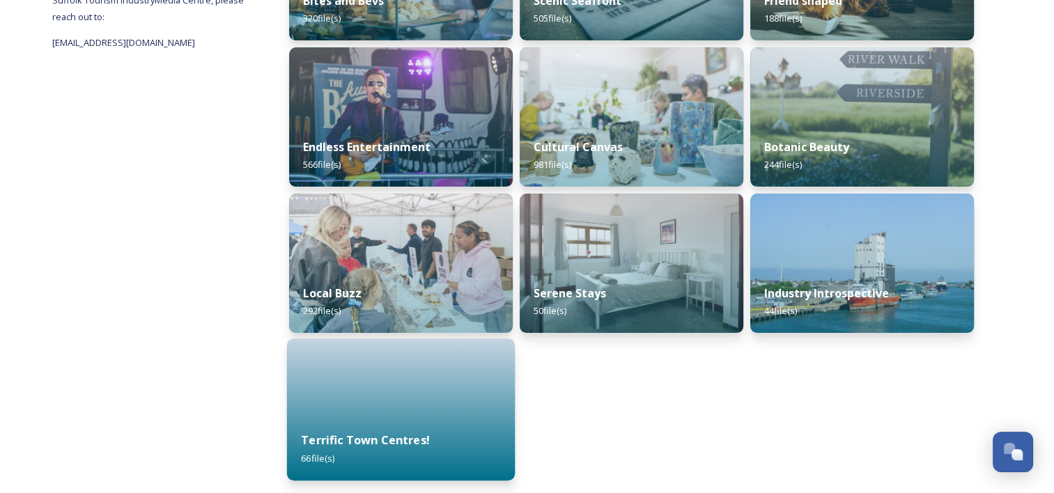
click at [390, 387] on div at bounding box center [401, 410] width 228 height 142
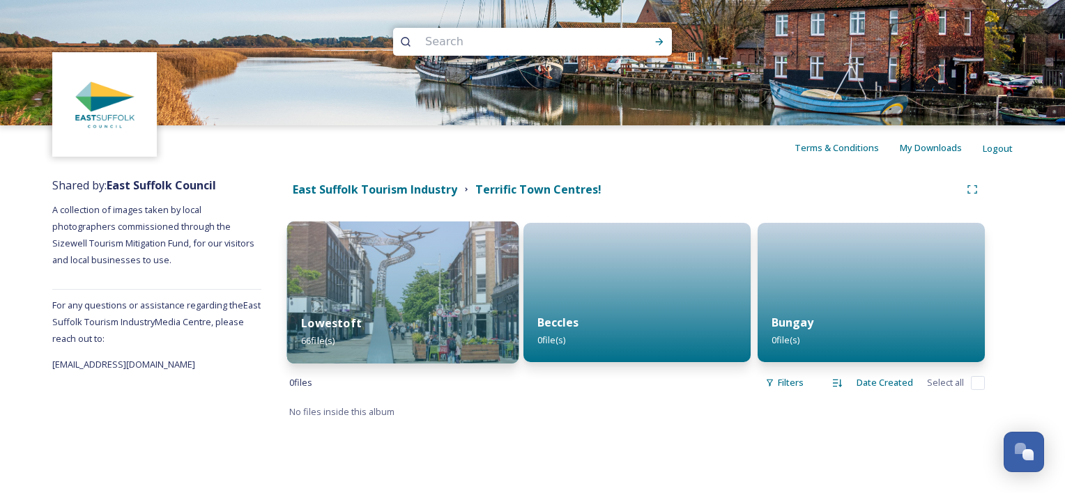
click at [442, 327] on div "Lowestoft 66 file(s)" at bounding box center [403, 331] width 232 height 63
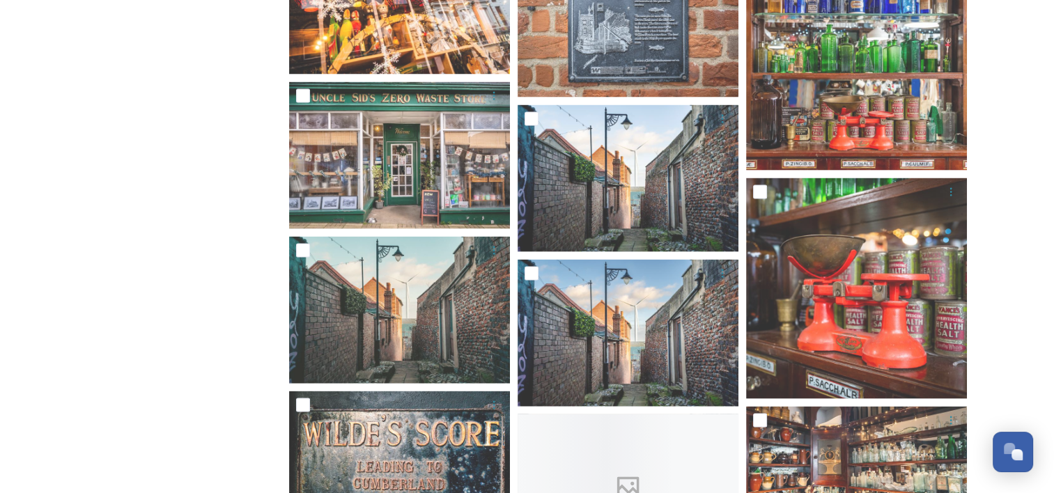
scroll to position [2856, 0]
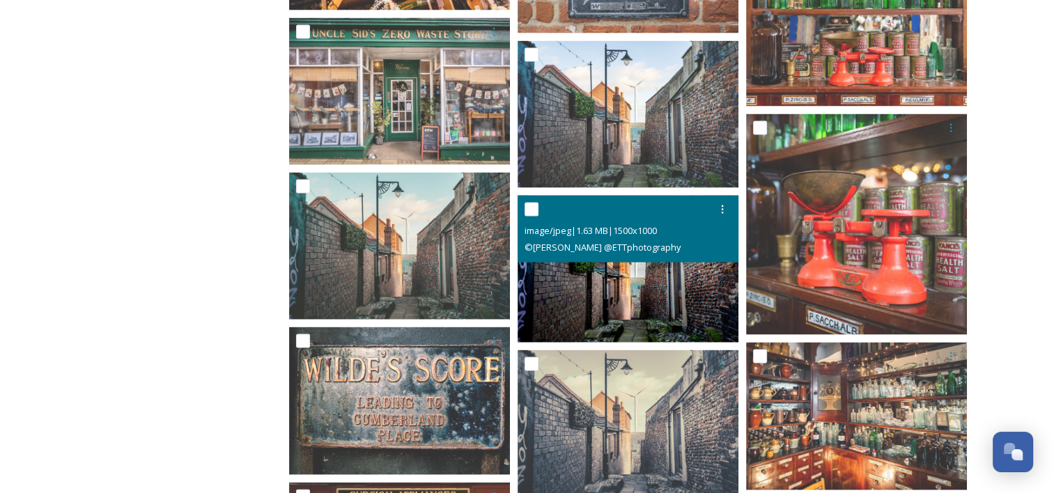
click at [529, 201] on div at bounding box center [630, 209] width 210 height 25
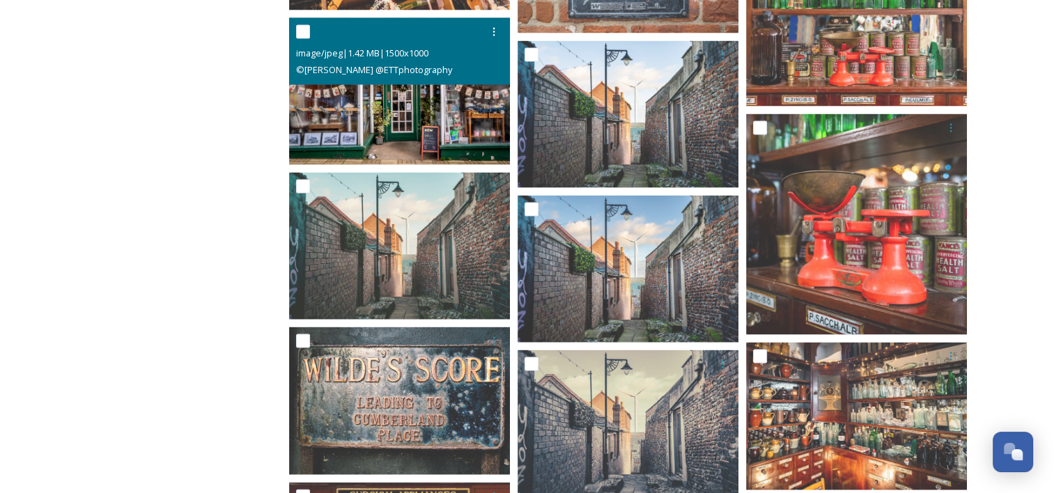
click at [303, 29] on input "checkbox" at bounding box center [303, 32] width 14 height 14
checkbox input "true"
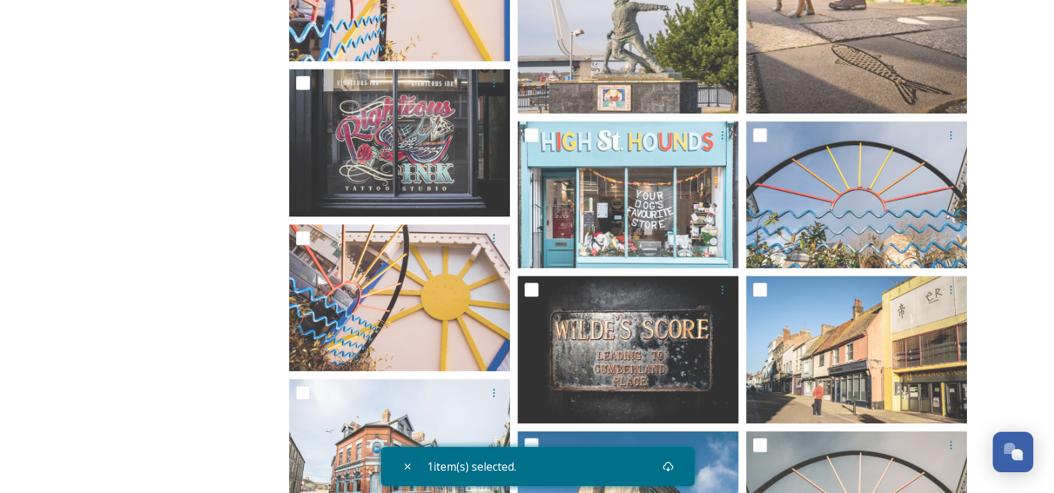
scroll to position [1499, 0]
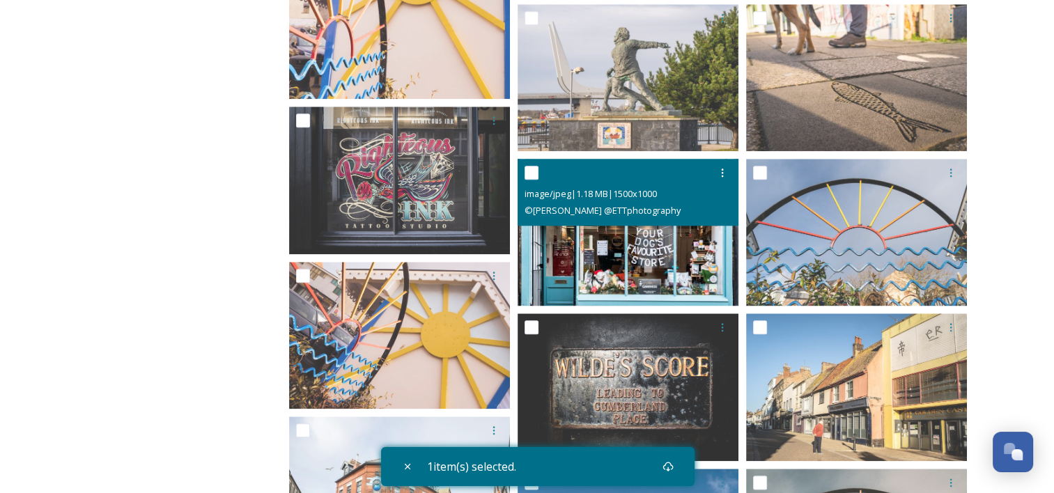
click at [529, 174] on input "checkbox" at bounding box center [532, 173] width 14 height 14
checkbox input "true"
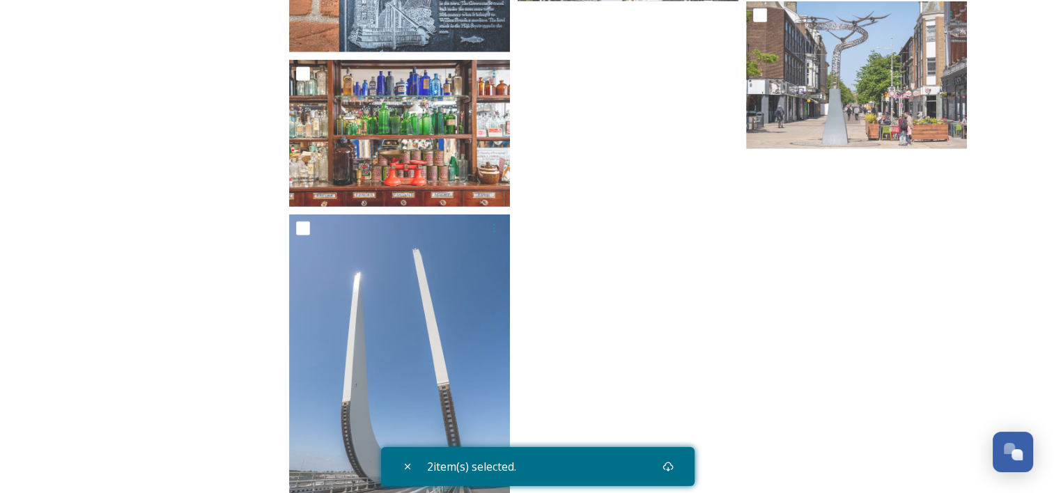
scroll to position [3901, 0]
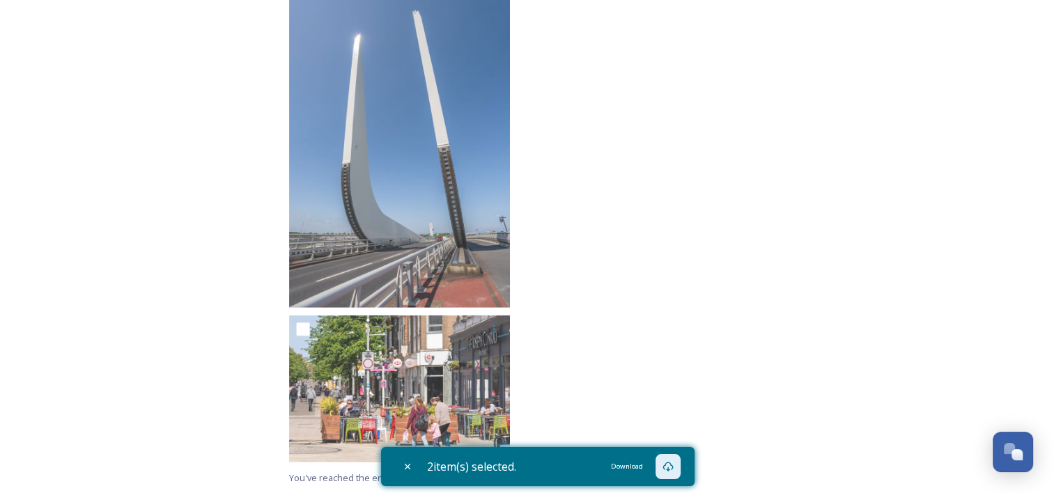
click at [673, 469] on icon at bounding box center [668, 467] width 10 height 10
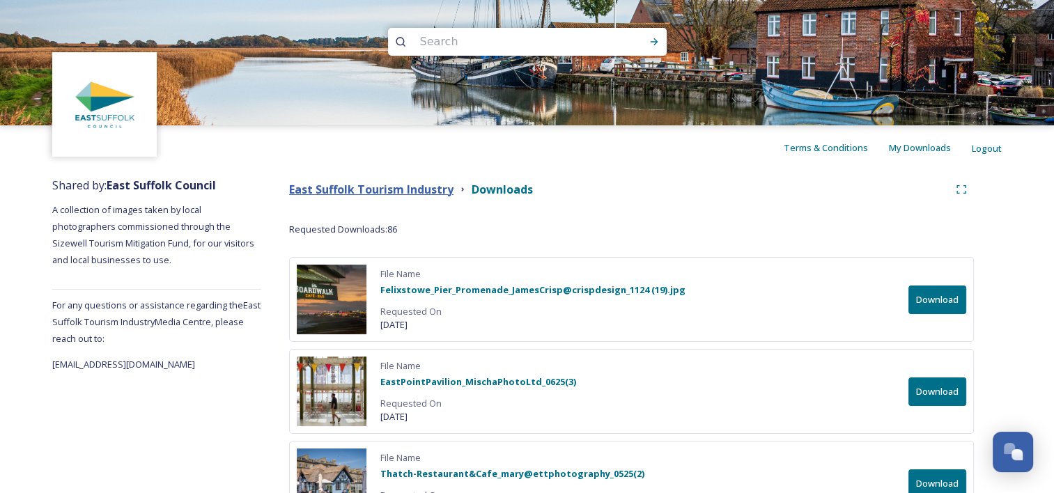
click at [384, 189] on strong "East Suffolk Tourism Industry" at bounding box center [371, 189] width 164 height 15
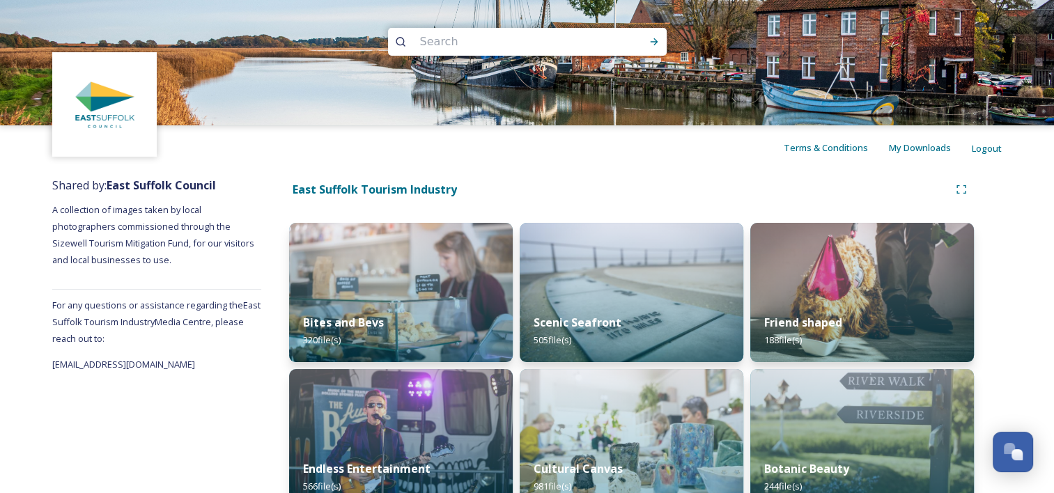
scroll to position [322, 0]
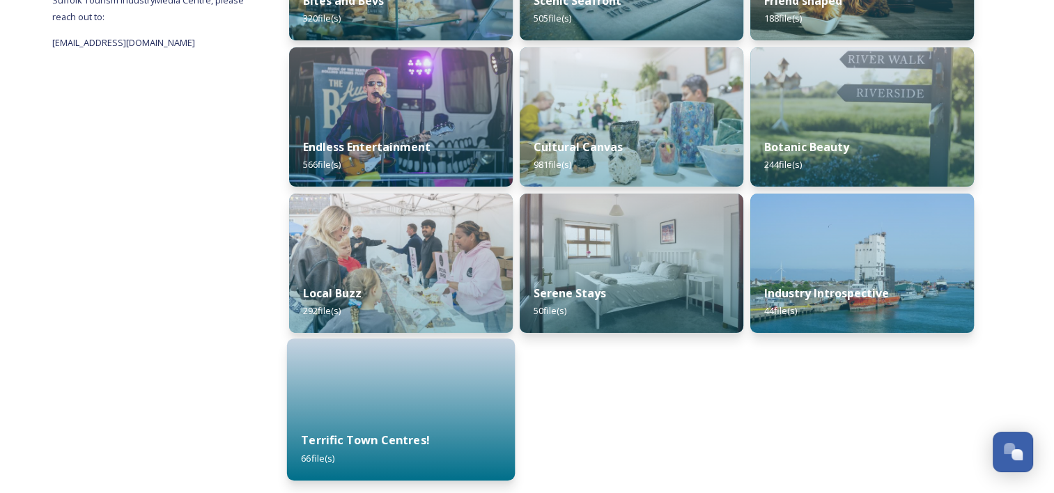
click at [416, 387] on div at bounding box center [401, 410] width 228 height 142
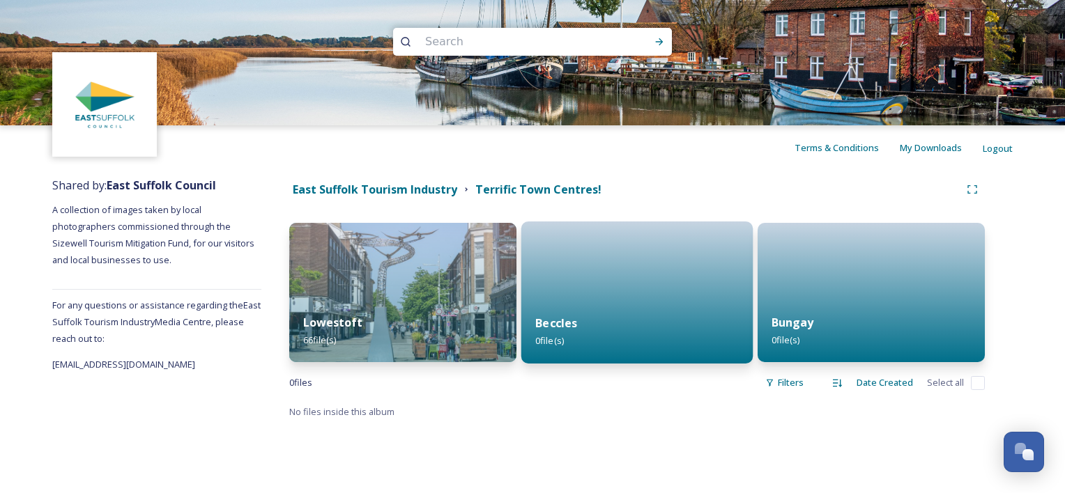
click at [653, 290] on div at bounding box center [637, 293] width 232 height 142
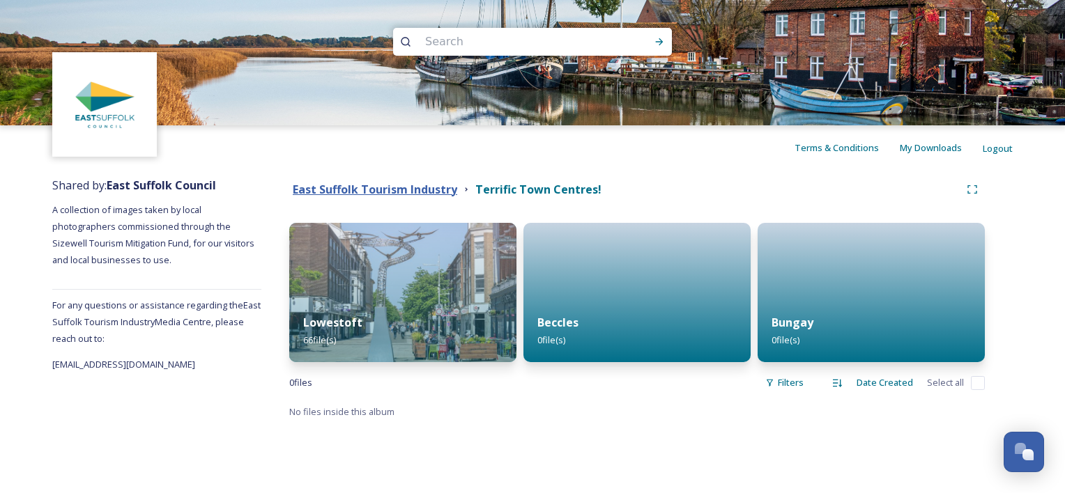
click at [380, 190] on strong "East Suffolk Tourism Industry" at bounding box center [375, 189] width 164 height 15
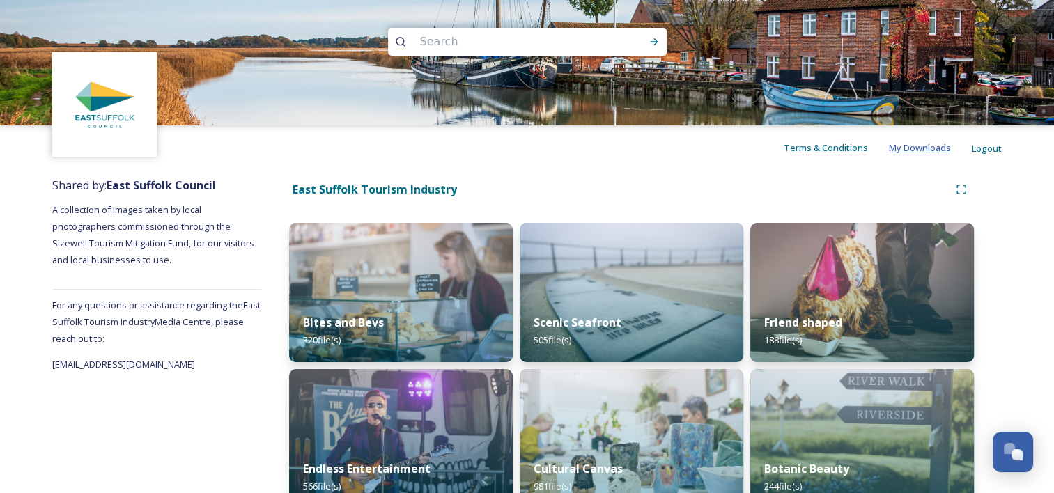
click at [921, 150] on span "My Downloads" at bounding box center [920, 147] width 62 height 13
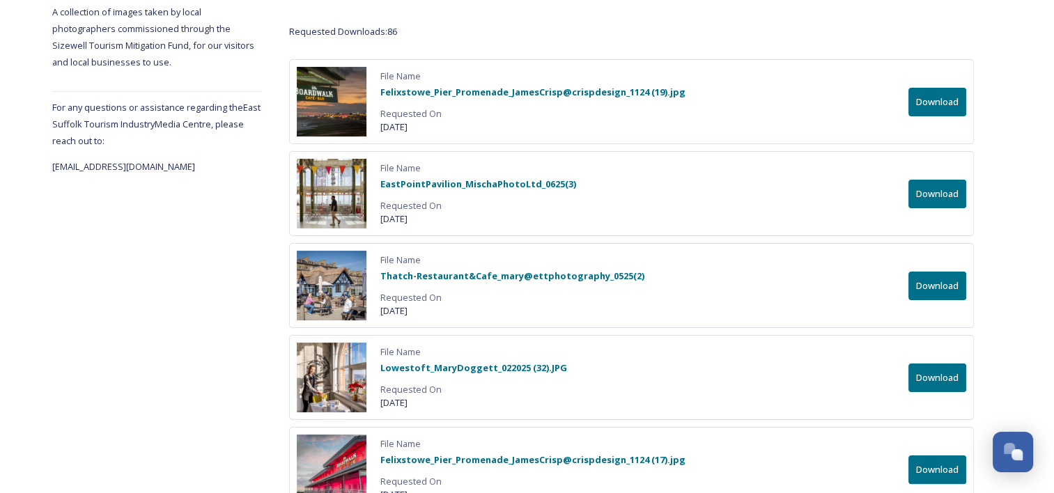
scroll to position [59, 0]
